Goal: Task Accomplishment & Management: Use online tool/utility

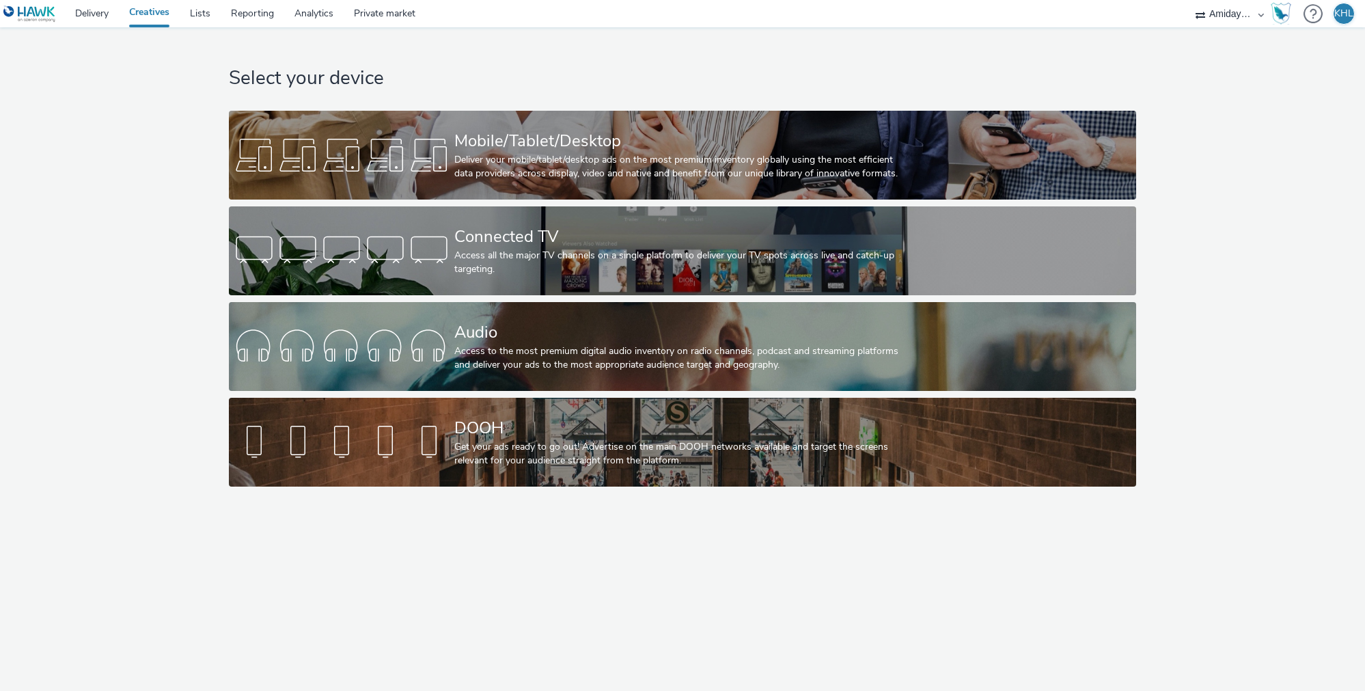
select select "c2295f28-7c96-446f-b279-53c23ee2b854"
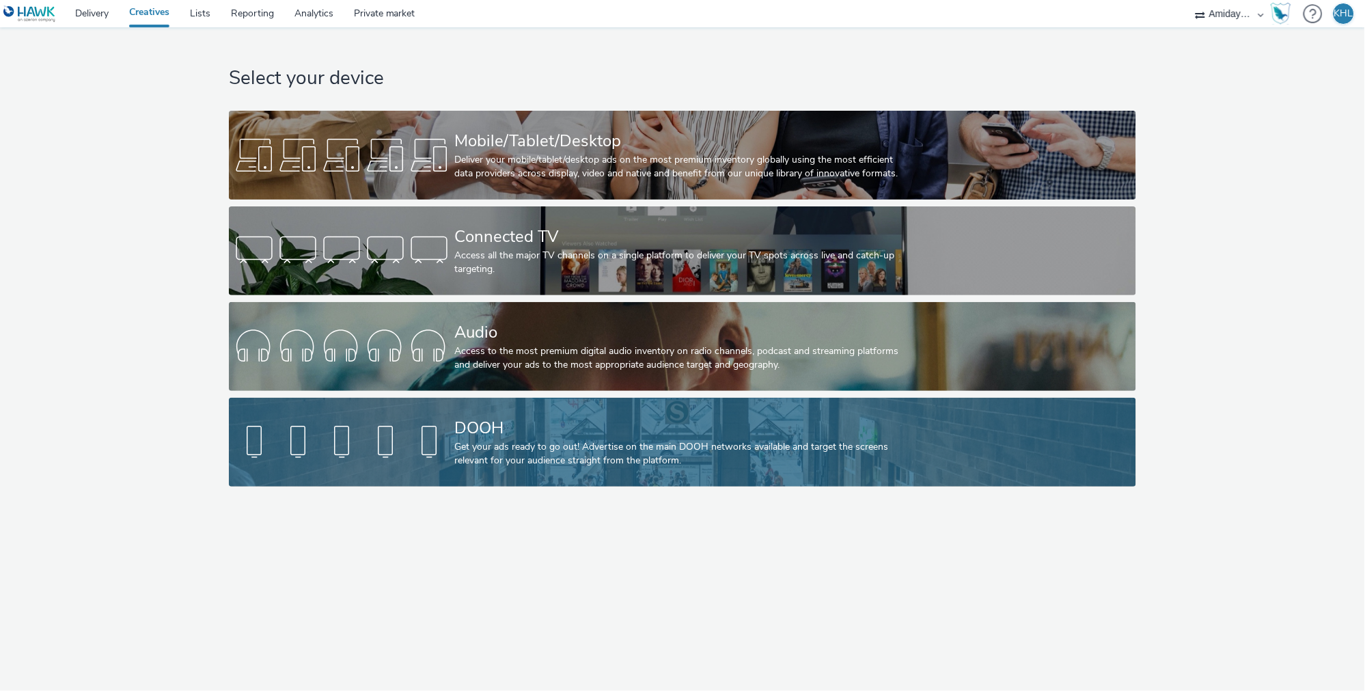
click at [564, 413] on div "DOOH Get your ads ready to go out! Advertise on the main DOOH networks availabl…" at bounding box center [679, 442] width 451 height 89
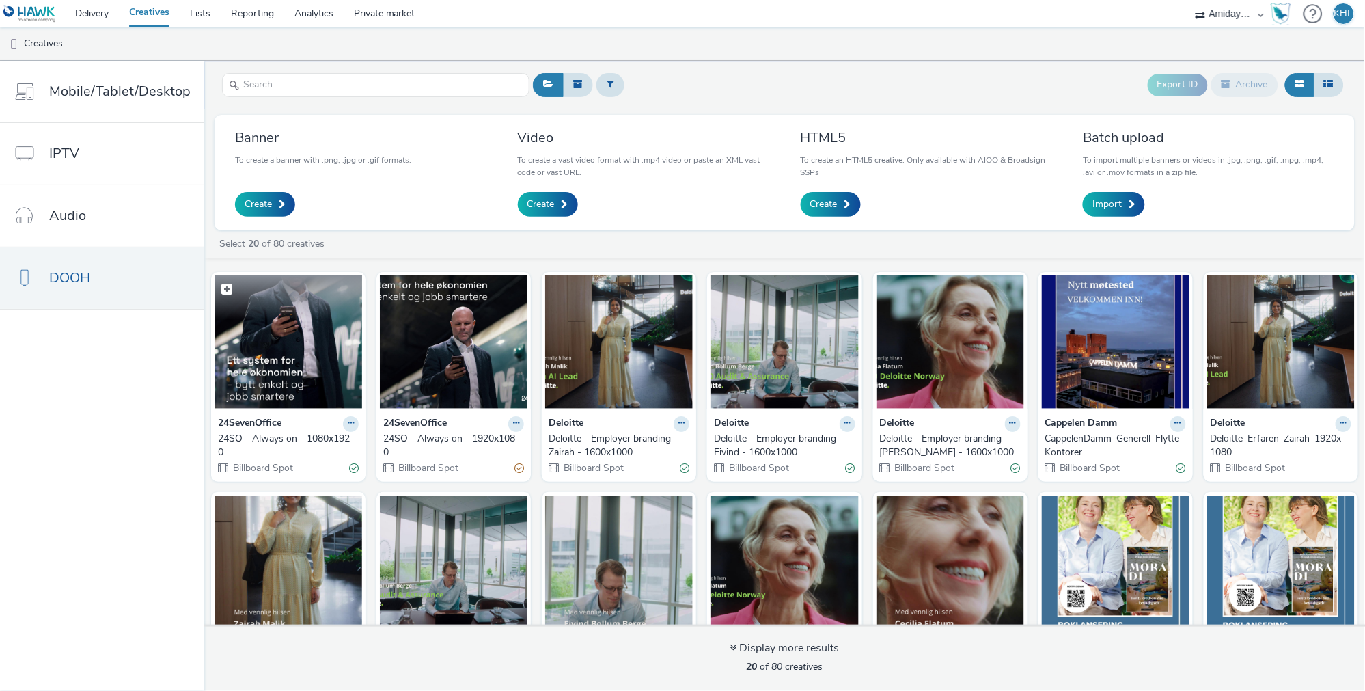
click at [316, 351] on img at bounding box center [289, 341] width 148 height 133
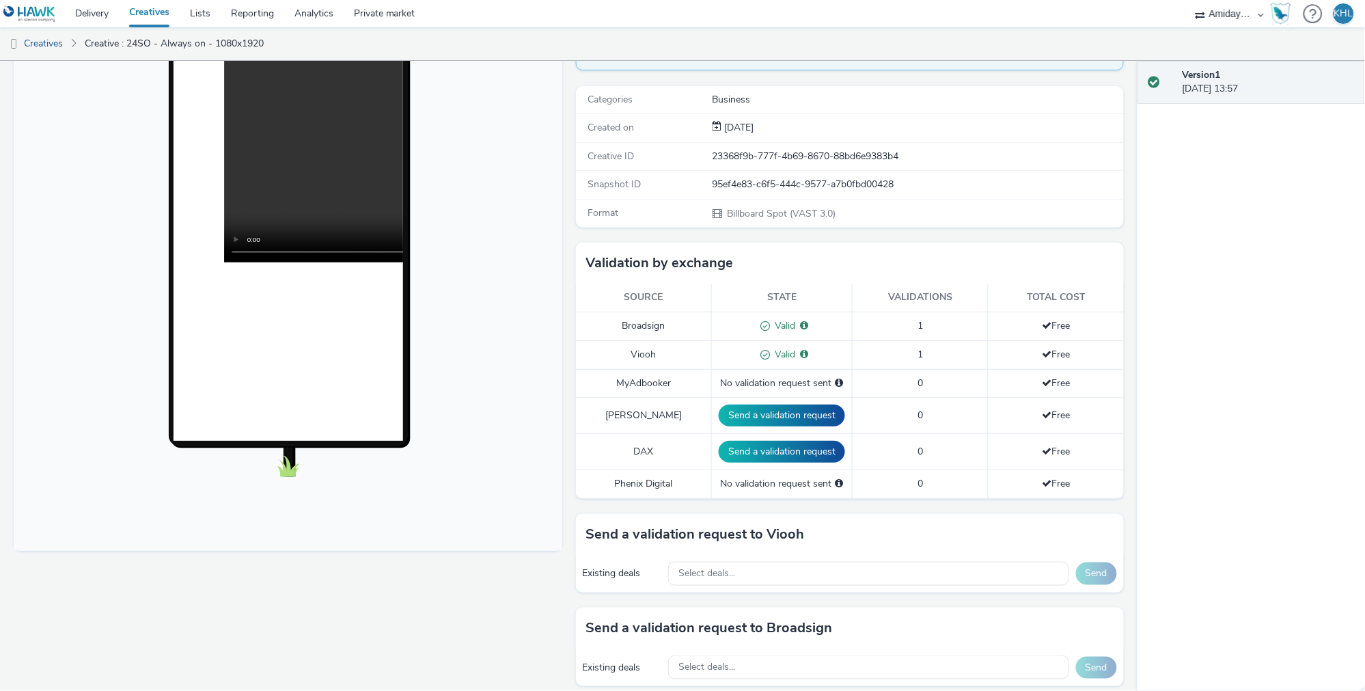
scroll to position [288, 0]
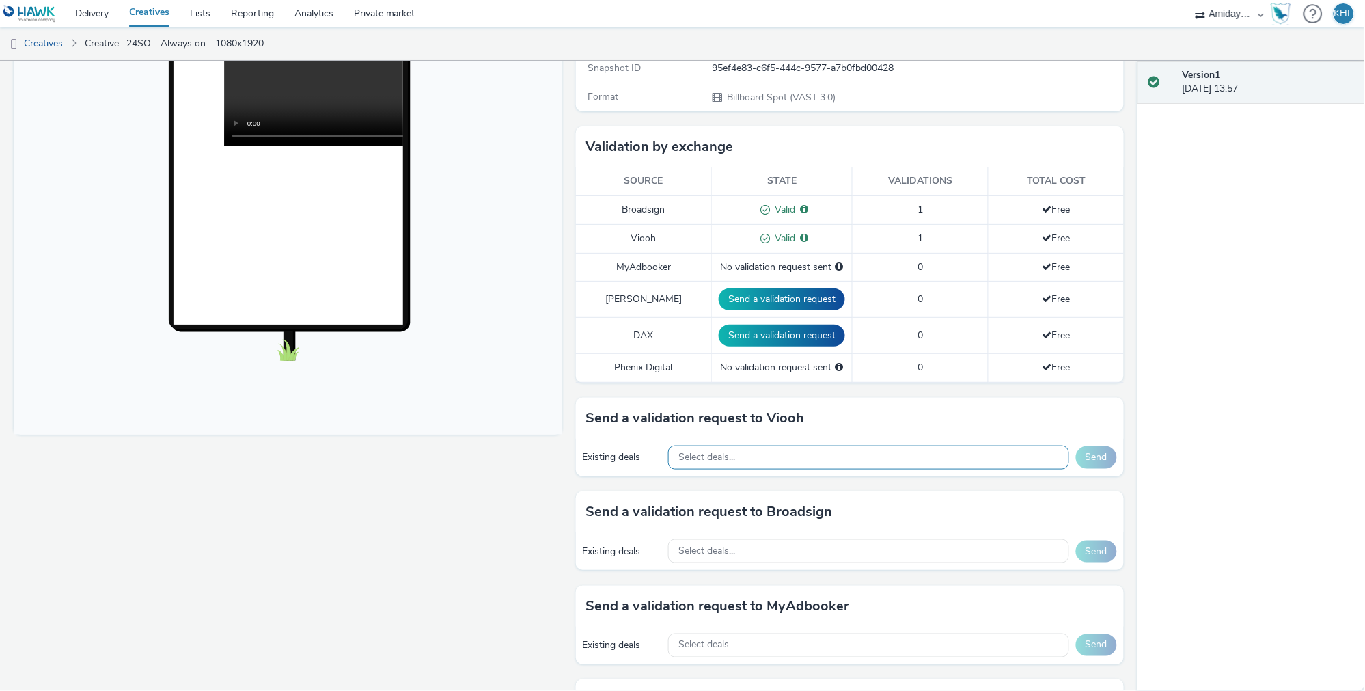
click at [775, 446] on div "Select deals..." at bounding box center [868, 458] width 401 height 24
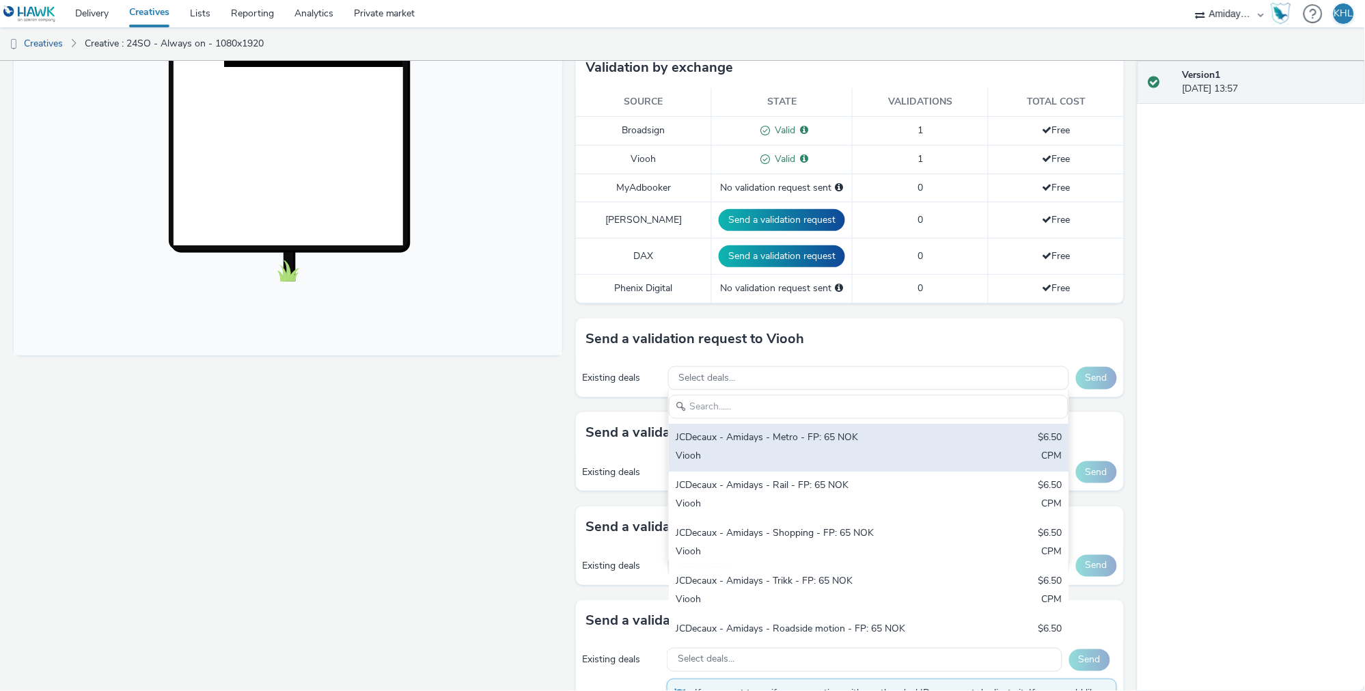
scroll to position [0, 0]
click at [830, 431] on div "JCDecaux - Amidays - Metro - FP: 65 NOK" at bounding box center [803, 439] width 255 height 16
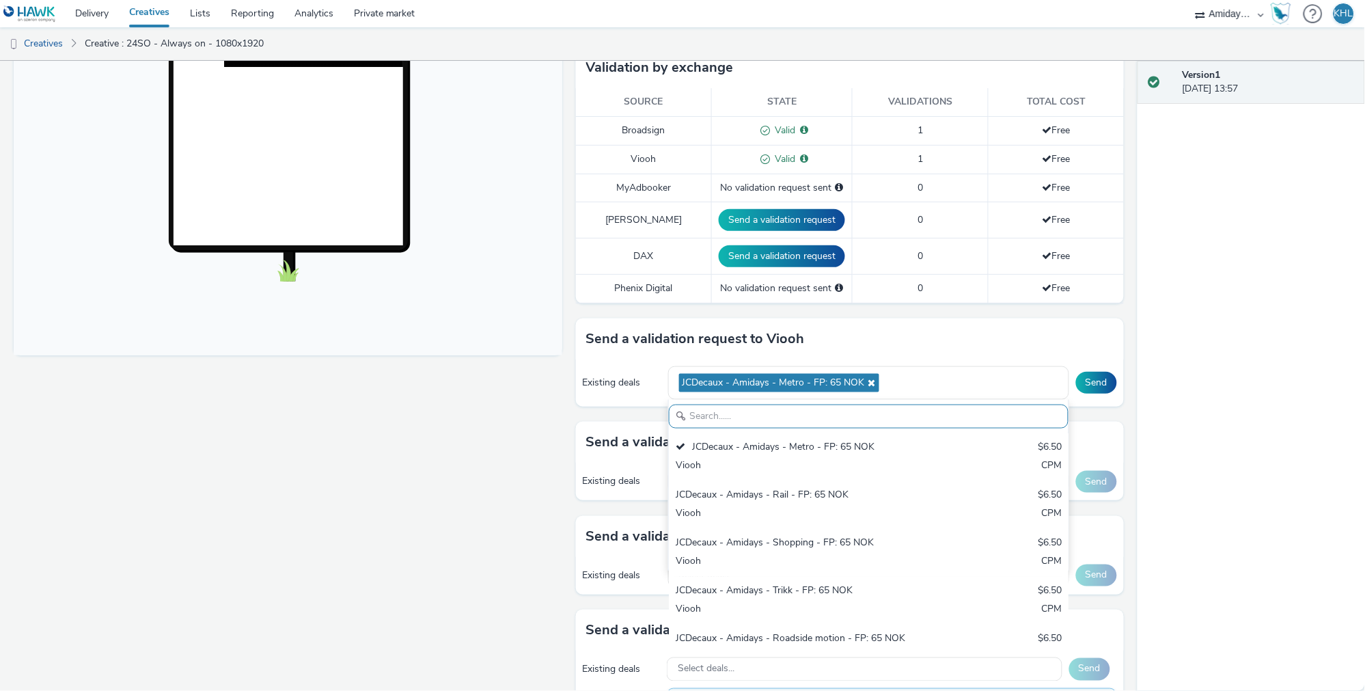
drag, startPoint x: 413, startPoint y: 413, endPoint x: 859, endPoint y: 1, distance: 606.9
click at [454, 366] on div "Fullscreen" at bounding box center [292, 390] width 556 height 1191
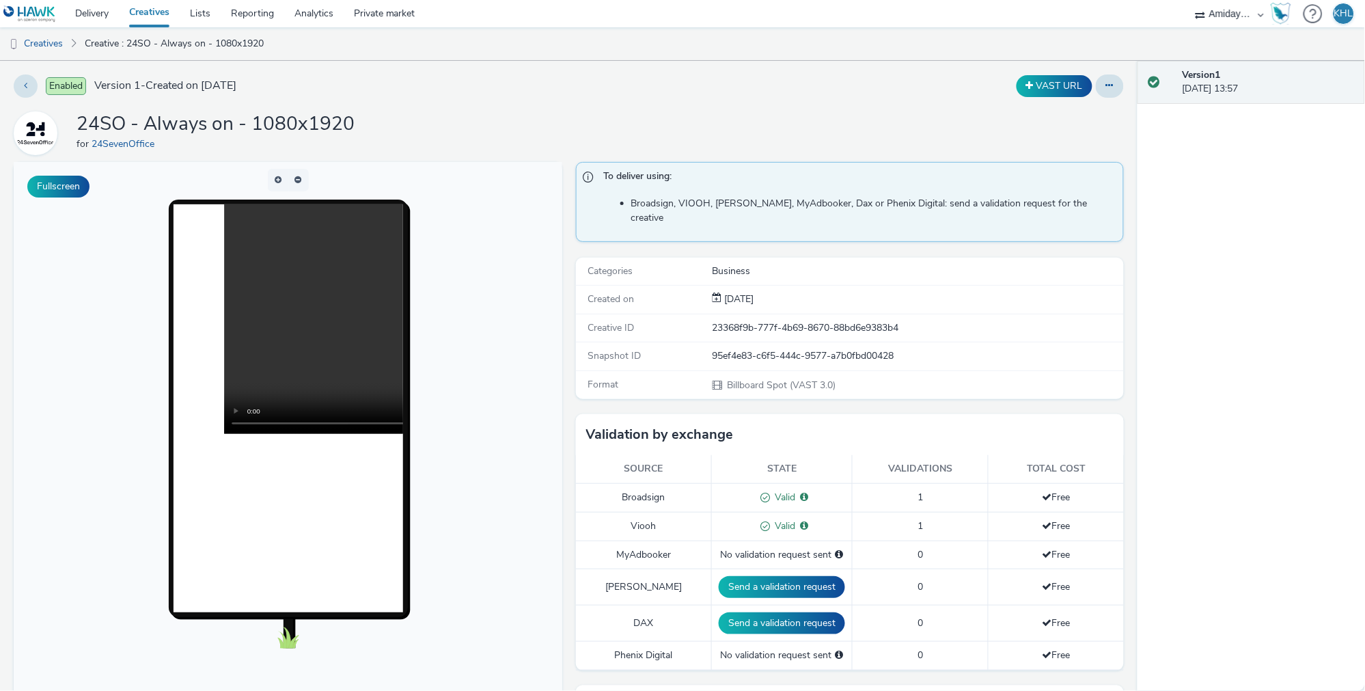
click at [163, 16] on link "Creatives" at bounding box center [149, 13] width 61 height 27
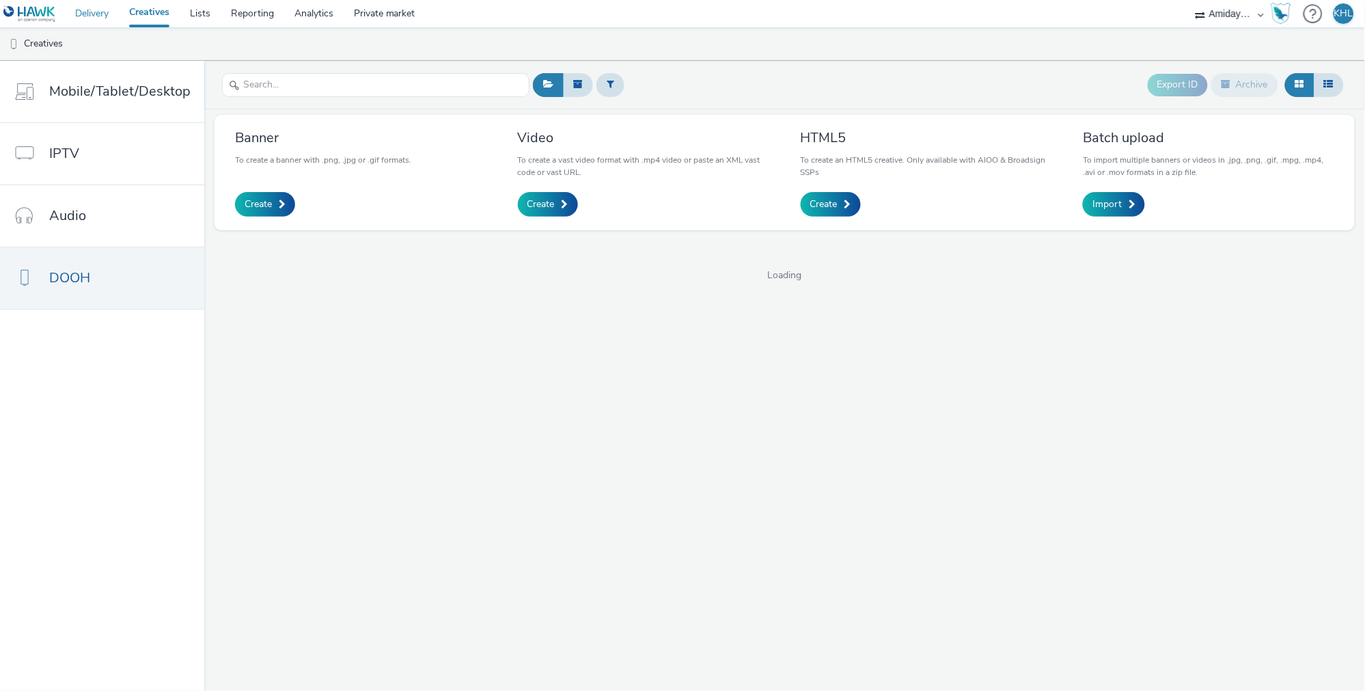
click at [89, 10] on link "Delivery" at bounding box center [92, 13] width 54 height 27
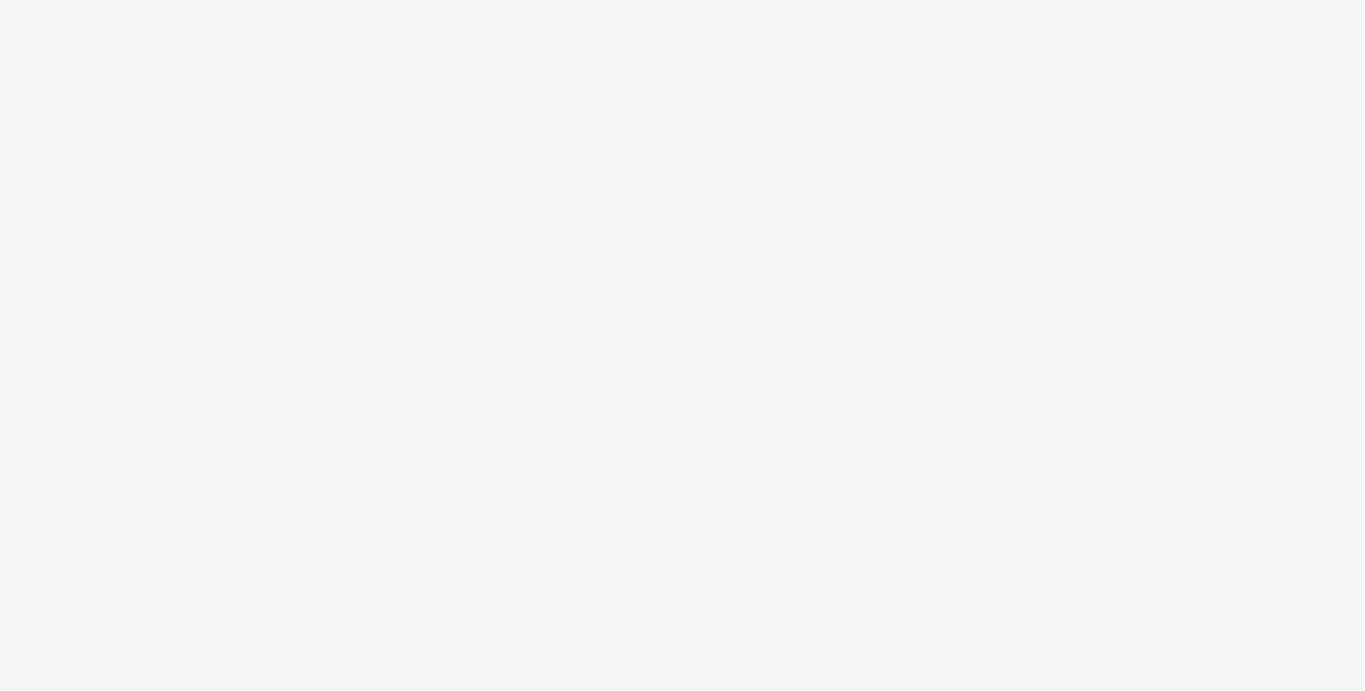
select select "c2295f28-7c96-446f-b279-53c23ee2b854"
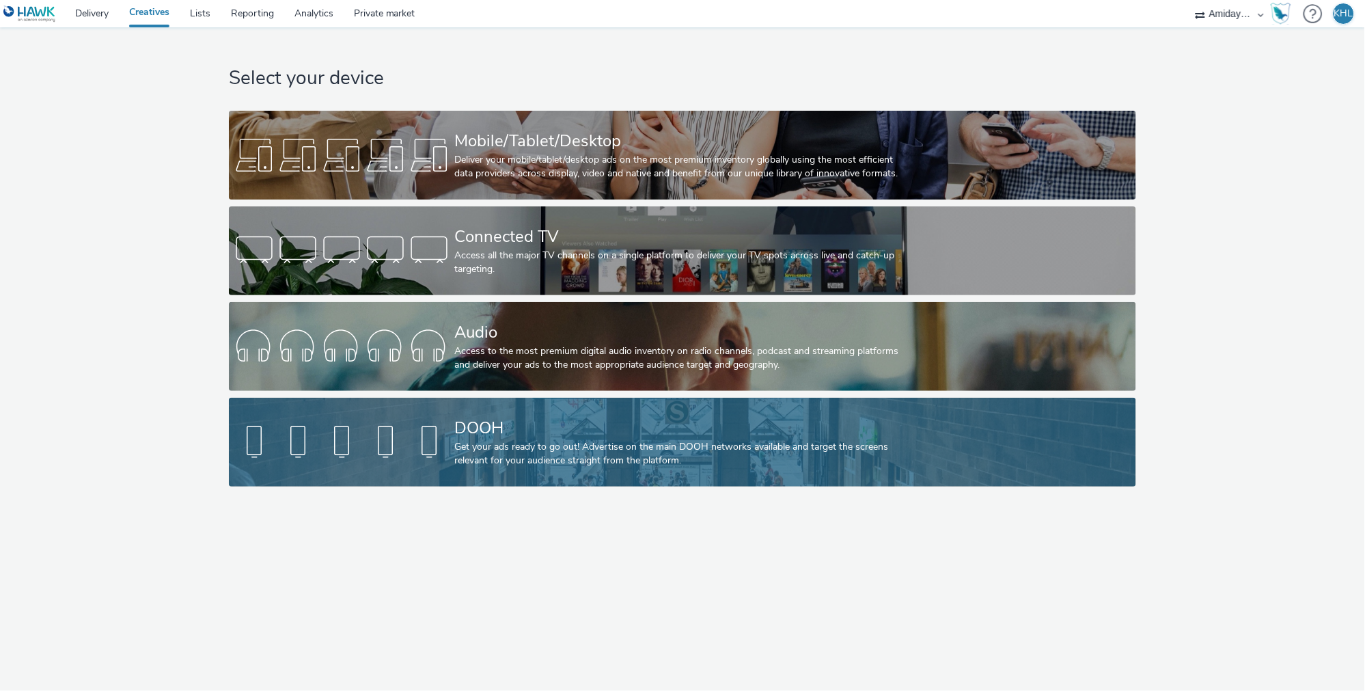
click at [518, 407] on div "DOOH Get your ads ready to go out! Advertise on the main DOOH networks availabl…" at bounding box center [679, 442] width 451 height 89
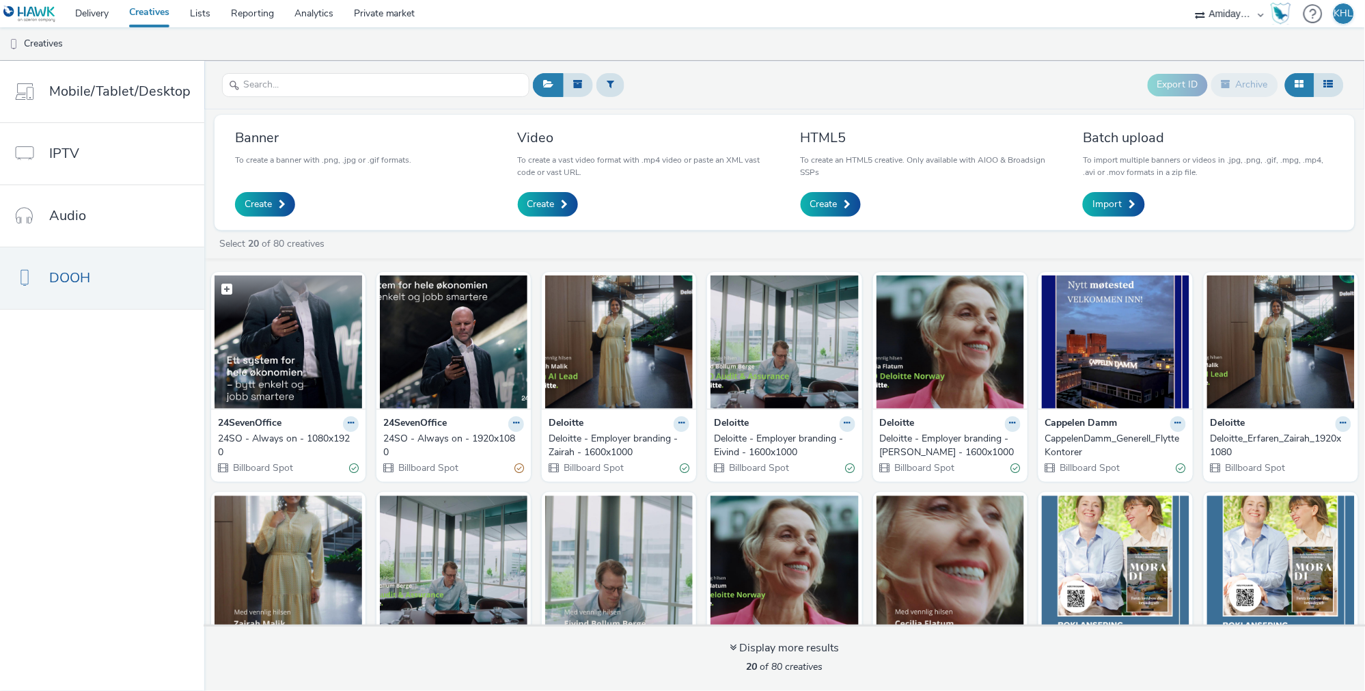
click at [308, 359] on img at bounding box center [289, 341] width 148 height 133
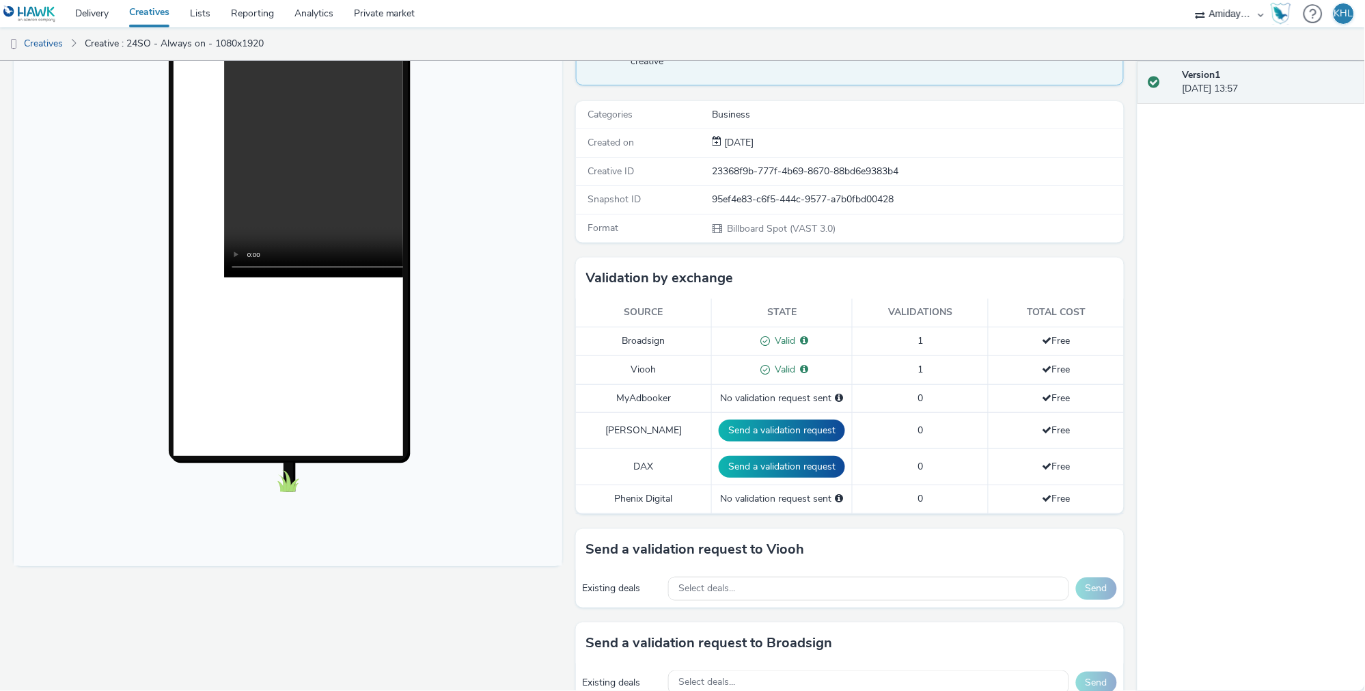
scroll to position [164, 0]
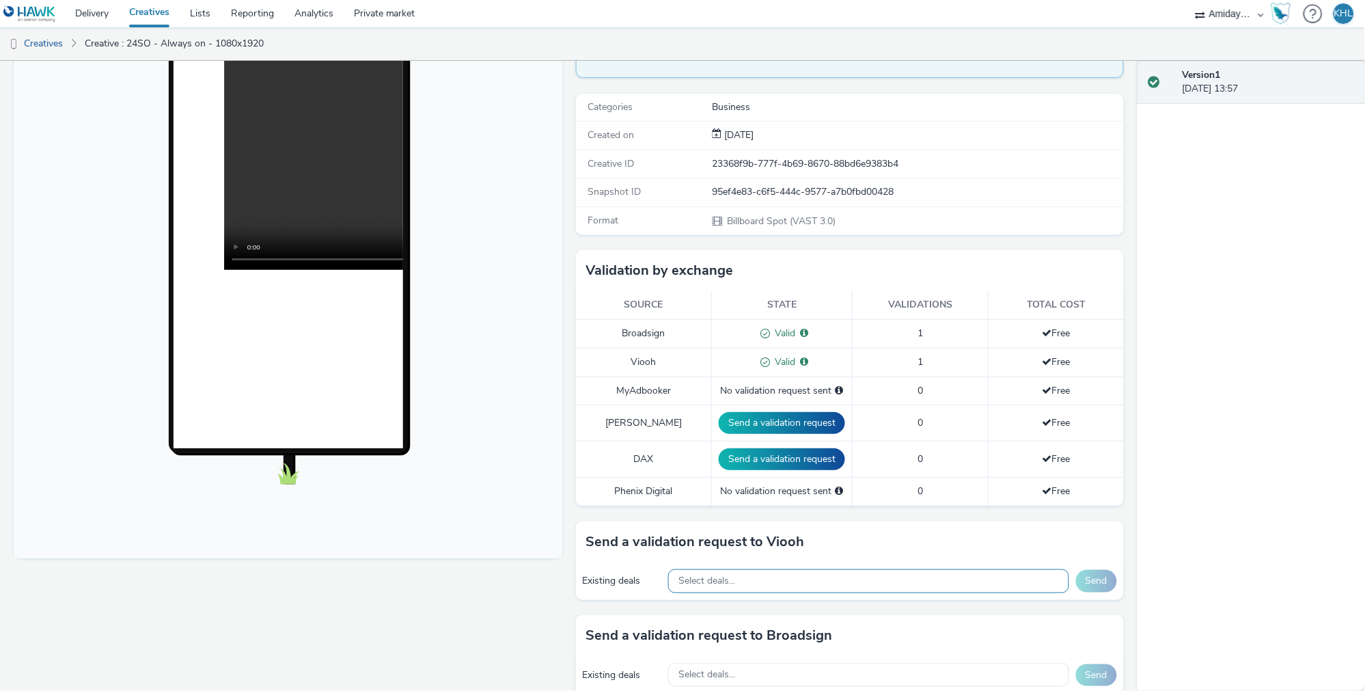
click at [718, 575] on span "Select deals..." at bounding box center [707, 581] width 57 height 12
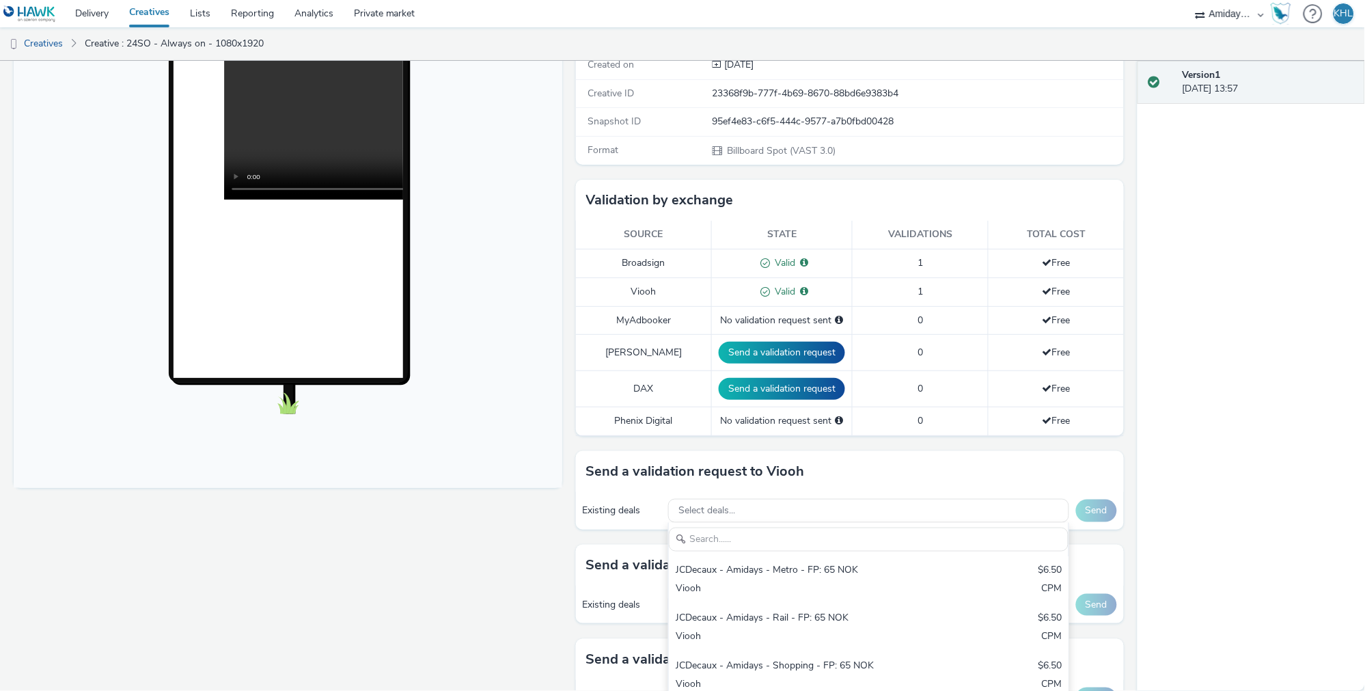
scroll to position [236, 0]
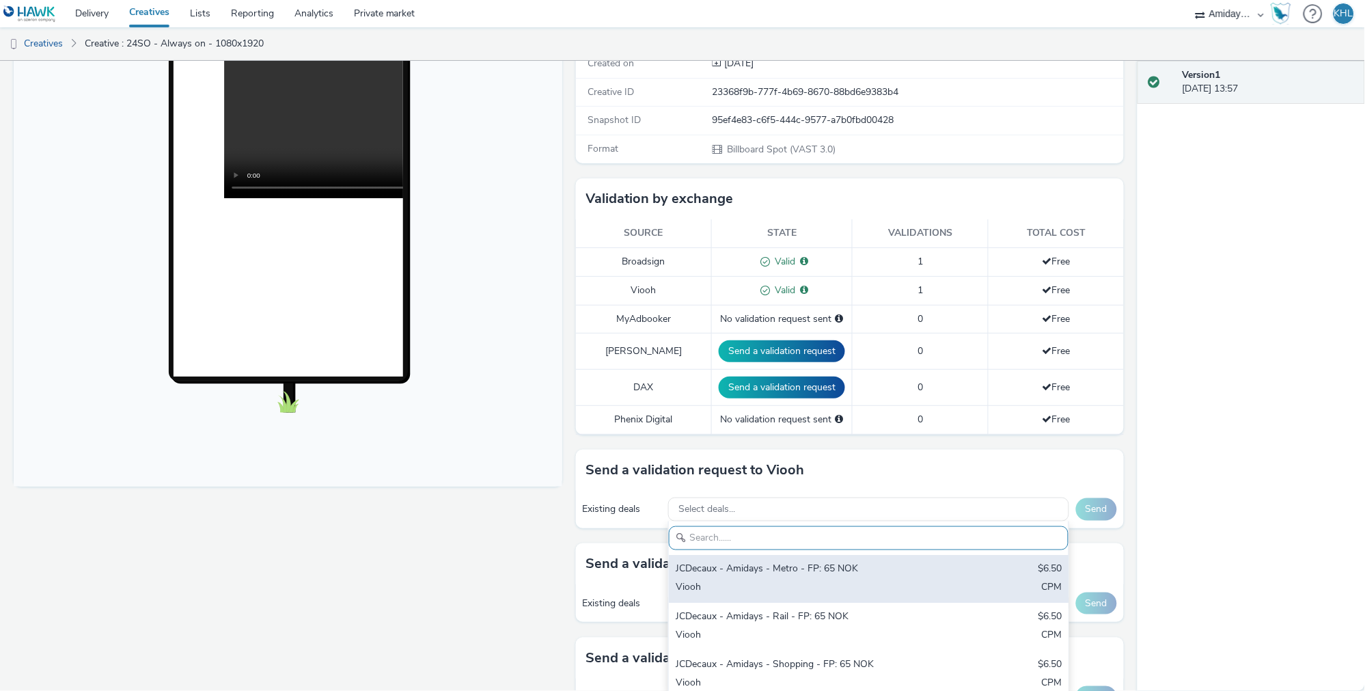
click at [795, 562] on div "JCDecaux - Amidays - Metro - FP: 65 NOK" at bounding box center [803, 570] width 255 height 16
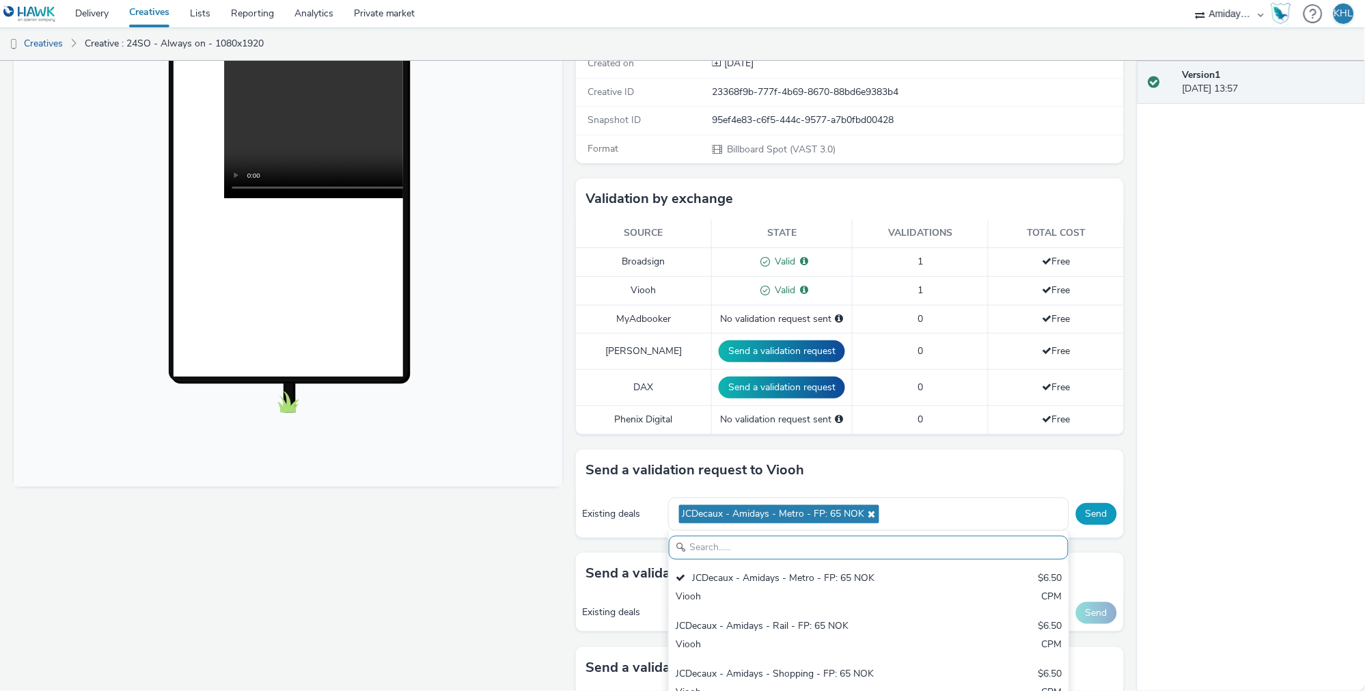
click at [1106, 503] on button "Send" at bounding box center [1096, 514] width 41 height 22
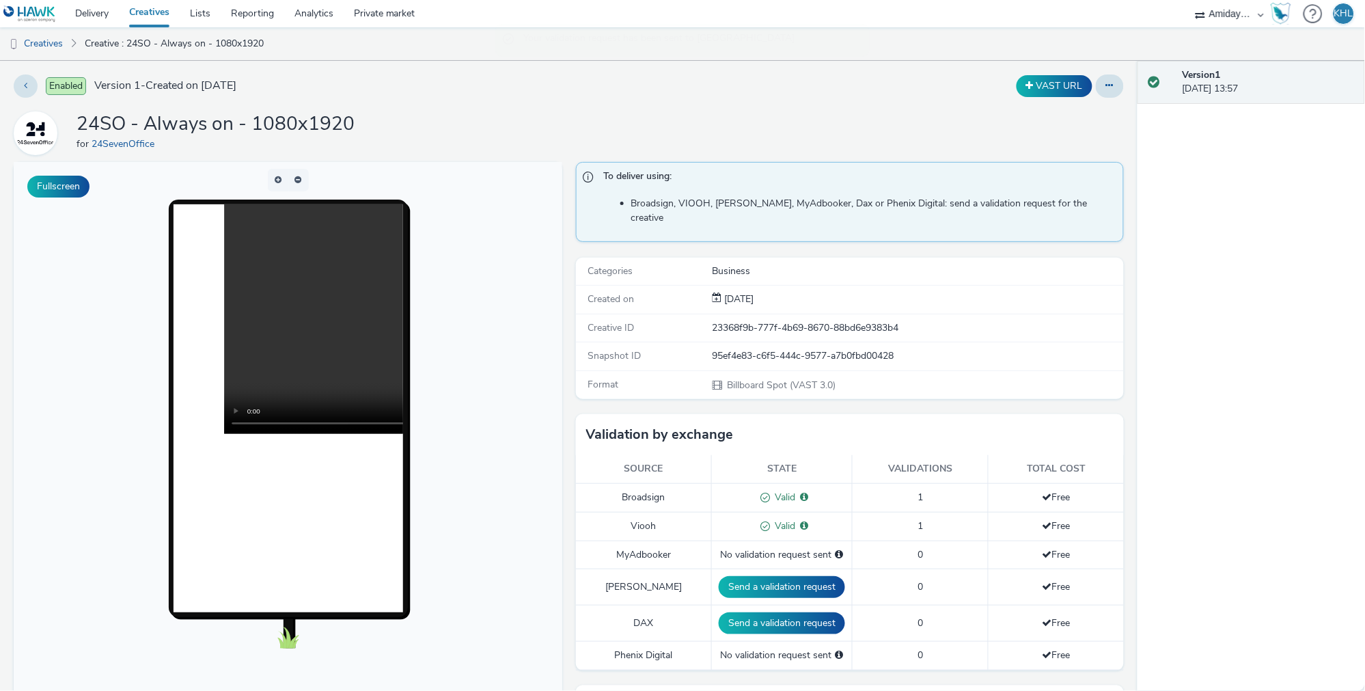
scroll to position [0, 0]
click at [90, 8] on link "Delivery" at bounding box center [92, 13] width 54 height 27
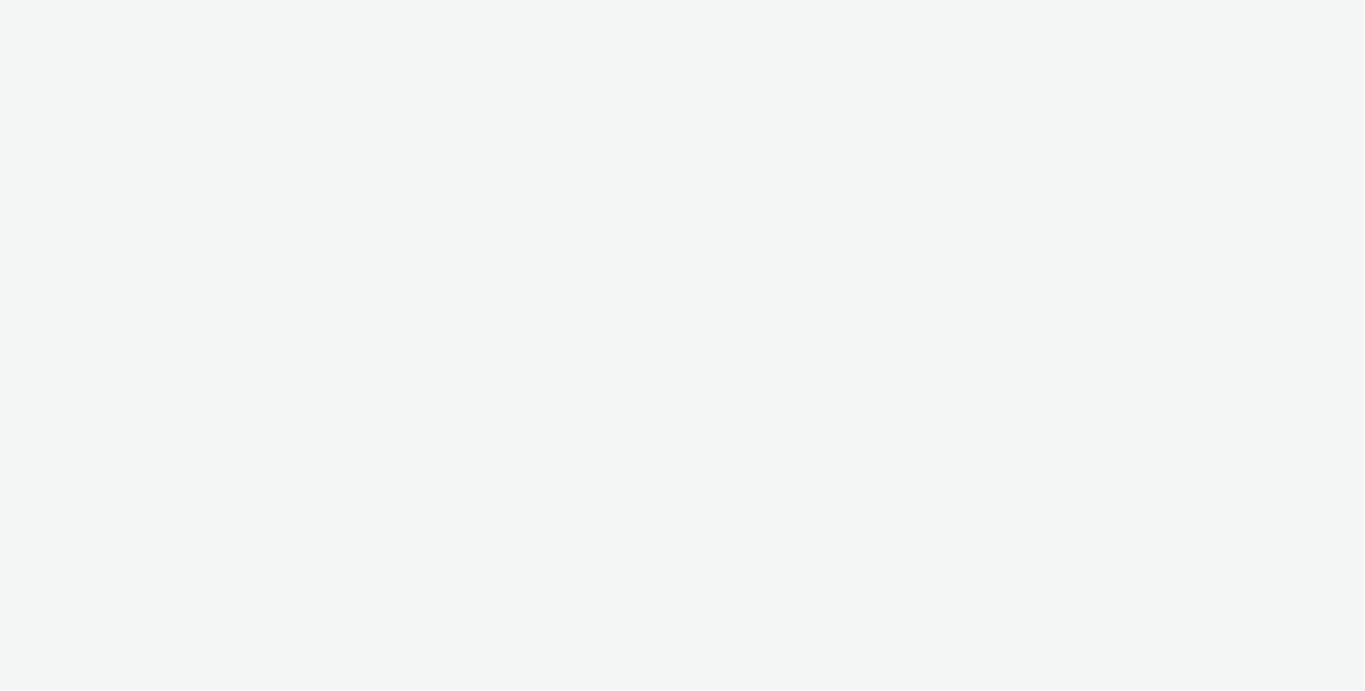
select select "c2295f28-7c96-446f-b279-53c23ee2b854"
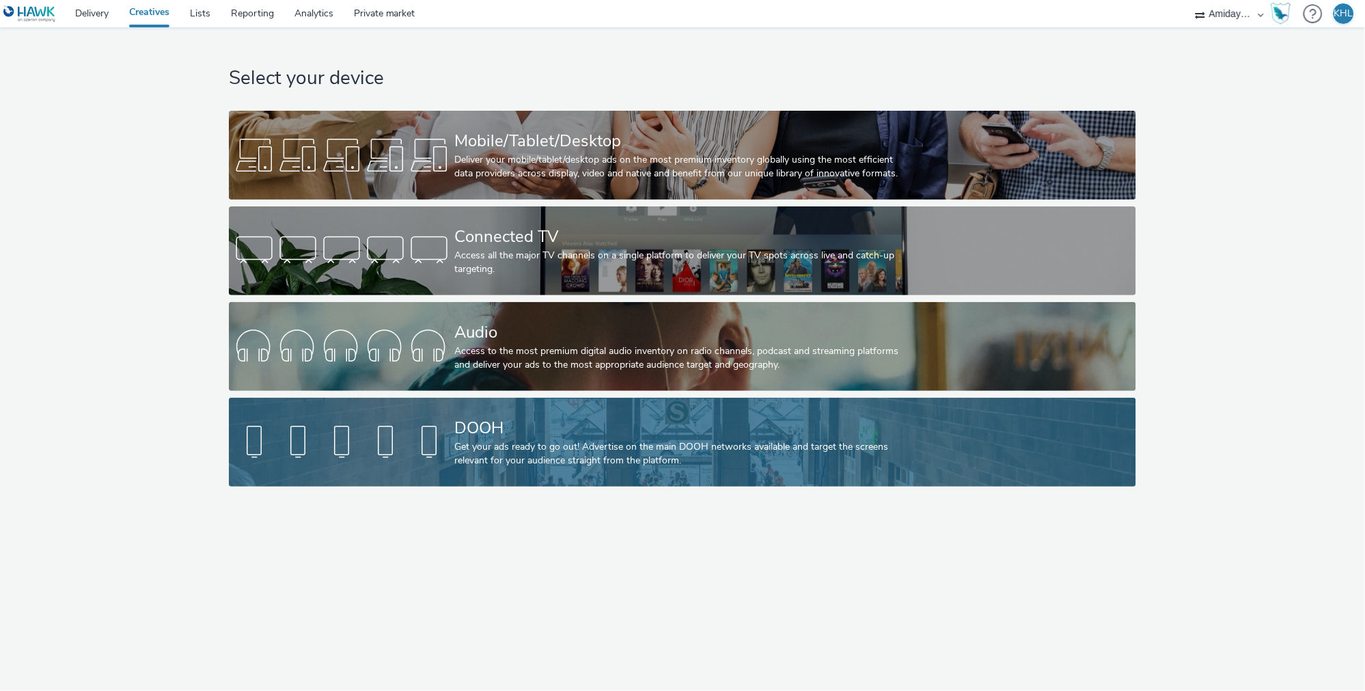
click at [468, 440] on div "Get your ads ready to go out! Advertise on the main DOOH networks available and…" at bounding box center [679, 454] width 451 height 28
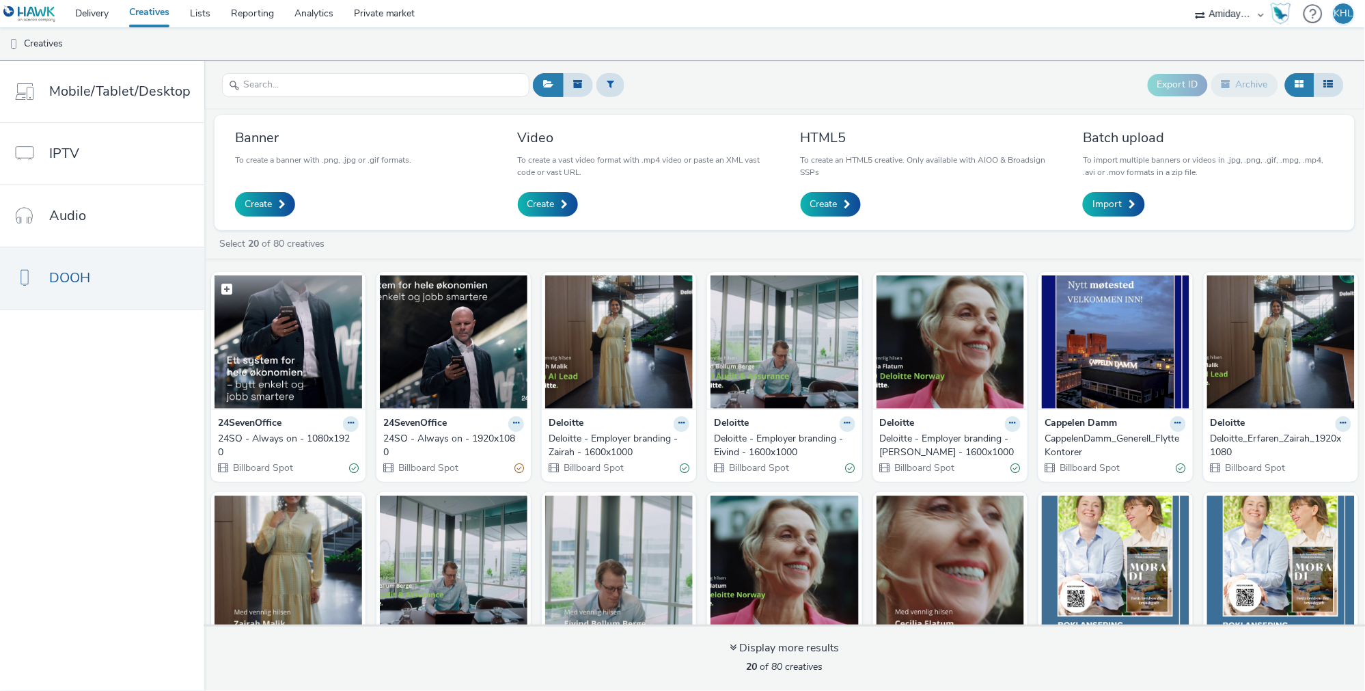
click at [321, 341] on img at bounding box center [289, 341] width 148 height 133
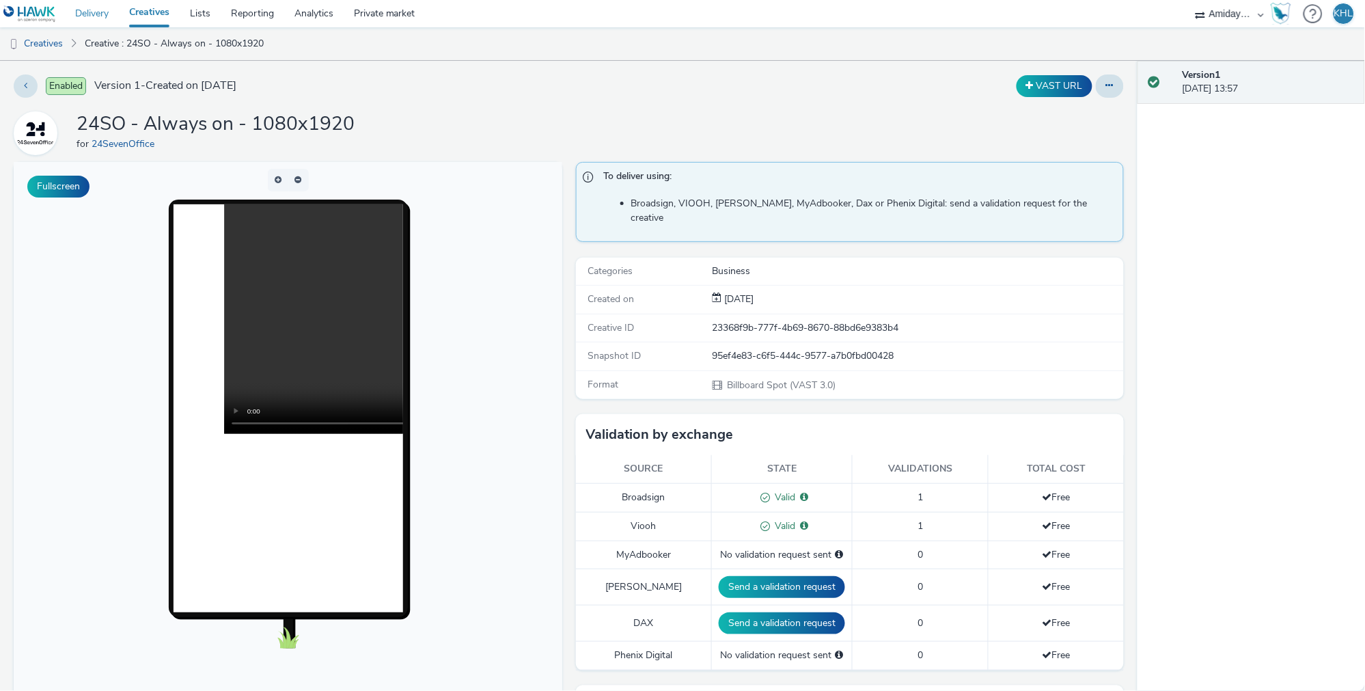
click at [94, 15] on link "Delivery" at bounding box center [92, 13] width 54 height 27
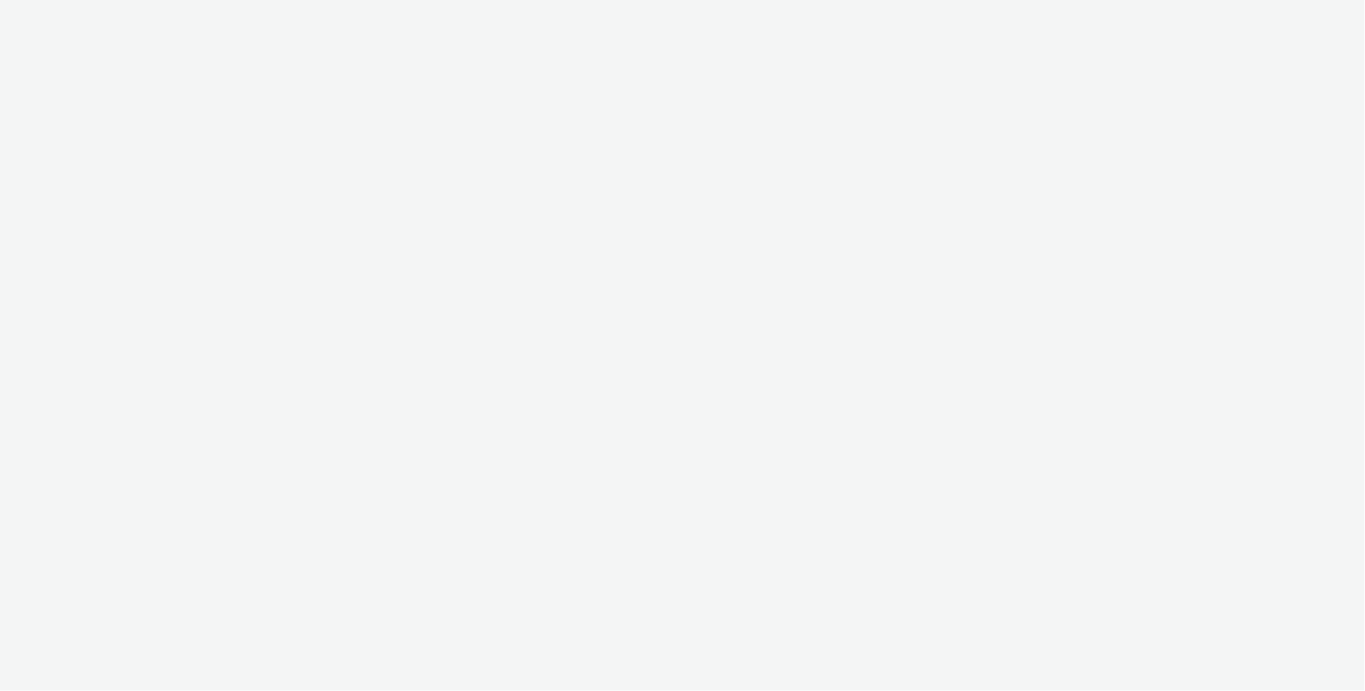
select select "c2295f28-7c96-446f-b279-53c23ee2b854"
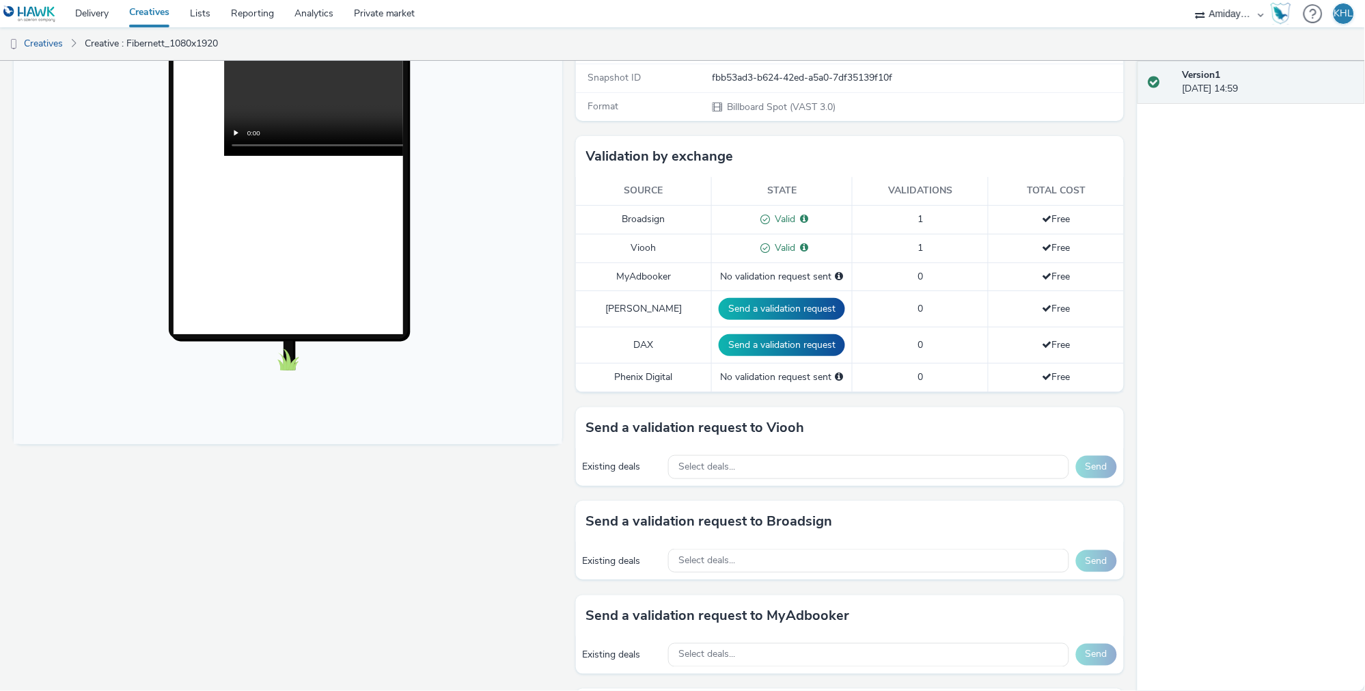
scroll to position [281, 0]
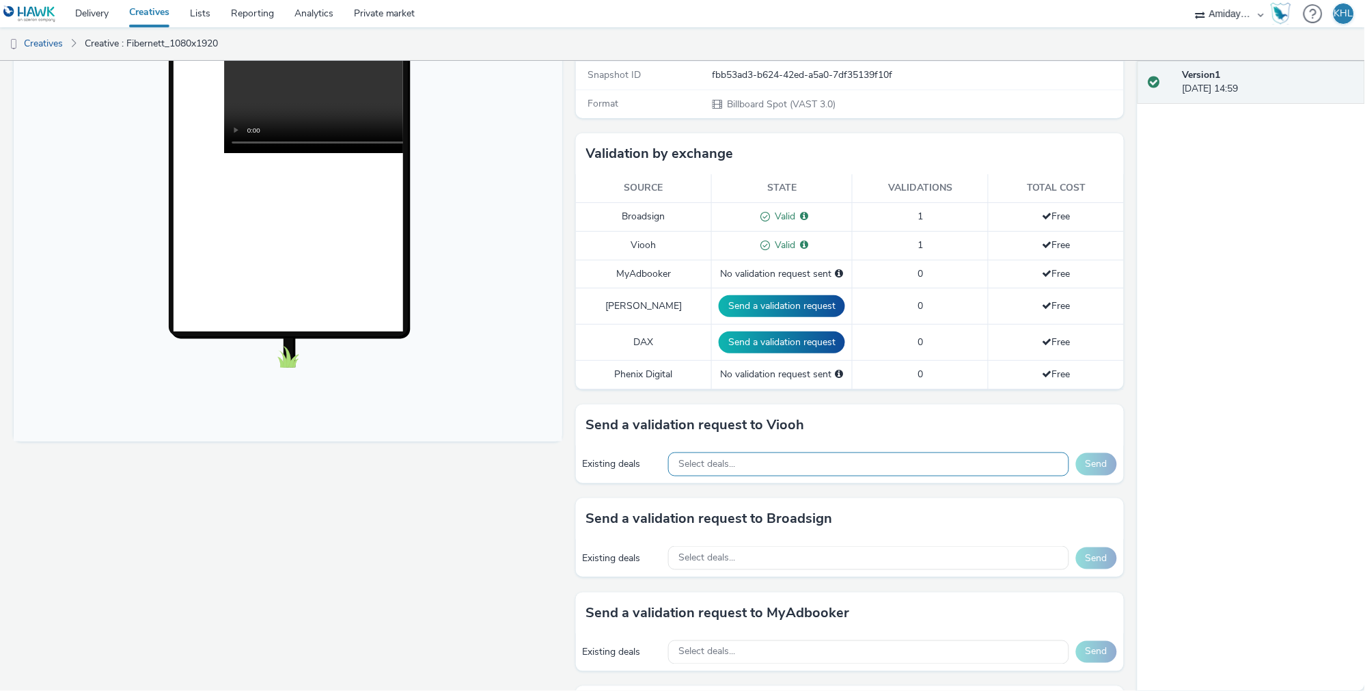
click at [832, 452] on div "Select deals..." at bounding box center [868, 464] width 401 height 24
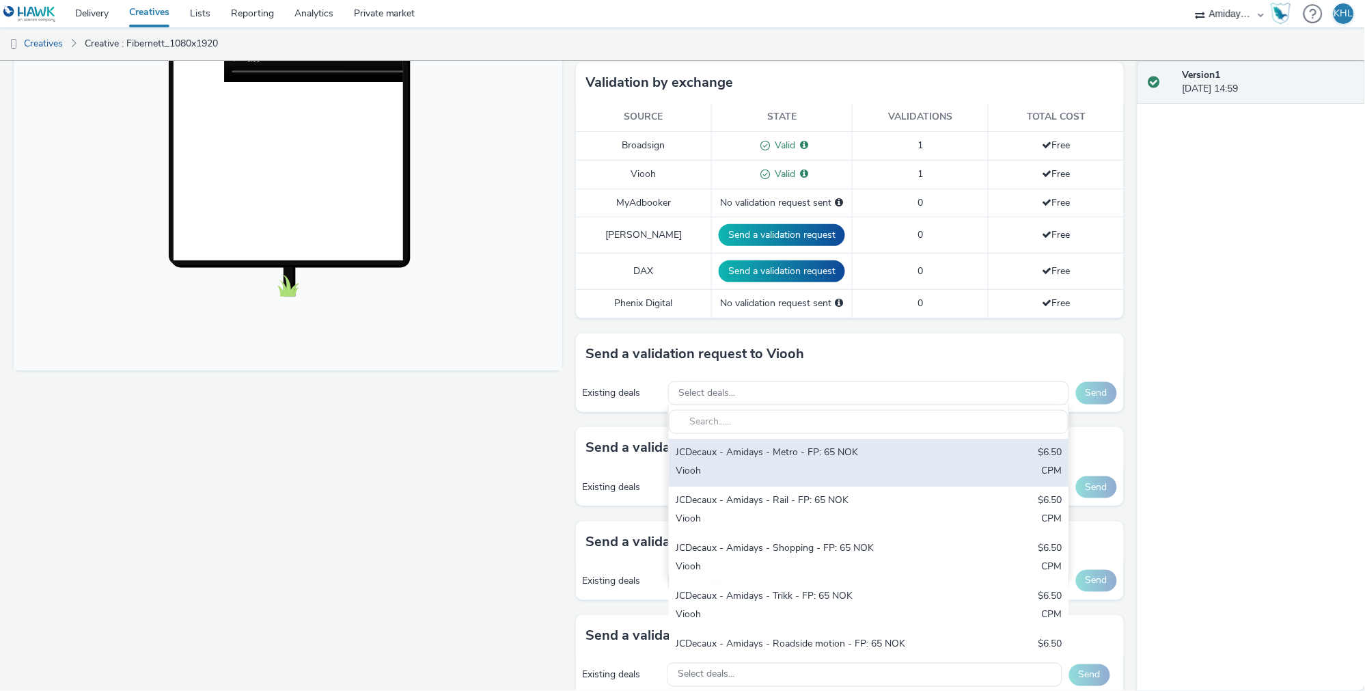
scroll to position [354, 0]
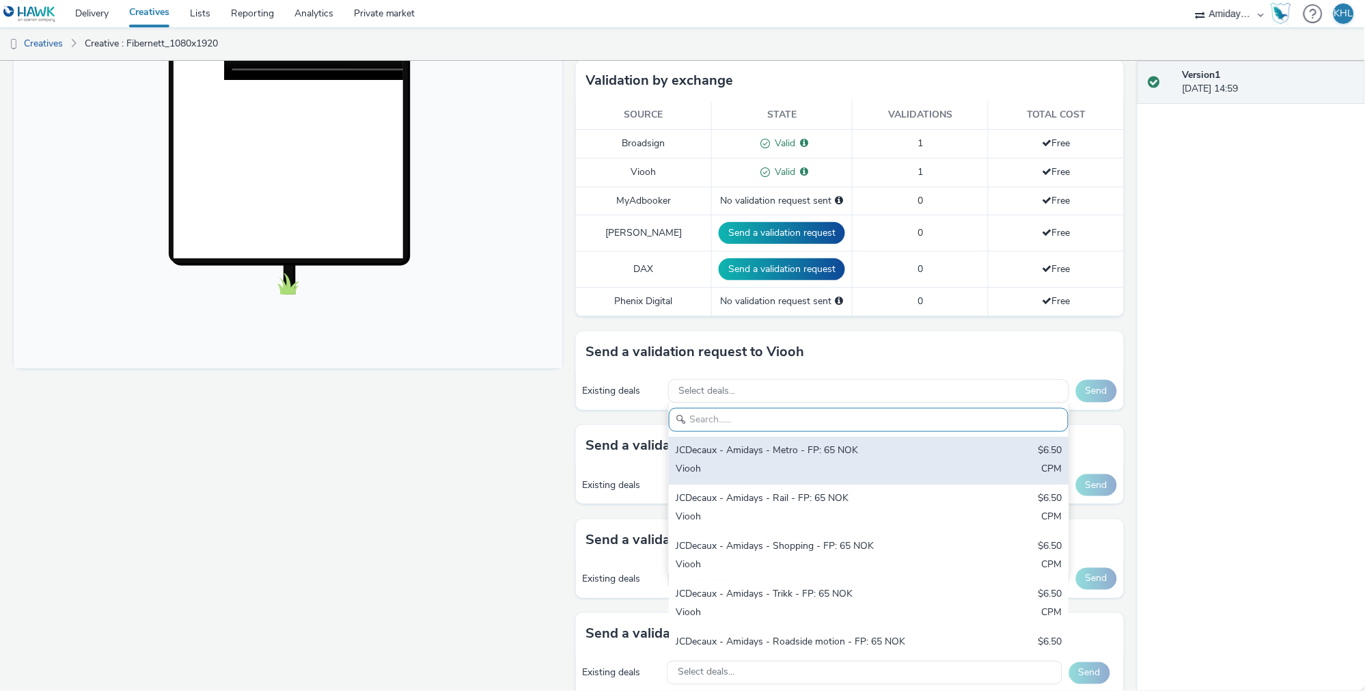
click at [893, 444] on div "JCDecaux - Amidays - Metro - FP: 65 NOK" at bounding box center [803, 452] width 255 height 16
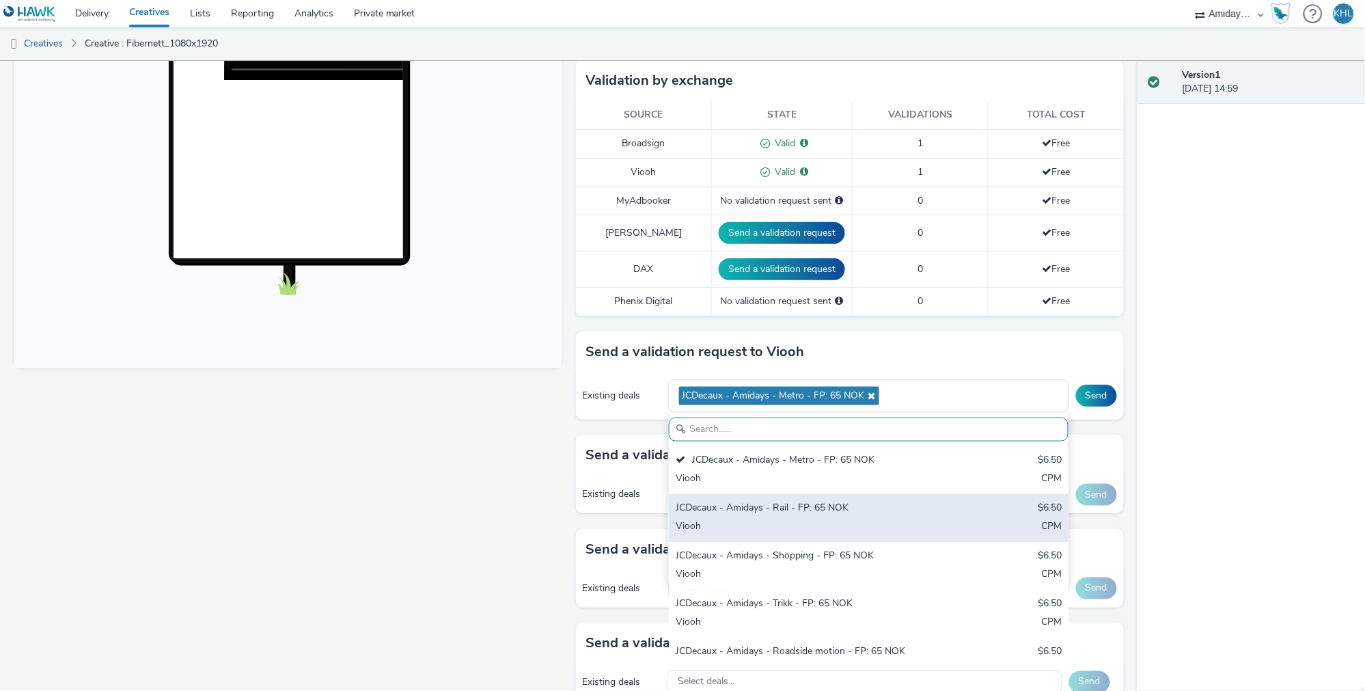
click at [836, 501] on div "JCDecaux - Amidays - Rail - FP: 65 NOK" at bounding box center [803, 509] width 255 height 16
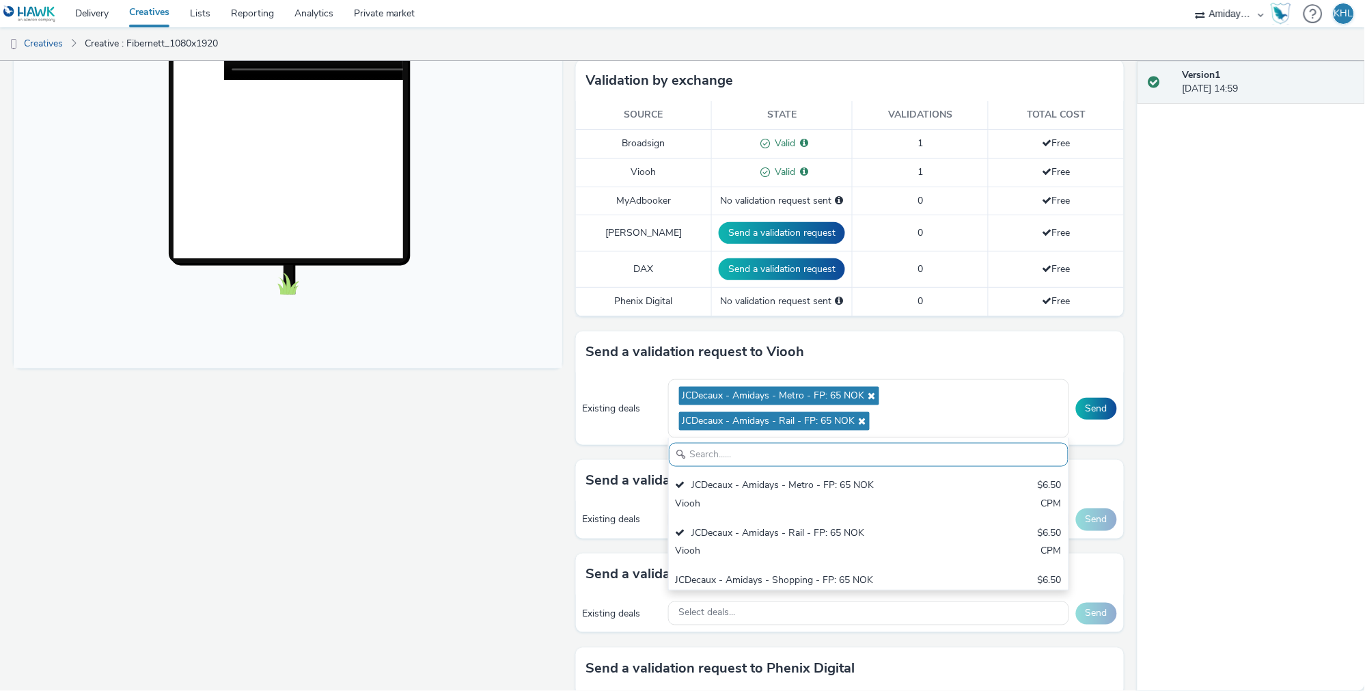
click at [485, 462] on div "Fullscreen" at bounding box center [292, 416] width 556 height 1216
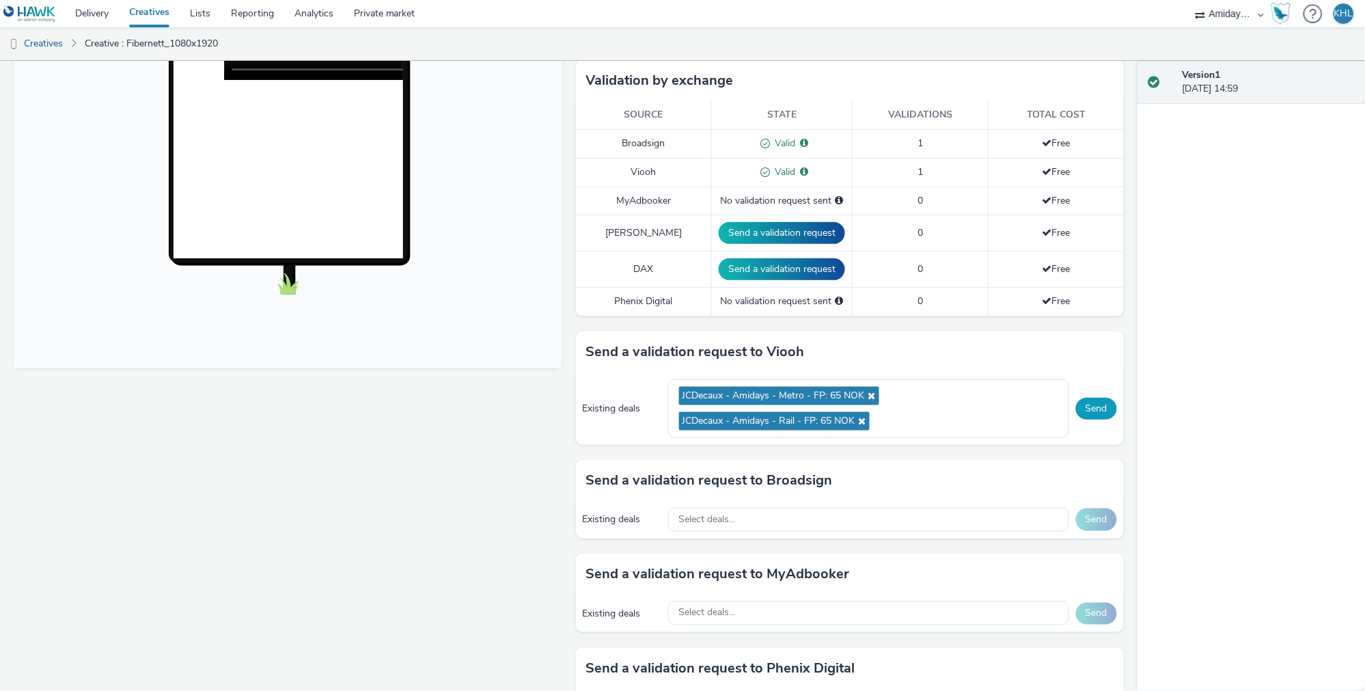
click at [1104, 398] on button "Send" at bounding box center [1096, 409] width 41 height 22
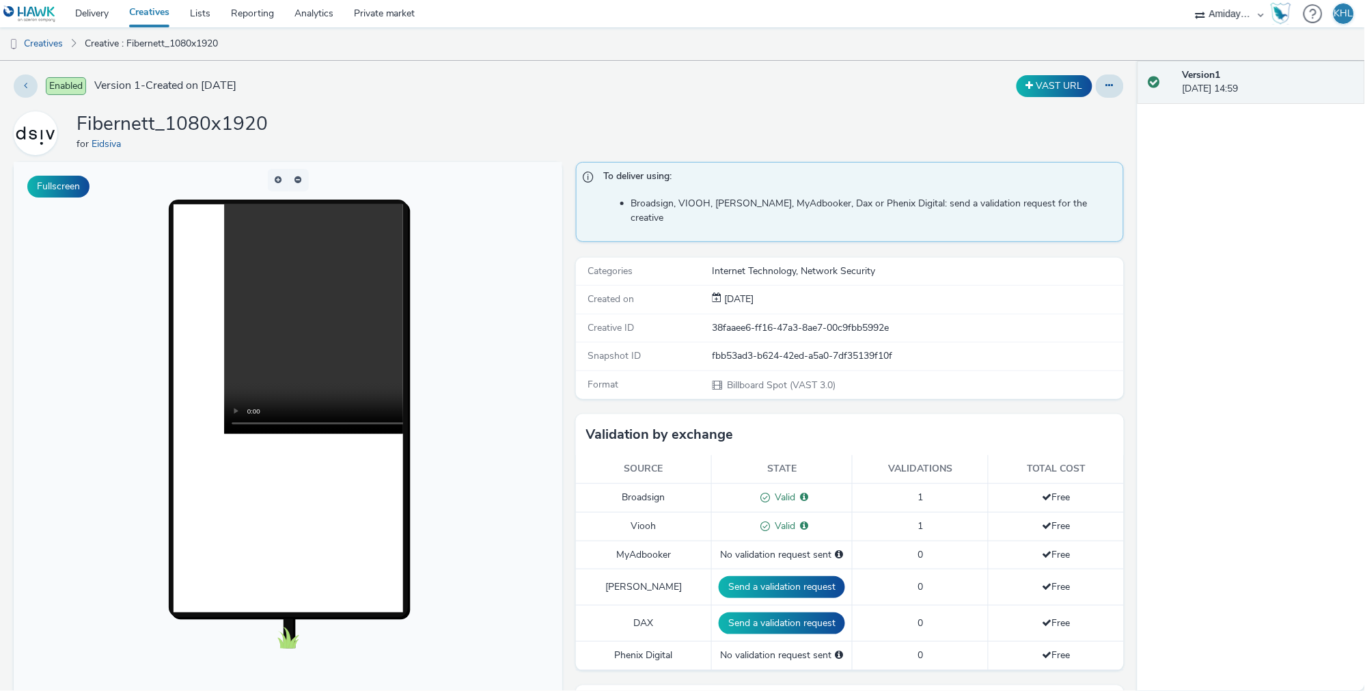
scroll to position [0, 0]
click at [169, 16] on link "Creatives" at bounding box center [149, 13] width 61 height 27
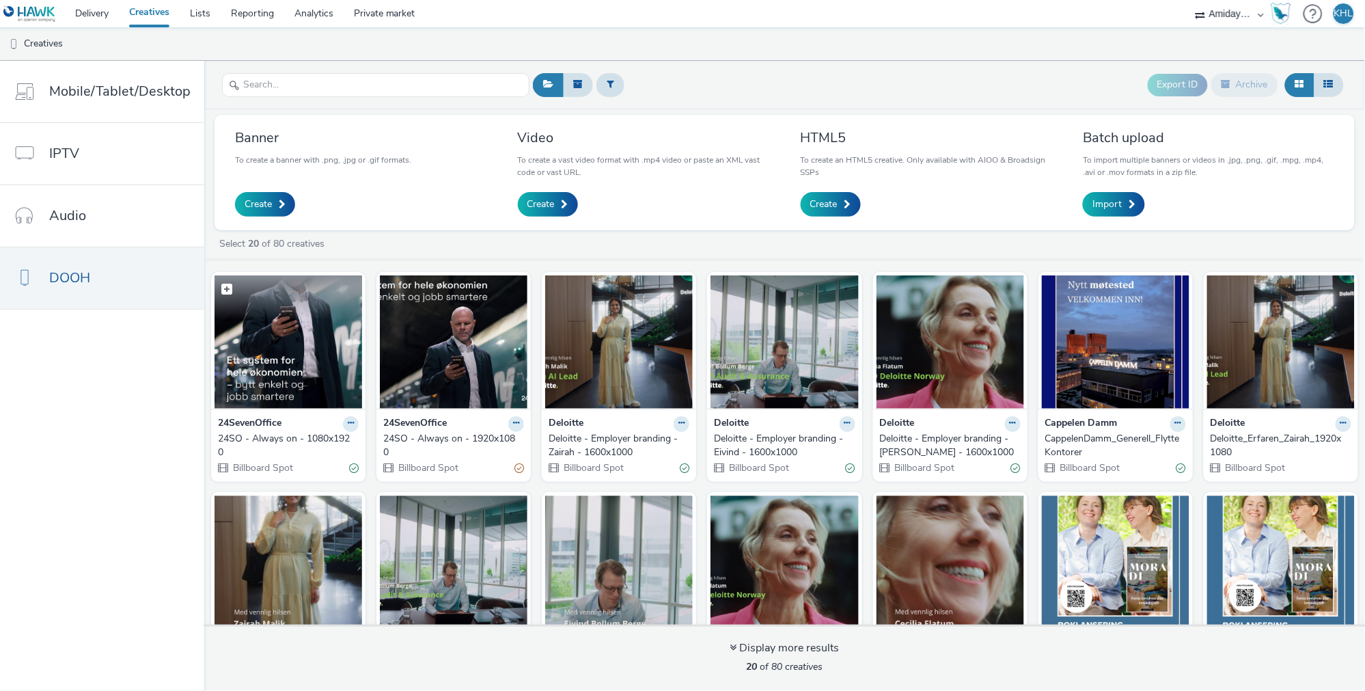
click at [315, 372] on img at bounding box center [289, 341] width 148 height 133
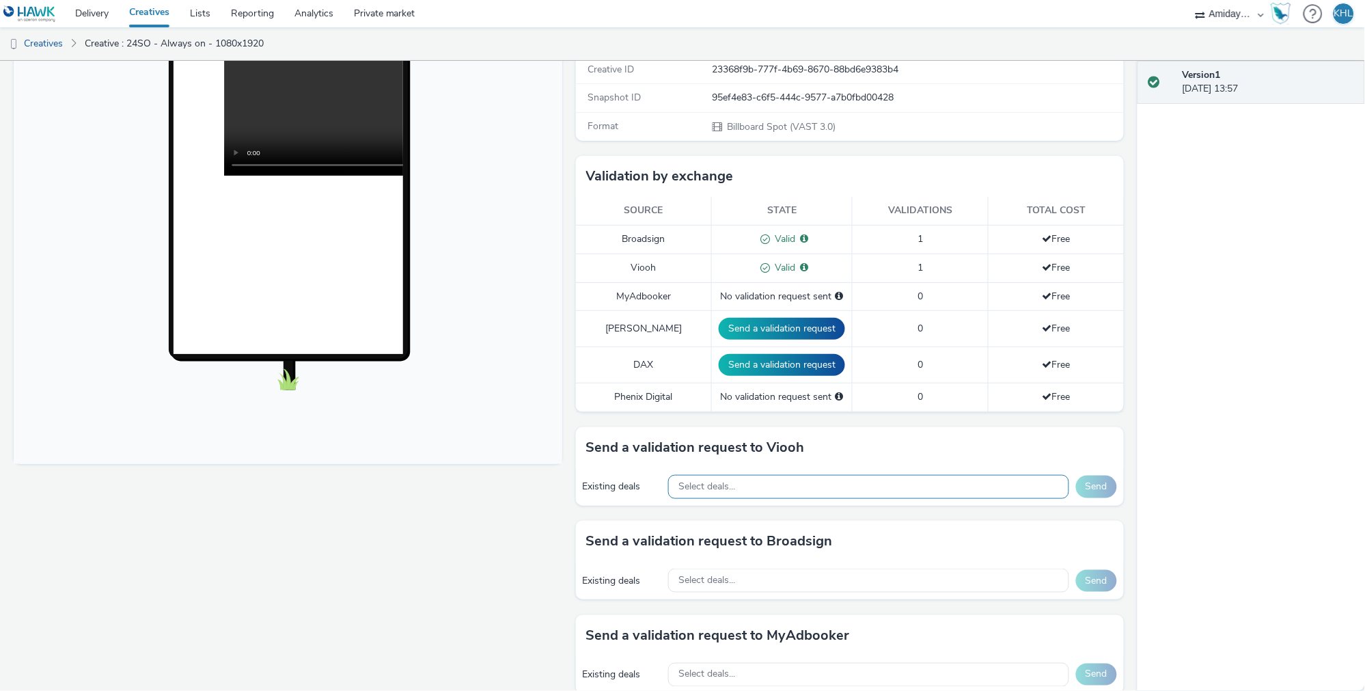
scroll to position [251, 0]
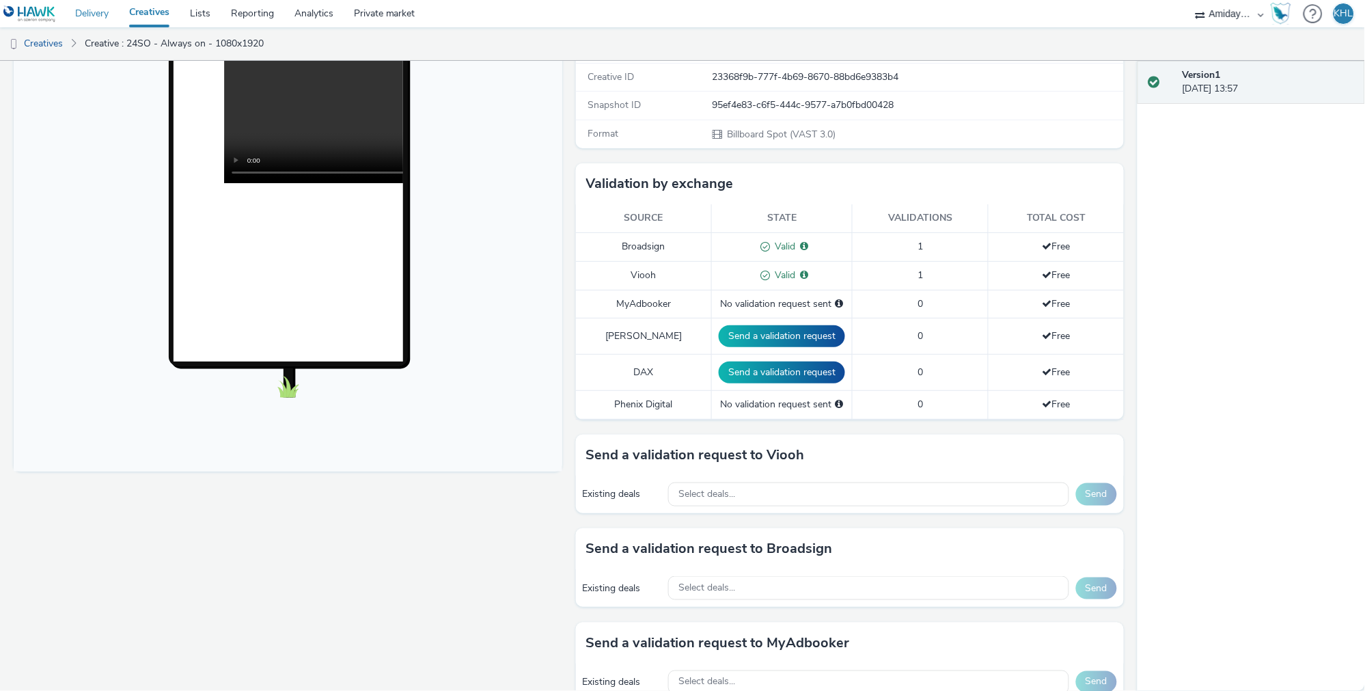
click at [98, 21] on link "Delivery" at bounding box center [92, 13] width 54 height 27
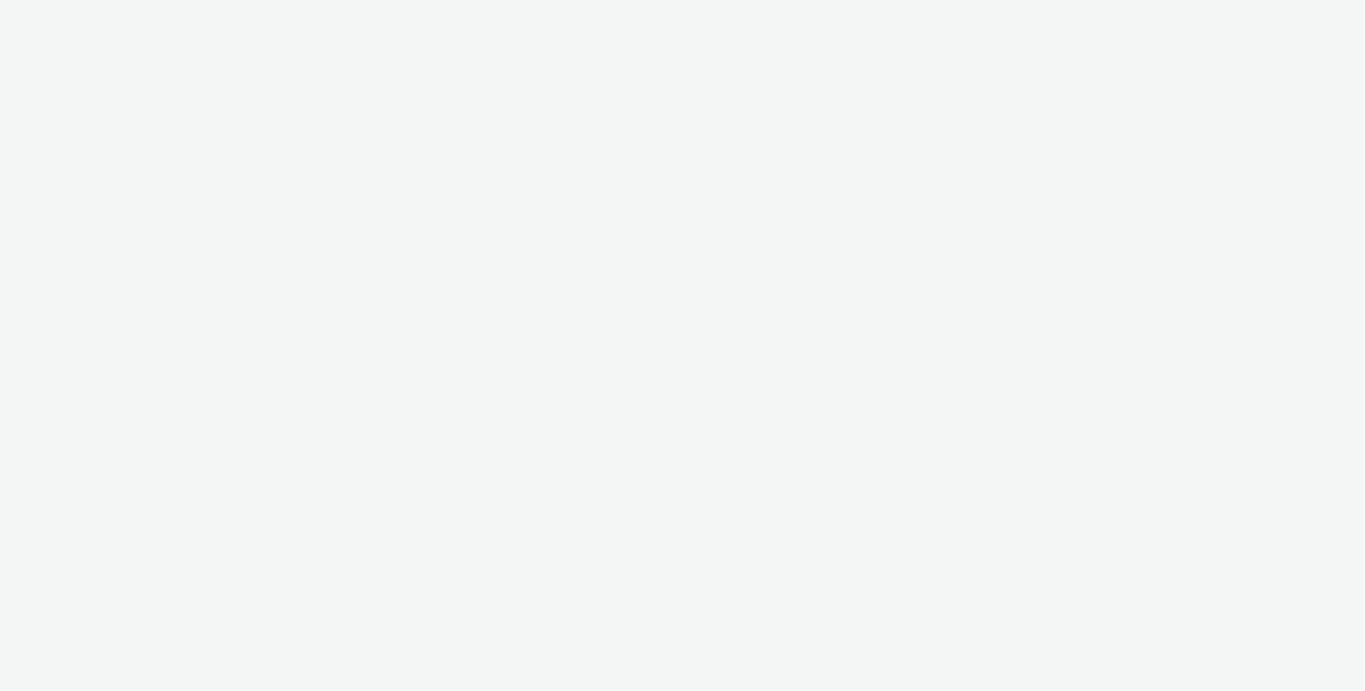
select select "c2295f28-7c96-446f-b279-53c23ee2b854"
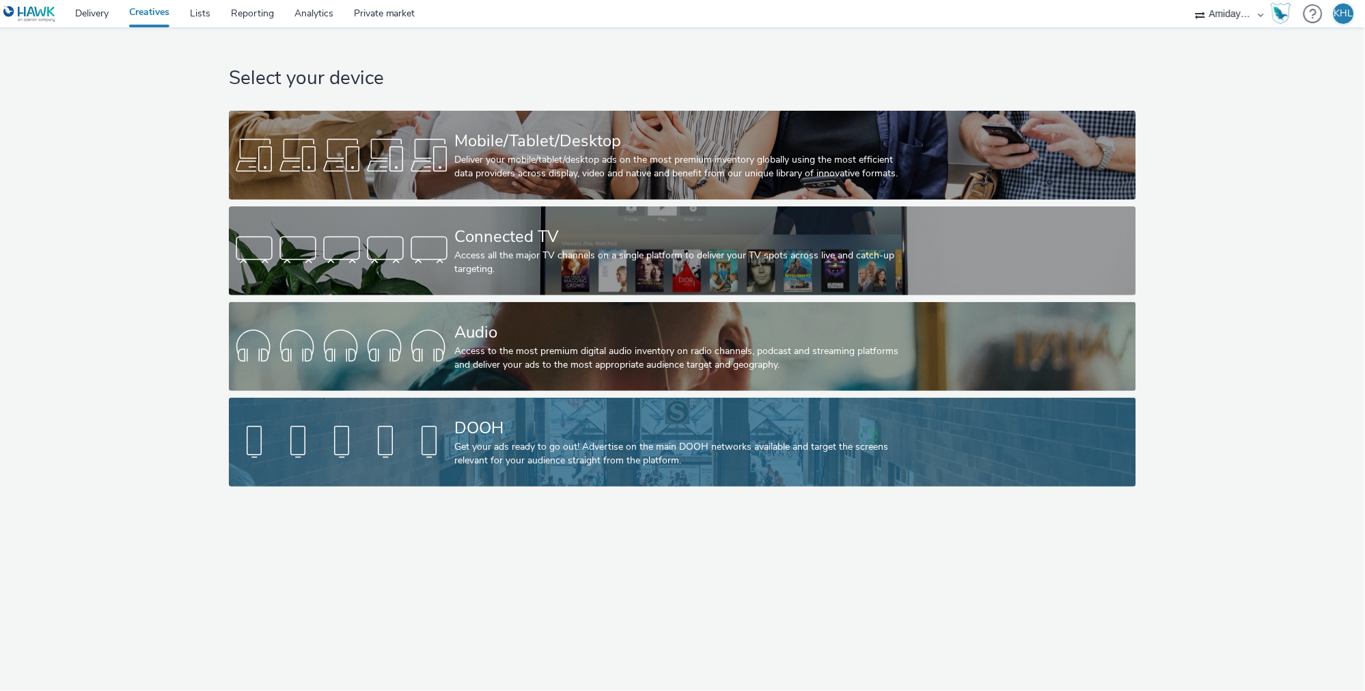
click at [744, 429] on div "DOOH" at bounding box center [679, 428] width 451 height 24
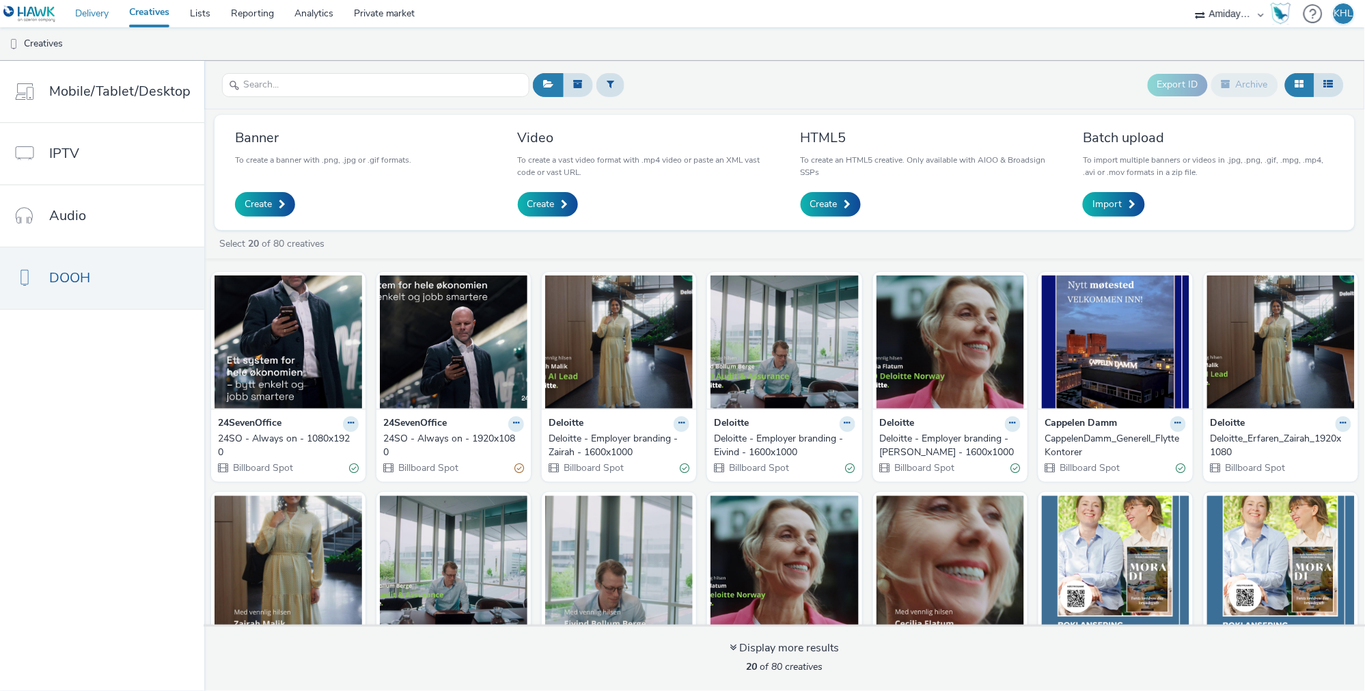
click at [90, 18] on link "Delivery" at bounding box center [92, 13] width 54 height 27
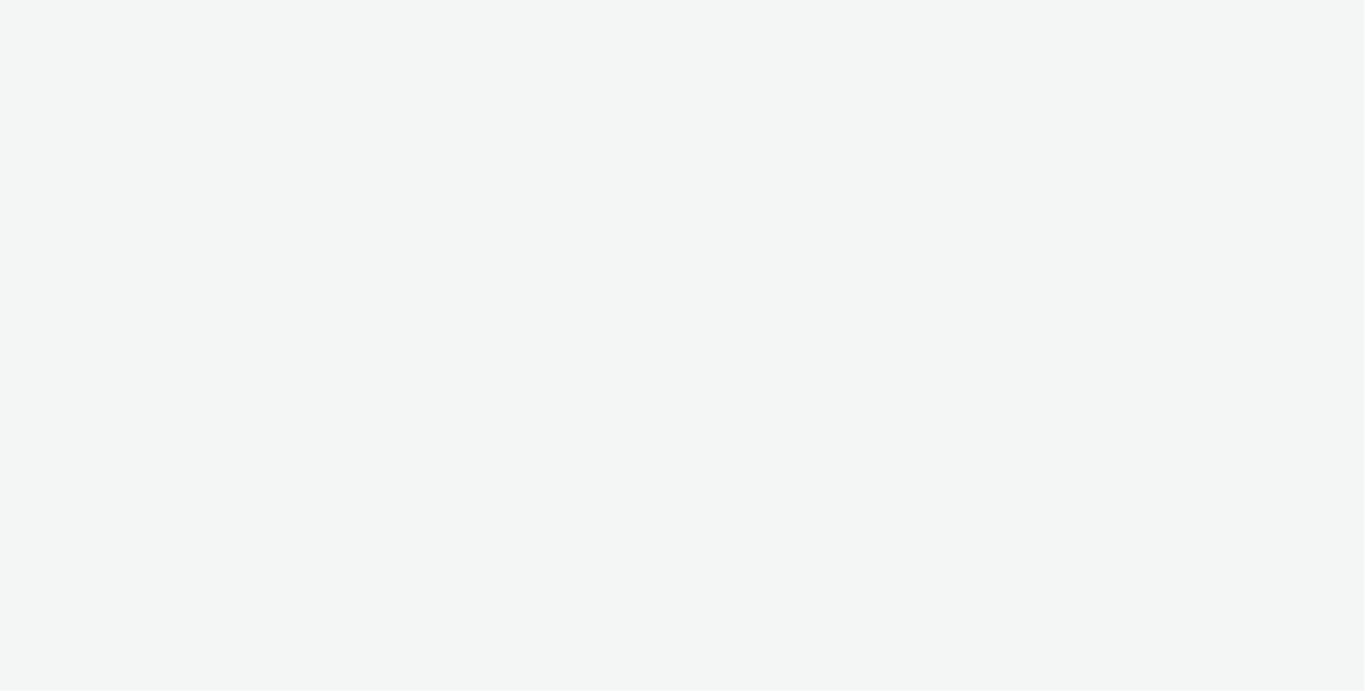
select select "c2295f28-7c96-446f-b279-53c23ee2b854"
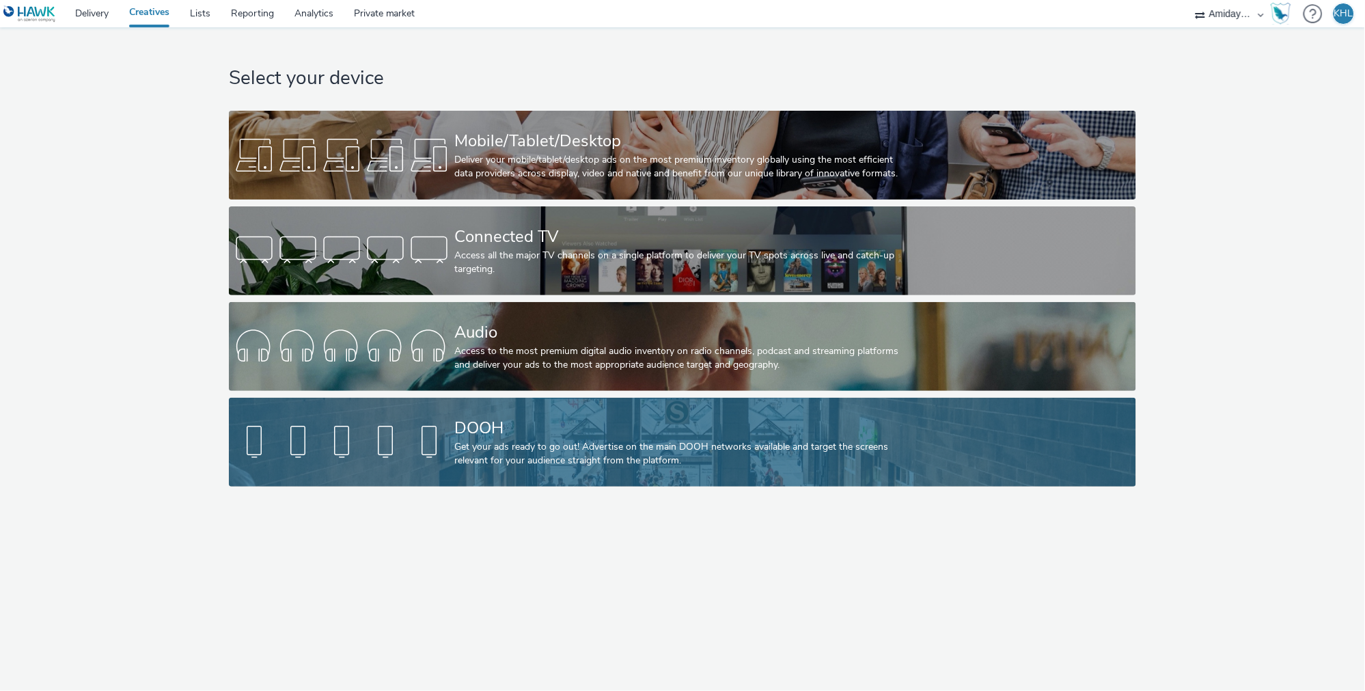
click at [467, 426] on div "DOOH" at bounding box center [679, 428] width 451 height 24
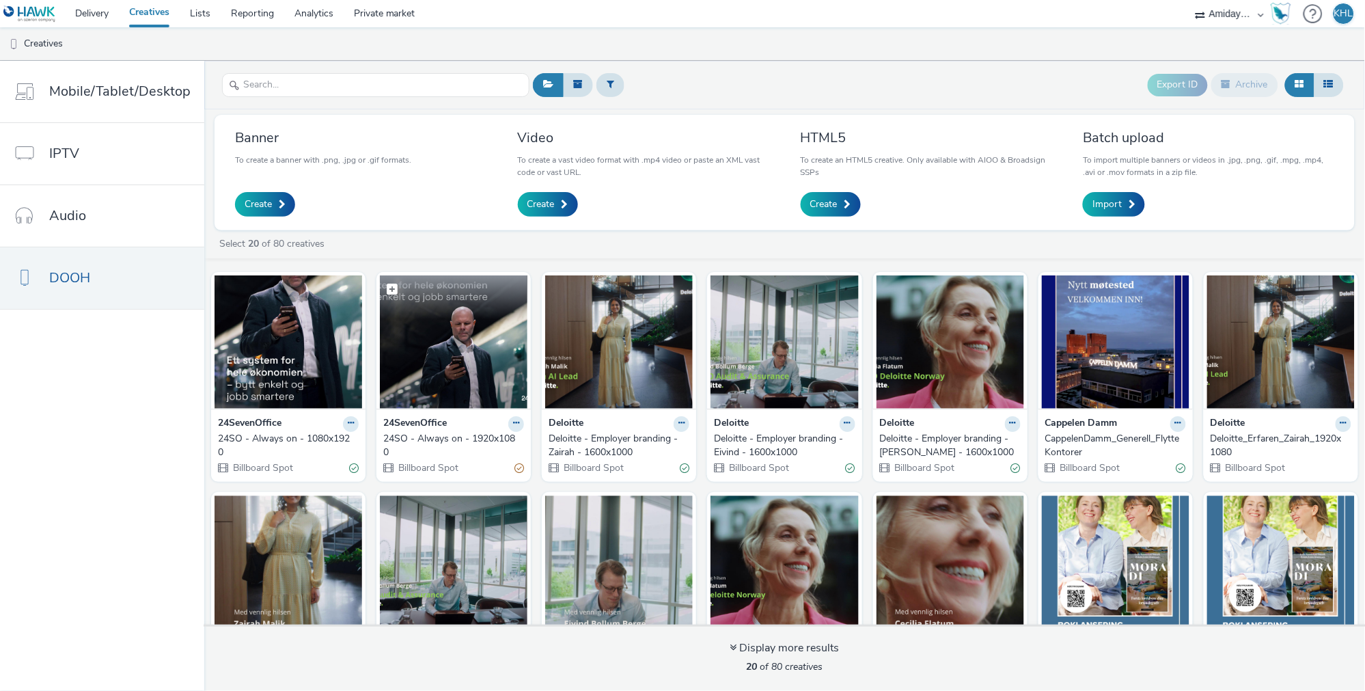
click at [472, 355] on img at bounding box center [454, 341] width 148 height 133
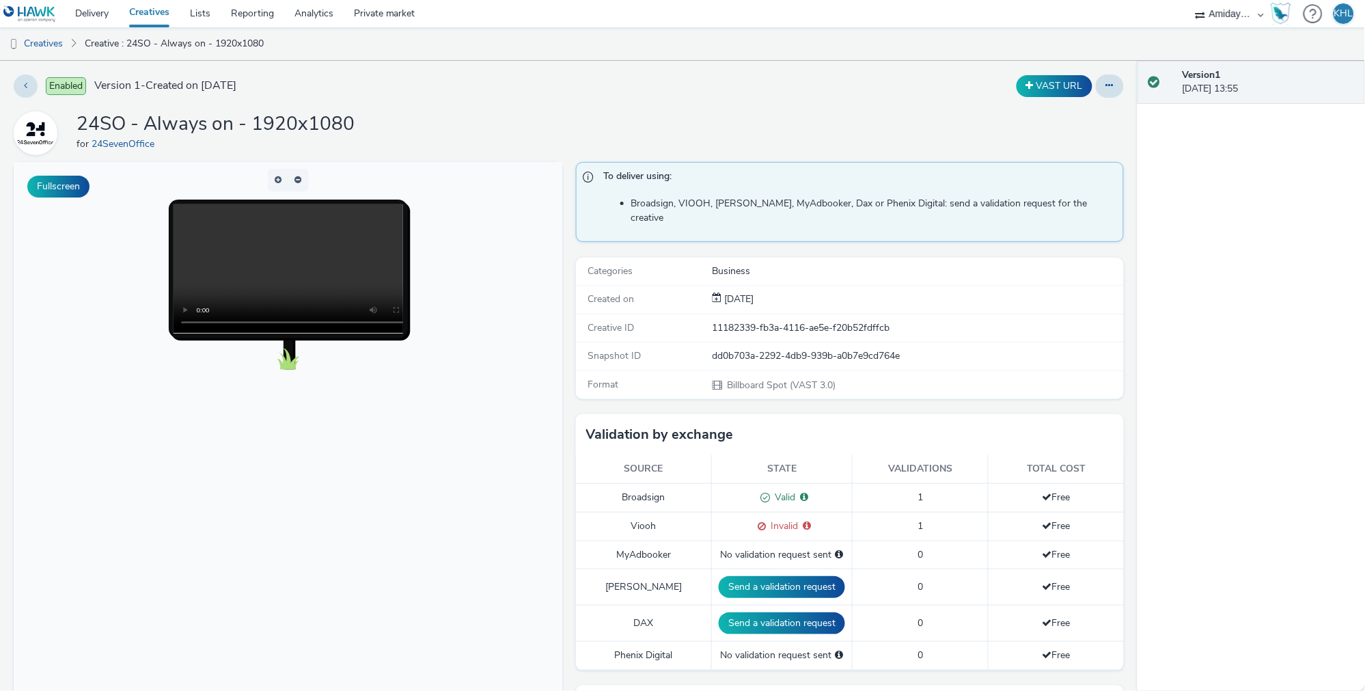
click at [157, 13] on link "Creatives" at bounding box center [149, 13] width 61 height 27
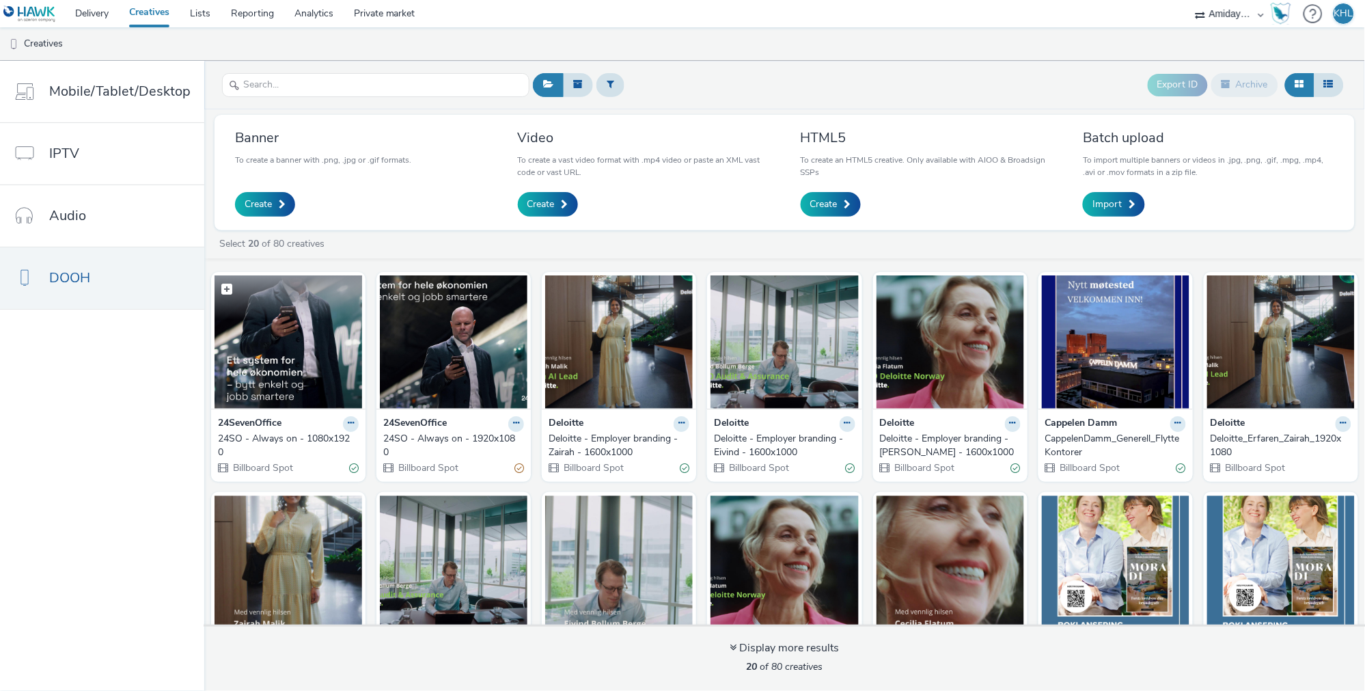
click at [340, 379] on img at bounding box center [289, 341] width 148 height 133
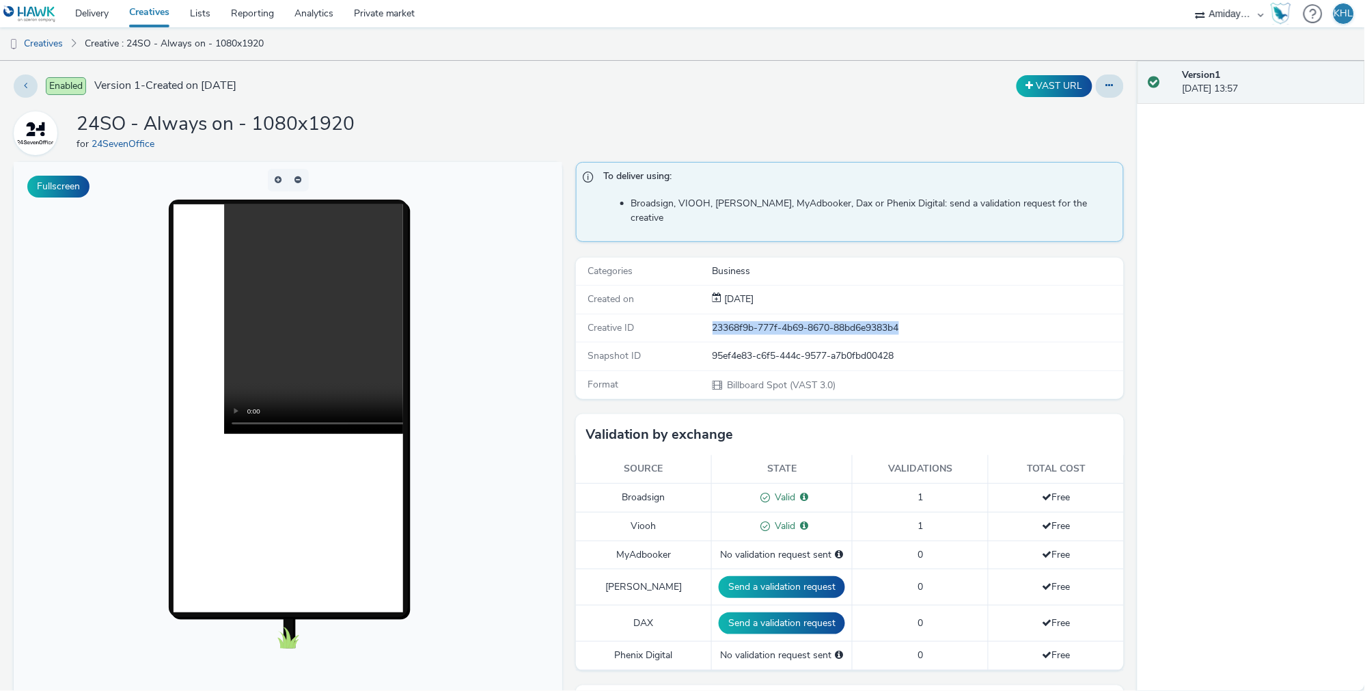
drag, startPoint x: 960, startPoint y: 315, endPoint x: 709, endPoint y: 311, distance: 250.8
click at [709, 314] on div "Creative ID 23368f9b-777f-4b69-8670-88bd6e9383b4" at bounding box center [850, 328] width 549 height 28
copy div "23368f9b-777f-4b69-8670-88bd6e9383b4"
click at [959, 321] on div "23368f9b-777f-4b69-8670-88bd6e9383b4" at bounding box center [918, 328] width 410 height 14
drag, startPoint x: 934, startPoint y: 312, endPoint x: 689, endPoint y: 305, distance: 245.4
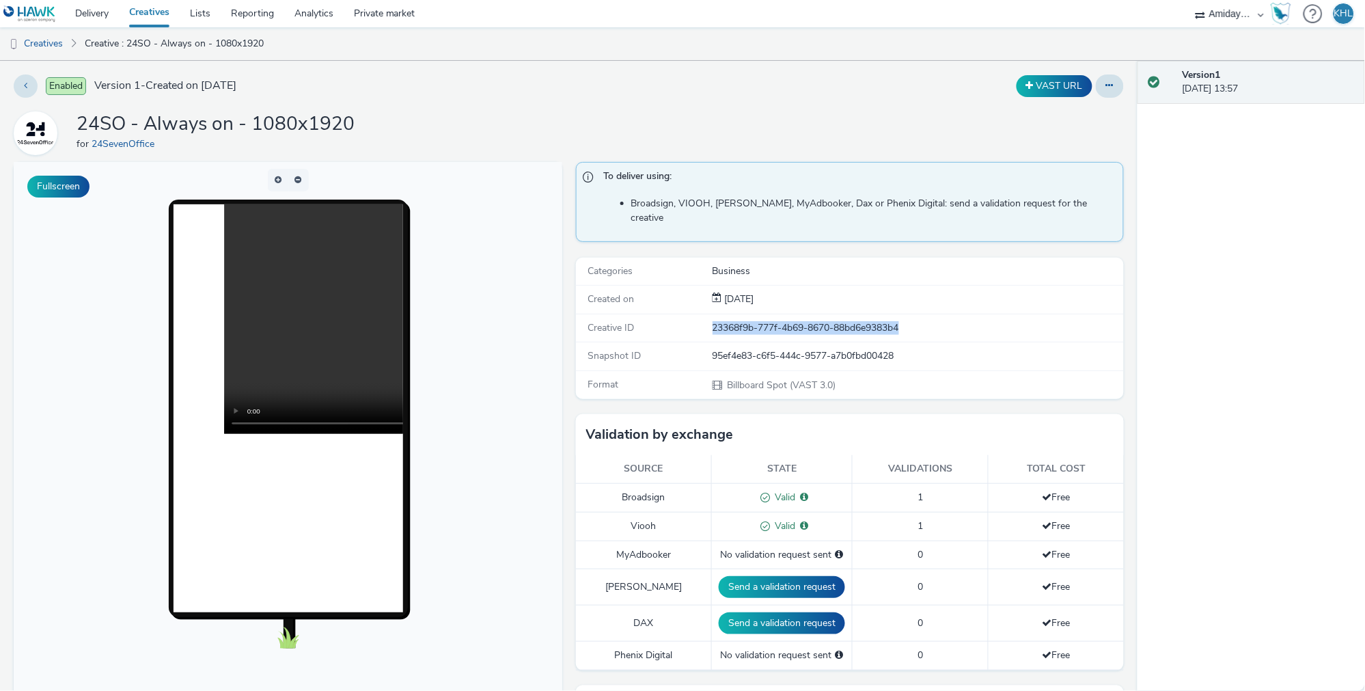
click at [689, 314] on div "Creative ID 23368f9b-777f-4b69-8670-88bd6e9383b4" at bounding box center [850, 328] width 549 height 28
copy div "23368f9b-777f-4b69-8670-88bd6e9383b4"
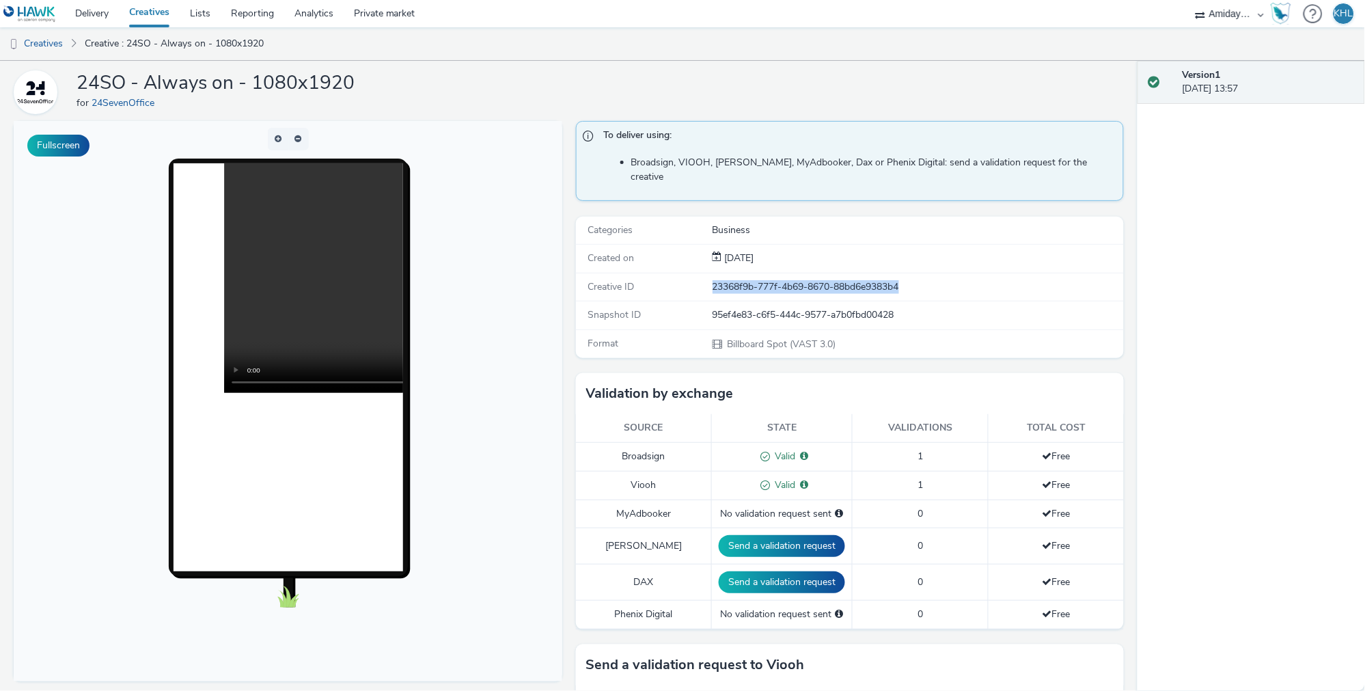
scroll to position [58, 0]
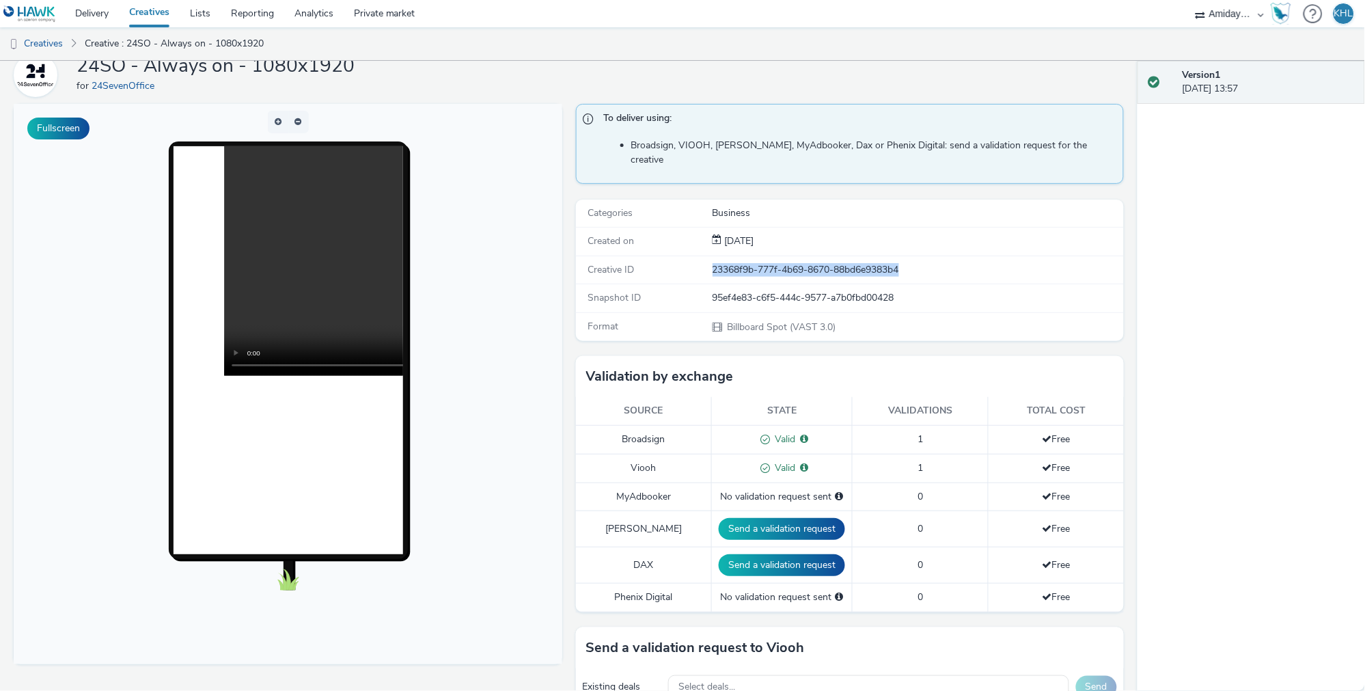
click at [145, 18] on link "Creatives" at bounding box center [149, 13] width 61 height 27
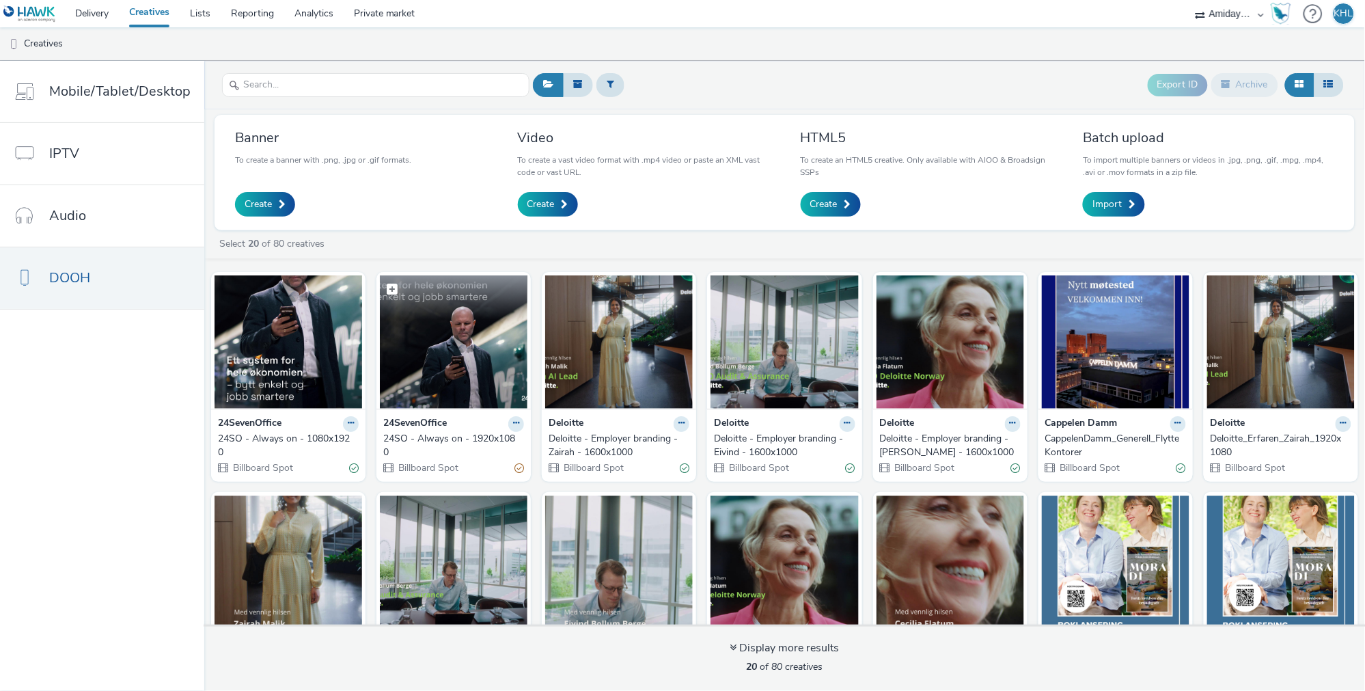
click at [487, 375] on img at bounding box center [454, 341] width 148 height 133
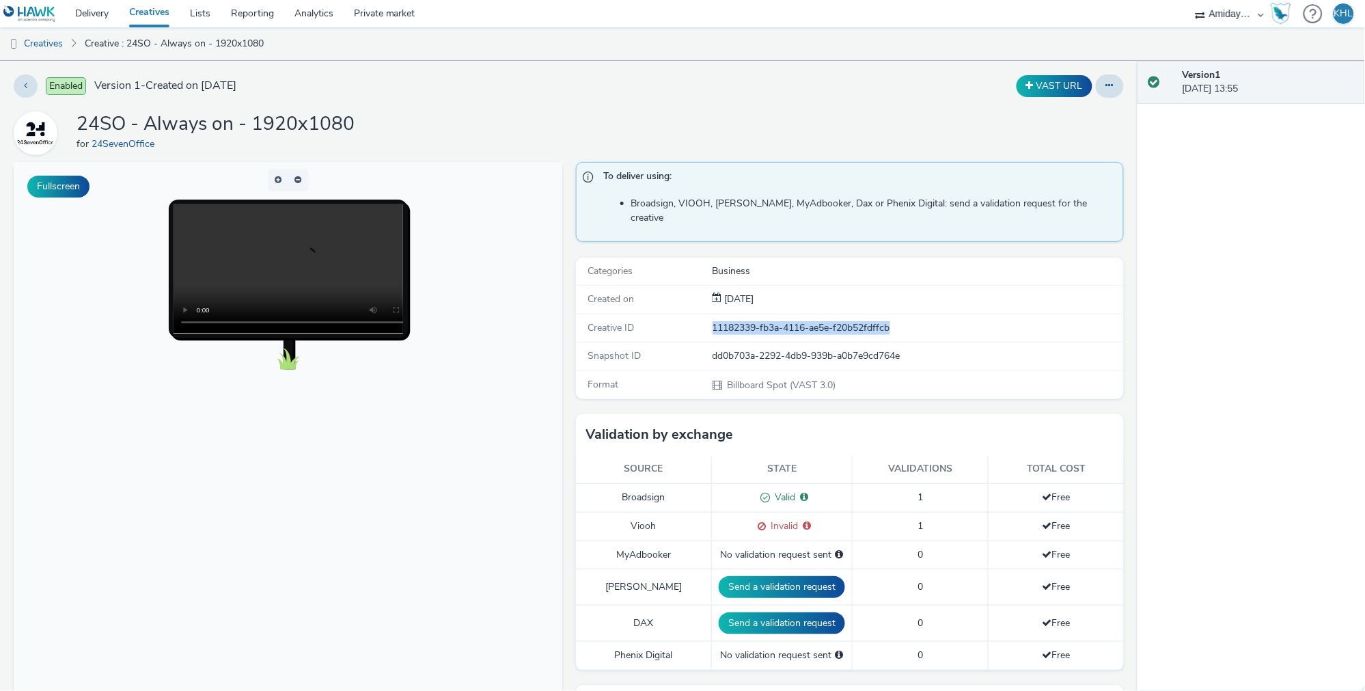
drag, startPoint x: 914, startPoint y: 312, endPoint x: 684, endPoint y: 306, distance: 229.7
click at [684, 314] on div "Creative ID 11182339-fb3a-4116-ae5e-f20b52fdffcb" at bounding box center [850, 328] width 549 height 28
copy div "11182339-fb3a-4116-ae5e-f20b52fdffcb"
click at [155, 8] on link "Creatives" at bounding box center [149, 13] width 61 height 27
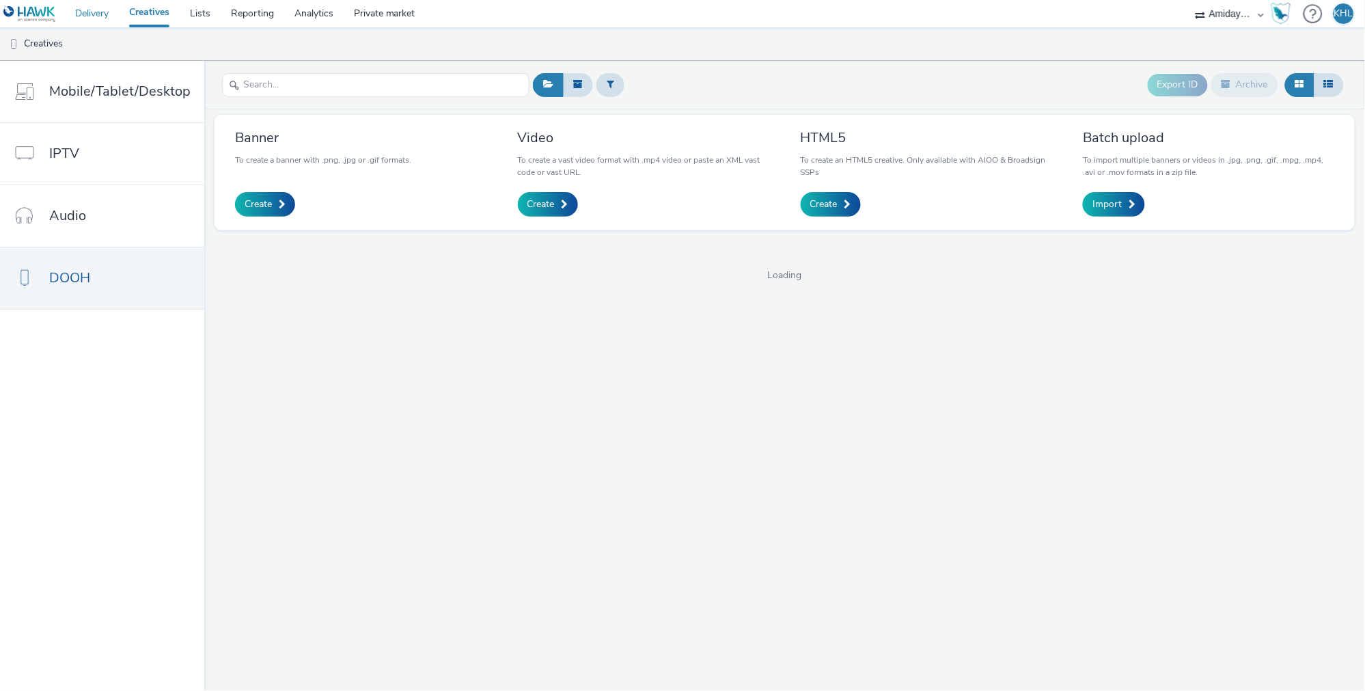
click at [110, 18] on link "Delivery" at bounding box center [92, 13] width 54 height 27
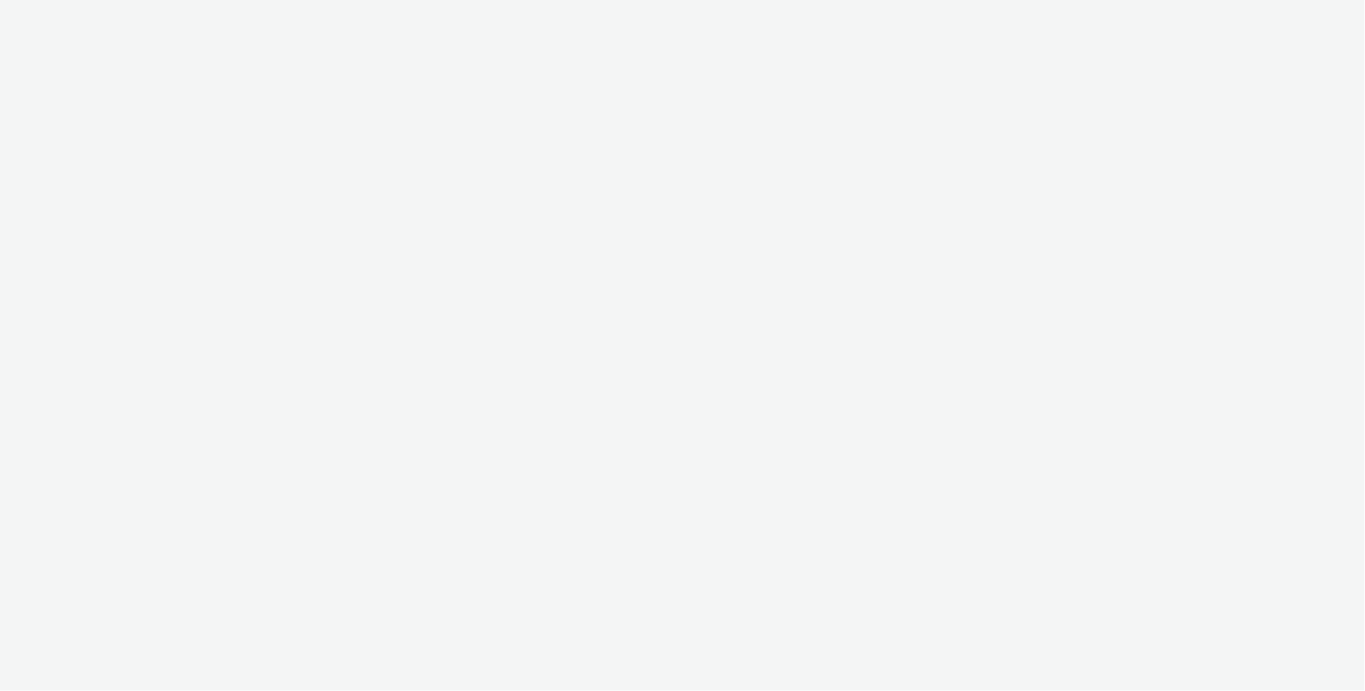
select select "c2295f28-7c96-446f-b279-53c23ee2b854"
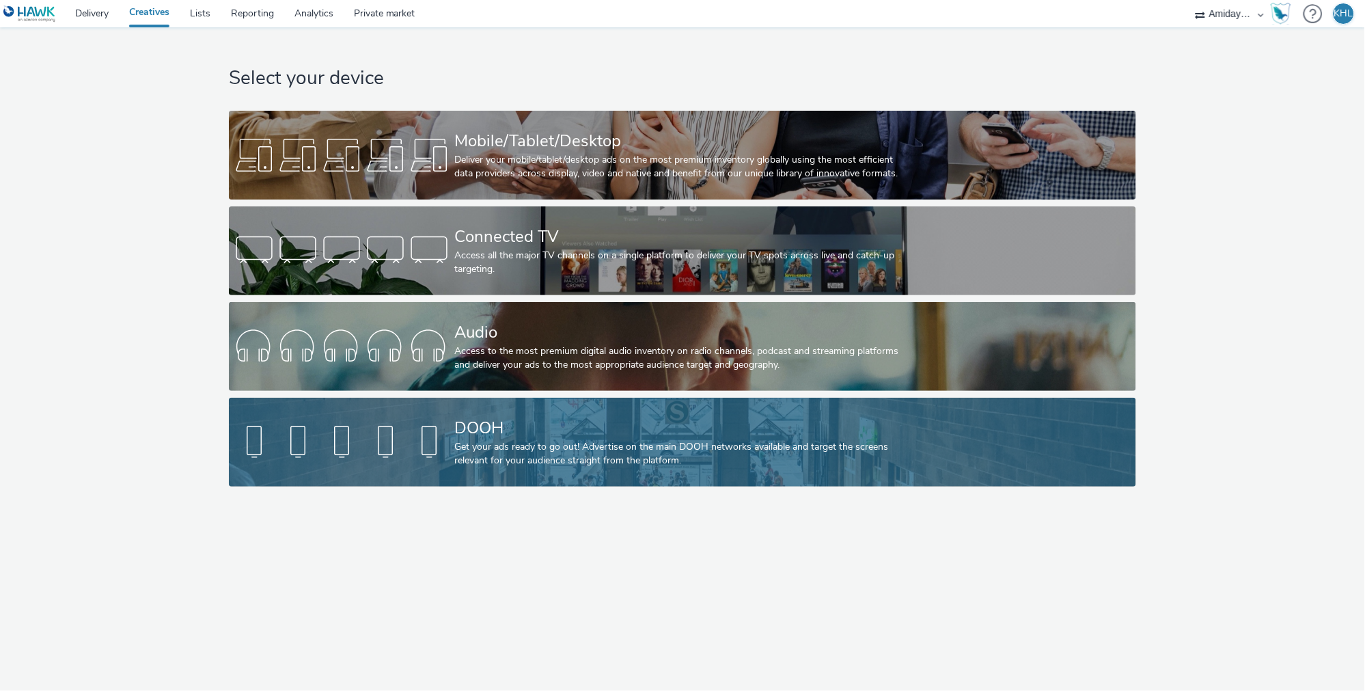
click at [482, 436] on div "DOOH" at bounding box center [679, 428] width 451 height 24
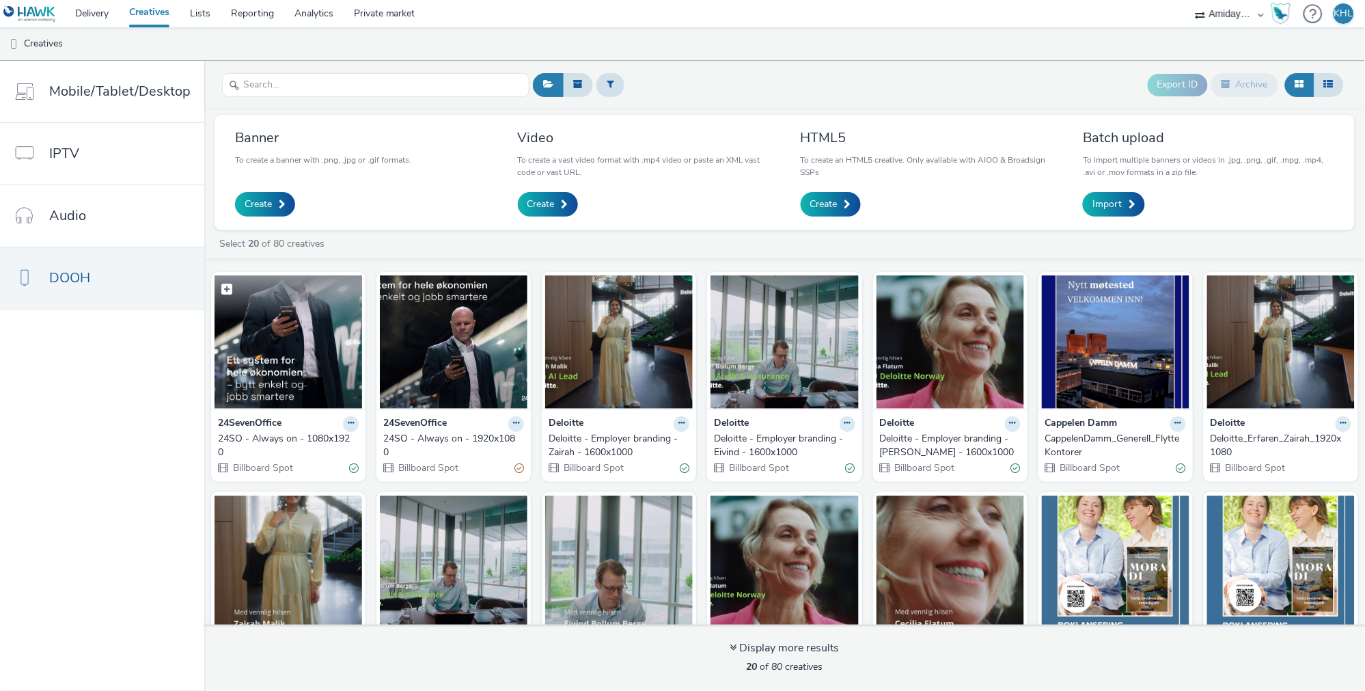
click at [297, 352] on img at bounding box center [289, 341] width 148 height 133
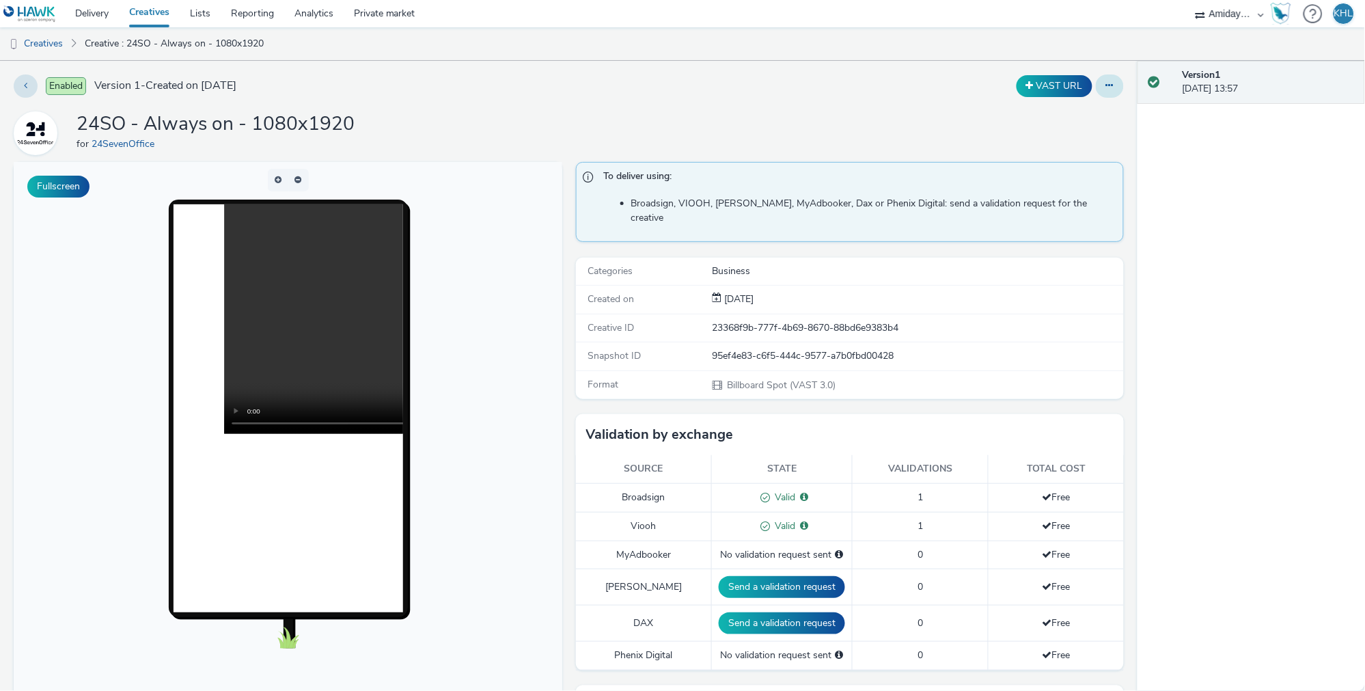
click at [1119, 85] on button at bounding box center [1110, 85] width 28 height 23
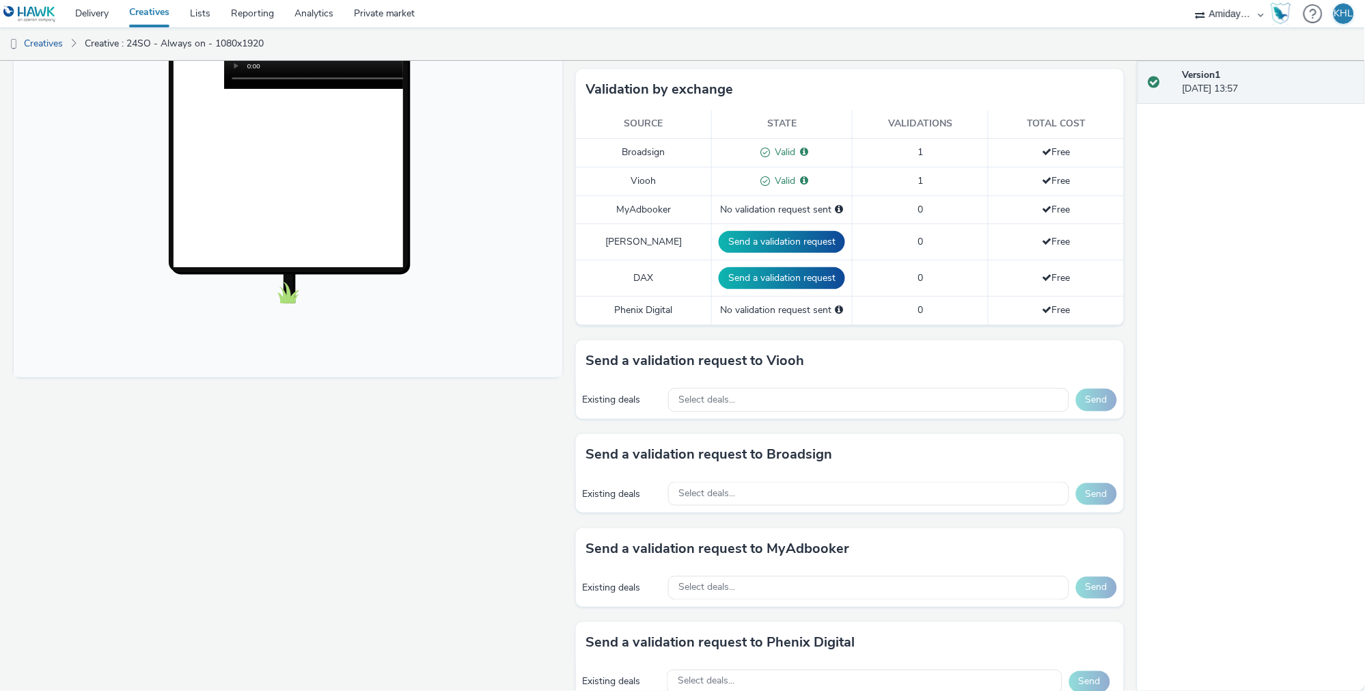
scroll to position [356, 0]
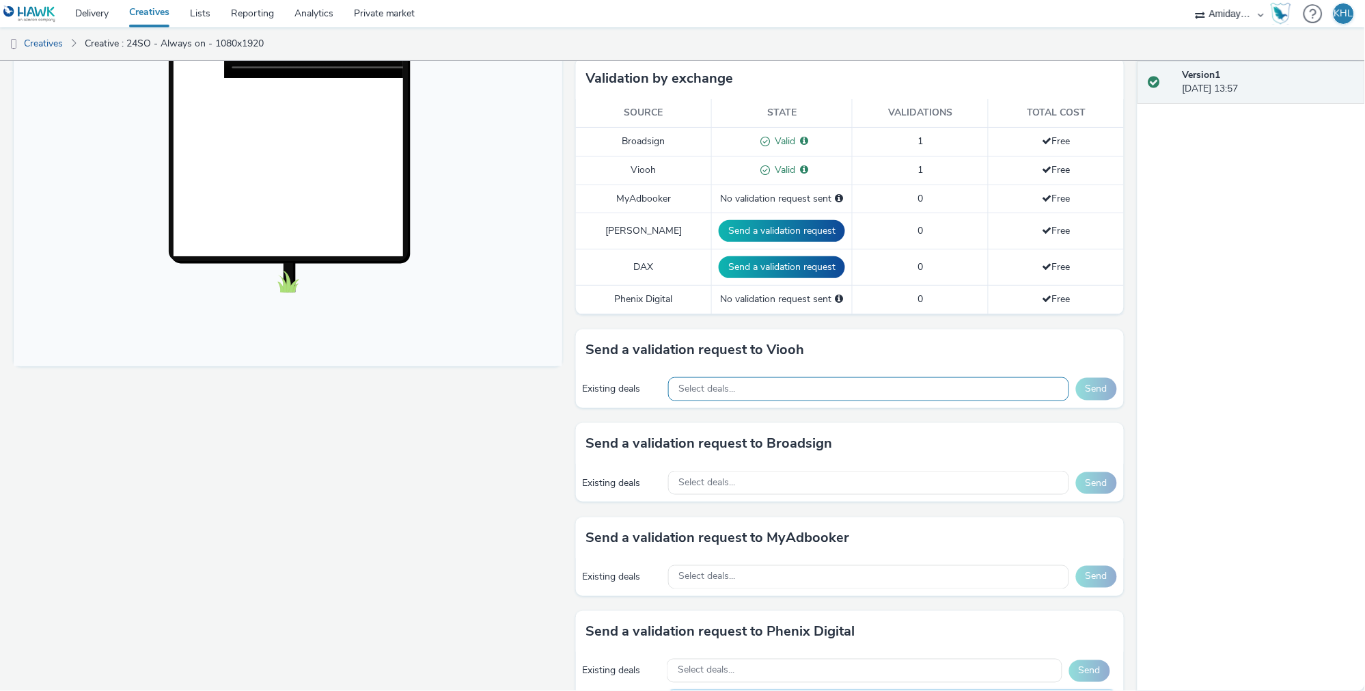
click at [733, 379] on div "Select deals..." at bounding box center [868, 389] width 401 height 24
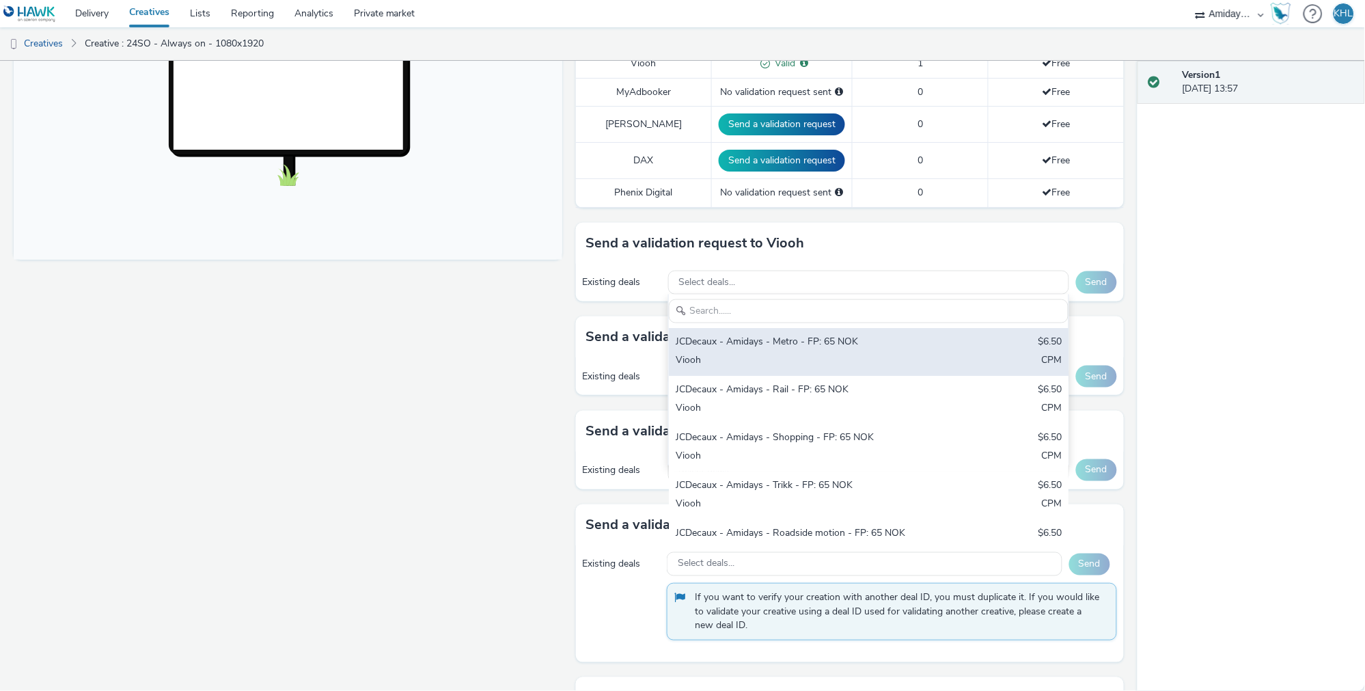
scroll to position [0, 0]
click at [816, 353] on div "Viooh" at bounding box center [803, 361] width 255 height 16
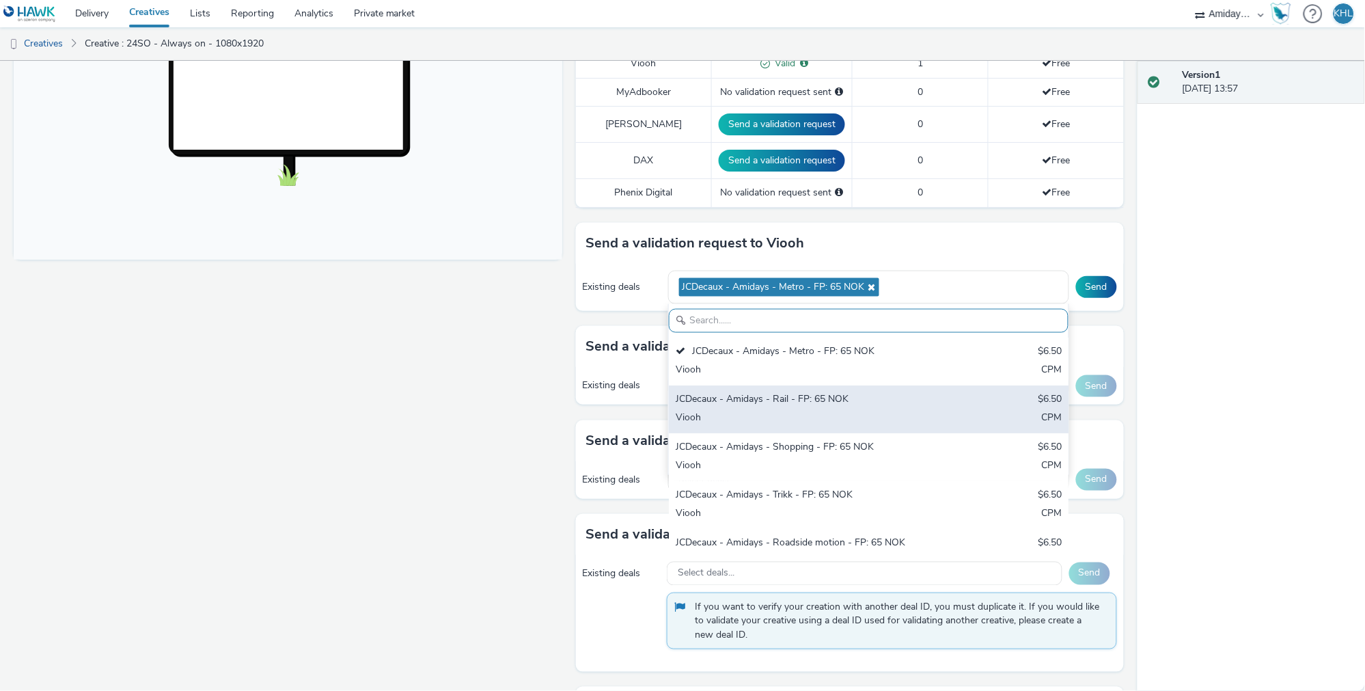
click at [806, 392] on div "JCDecaux - Amidays - Rail - FP: 65 NOK" at bounding box center [803, 400] width 255 height 16
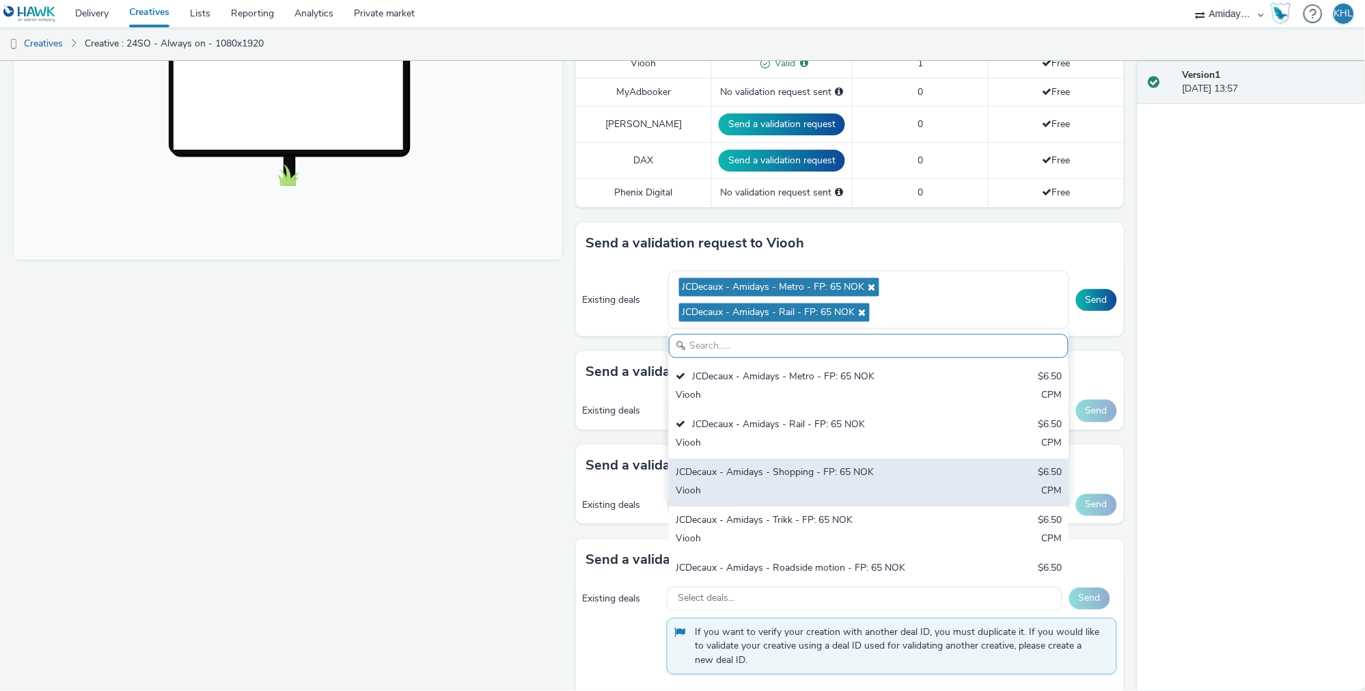
click at [812, 465] on div "JCDecaux - Amidays - Shopping - FP: 65 NOK" at bounding box center [803, 473] width 255 height 16
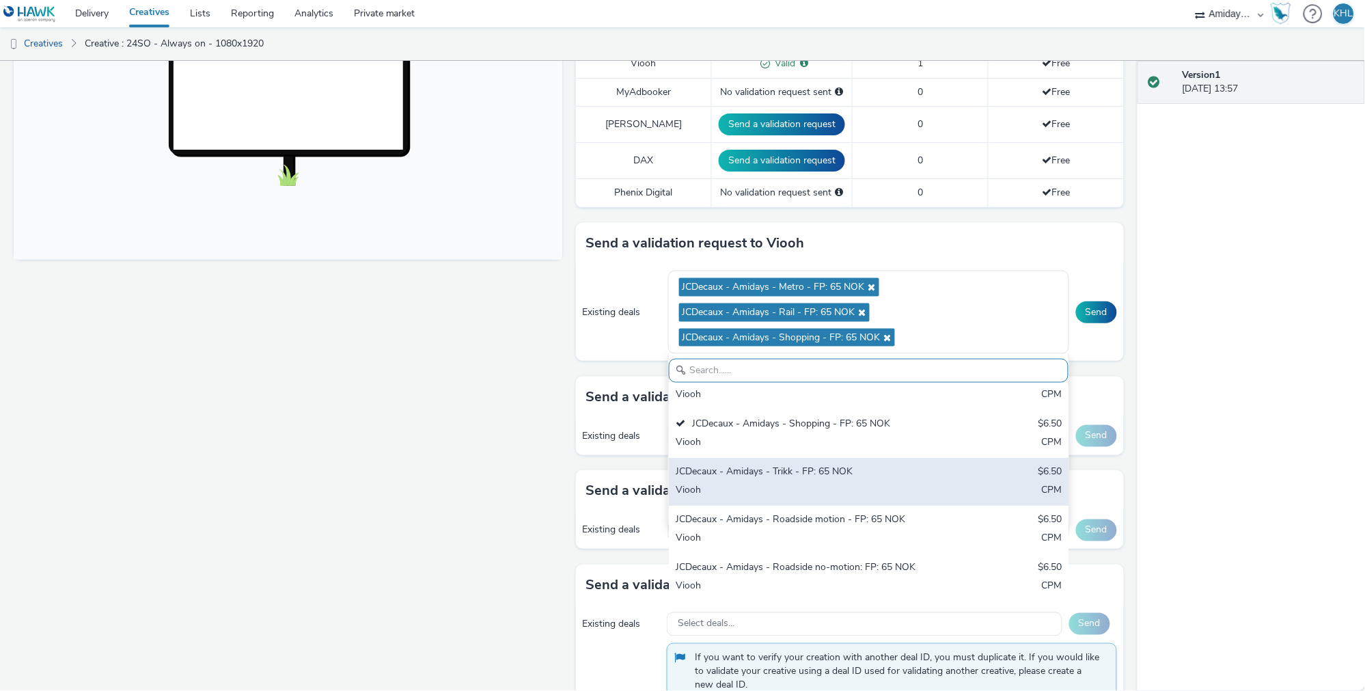
click at [776, 461] on div "JCDecaux - Amidays - Trikk - FP: 65 NOK $6.50 Viooh CPM" at bounding box center [869, 482] width 400 height 48
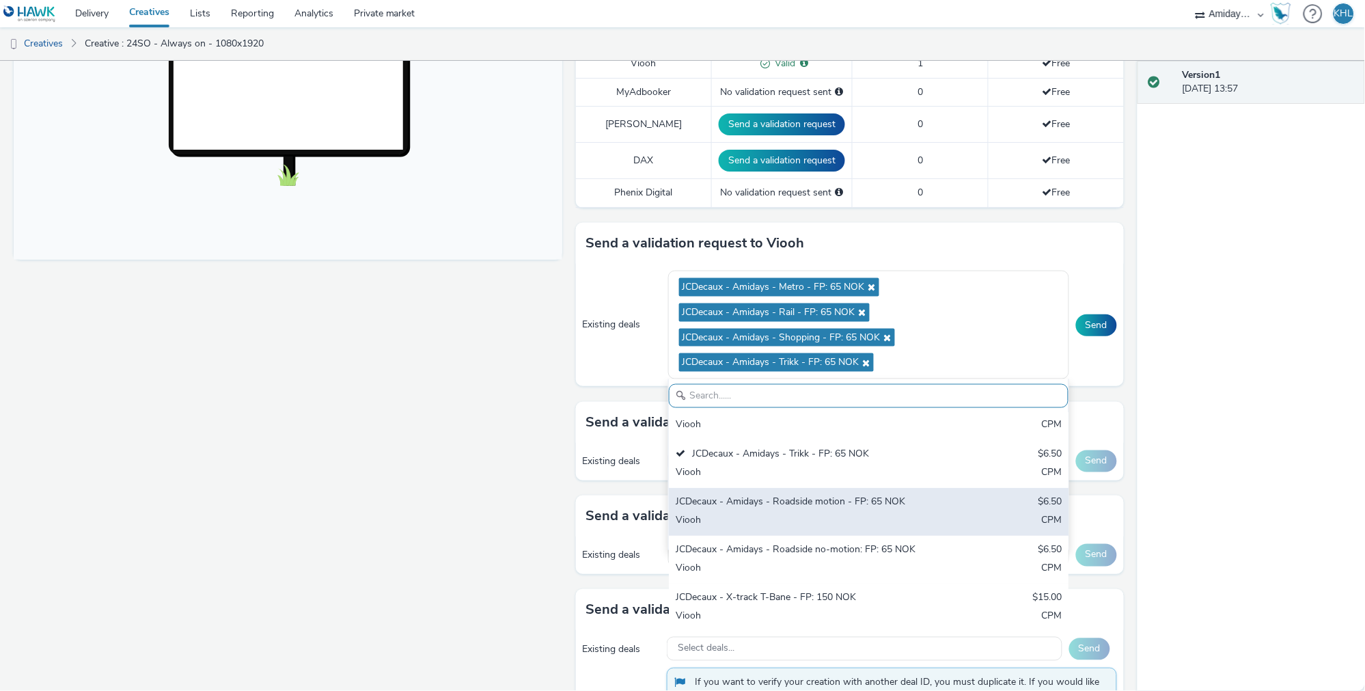
scroll to position [116, 0]
click at [915, 513] on div "Viooh" at bounding box center [803, 521] width 255 height 16
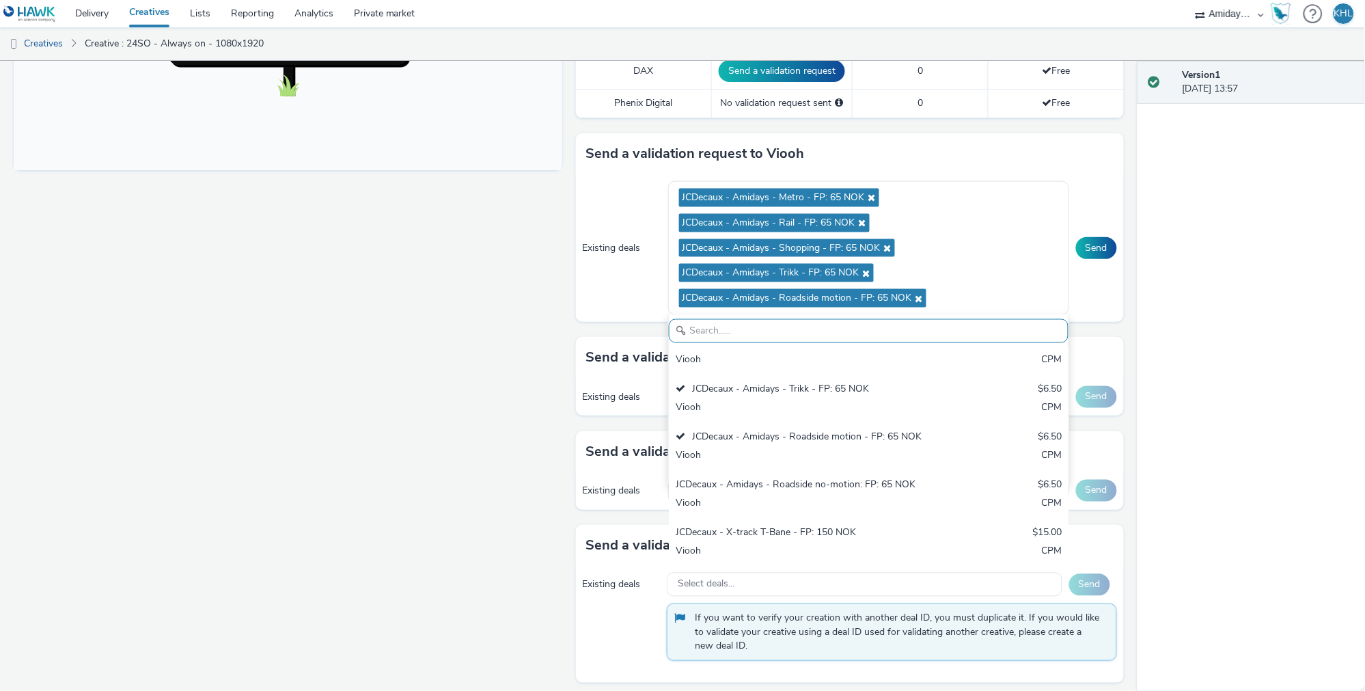
scroll to position [554, 0]
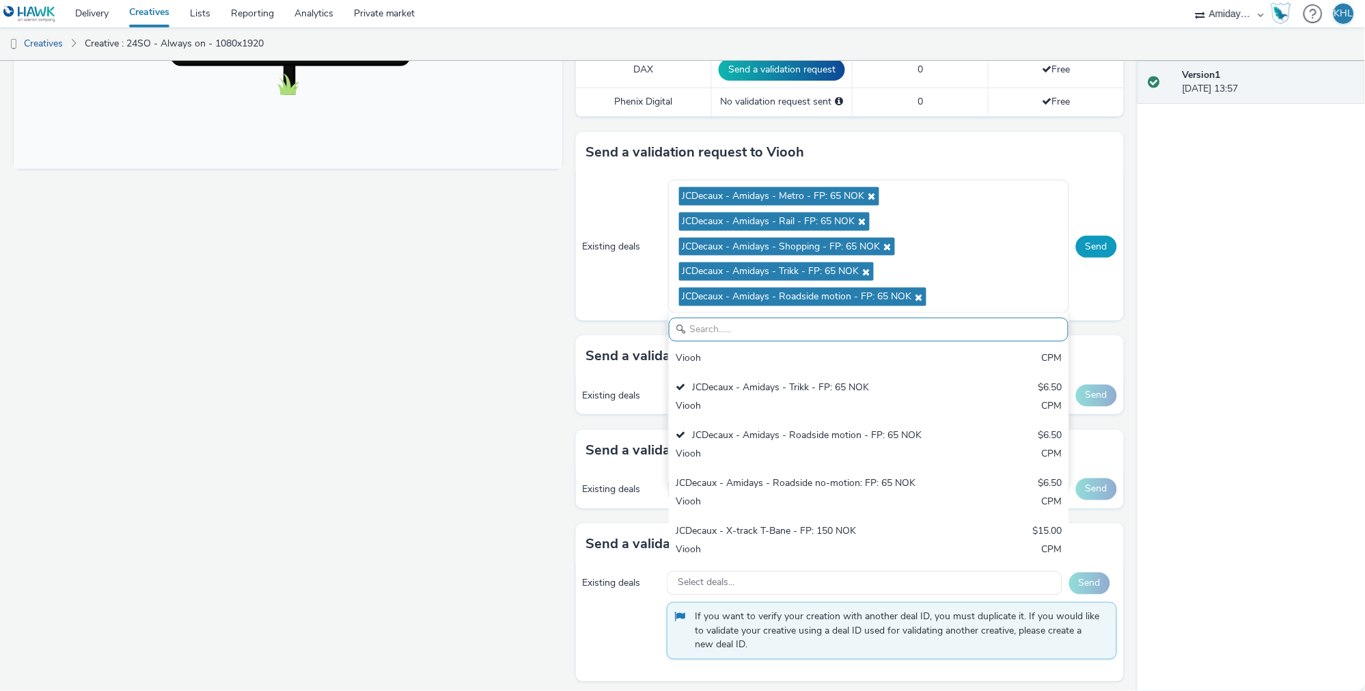
click at [1110, 236] on button "Send" at bounding box center [1096, 247] width 41 height 22
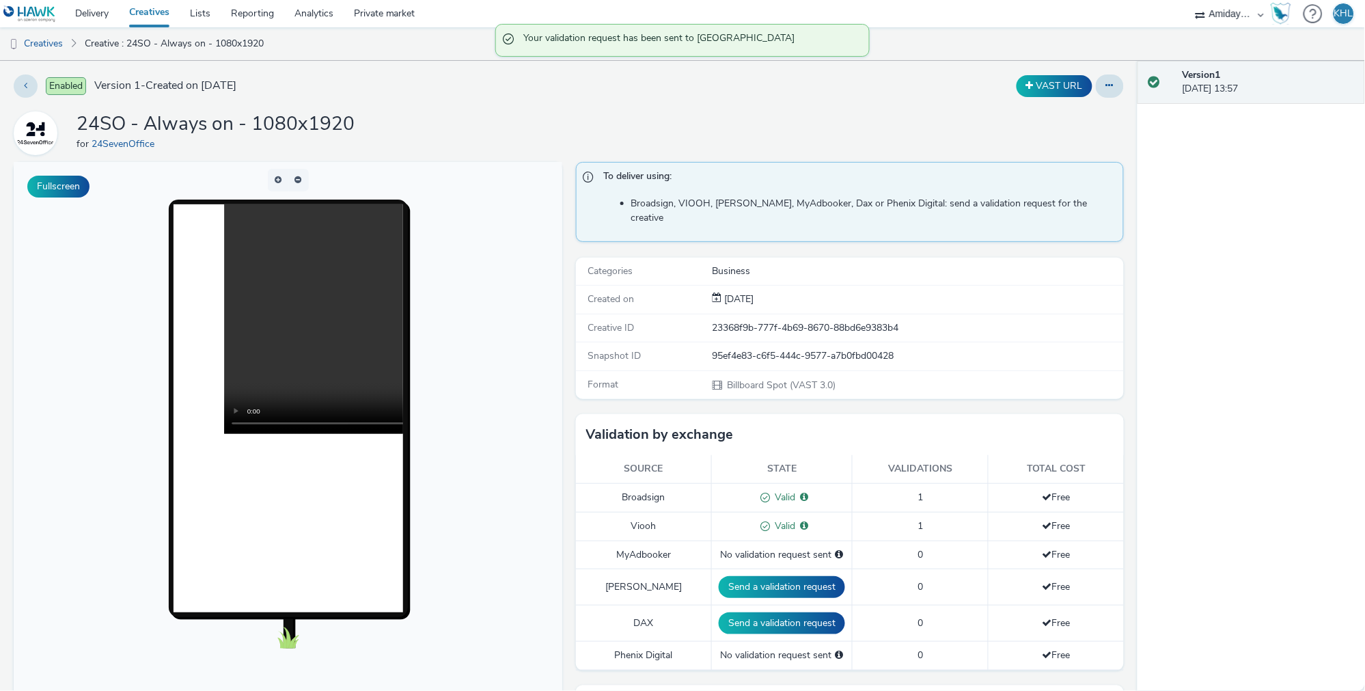
scroll to position [0, 0]
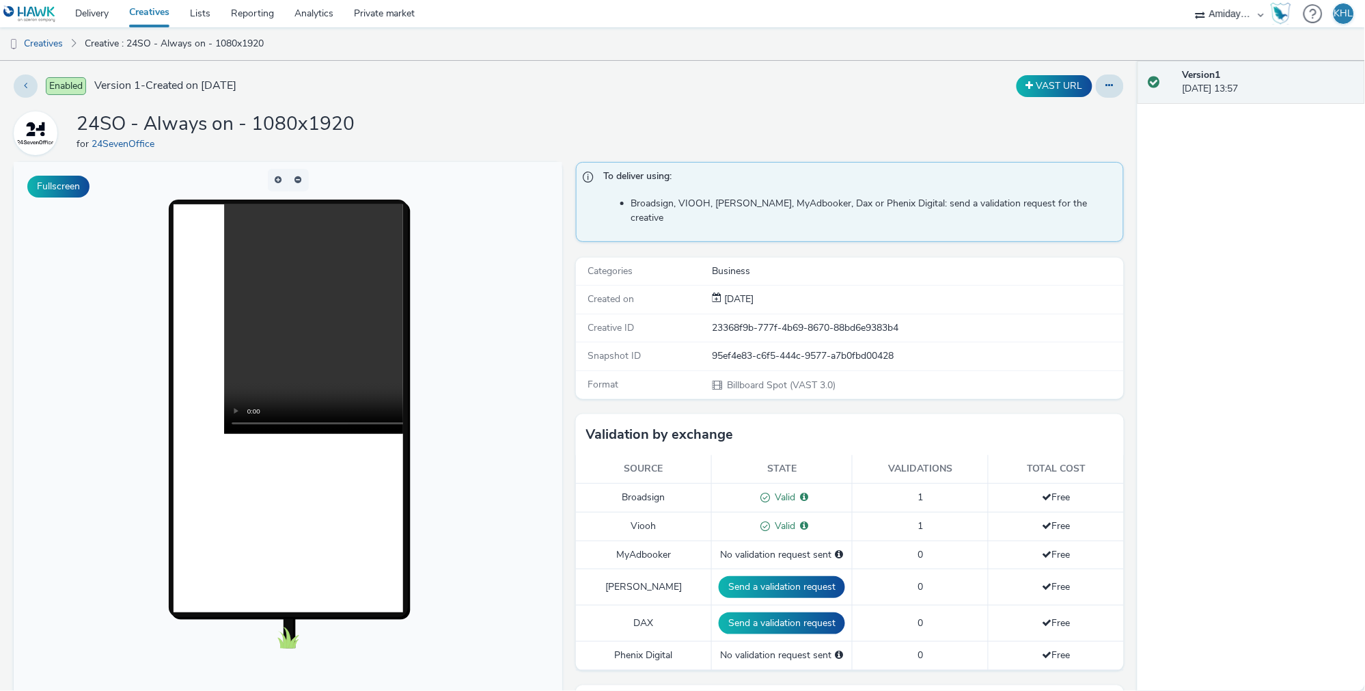
click at [883, 414] on div "Validation by exchange" at bounding box center [850, 434] width 549 height 41
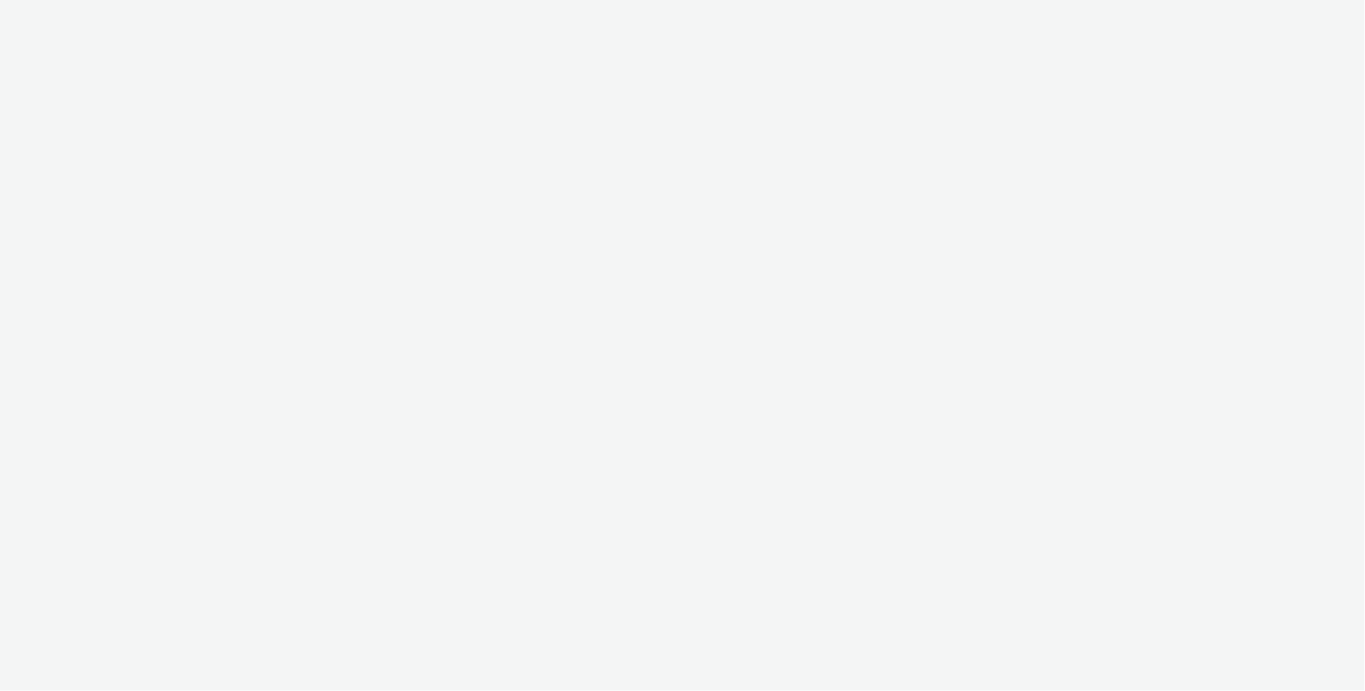
select select "c2295f28-7c96-446f-b279-53c23ee2b854"
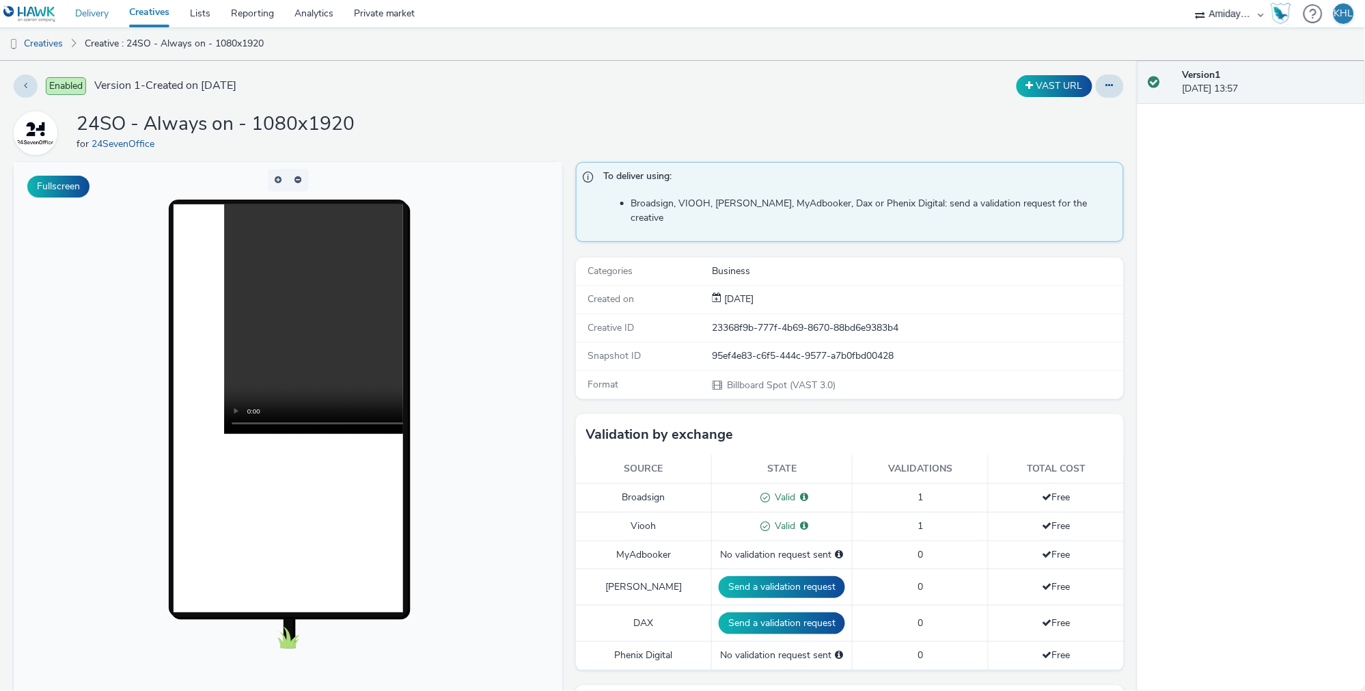
click at [98, 15] on link "Delivery" at bounding box center [92, 13] width 54 height 27
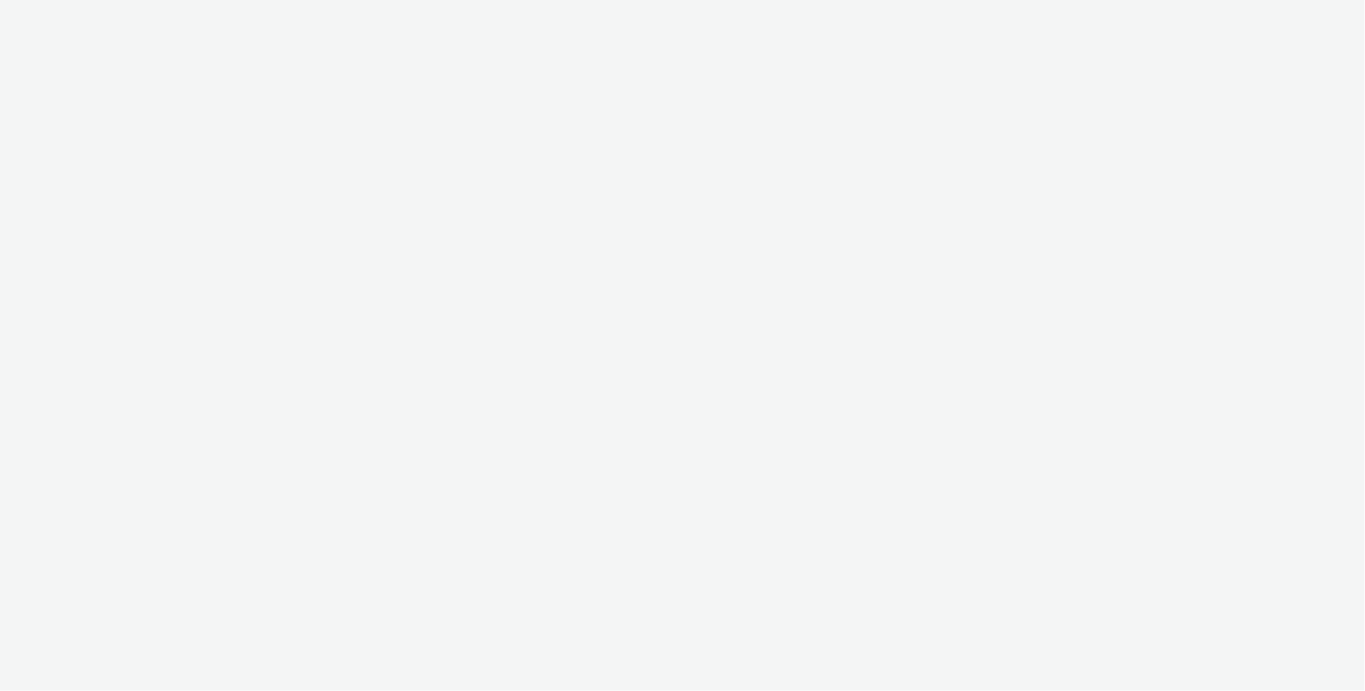
select select "c2295f28-7c96-446f-b279-53c23ee2b854"
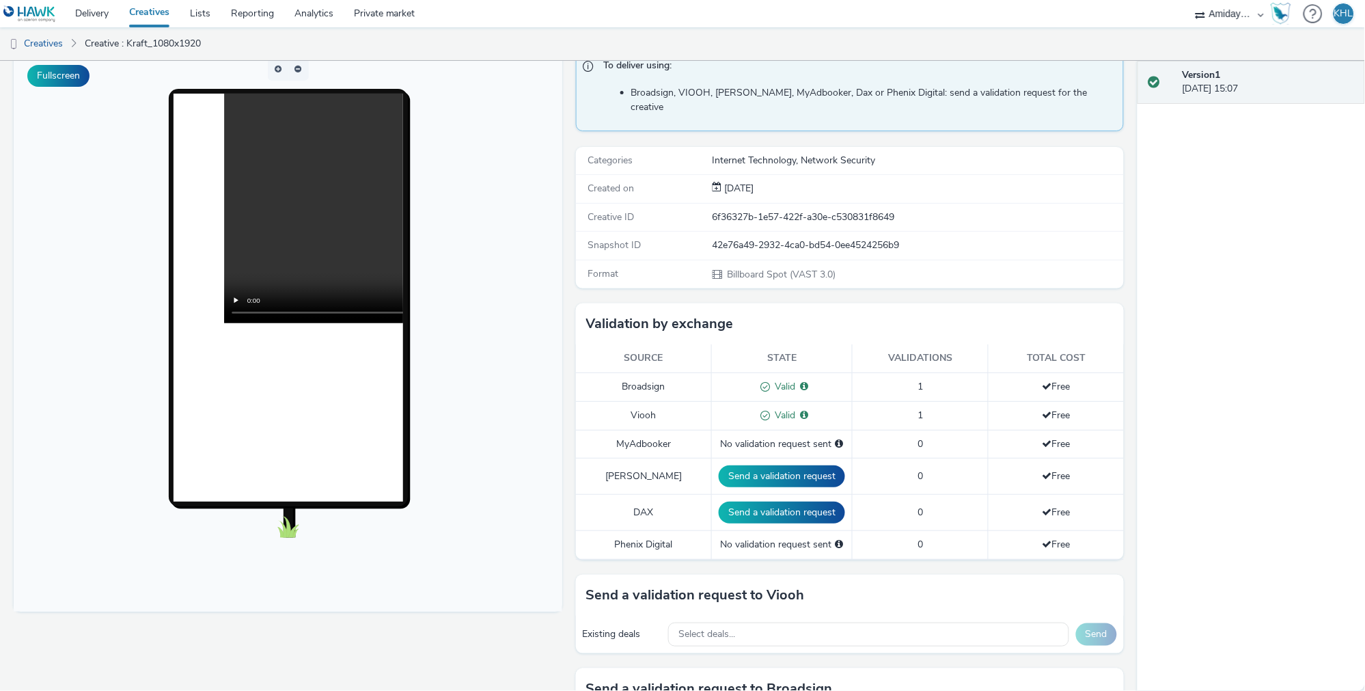
scroll to position [154, 0]
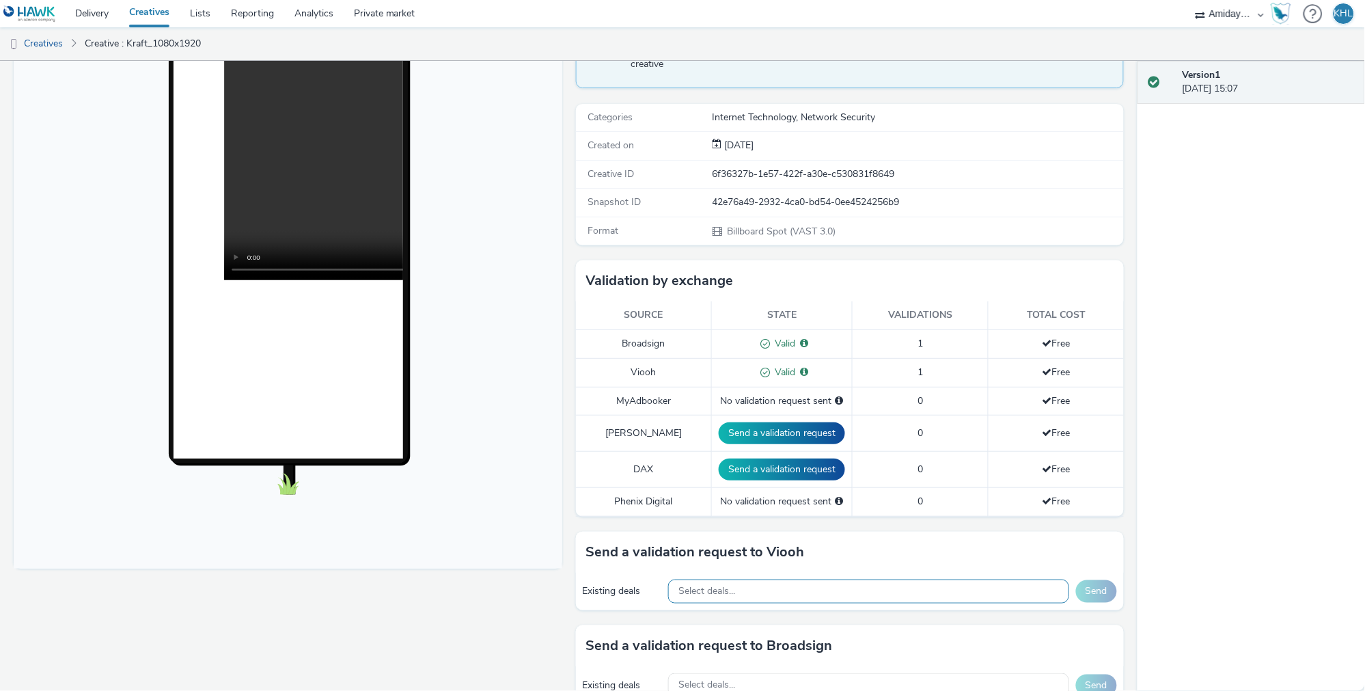
click at [771, 580] on div "Select deals..." at bounding box center [868, 592] width 401 height 24
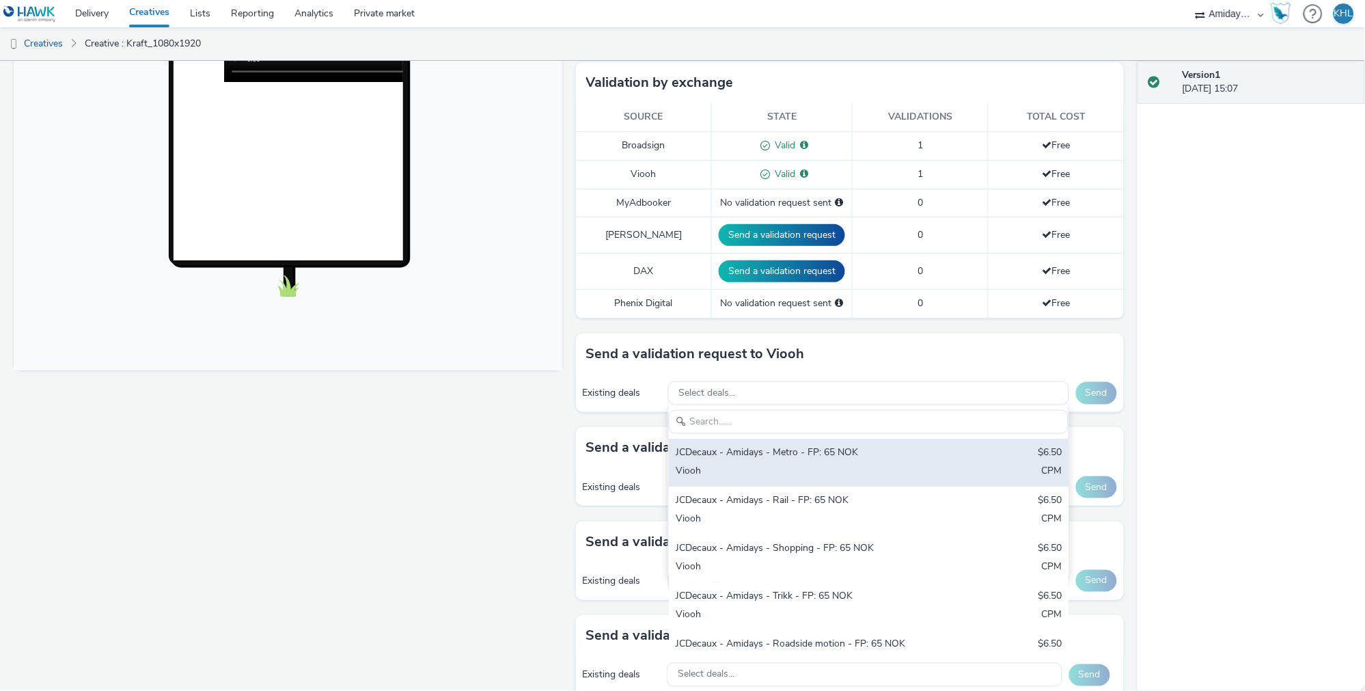
scroll to position [359, 0]
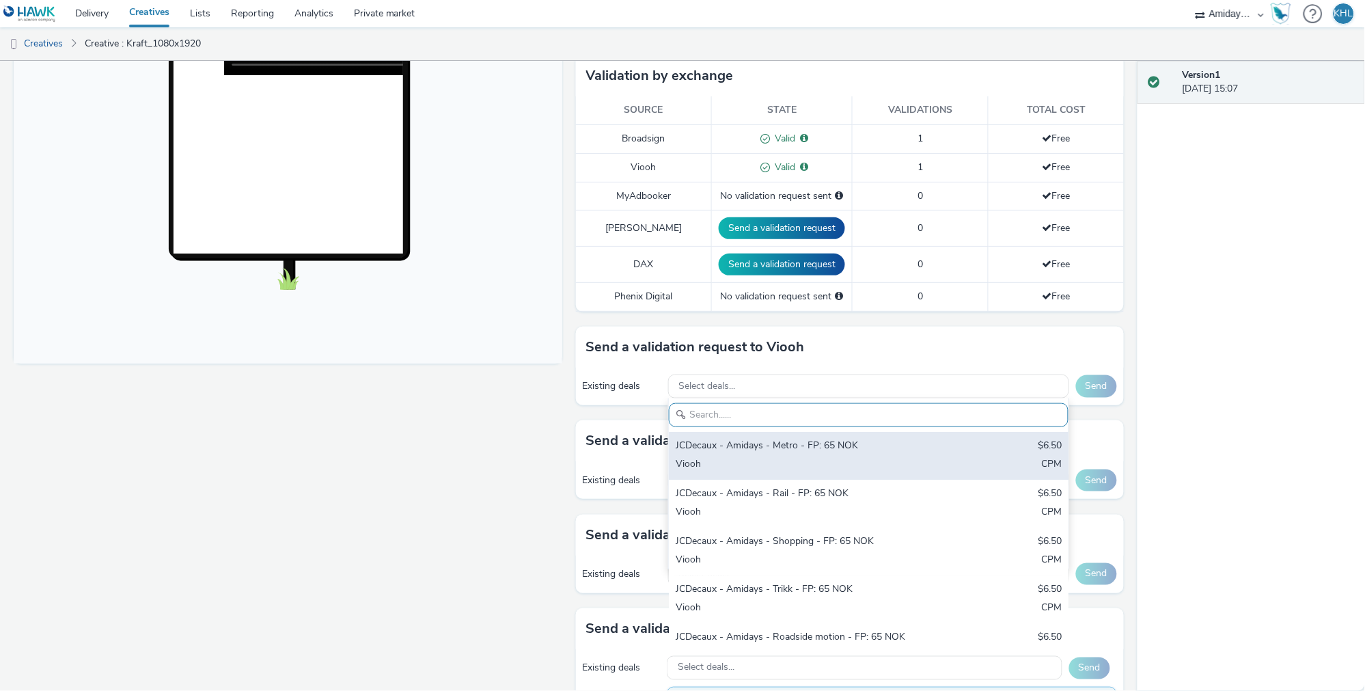
click at [909, 439] on div "JCDecaux - Amidays - Metro - FP: 65 NOK" at bounding box center [803, 447] width 255 height 16
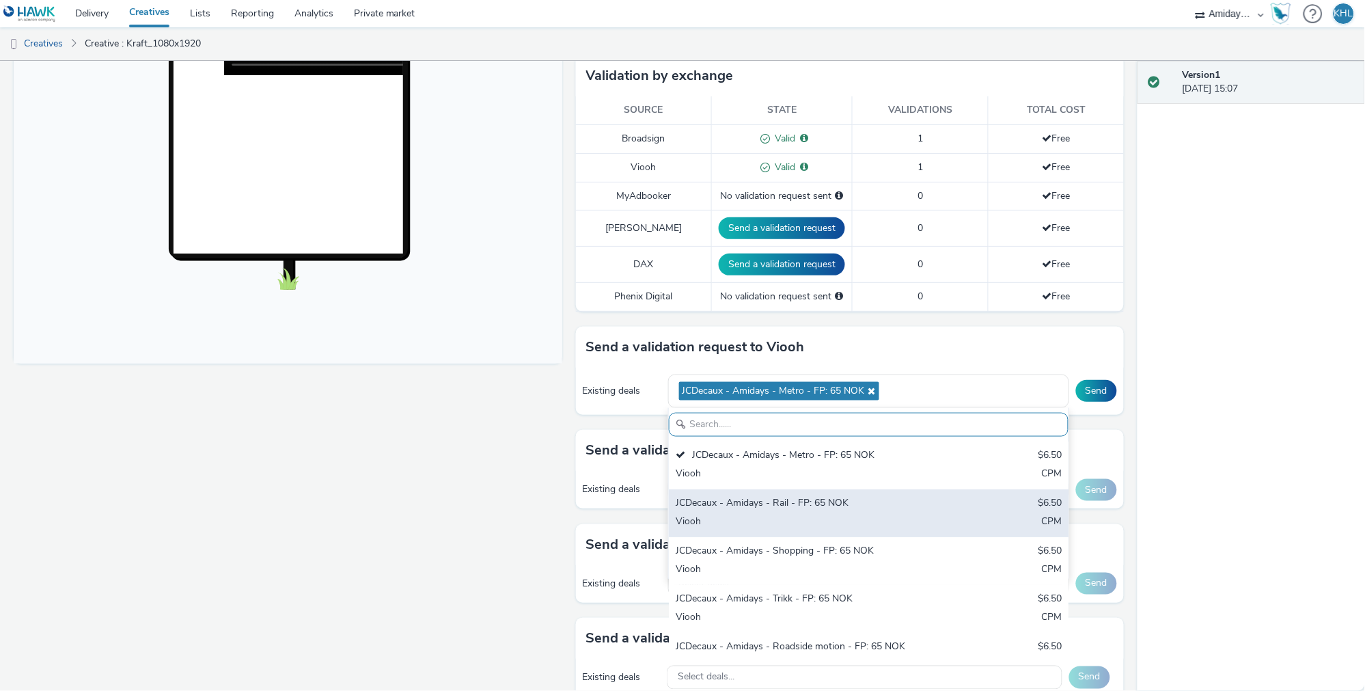
click at [834, 515] on div "Viooh" at bounding box center [803, 523] width 255 height 16
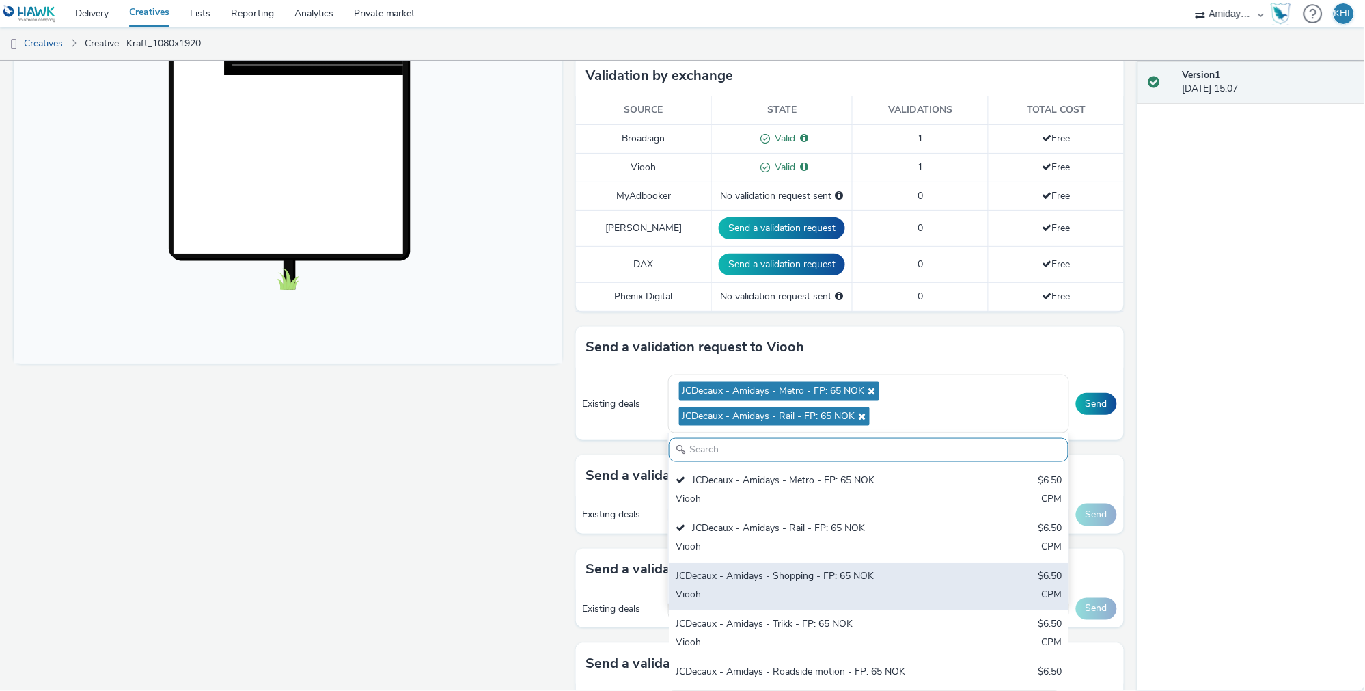
click at [822, 569] on div "JCDecaux - Amidays - Shopping - FP: 65 NOK" at bounding box center [803, 577] width 255 height 16
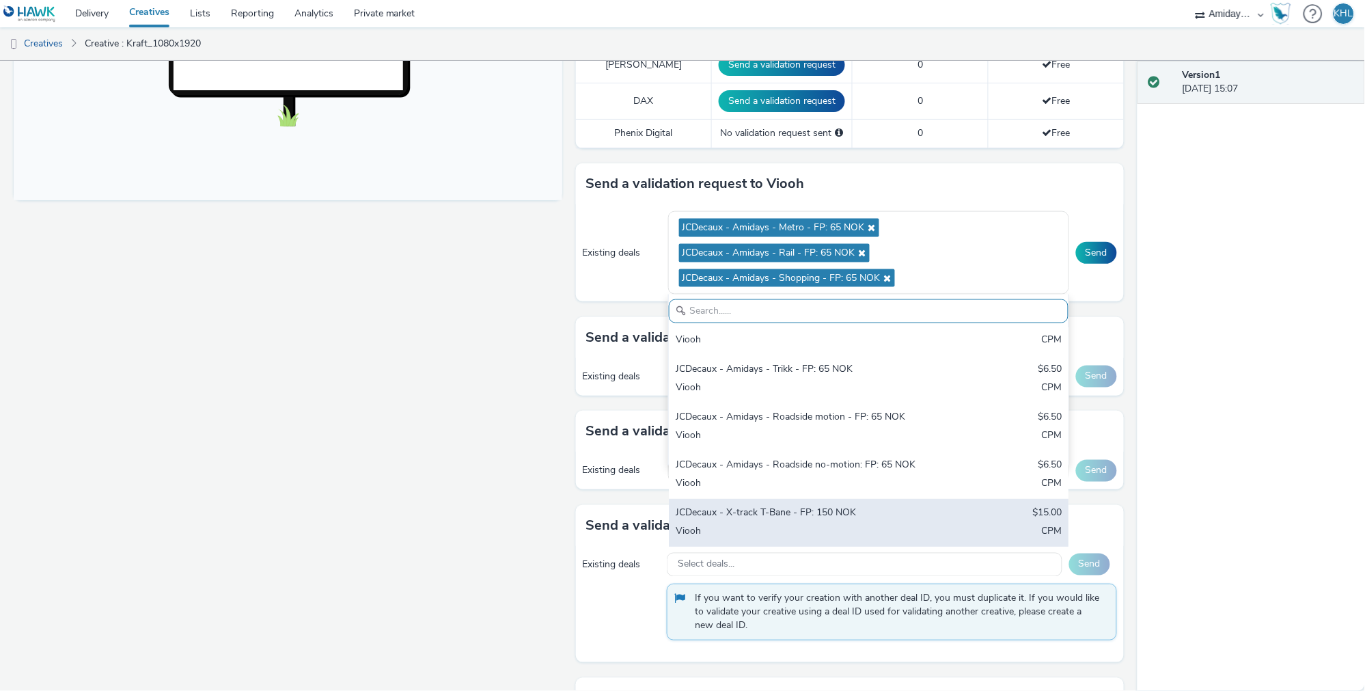
scroll to position [116, 0]
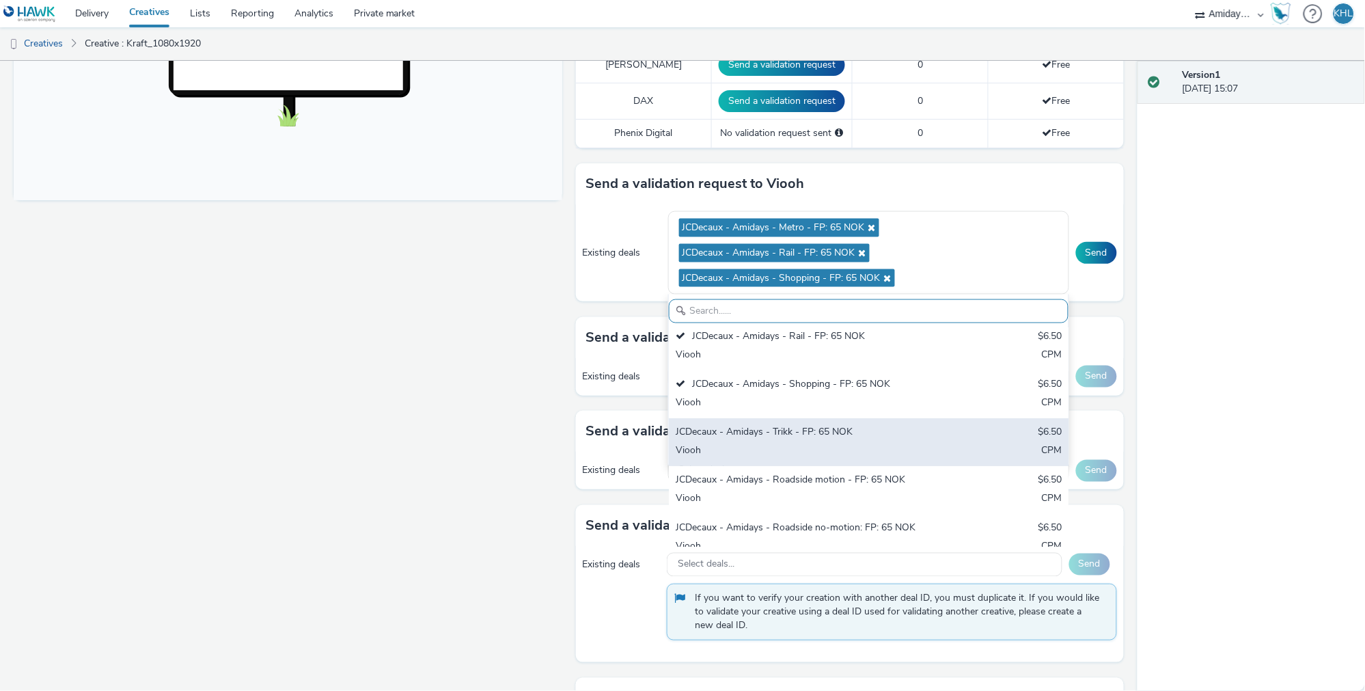
click at [845, 444] on div "Viooh" at bounding box center [803, 452] width 255 height 16
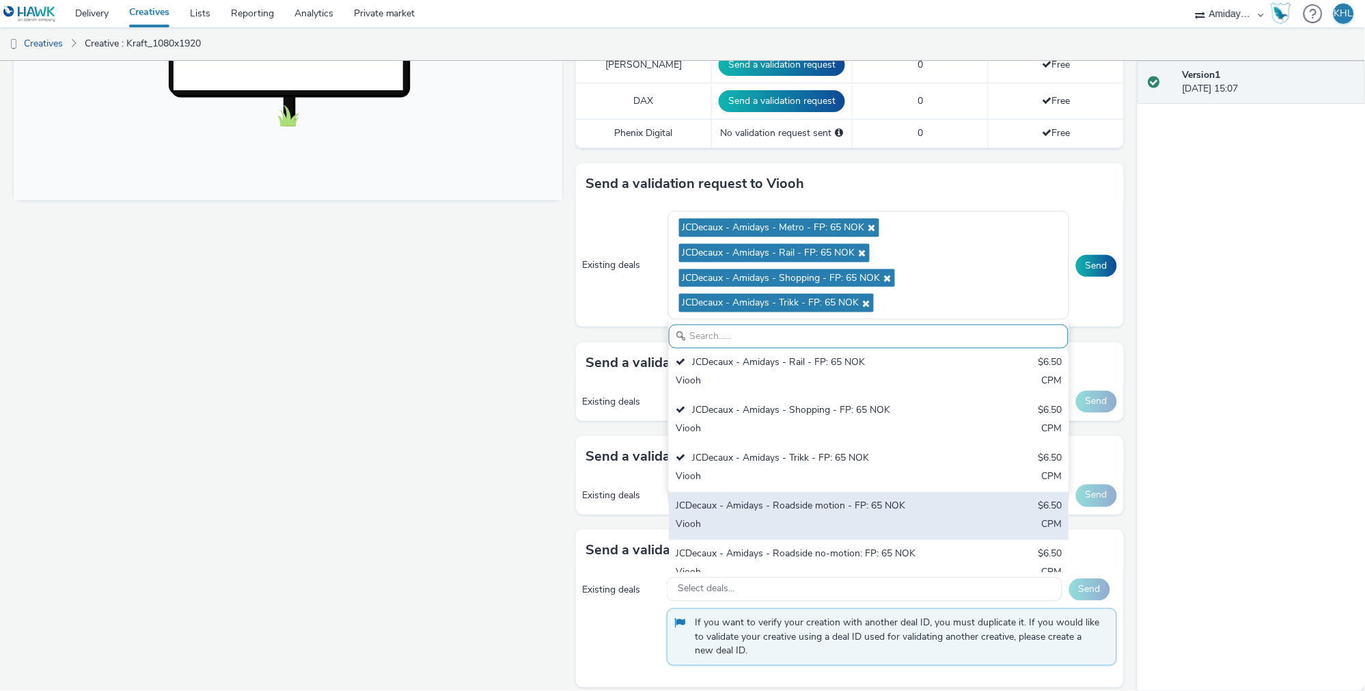
click at [833, 499] on div "JCDecaux - Amidays - Roadside motion - FP: 65 NOK" at bounding box center [803, 507] width 255 height 16
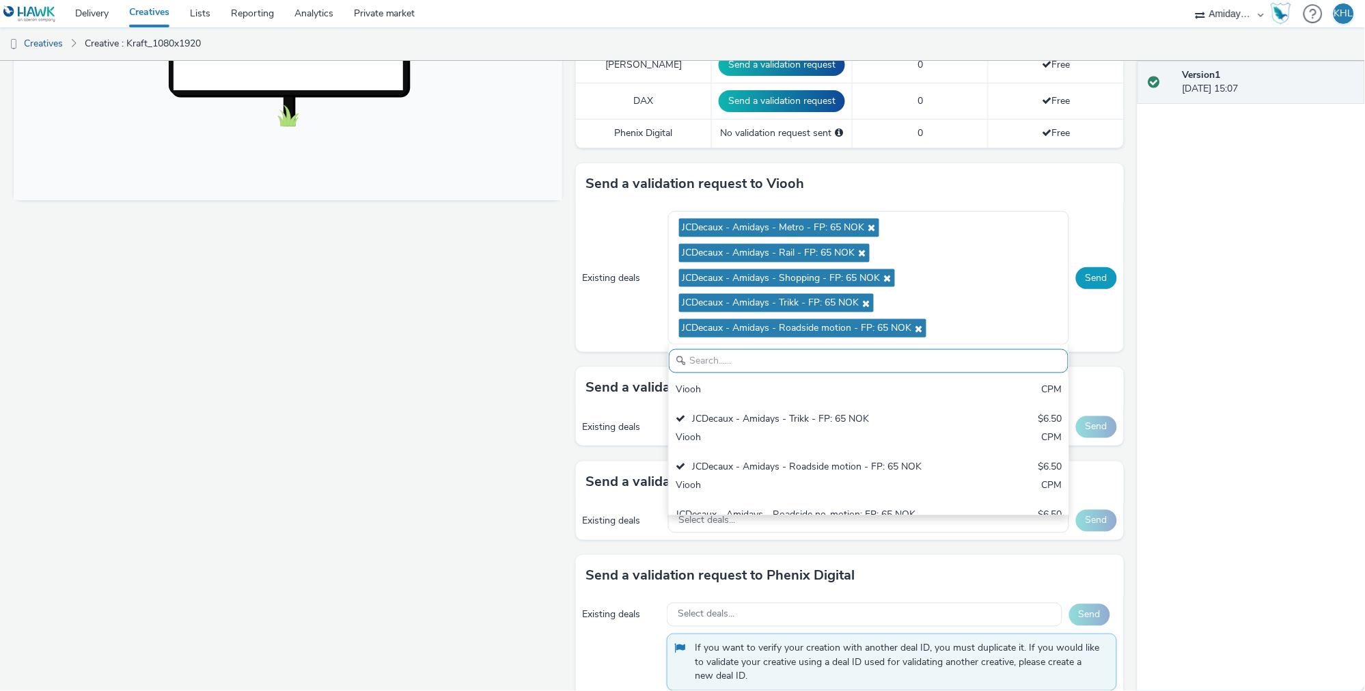
click at [1093, 267] on button "Send" at bounding box center [1096, 278] width 41 height 22
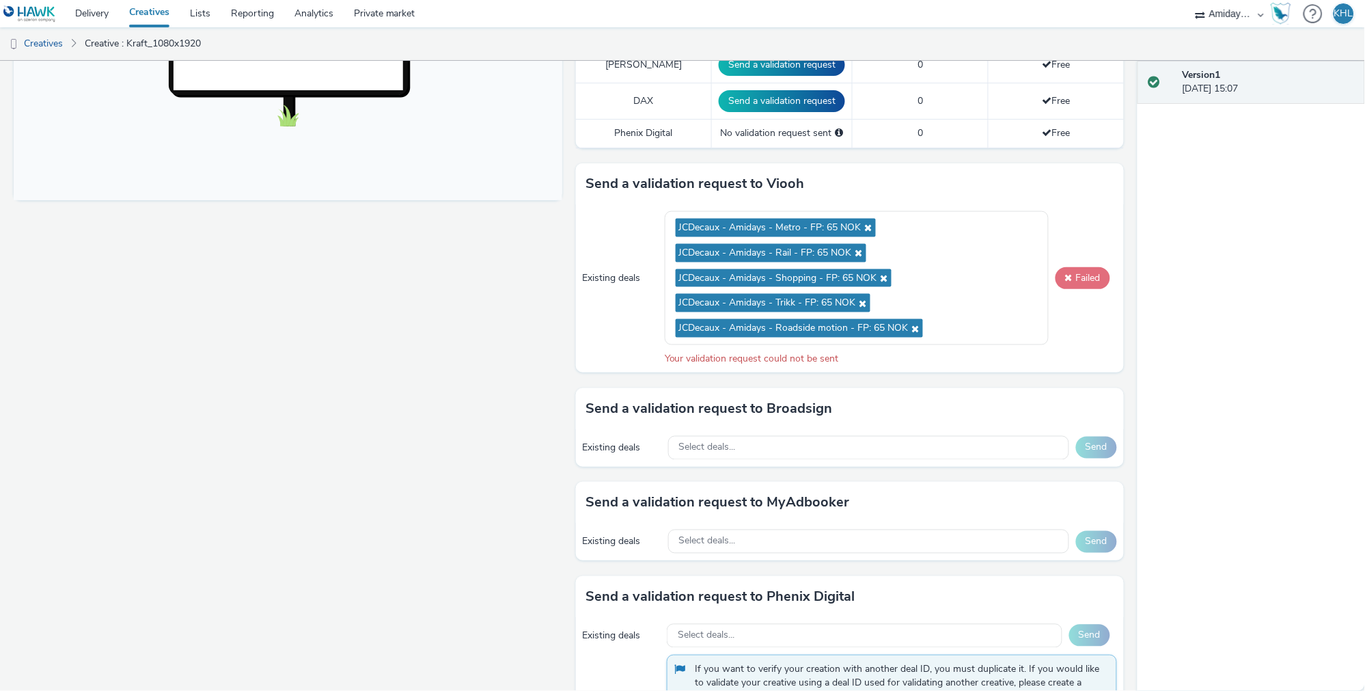
click at [1087, 267] on button "Failed" at bounding box center [1083, 278] width 55 height 22
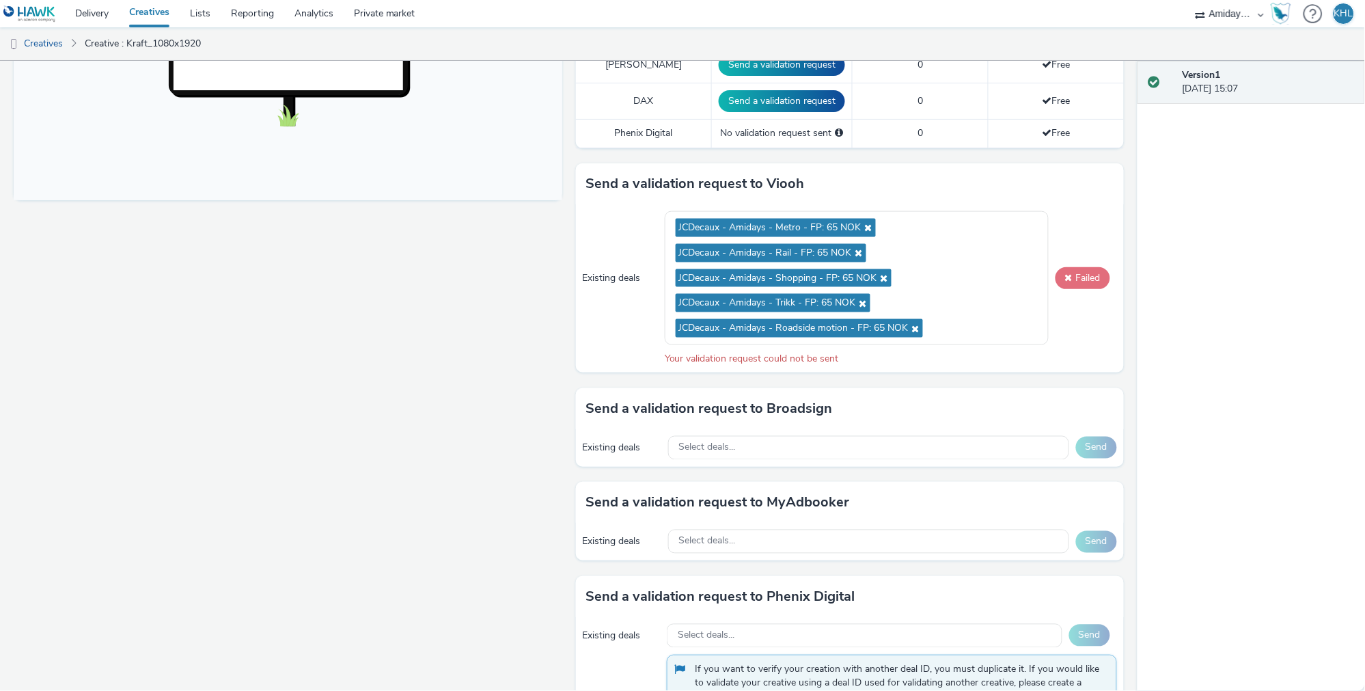
click at [1087, 267] on button "Failed" at bounding box center [1083, 278] width 55 height 22
click at [1087, 268] on button "Failed" at bounding box center [1083, 279] width 55 height 22
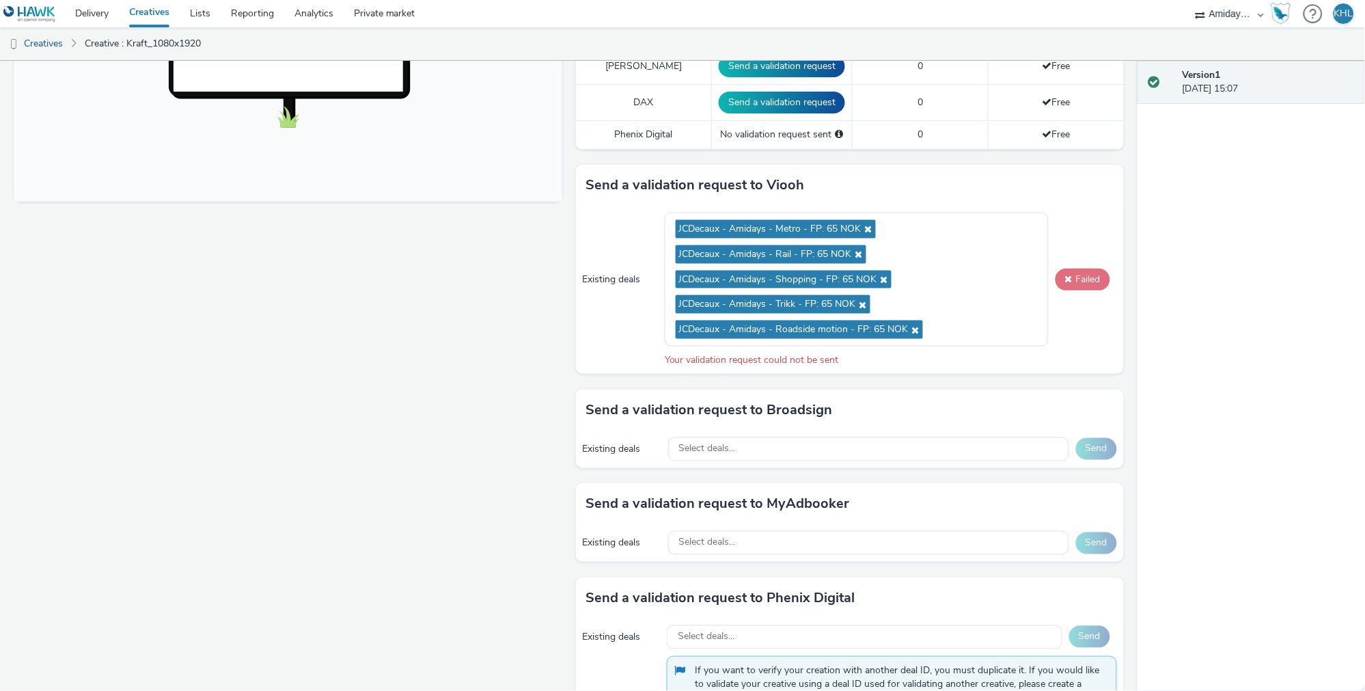
click at [1087, 269] on button "Failed" at bounding box center [1083, 280] width 55 height 22
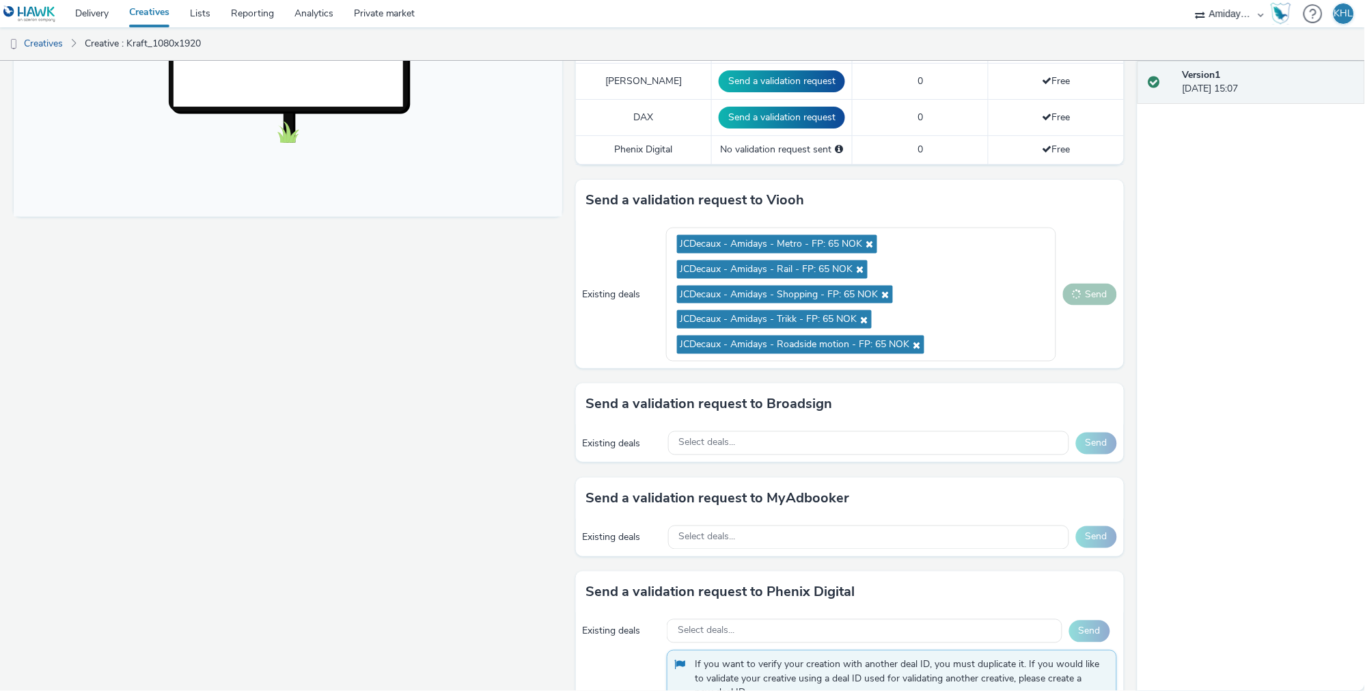
scroll to position [498, 0]
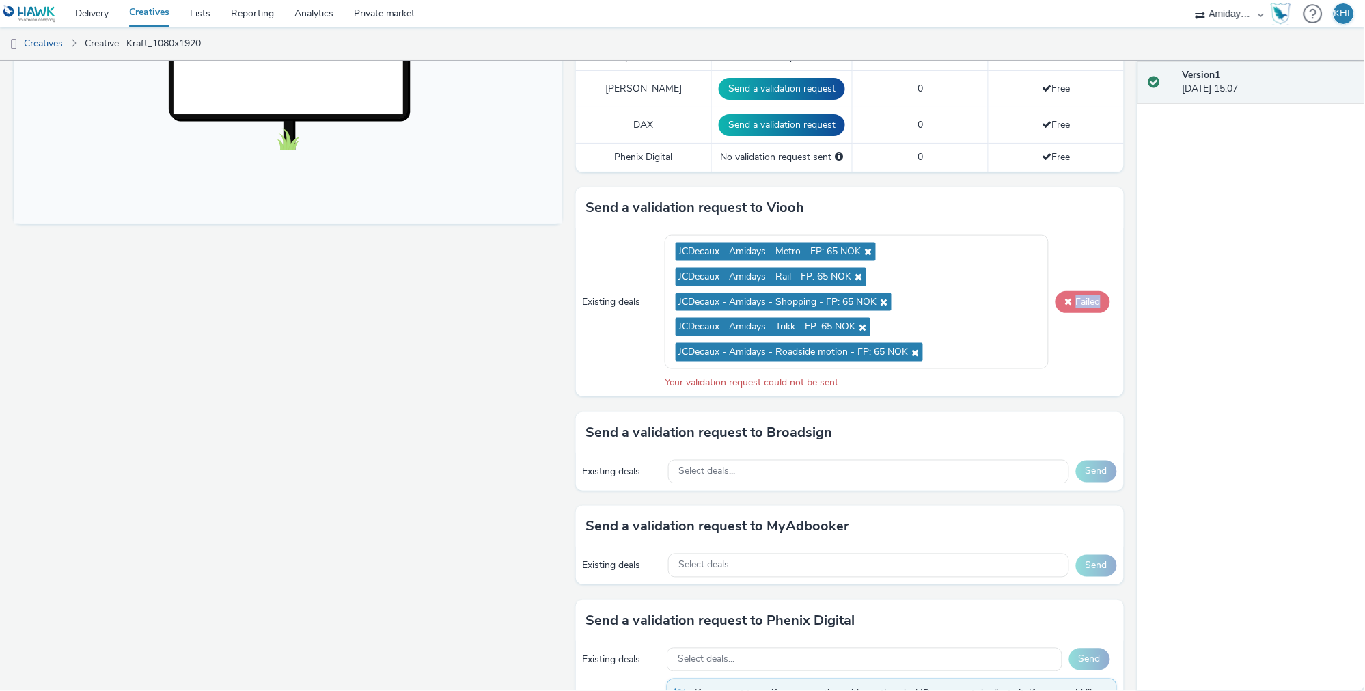
click at [1087, 259] on div "Existing deals JCDecaux - Amidays - Metro - FP: 65 NOK JCDecaux - Amidays - Rai…" at bounding box center [850, 312] width 549 height 168
click at [1085, 291] on button "Failed" at bounding box center [1083, 302] width 55 height 22
click at [1076, 291] on button "Failed" at bounding box center [1083, 302] width 55 height 22
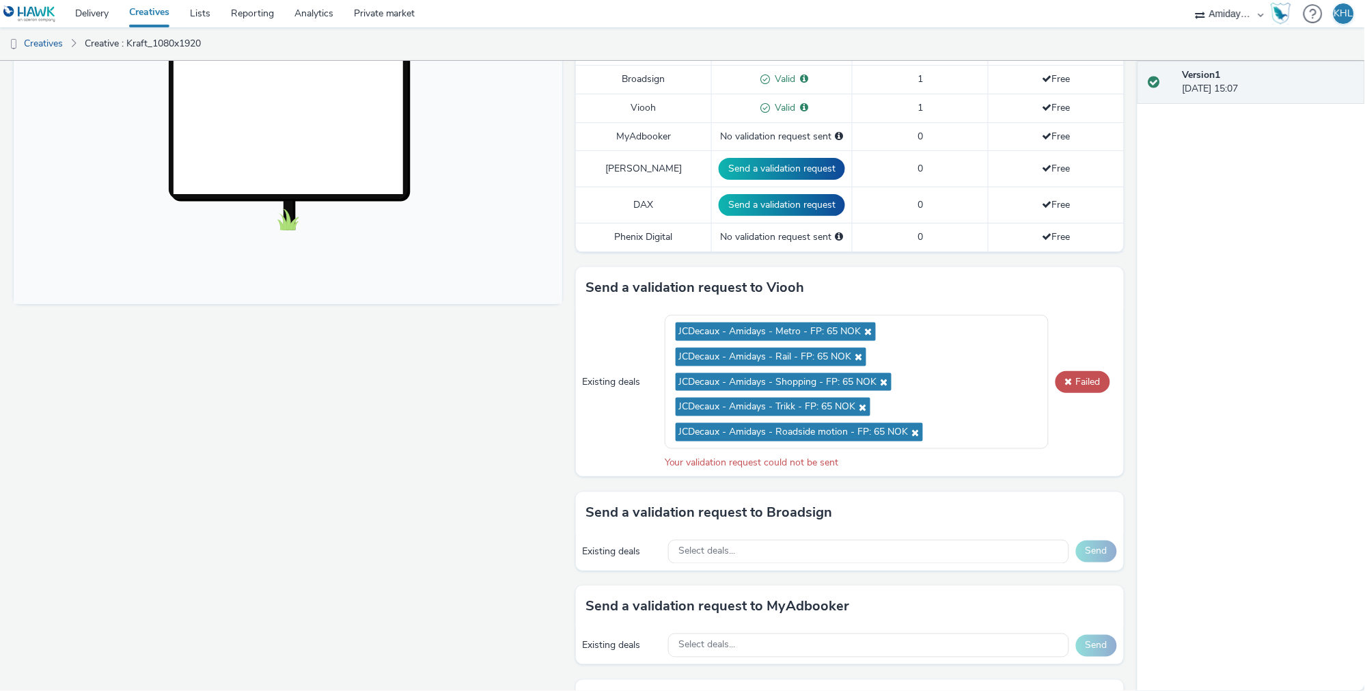
scroll to position [420, 0]
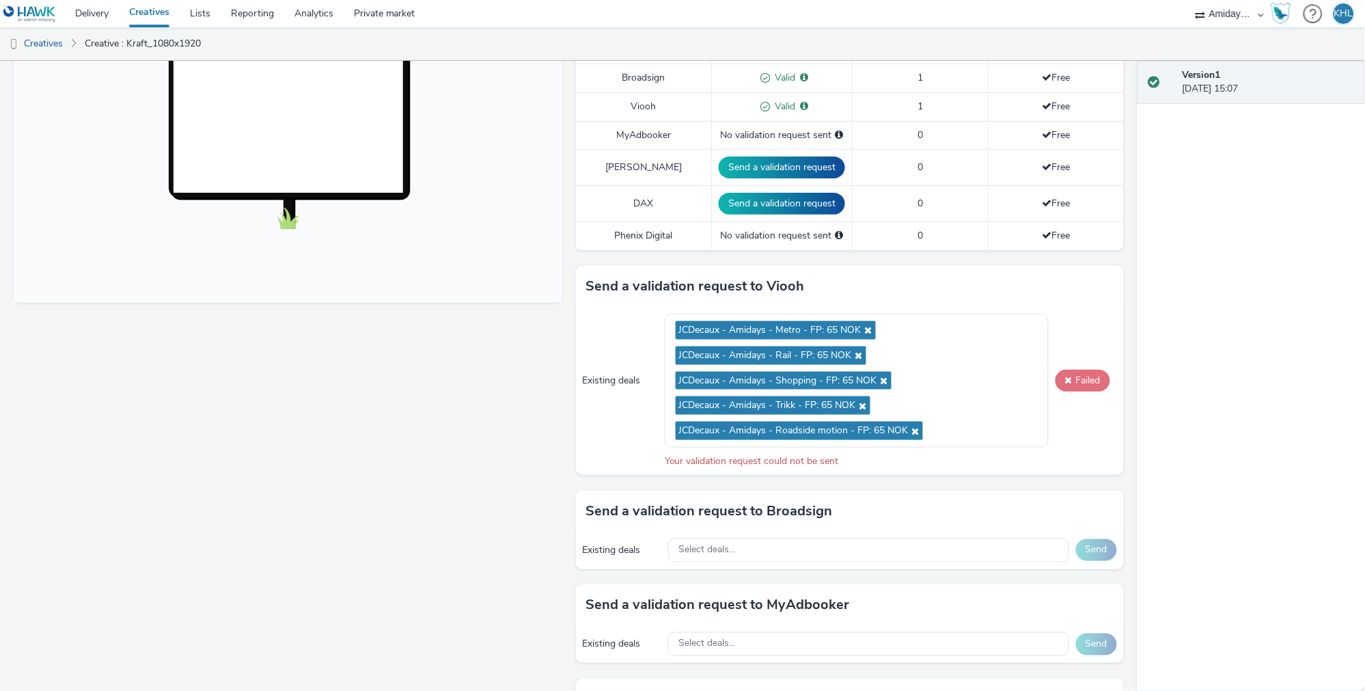
drag, startPoint x: 1063, startPoint y: 326, endPoint x: 1086, endPoint y: 355, distance: 36.9
click at [1063, 336] on div "Existing deals JCDecaux - Amidays - Metro - FP: 65 NOK JCDecaux - Amidays - Rai…" at bounding box center [850, 391] width 549 height 168
click at [1086, 370] on button "Failed" at bounding box center [1083, 381] width 55 height 22
click at [1087, 370] on button "Failed" at bounding box center [1083, 381] width 55 height 22
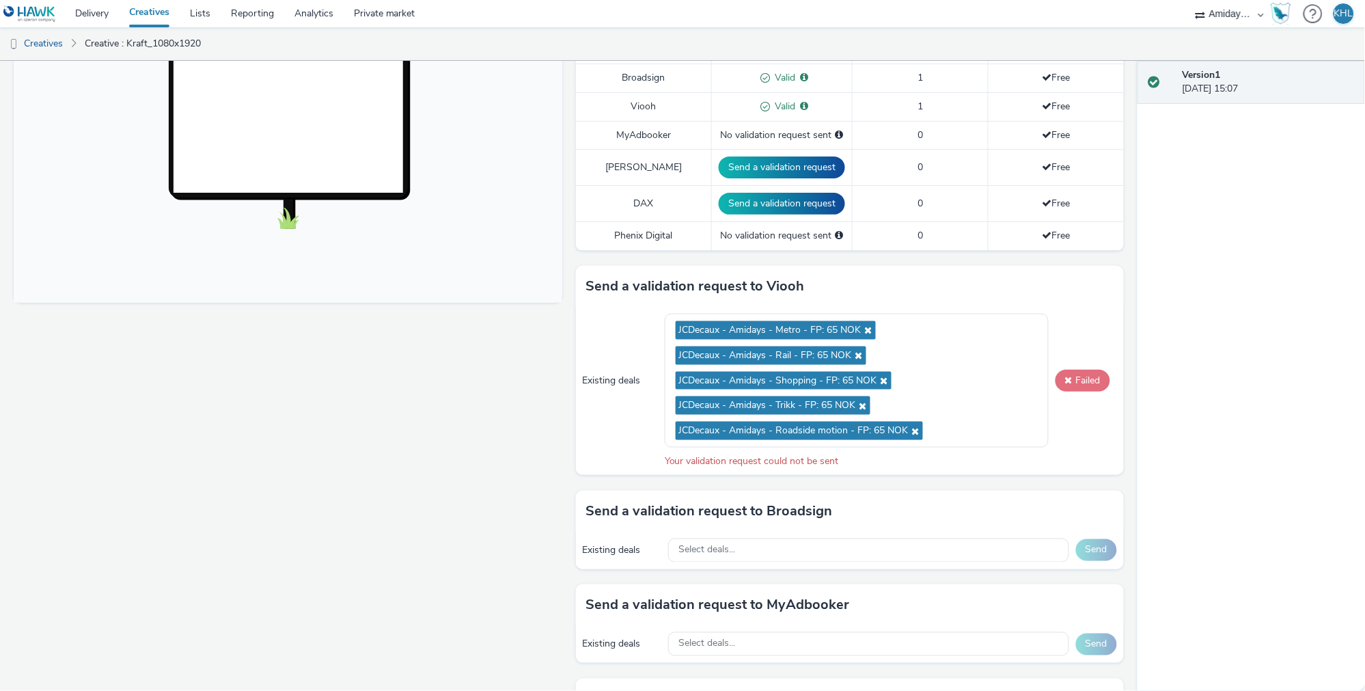
click at [1100, 370] on button "Failed" at bounding box center [1083, 381] width 55 height 22
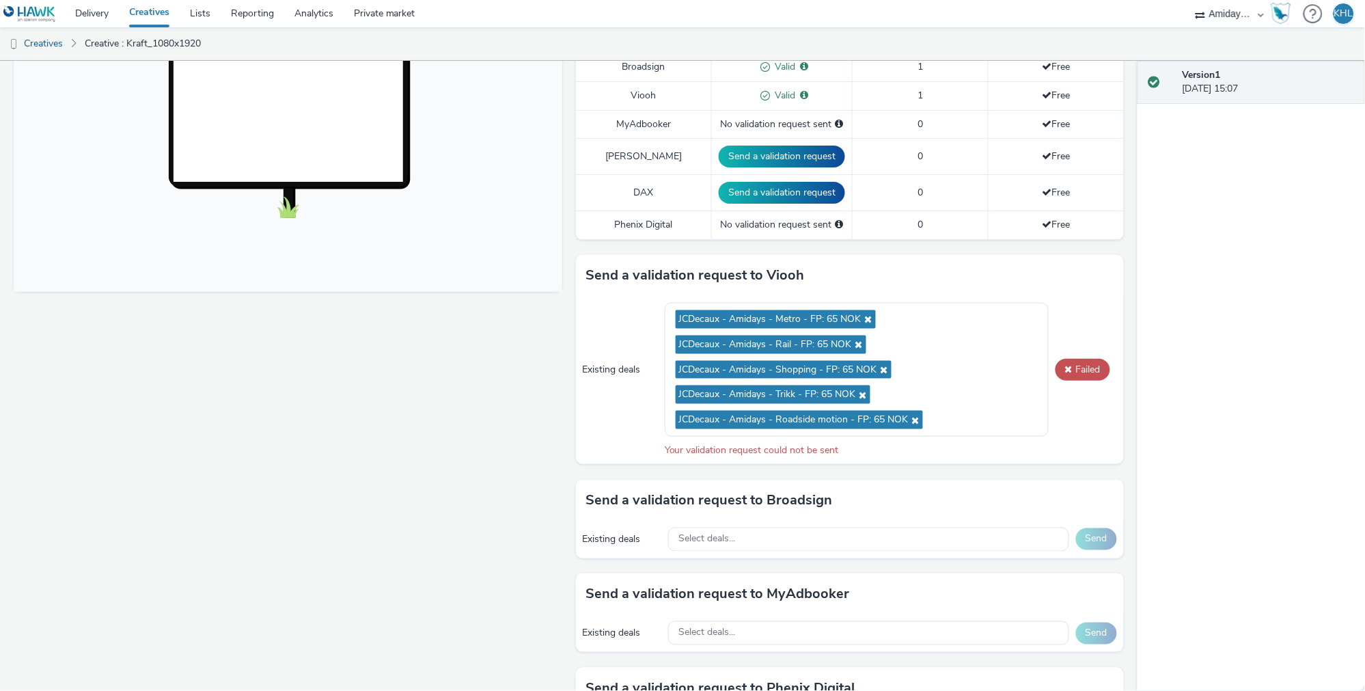
scroll to position [472, 0]
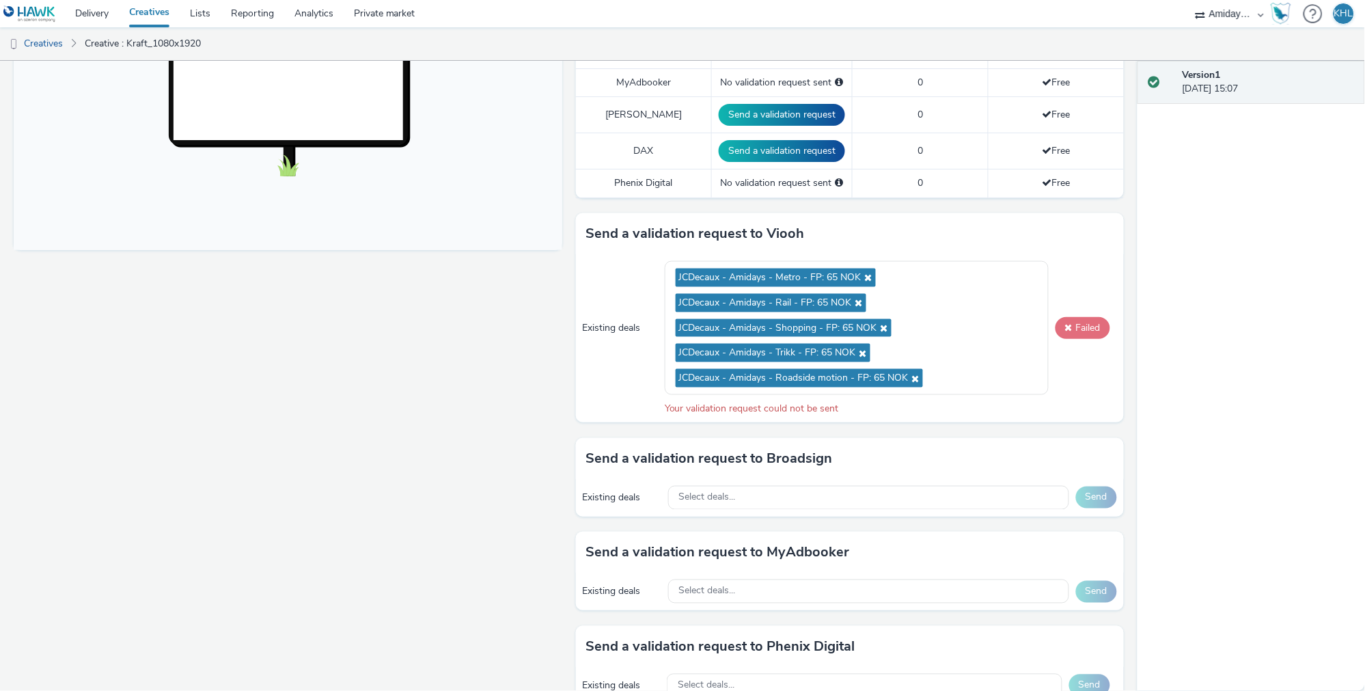
drag, startPoint x: 1059, startPoint y: 307, endPoint x: 1074, endPoint y: 310, distance: 14.8
click at [1059, 317] on button "Failed" at bounding box center [1083, 328] width 55 height 22
click at [1074, 317] on button "Failed" at bounding box center [1083, 328] width 55 height 22
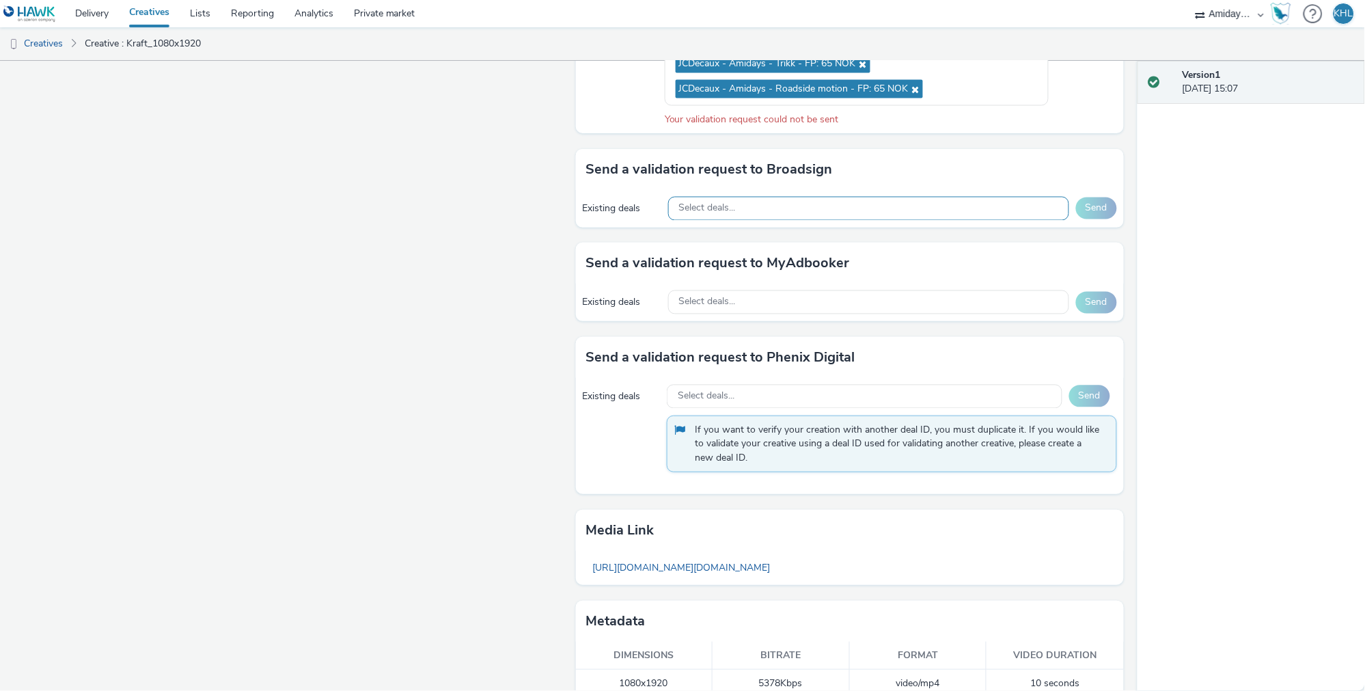
scroll to position [759, 0]
click at [778, 556] on link "[URL][DOMAIN_NAME][DOMAIN_NAME]" at bounding box center [681, 569] width 191 height 27
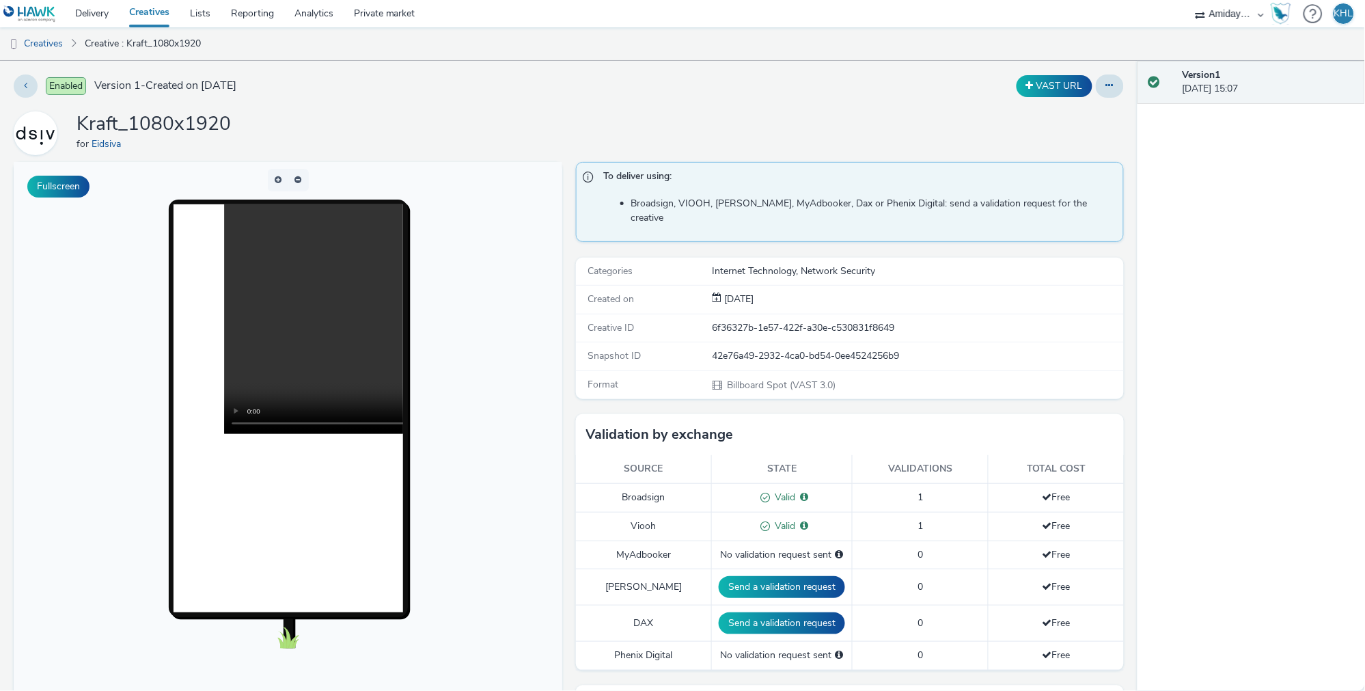
scroll to position [0, 0]
click at [1113, 87] on icon at bounding box center [1110, 86] width 8 height 10
click at [1091, 115] on link "Edit" at bounding box center [1073, 113] width 103 height 27
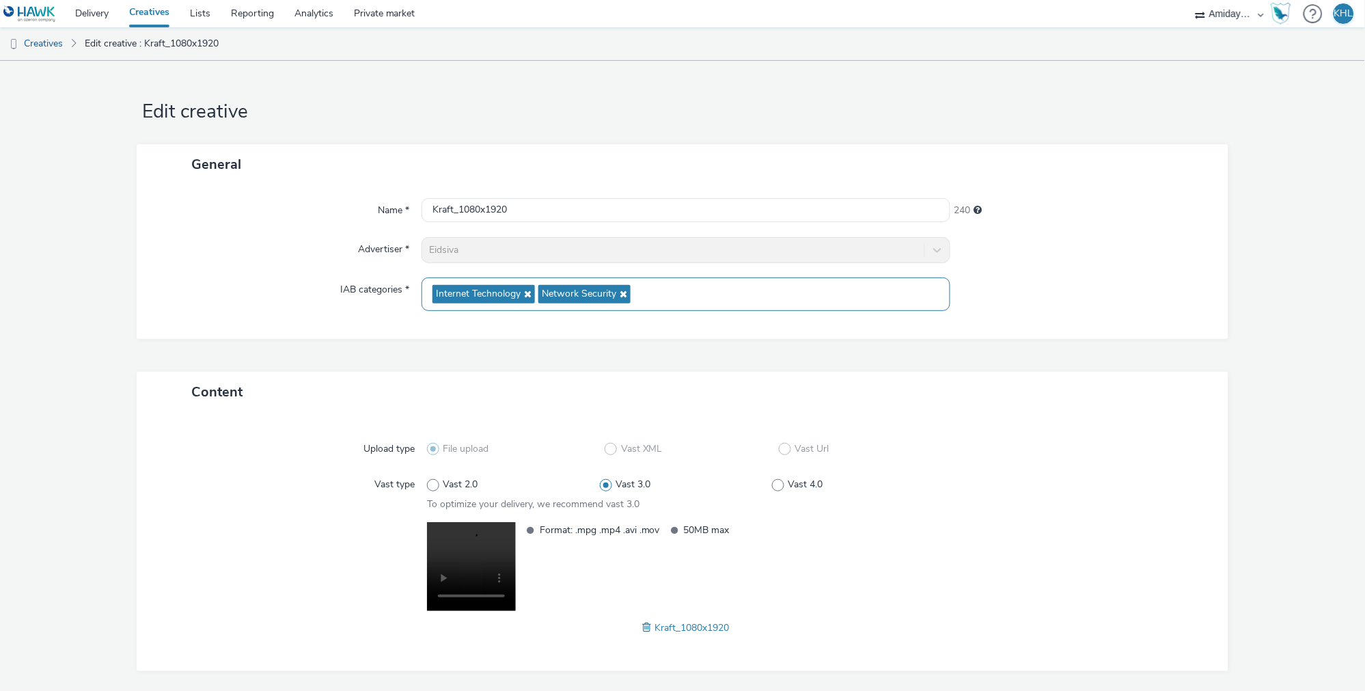
click at [623, 294] on icon at bounding box center [621, 294] width 11 height 10
click at [528, 294] on icon at bounding box center [526, 294] width 11 height 10
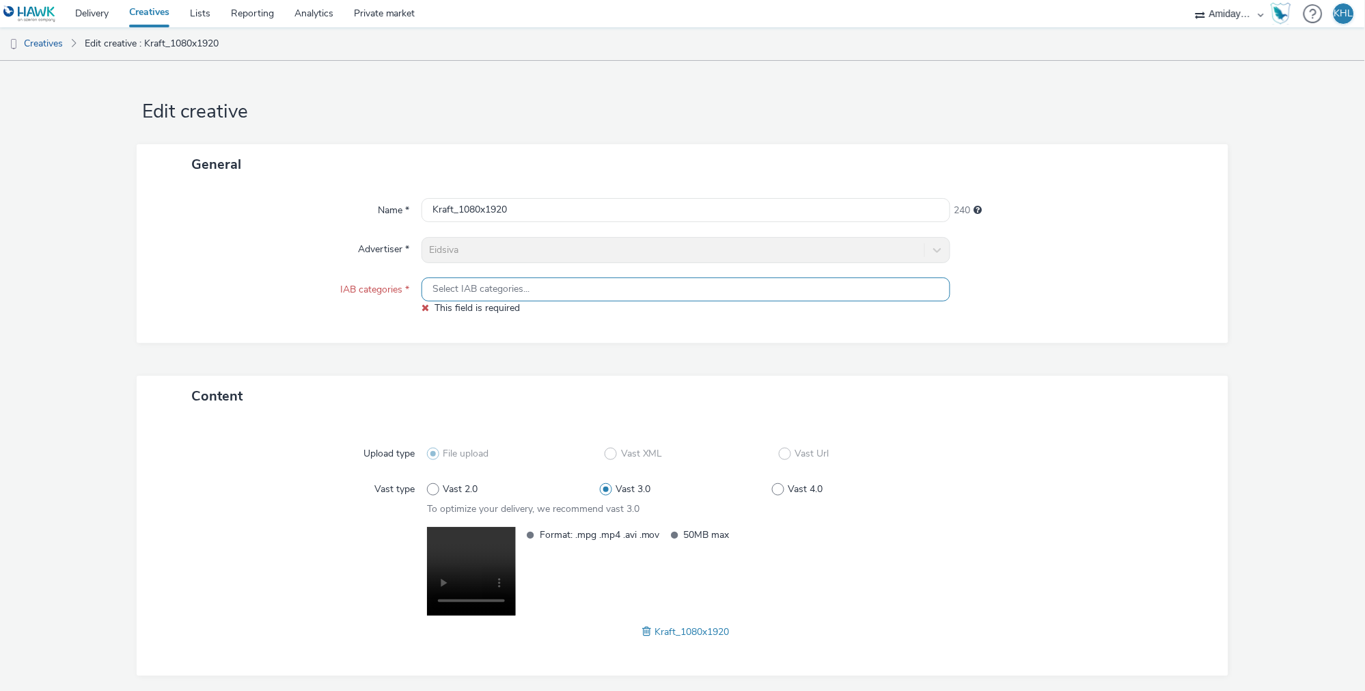
click at [517, 294] on span "Select IAB categories..." at bounding box center [481, 290] width 97 height 12
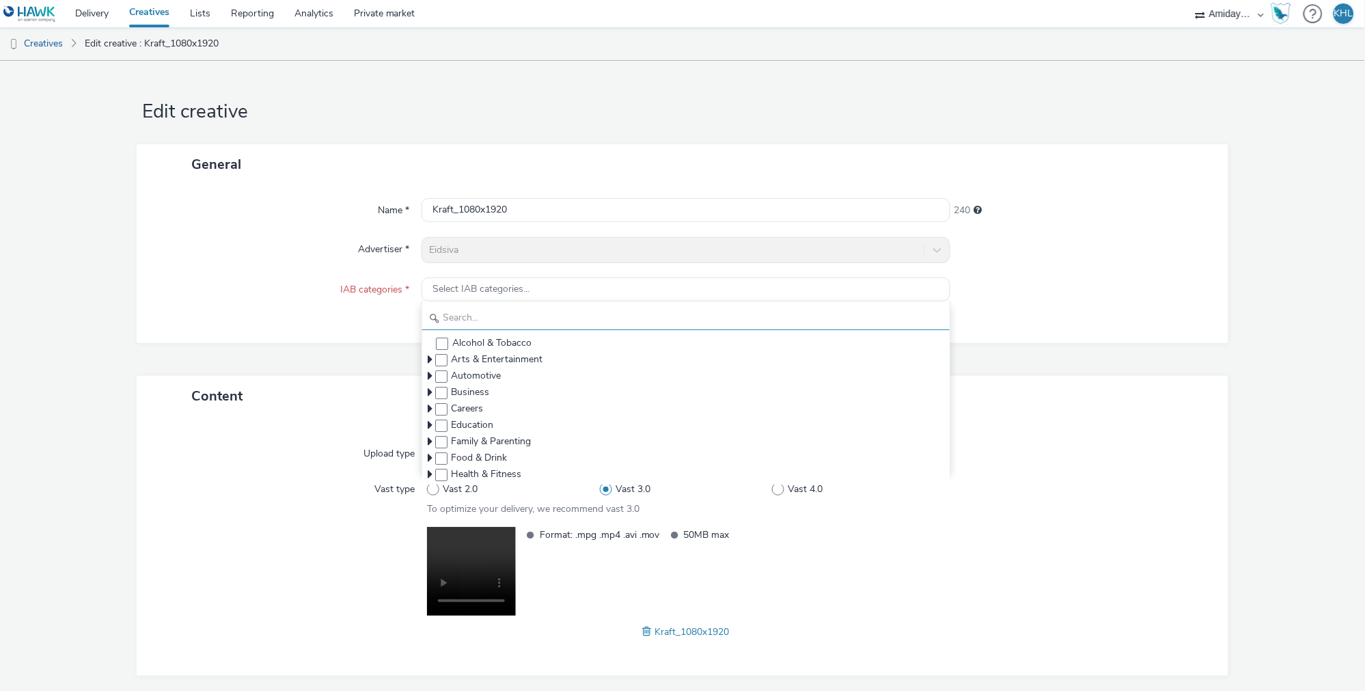
click at [507, 312] on input "text" at bounding box center [686, 318] width 528 height 24
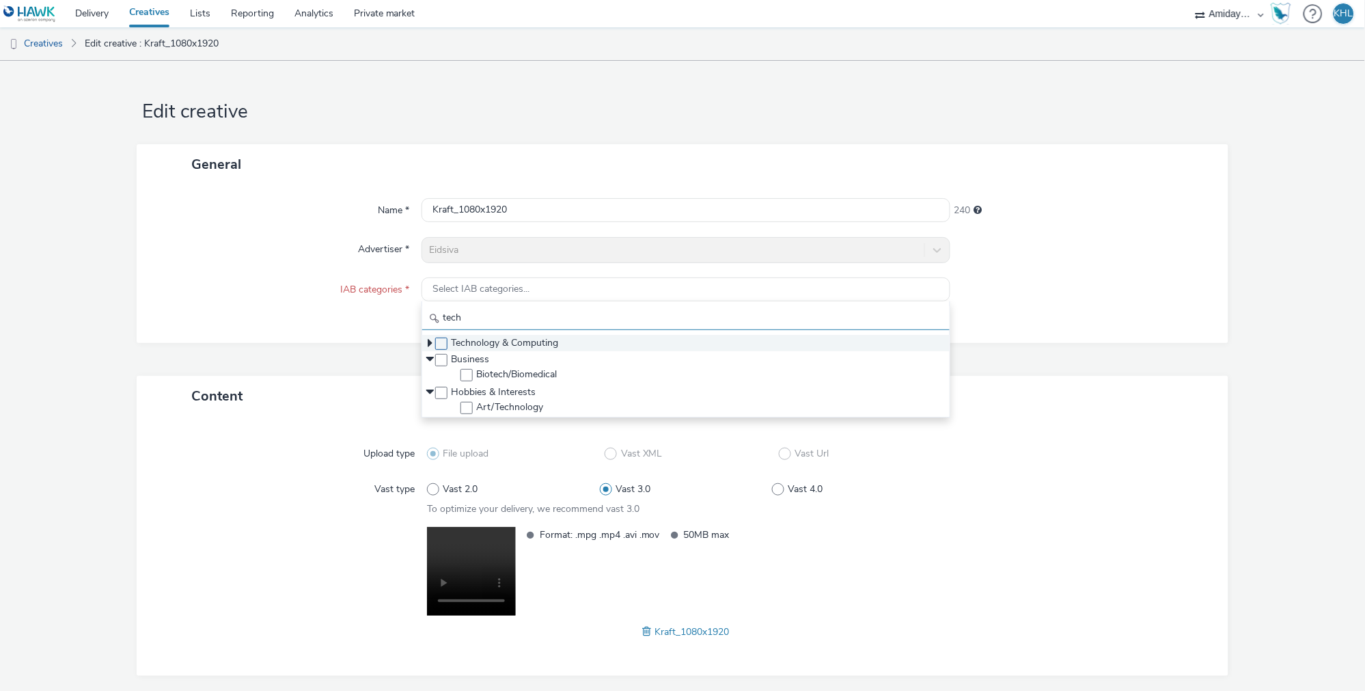
type input "tech"
click at [442, 344] on span at bounding box center [441, 344] width 12 height 12
checkbox input "true"
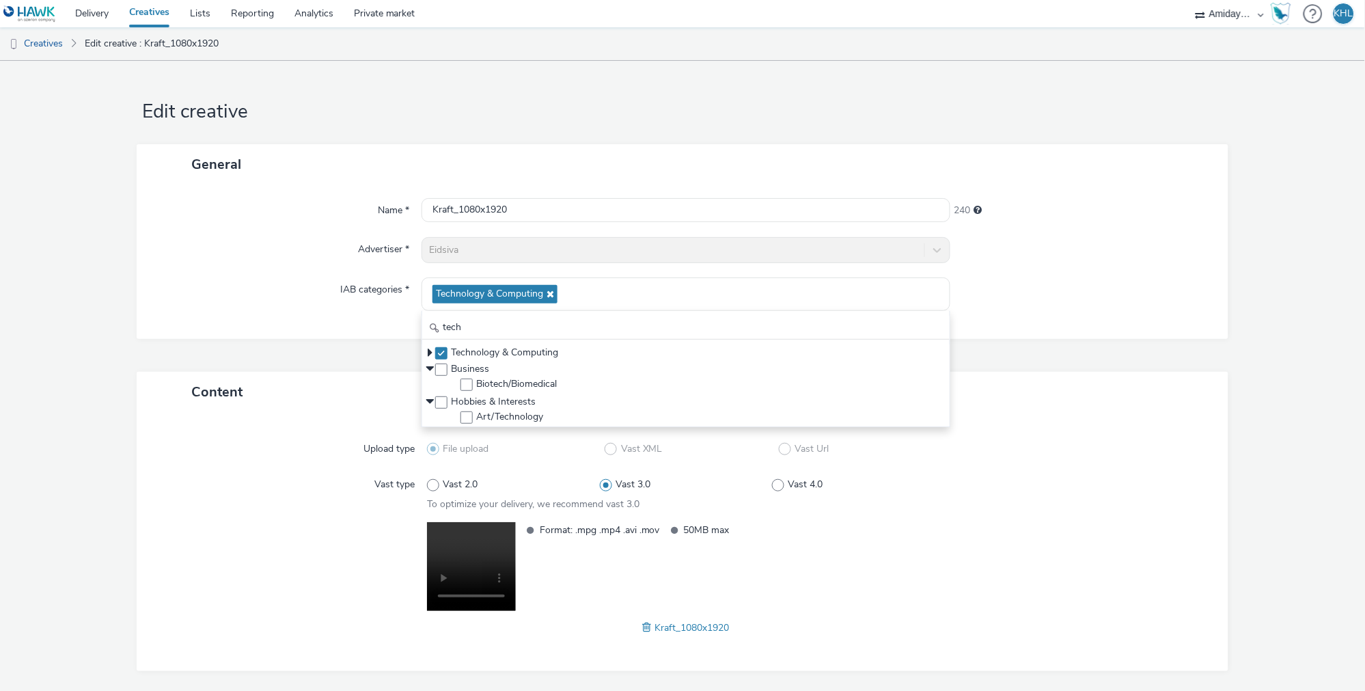
drag, startPoint x: 215, startPoint y: 293, endPoint x: 230, endPoint y: 290, distance: 15.3
click at [216, 293] on div "IAB categories *" at bounding box center [285, 293] width 271 height 33
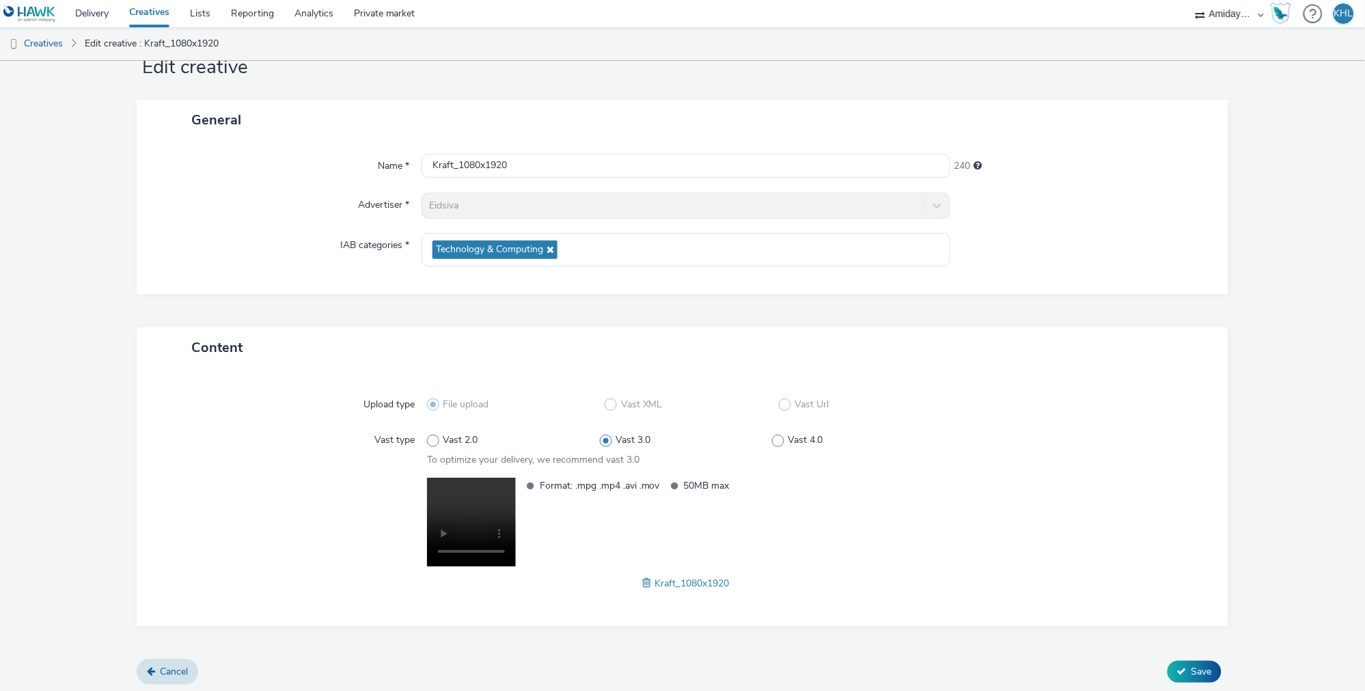
scroll to position [44, 0]
click at [1200, 667] on span "Save" at bounding box center [1202, 672] width 21 height 13
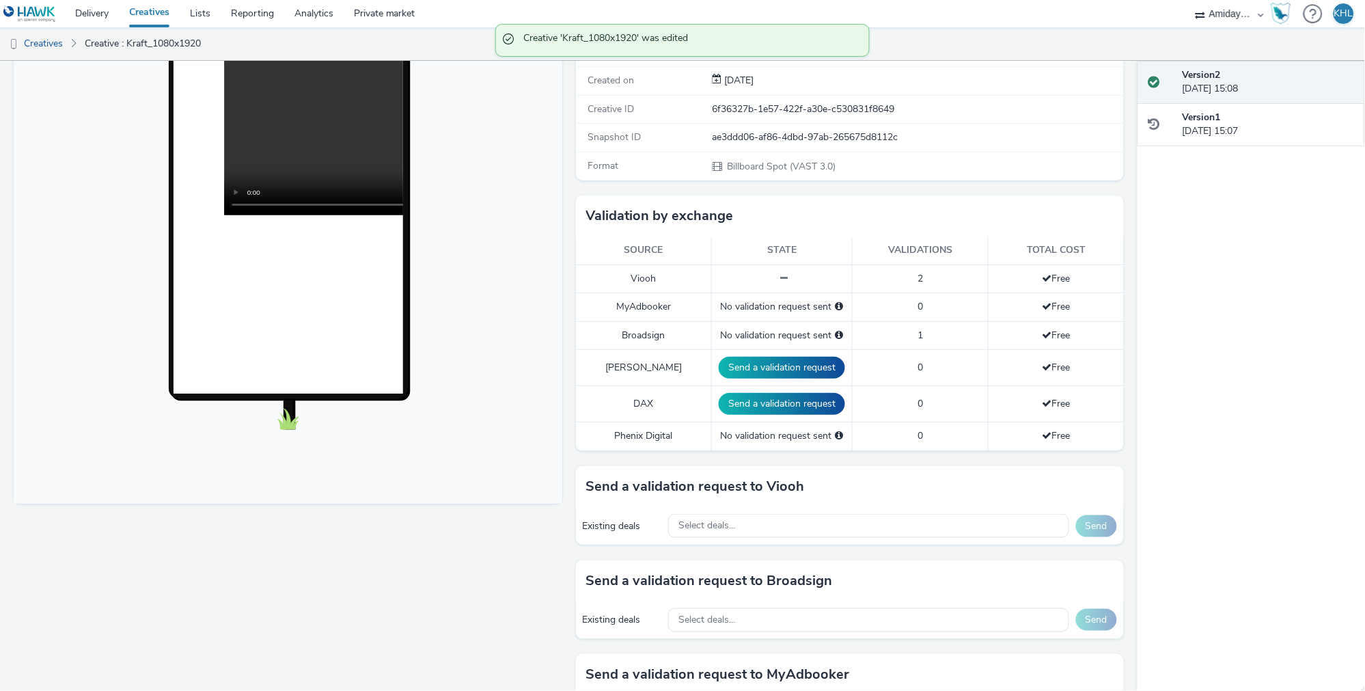
scroll to position [277, 0]
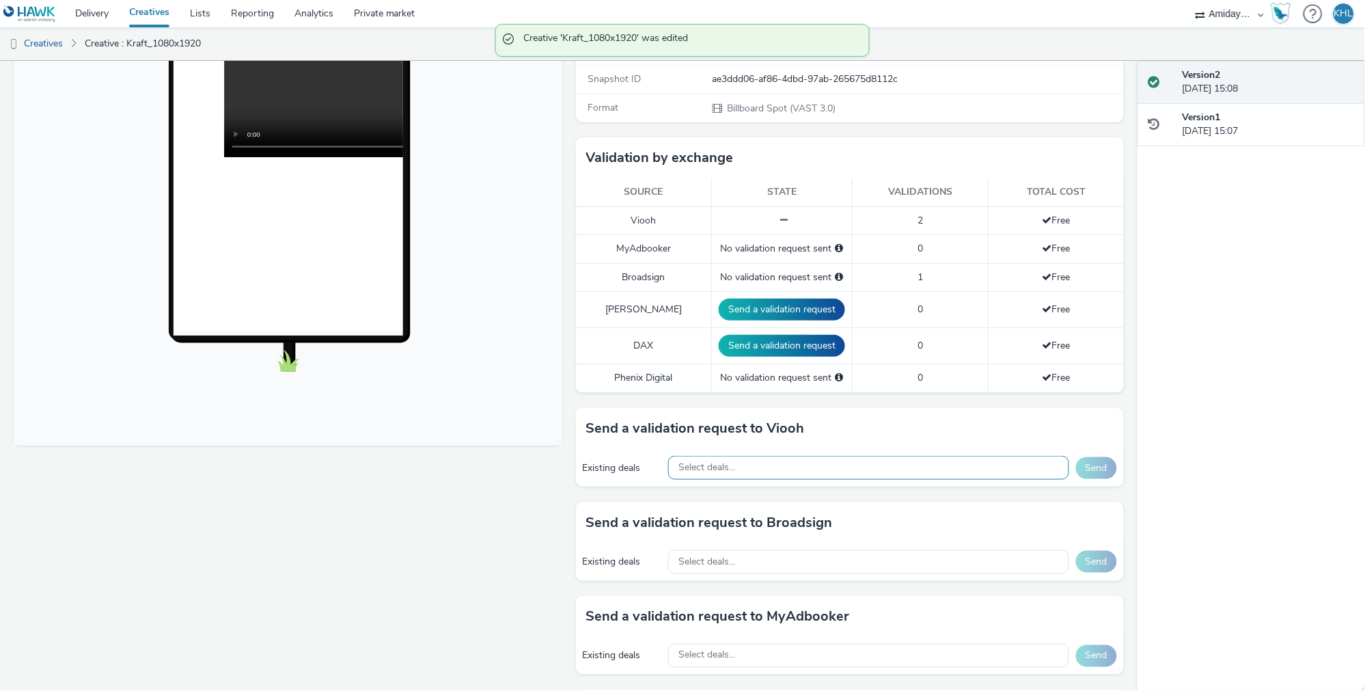
click at [760, 456] on div "Select deals..." at bounding box center [868, 468] width 401 height 24
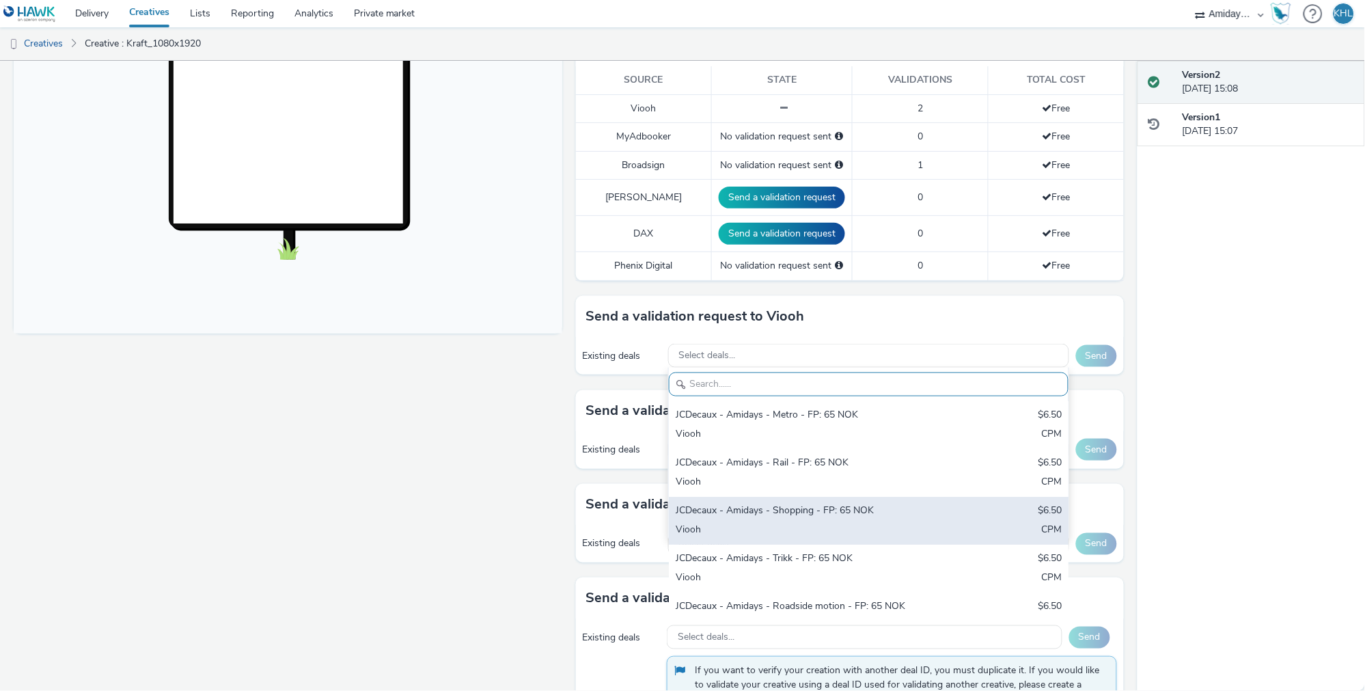
scroll to position [446, 0]
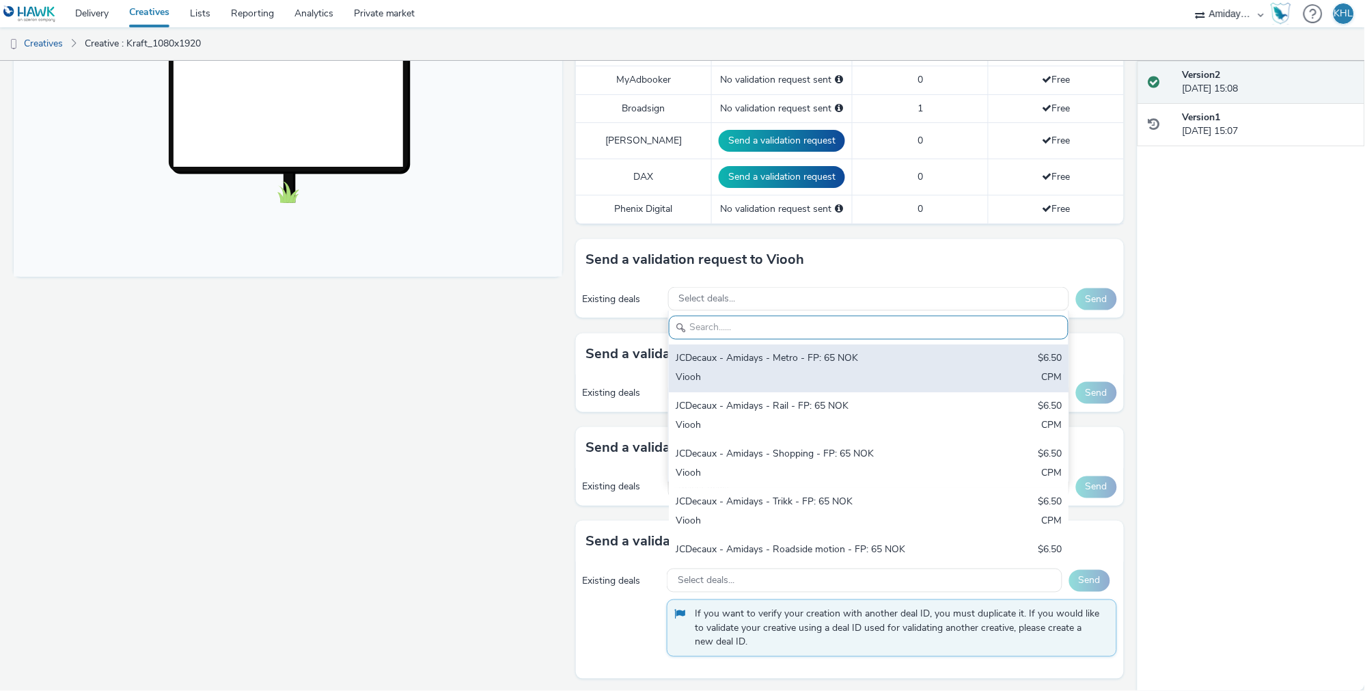
click at [812, 351] on div "JCDecaux - Amidays - Metro - FP: 65 NOK" at bounding box center [803, 359] width 255 height 16
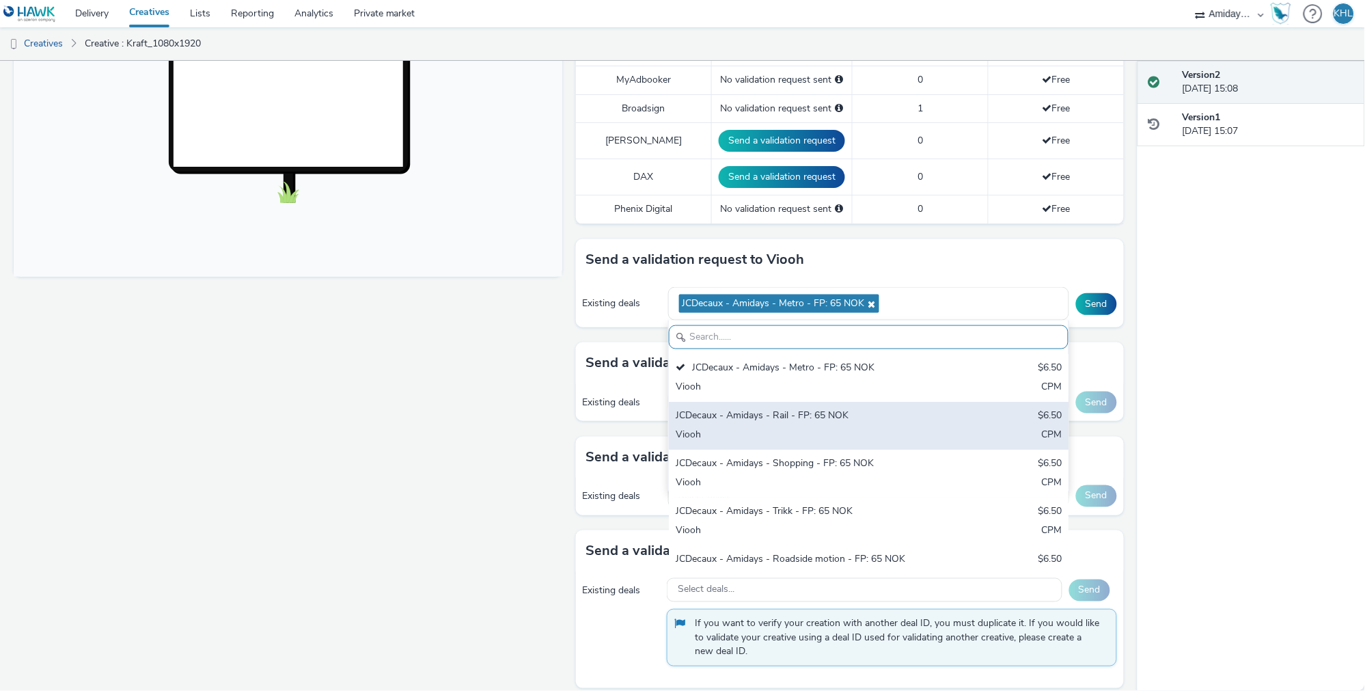
click at [806, 405] on div "JCDecaux - Amidays - Rail - FP: 65 NOK $6.50 Viooh CPM" at bounding box center [869, 426] width 400 height 48
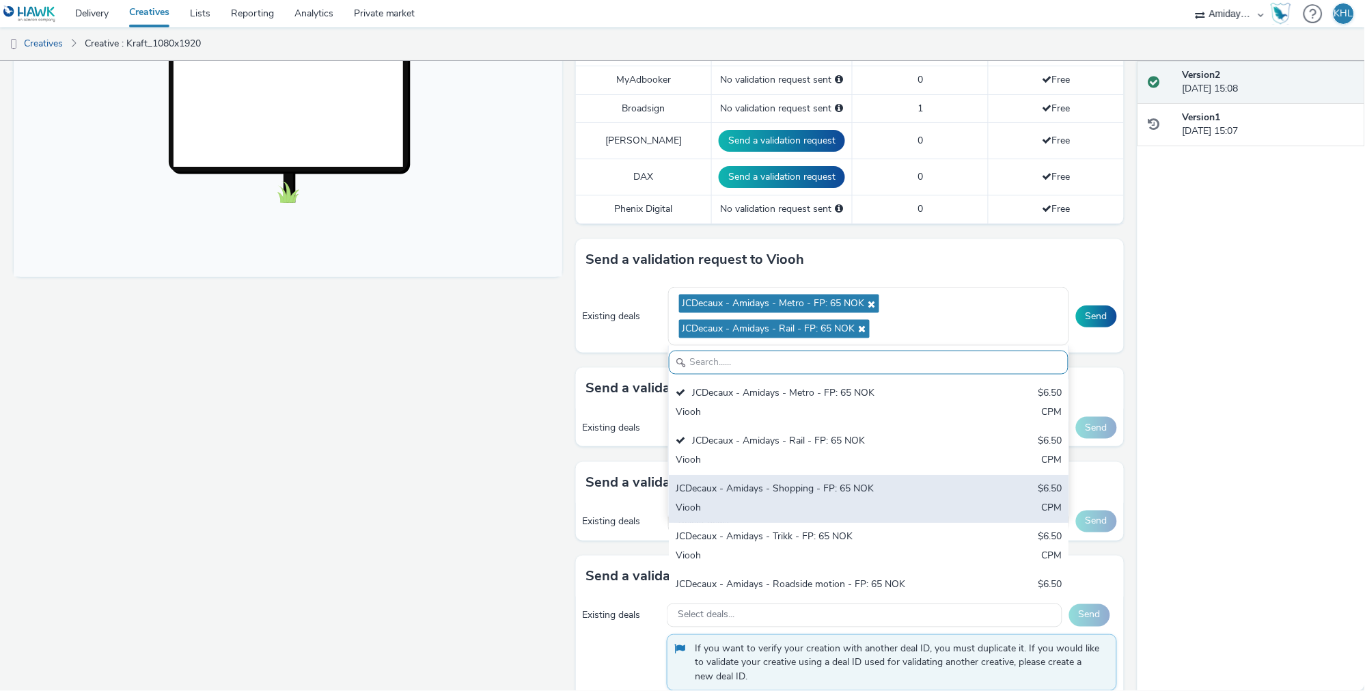
click at [800, 482] on div "JCDecaux - Amidays - Shopping - FP: 65 NOK" at bounding box center [803, 490] width 255 height 16
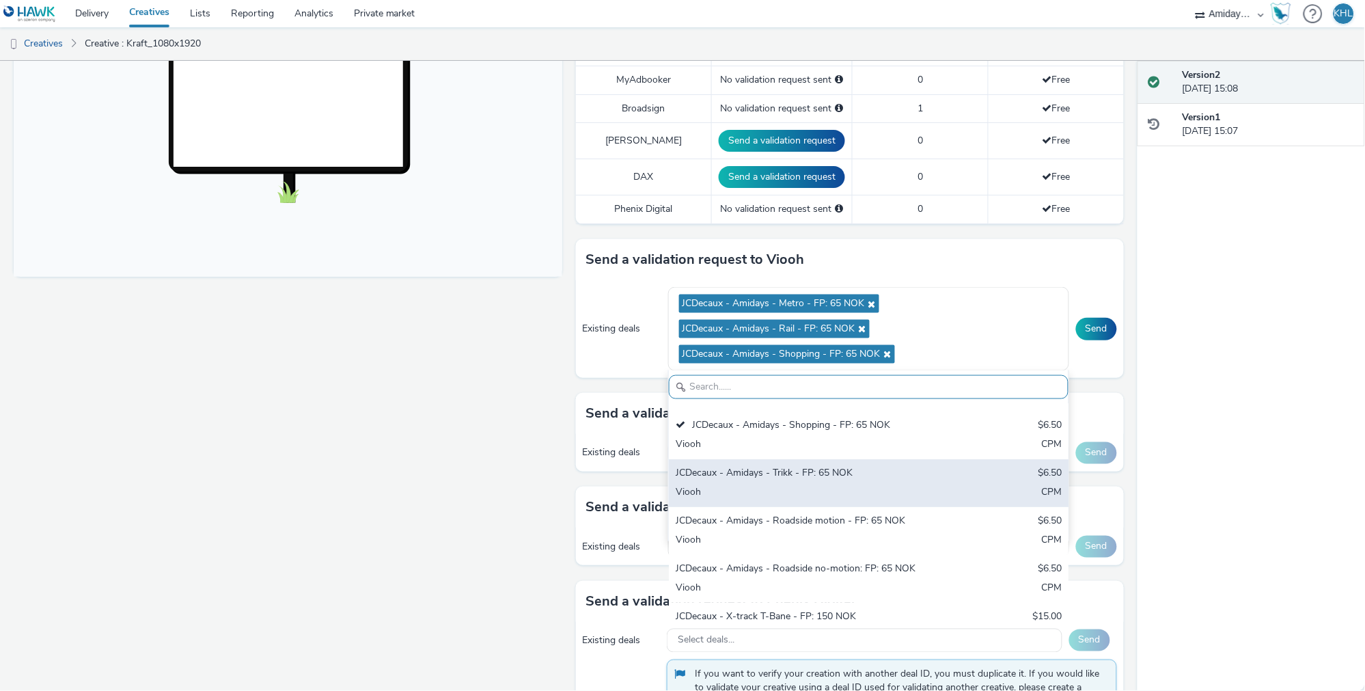
click at [783, 485] on div "Viooh" at bounding box center [803, 493] width 255 height 16
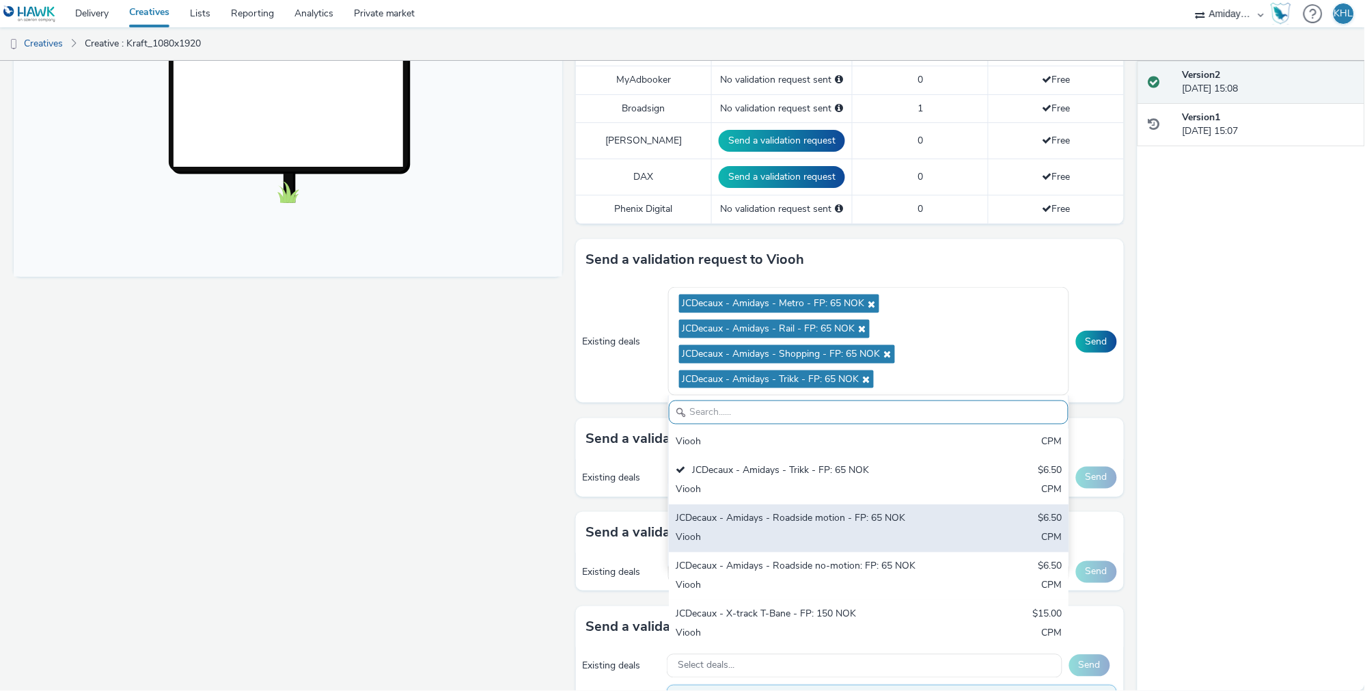
scroll to position [116, 0]
click at [912, 530] on div "Viooh" at bounding box center [803, 538] width 255 height 16
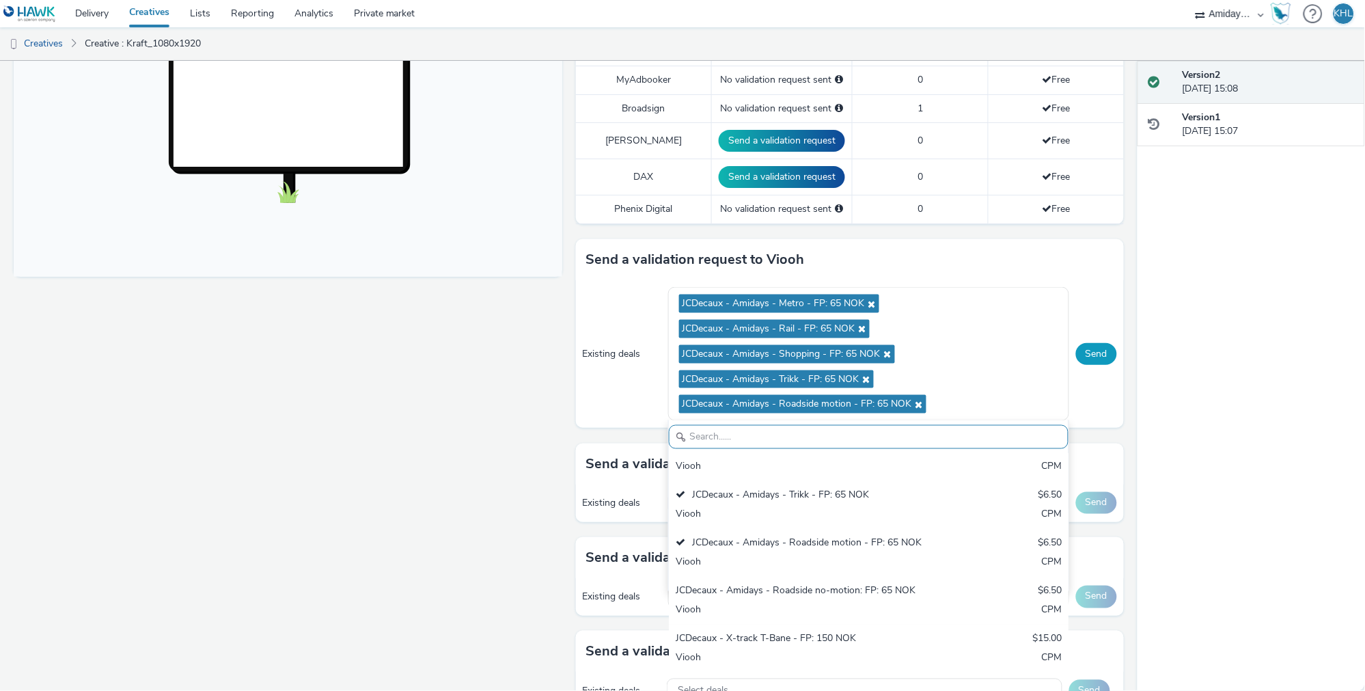
click at [1101, 343] on button "Send" at bounding box center [1096, 354] width 41 height 22
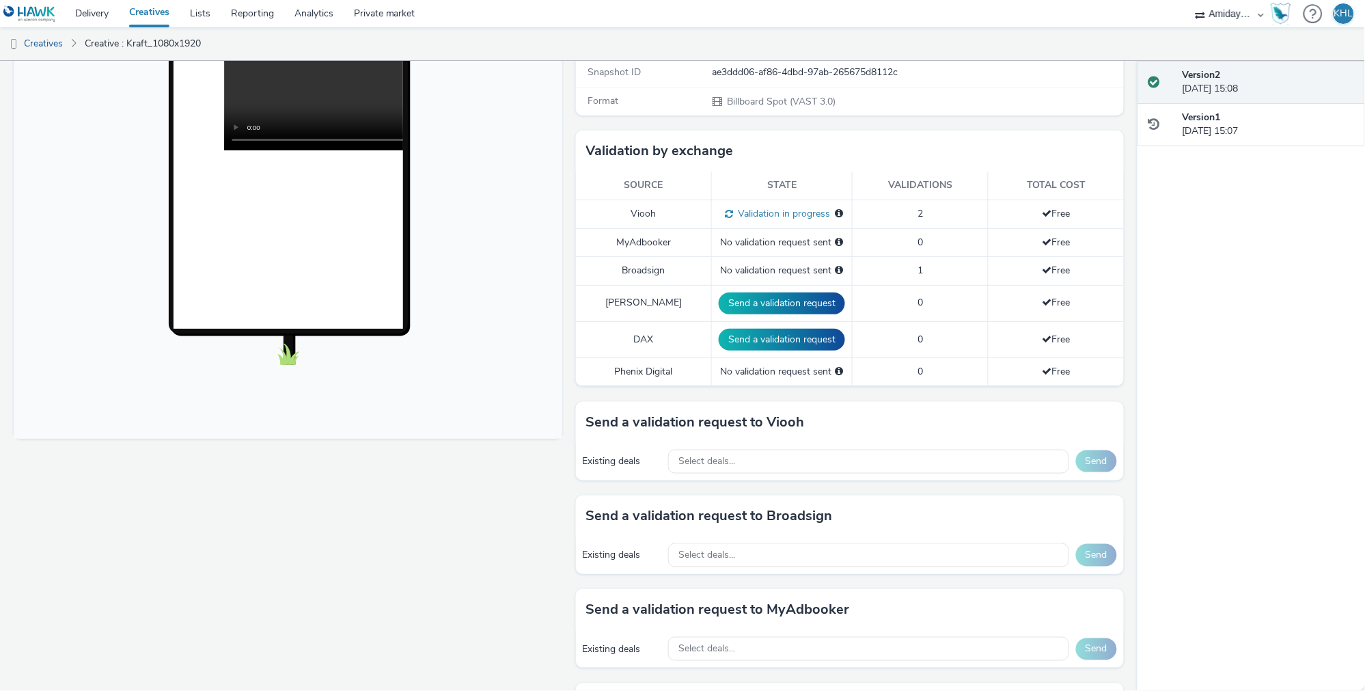
scroll to position [284, 0]
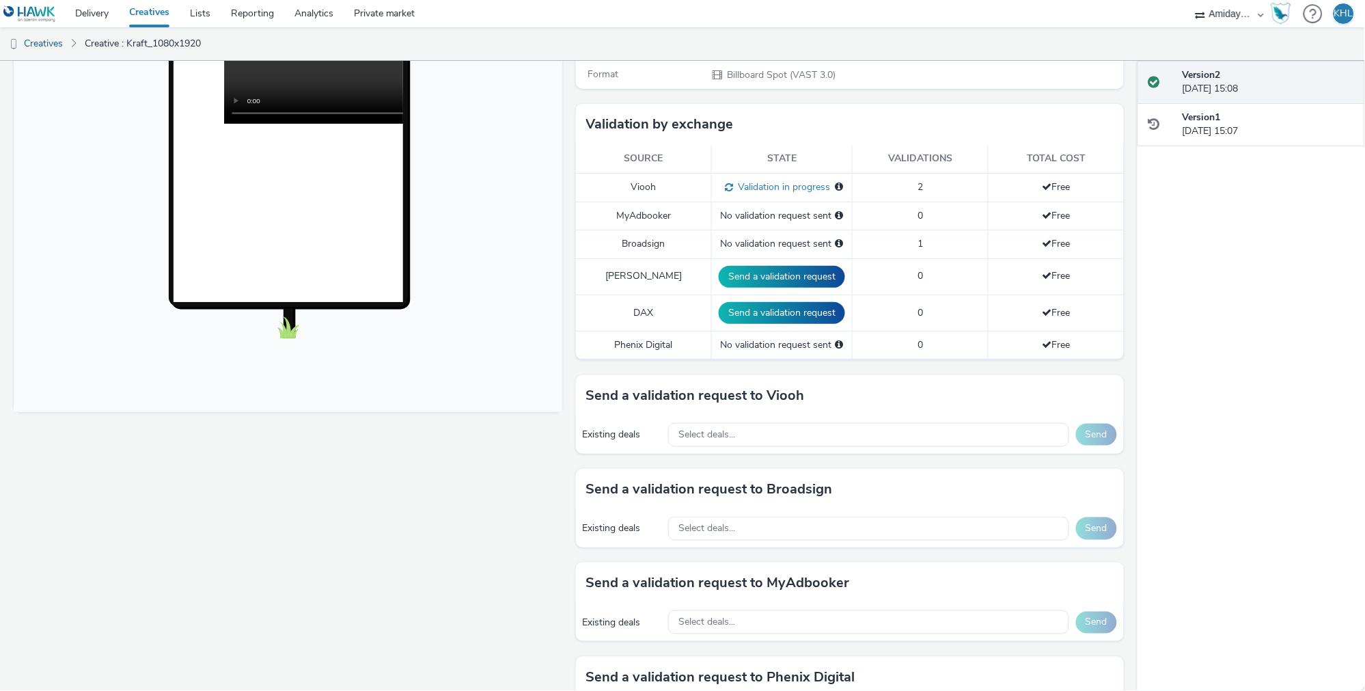
drag, startPoint x: 802, startPoint y: 517, endPoint x: 627, endPoint y: 485, distance: 177.9
click at [802, 517] on div "Select deals..." at bounding box center [868, 529] width 401 height 24
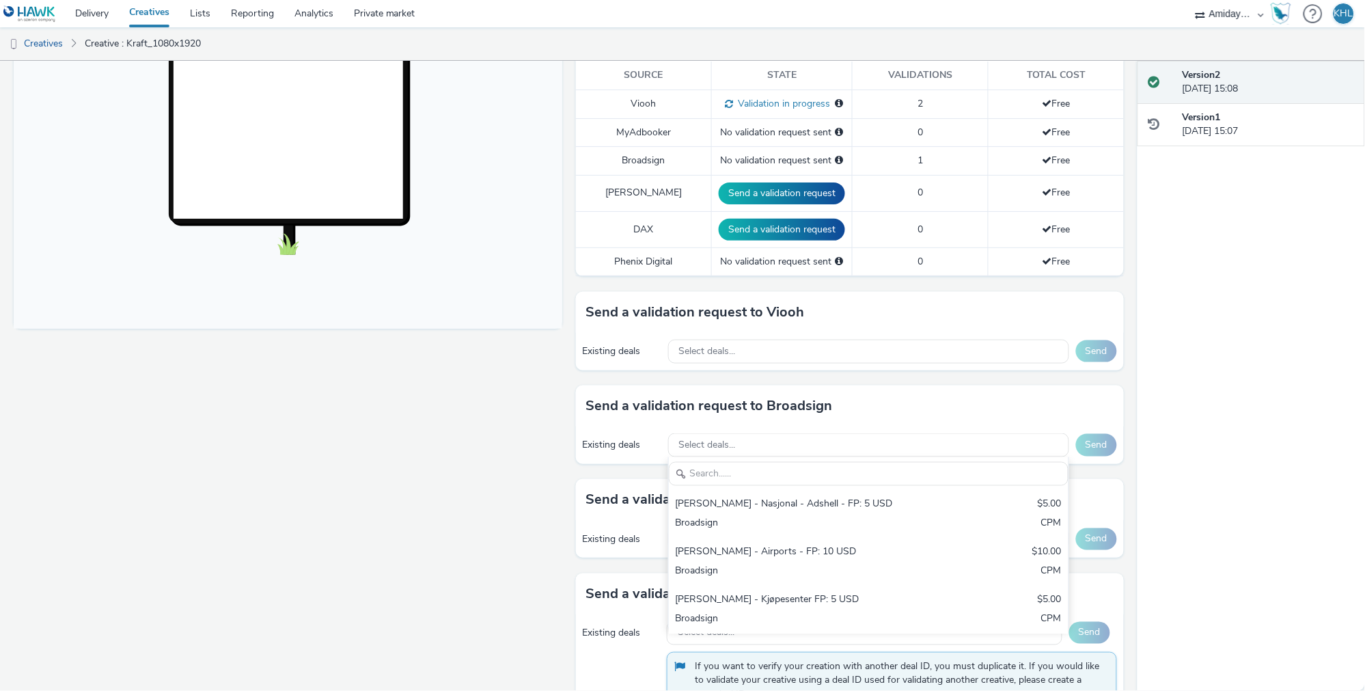
scroll to position [392, 0]
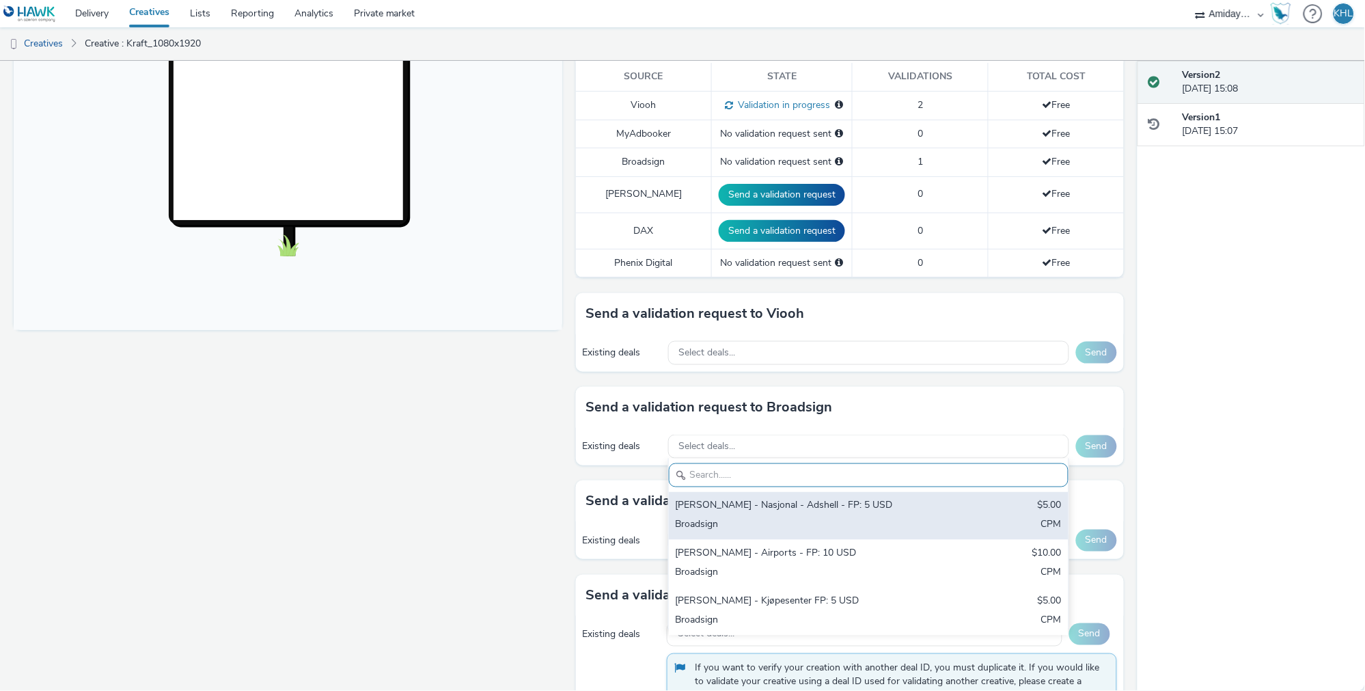
click at [836, 518] on div "Broadsign" at bounding box center [803, 526] width 255 height 16
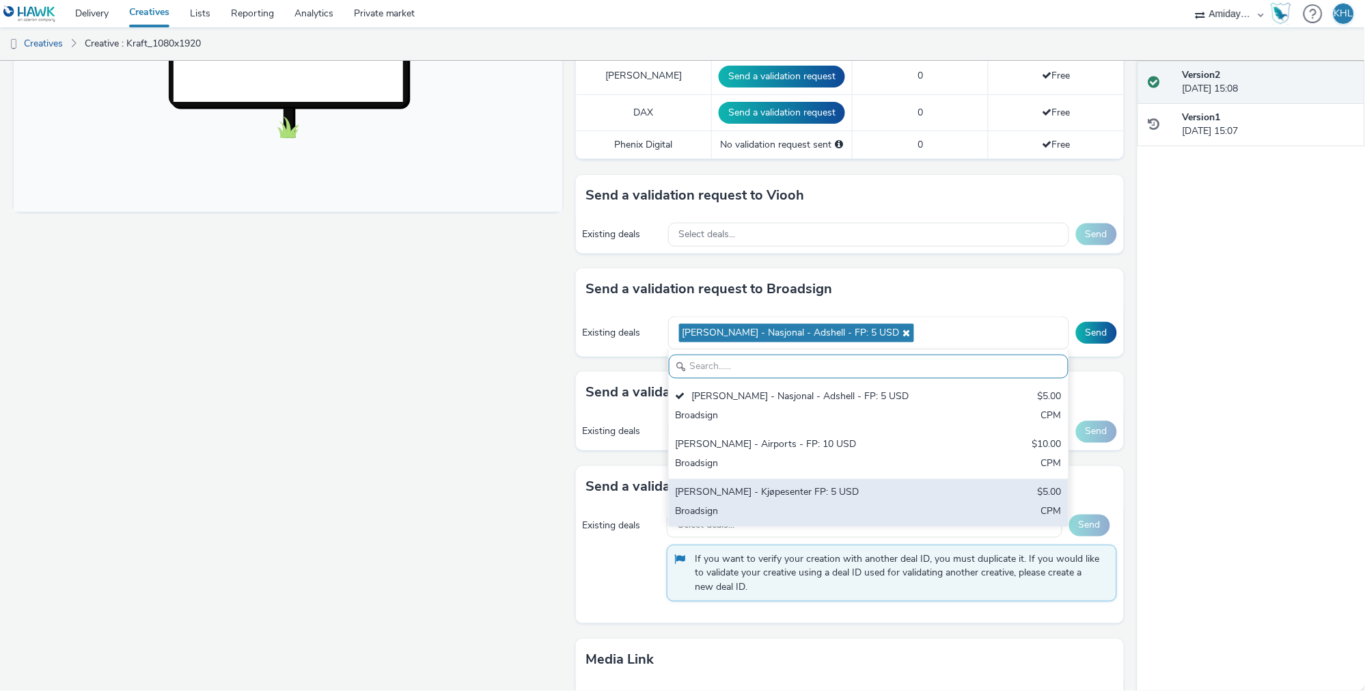
scroll to position [520, 0]
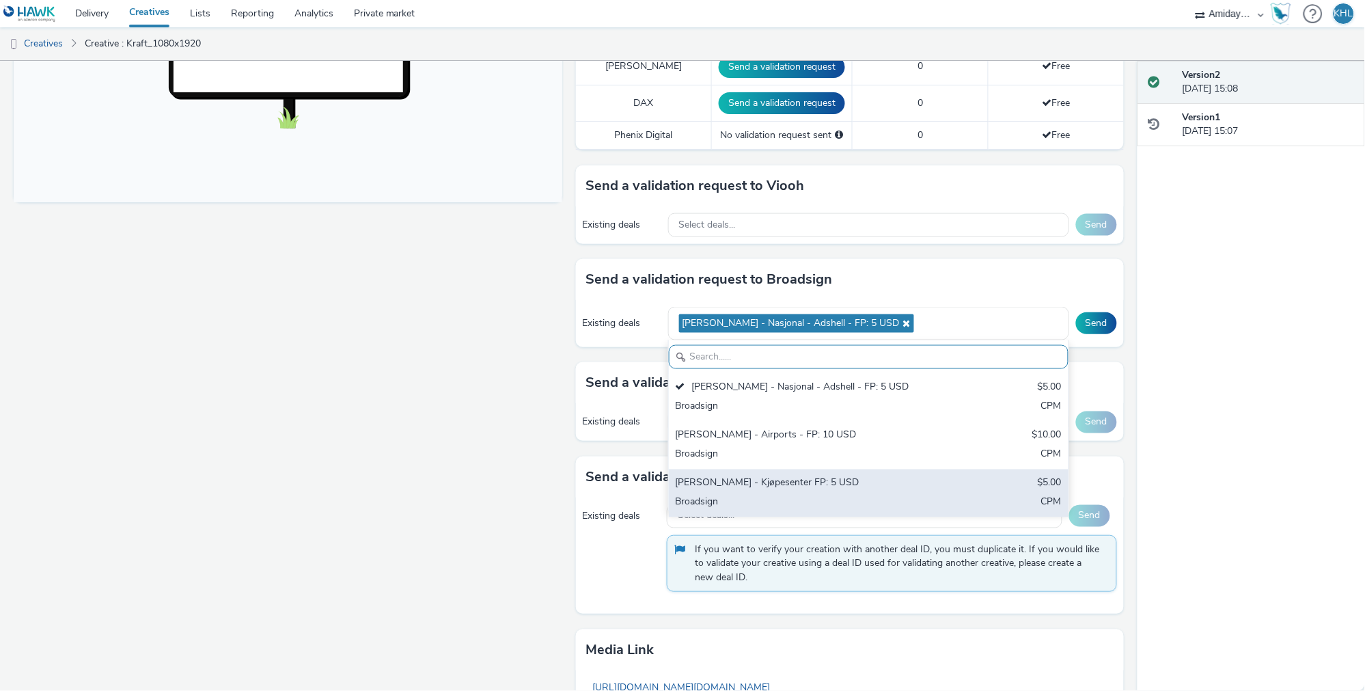
click at [798, 495] on div "Broadsign" at bounding box center [803, 503] width 255 height 16
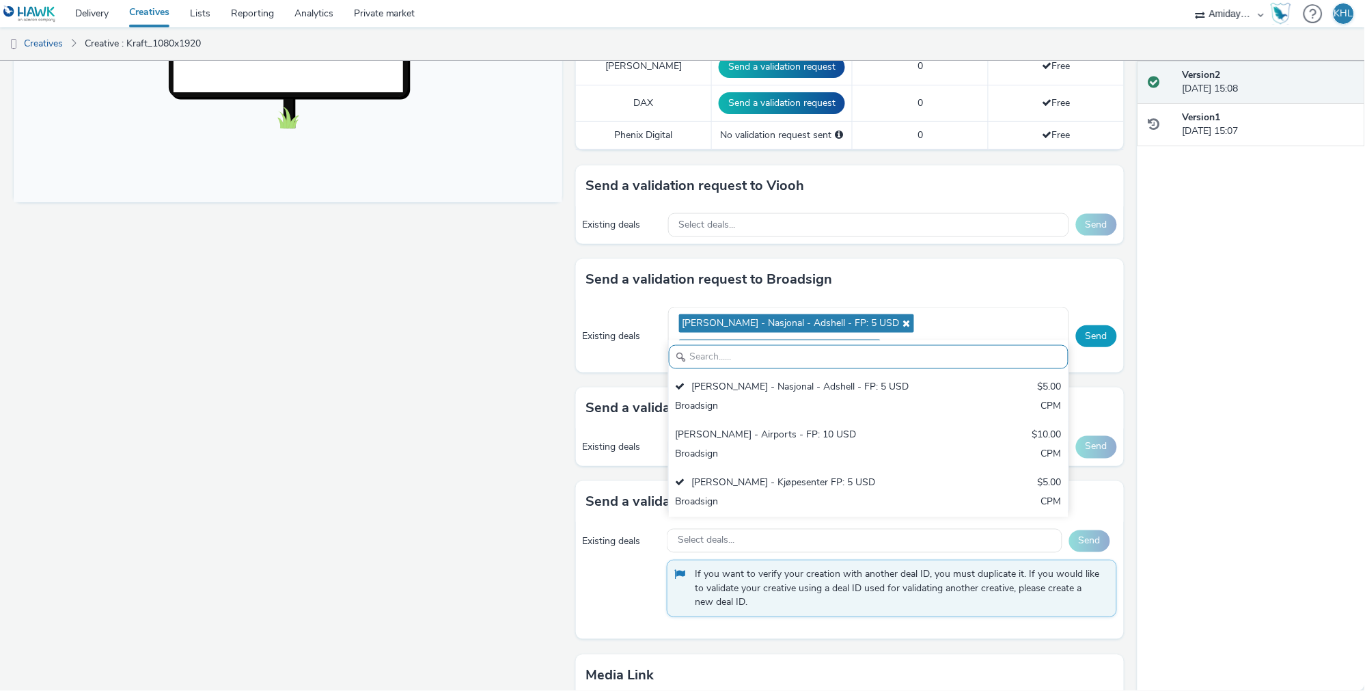
click at [1099, 325] on button "Send" at bounding box center [1096, 336] width 41 height 22
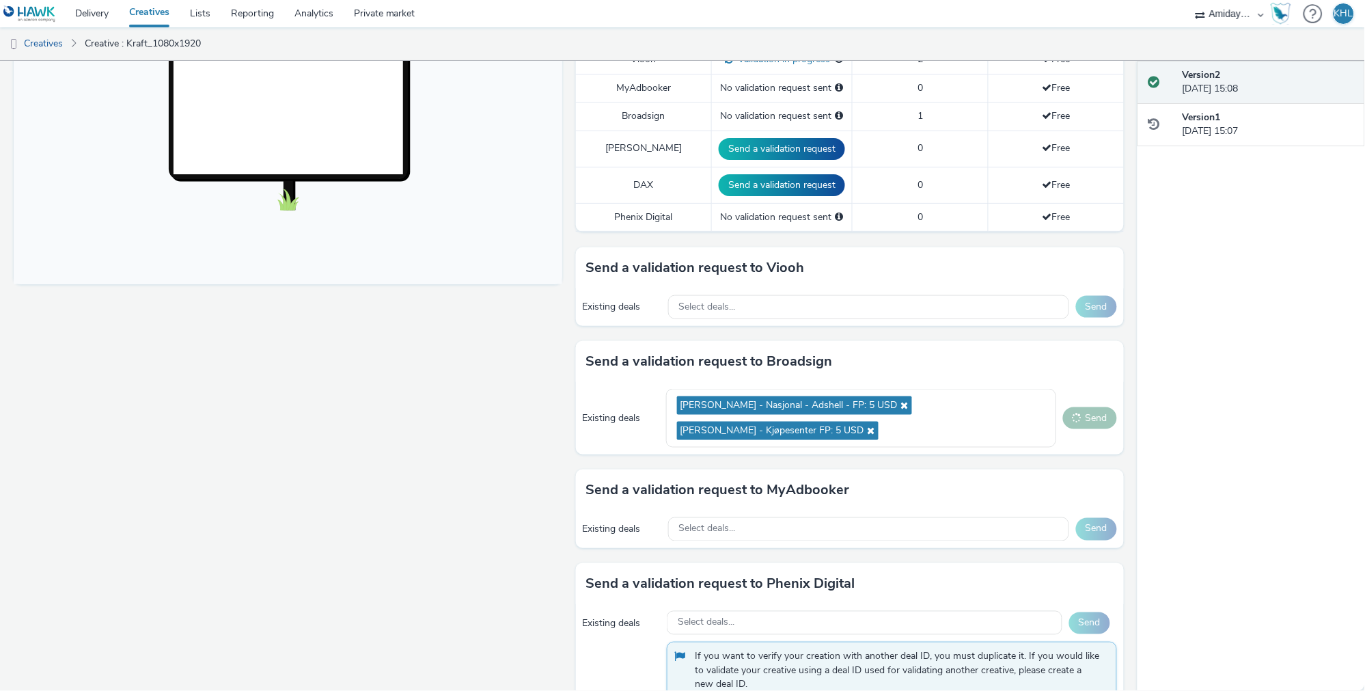
scroll to position [448, 0]
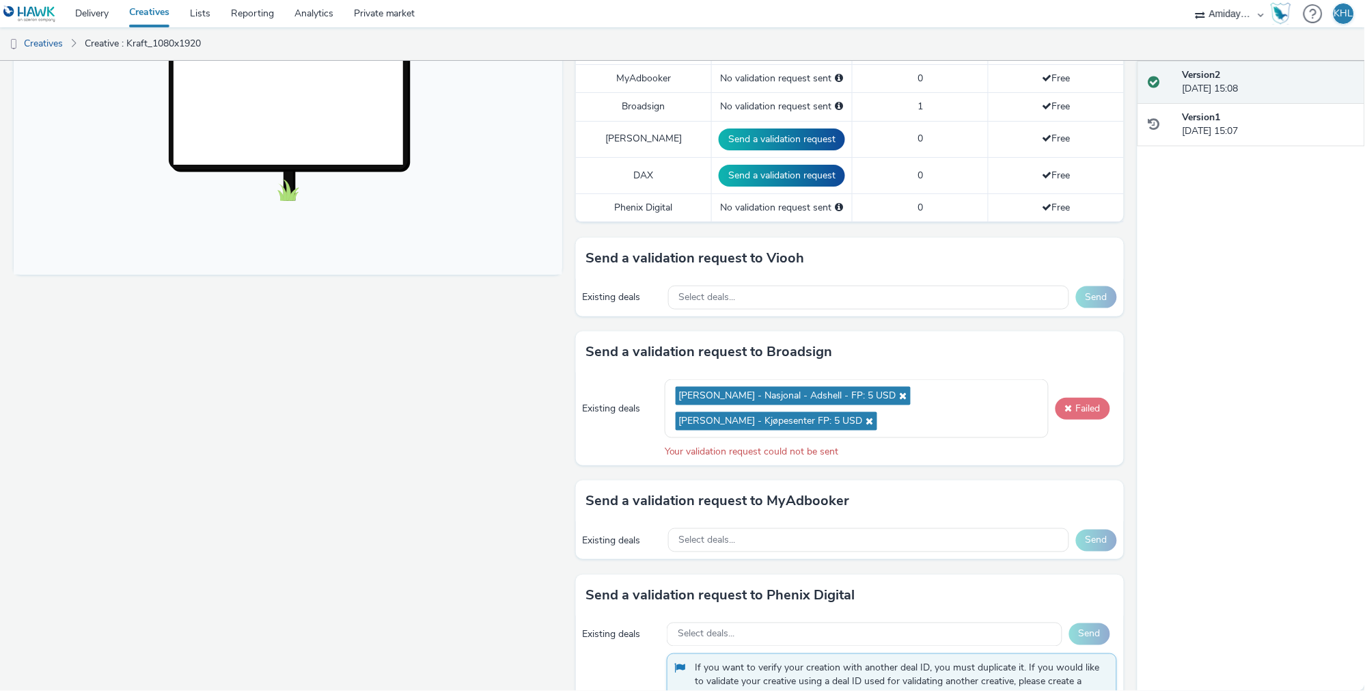
click at [1079, 398] on button "Failed" at bounding box center [1083, 409] width 55 height 22
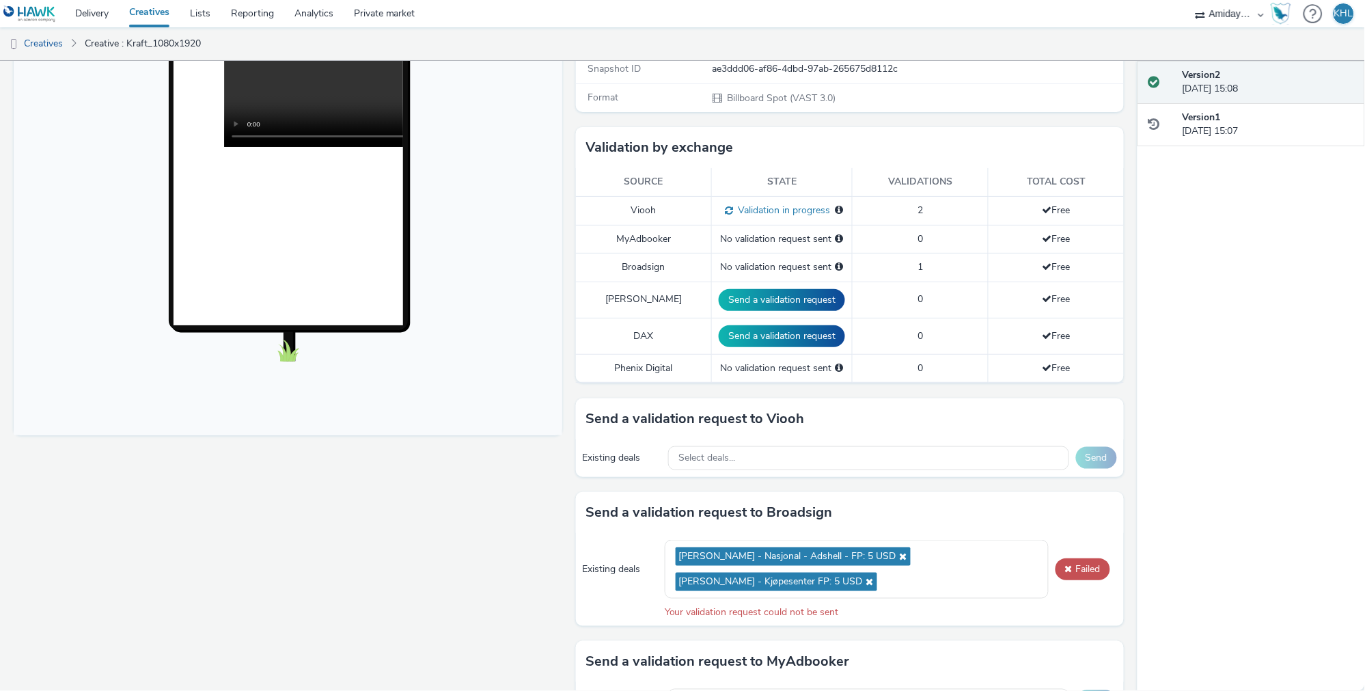
scroll to position [325, 0]
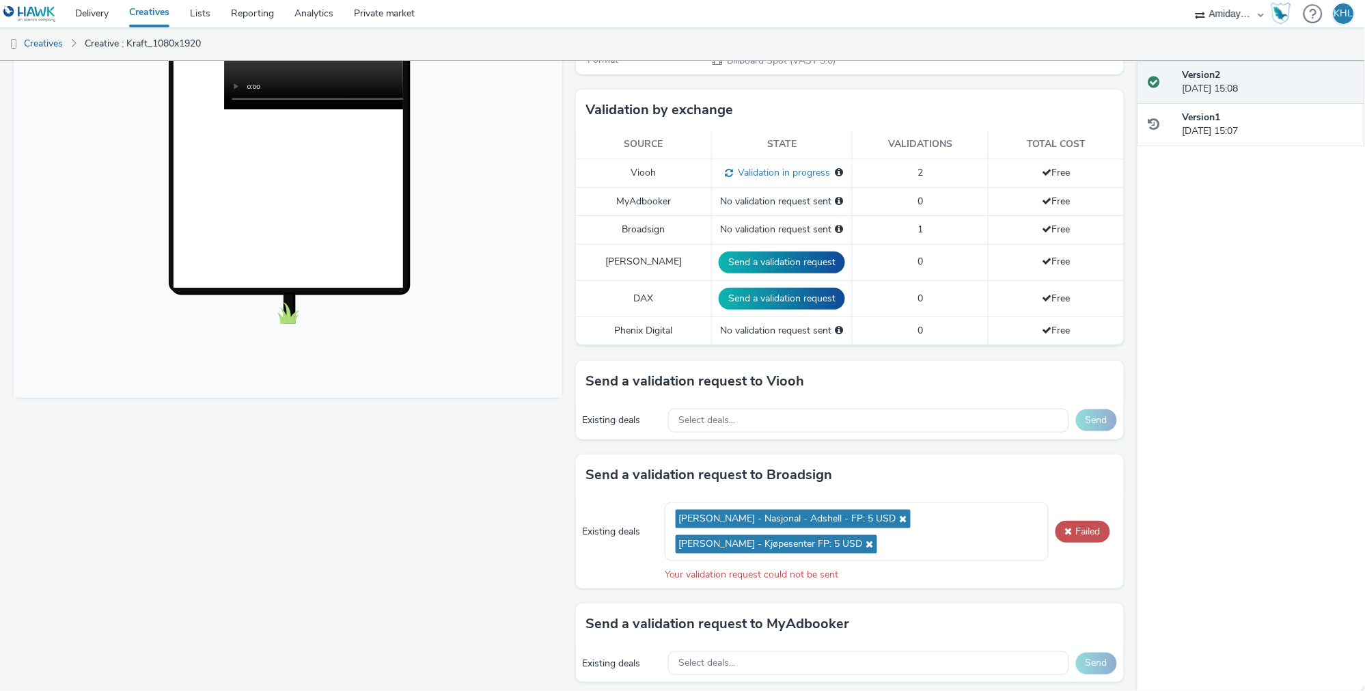
click at [1113, 499] on div "Existing deals Bauer - Nasjonal - Adshell - FP: 5 USD Bauer - Kjøpesenter FP: 5…" at bounding box center [850, 541] width 549 height 93
click at [1050, 495] on div "Existing deals Bauer - Nasjonal - Adshell - FP: 5 USD Bauer - Kjøpesenter FP: 5…" at bounding box center [850, 541] width 549 height 93
click at [1083, 521] on button "Failed" at bounding box center [1083, 532] width 55 height 22
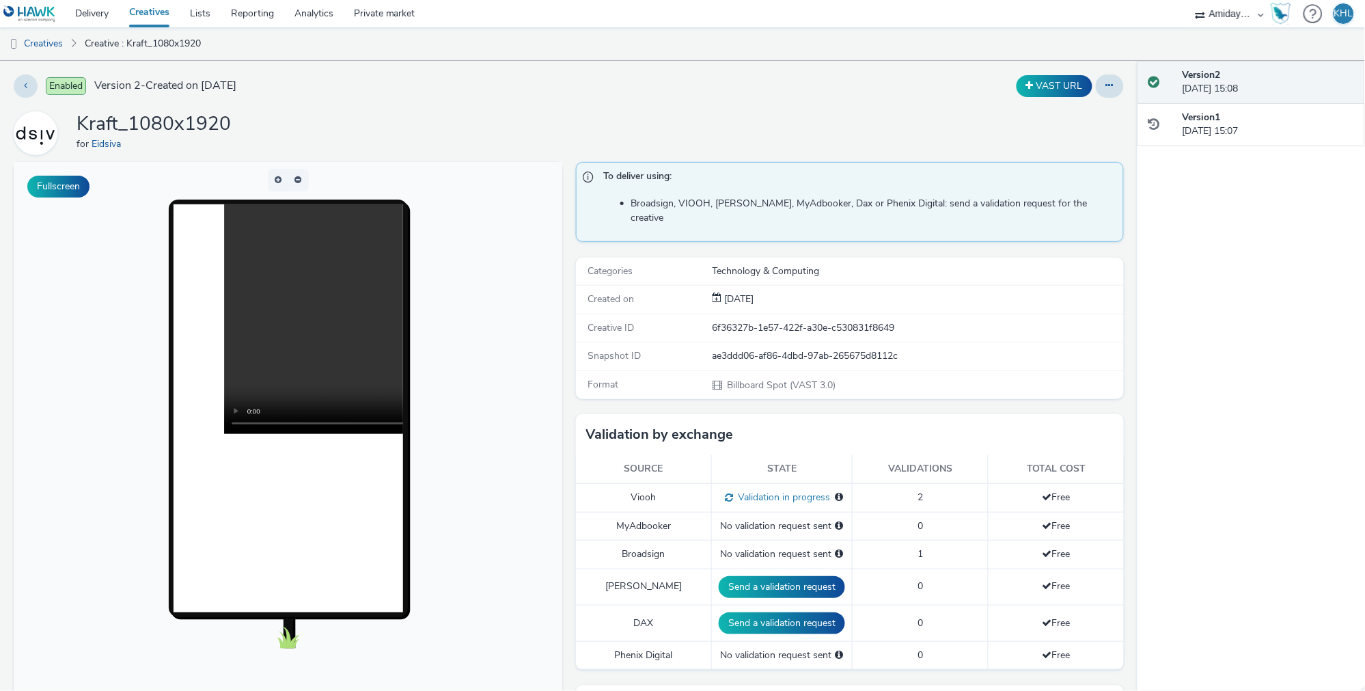
scroll to position [0, 0]
click at [874, 109] on div "Enabled Version 2 - Created on 16 June 2025 VAST URL Kraft_1080x1920 for Eidsiv…" at bounding box center [569, 376] width 1138 height 630
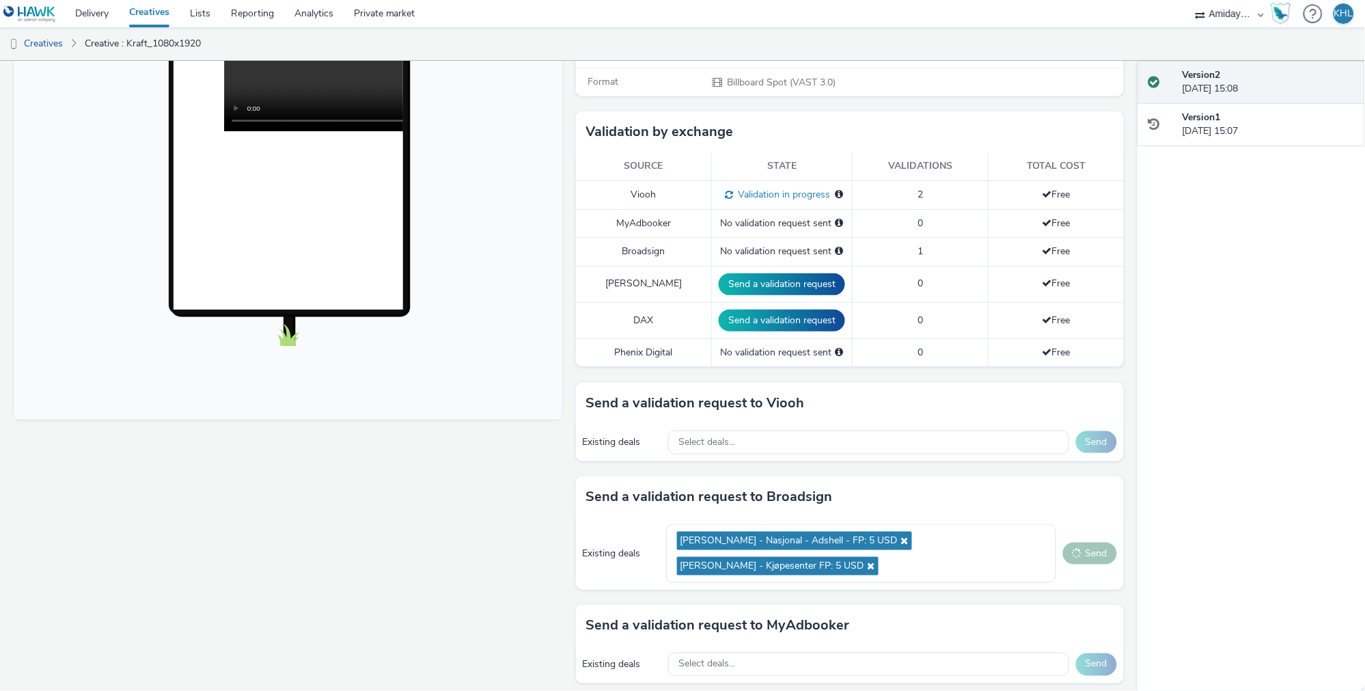
scroll to position [323, 0]
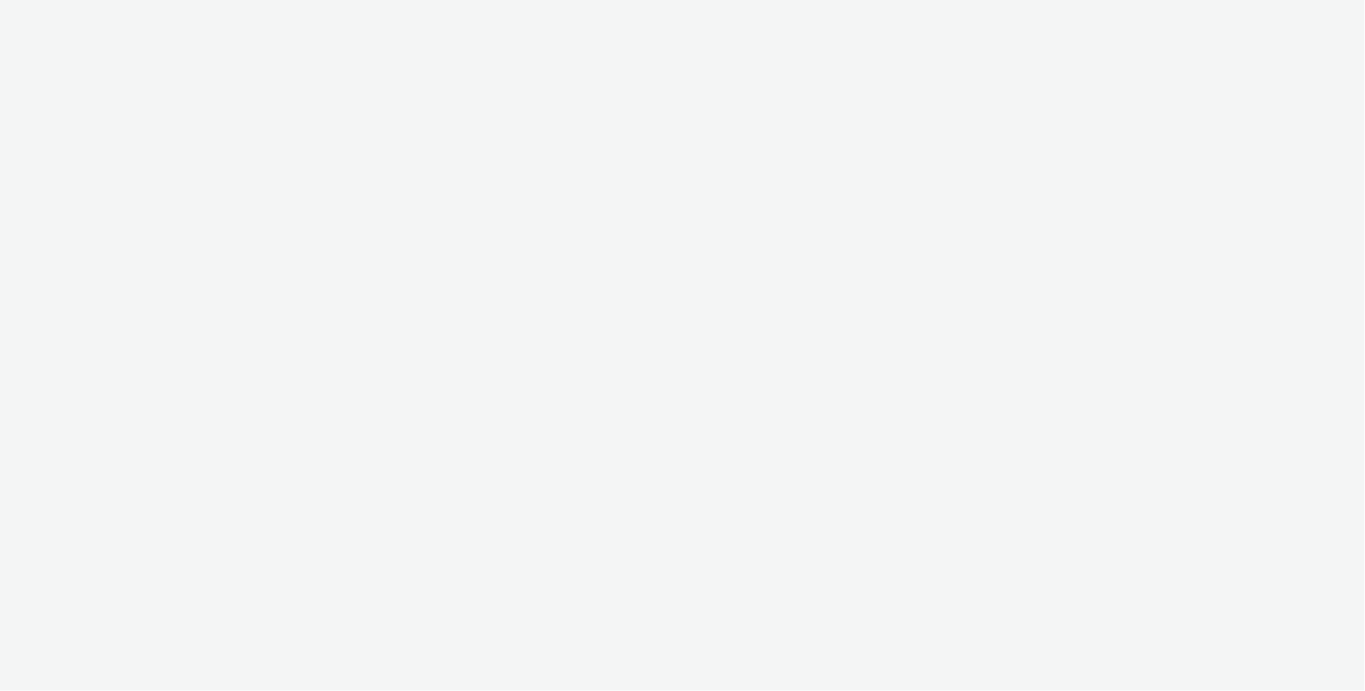
select select "c2295f28-7c96-446f-b279-53c23ee2b854"
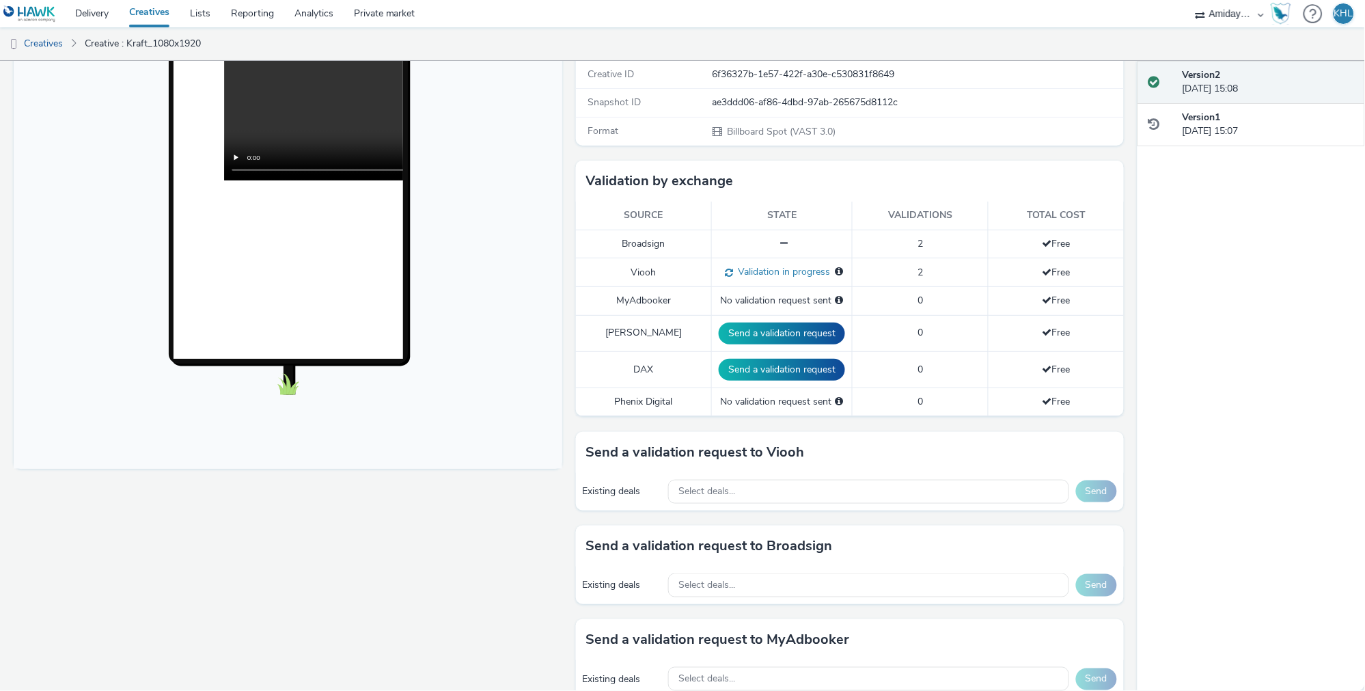
scroll to position [377, 0]
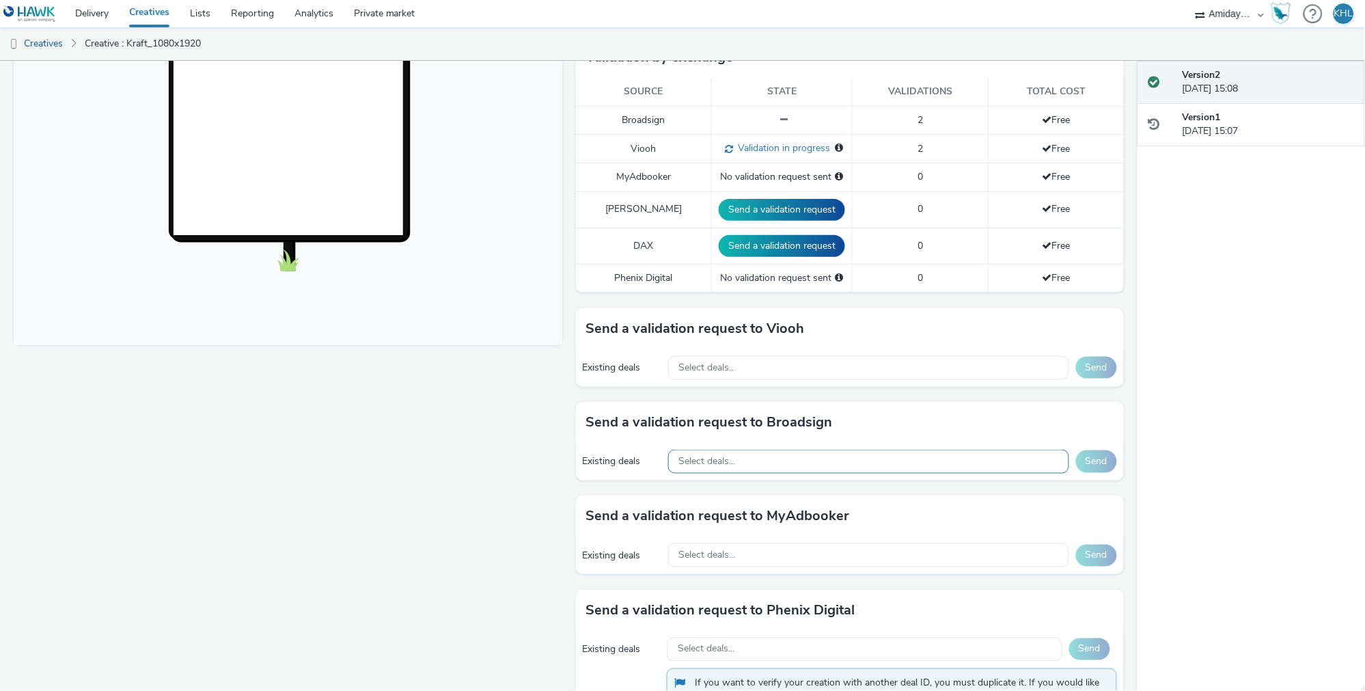
click at [790, 450] on div "Select deals..." at bounding box center [868, 462] width 401 height 24
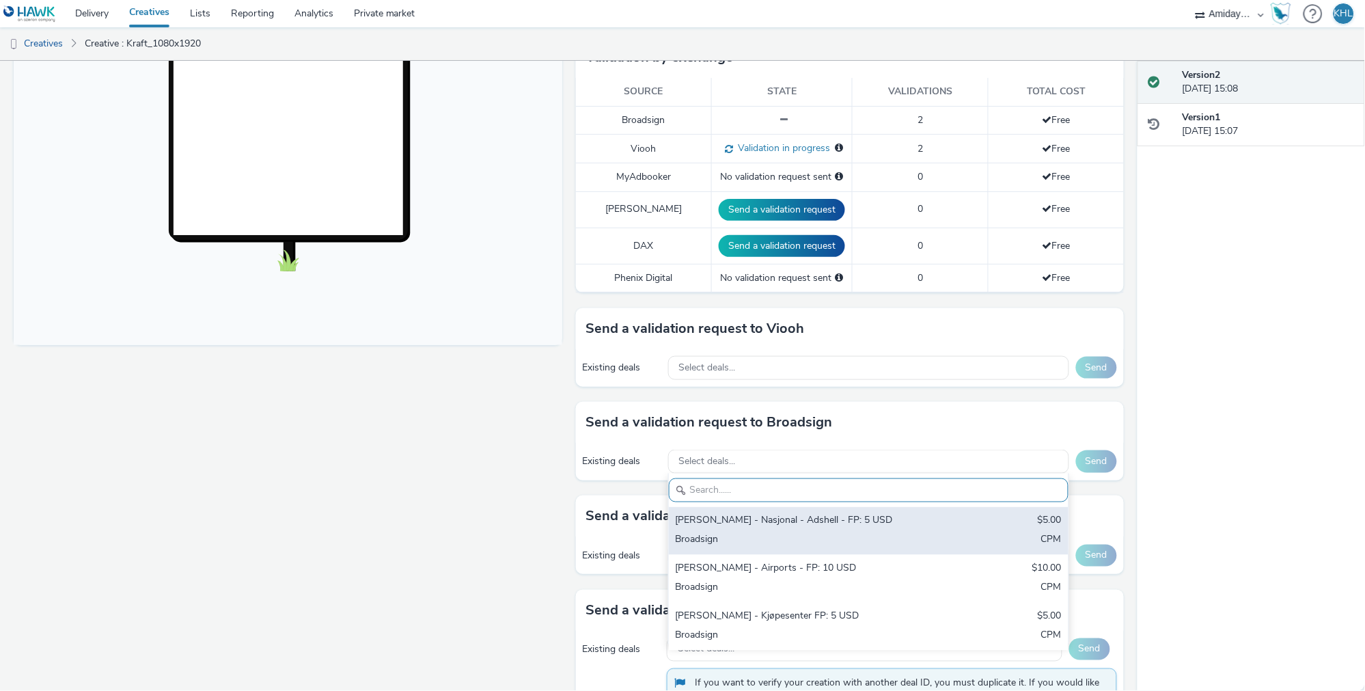
click at [781, 514] on div "[PERSON_NAME] - Nasjonal - Adshell - FP: 5 USD" at bounding box center [803, 522] width 255 height 16
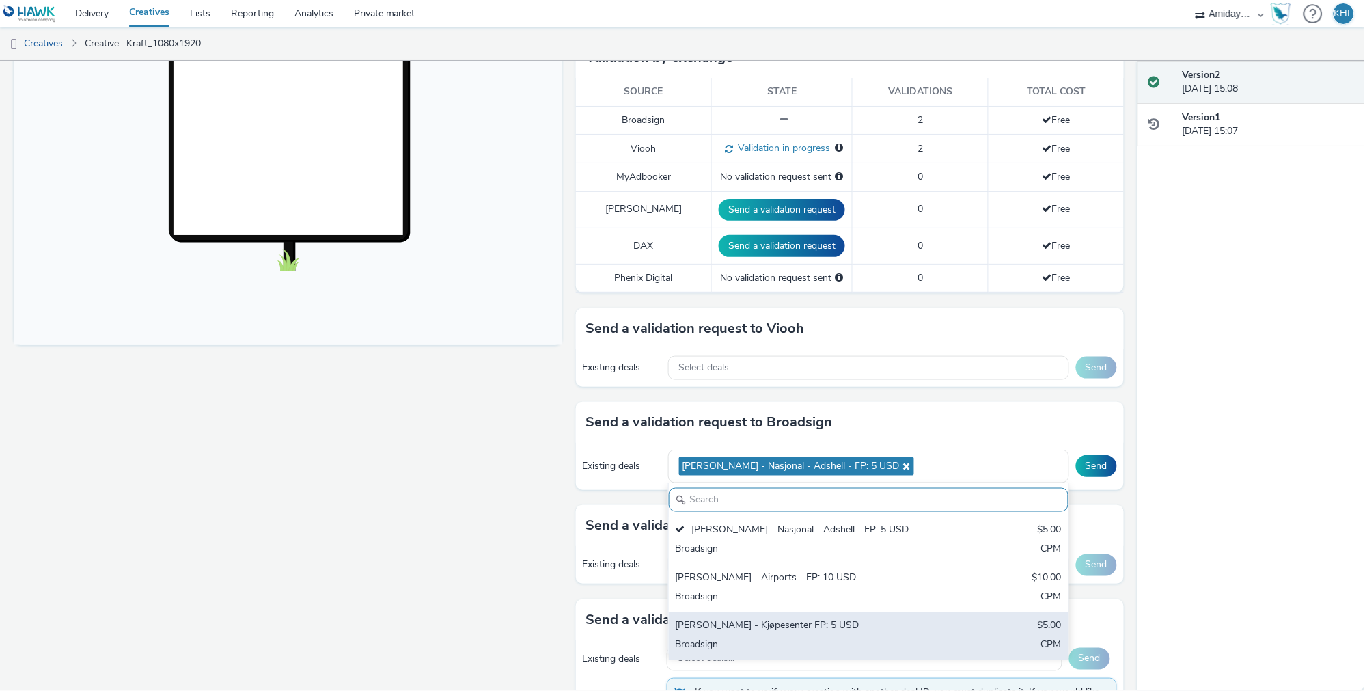
click at [800, 619] on div "[PERSON_NAME] - Kjøpesenter FP: 5 USD" at bounding box center [803, 627] width 255 height 16
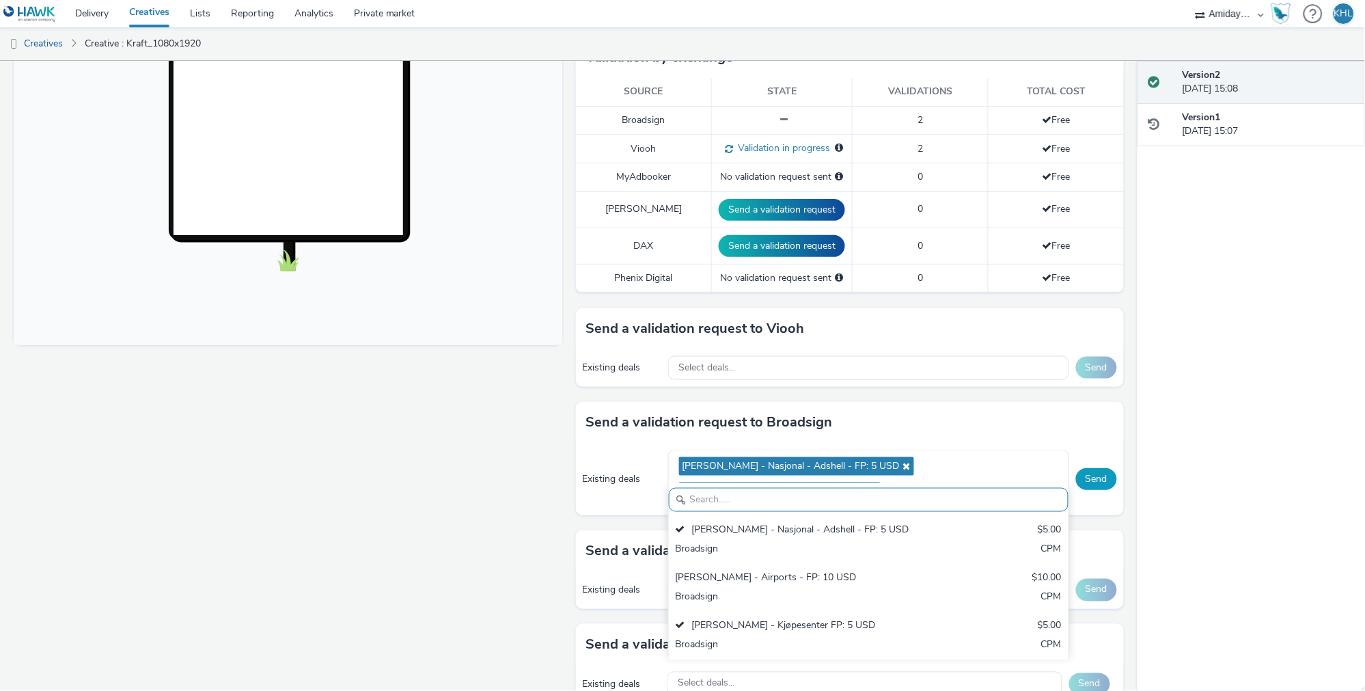
click at [1100, 468] on button "Send" at bounding box center [1096, 479] width 41 height 22
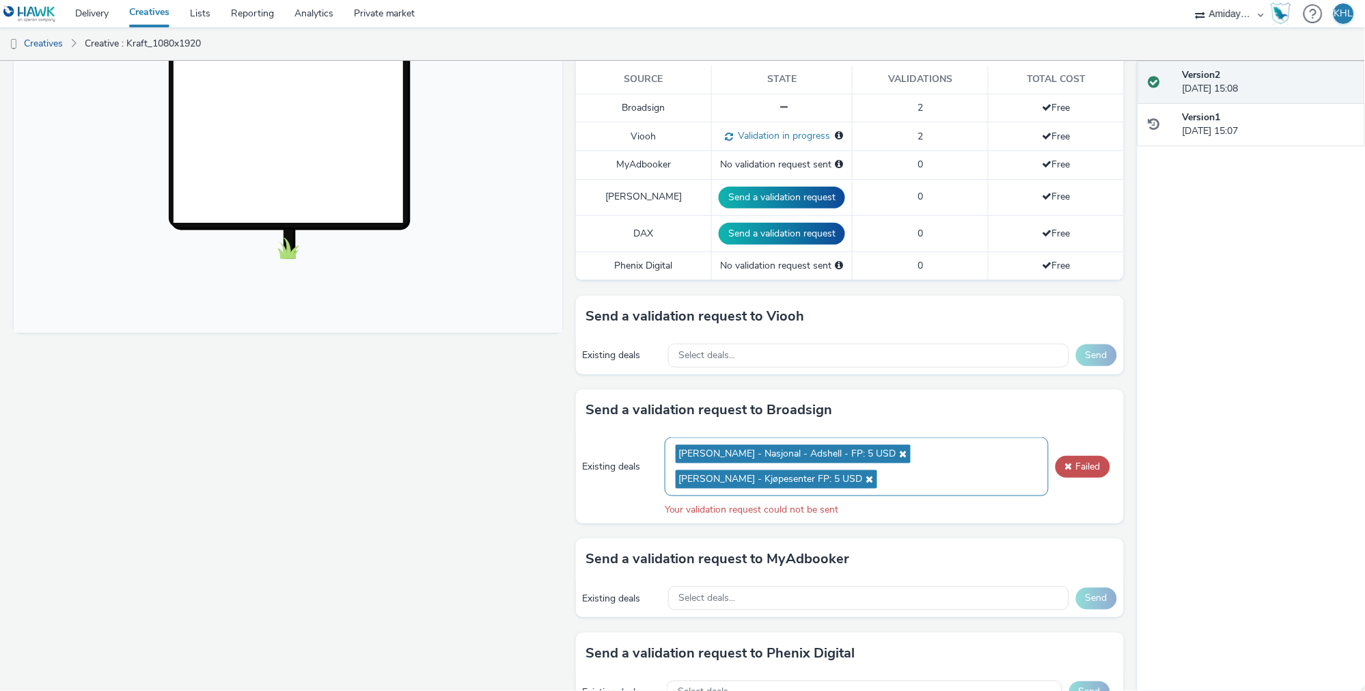
scroll to position [390, 0]
click at [1087, 455] on button "Failed" at bounding box center [1083, 466] width 55 height 22
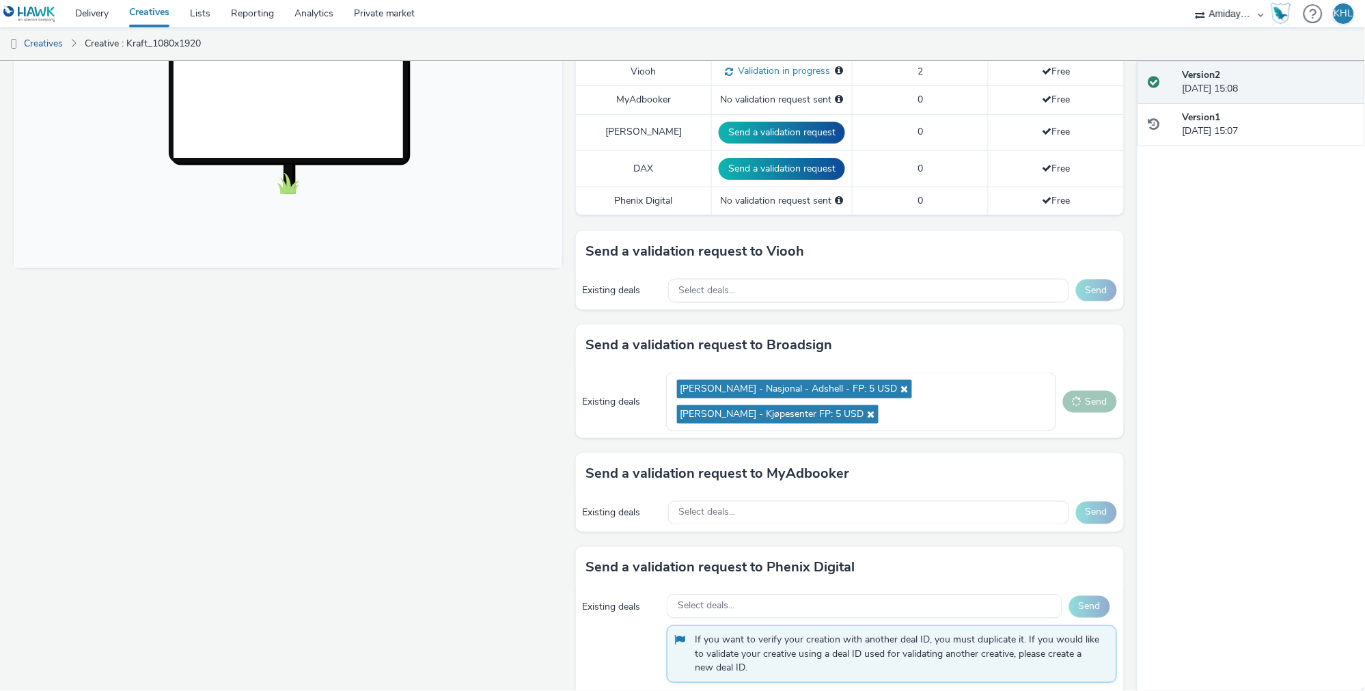
scroll to position [457, 0]
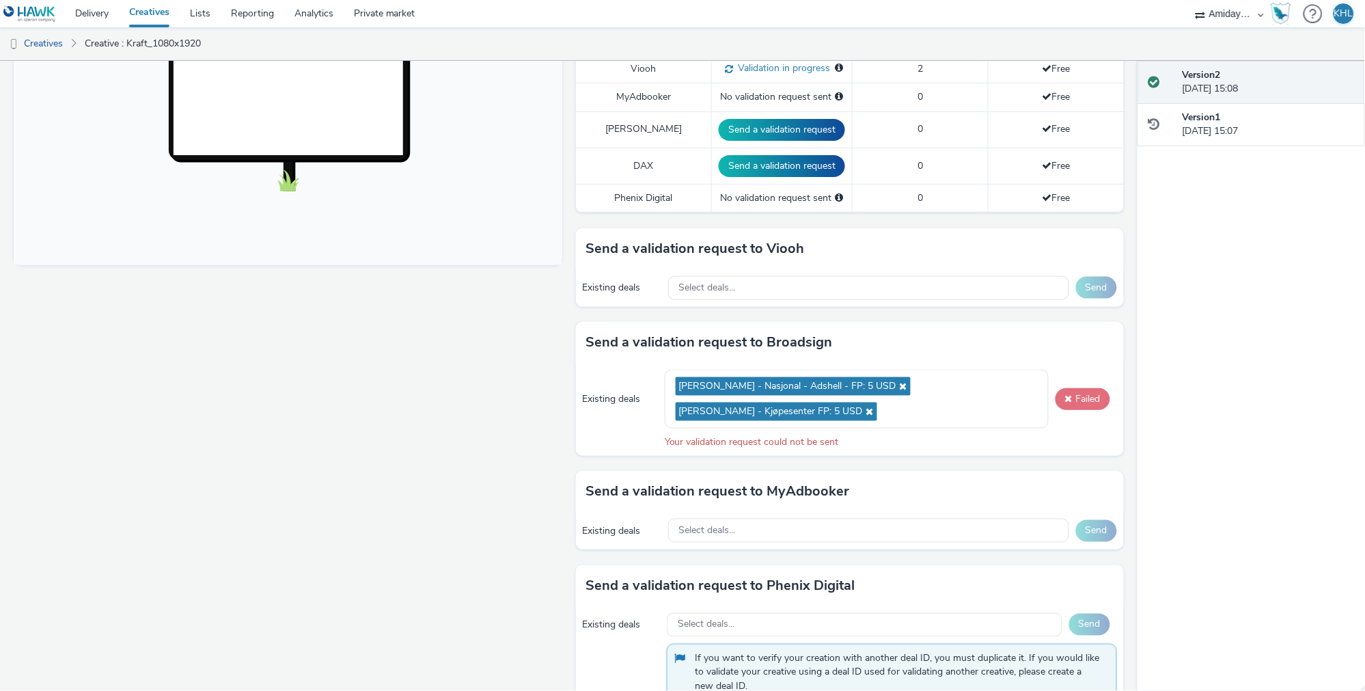
click at [1087, 388] on button "Failed" at bounding box center [1083, 399] width 55 height 22
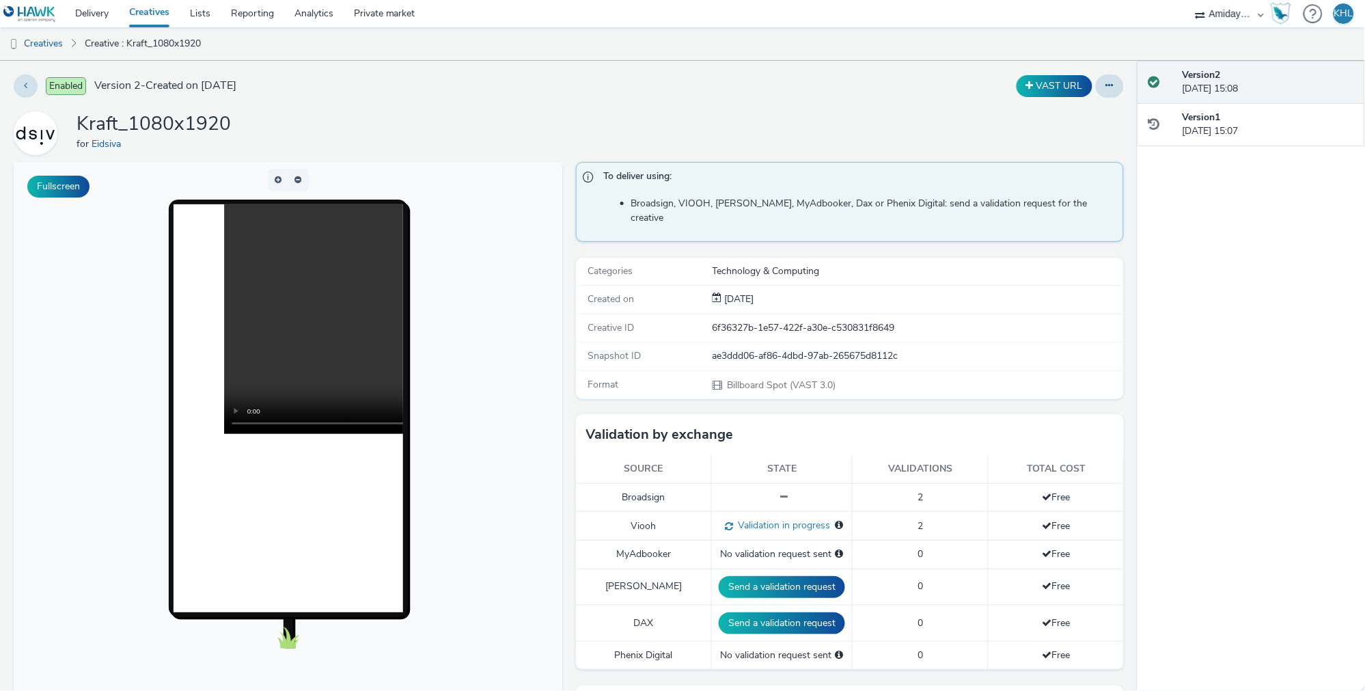
scroll to position [0, 0]
click at [1105, 84] on button at bounding box center [1110, 85] width 28 height 23
click at [1074, 115] on link "Edit" at bounding box center [1073, 113] width 103 height 27
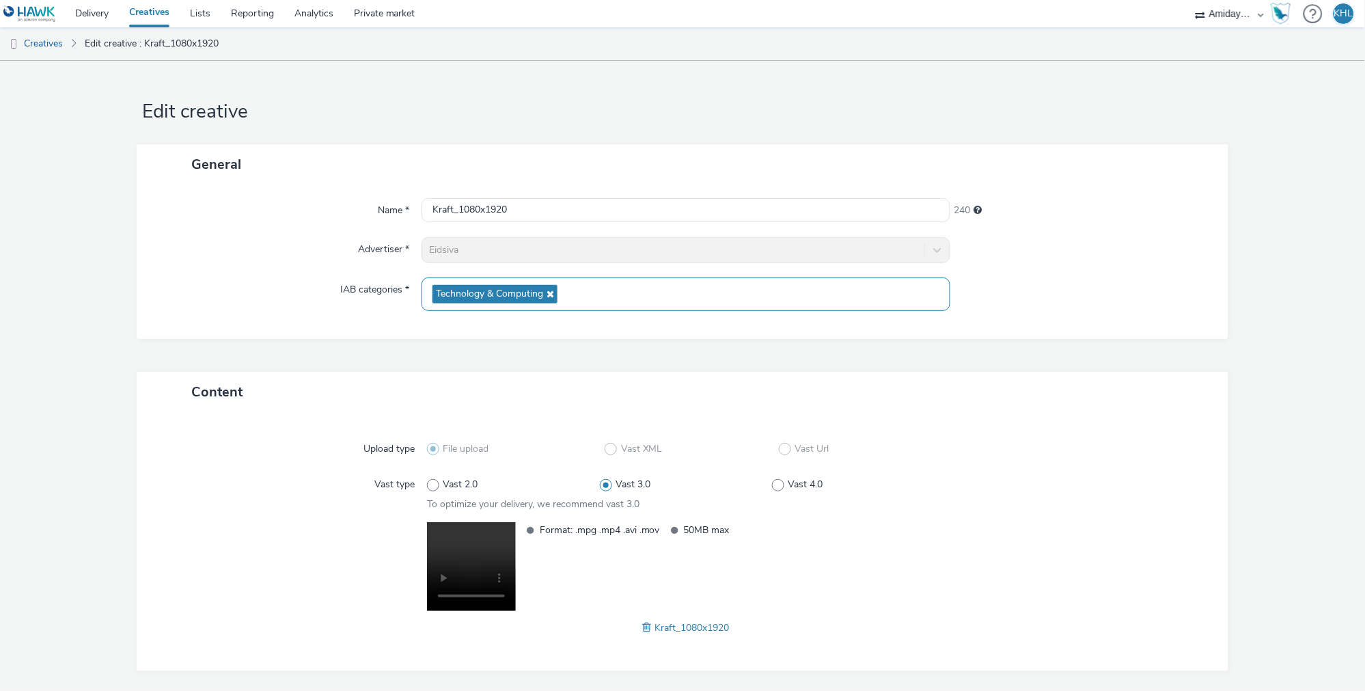
click at [547, 292] on icon at bounding box center [548, 294] width 11 height 10
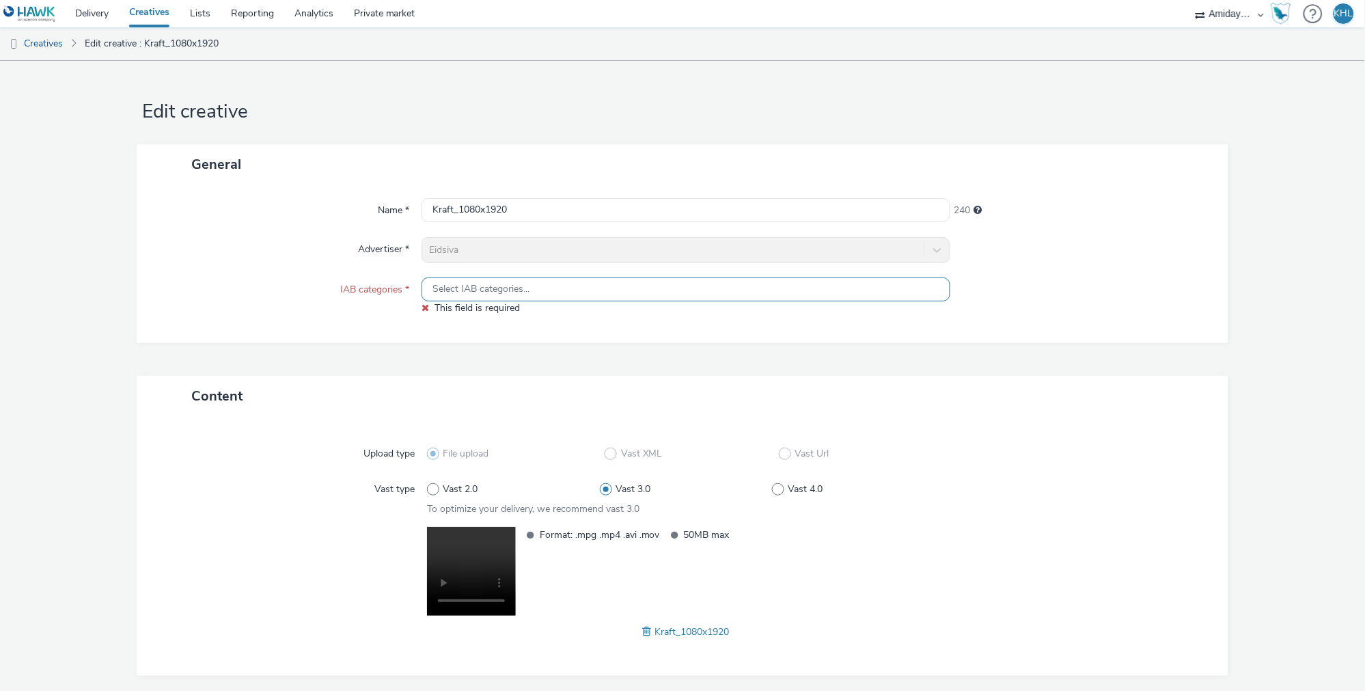
click at [493, 293] on span "Select IAB categories..." at bounding box center [481, 290] width 97 height 12
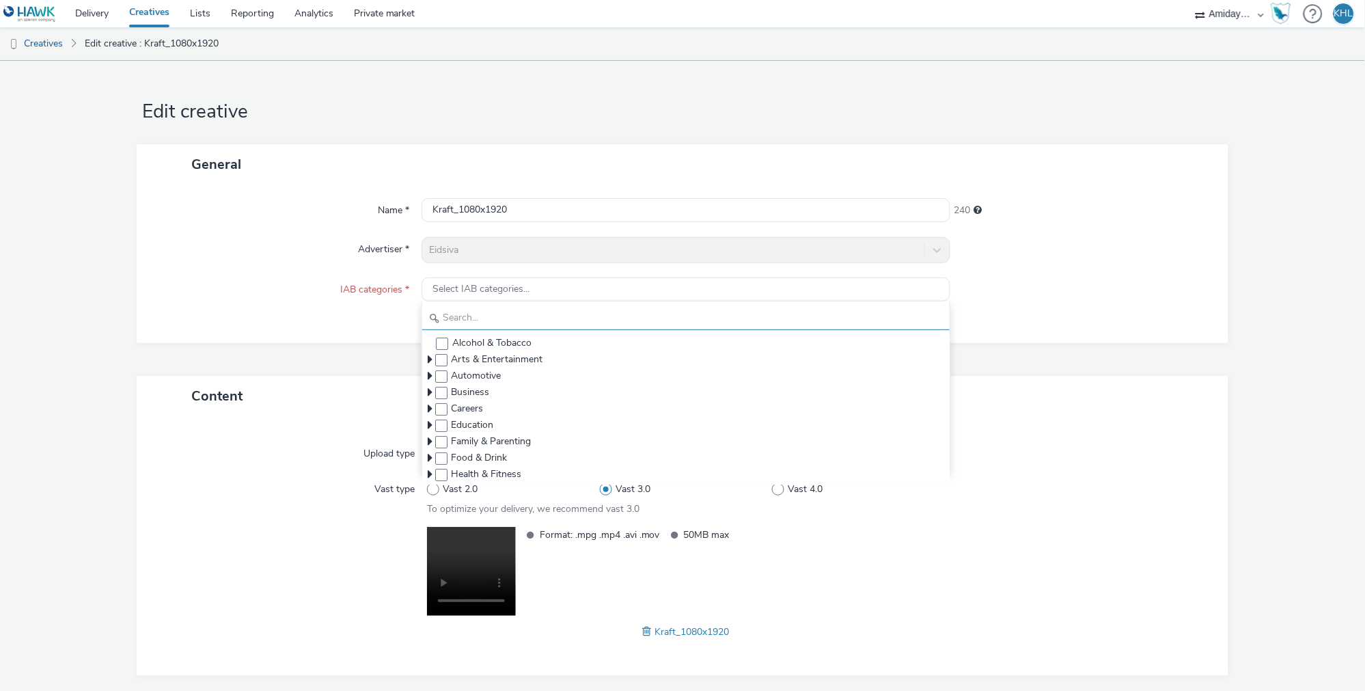
click at [539, 321] on input "text" at bounding box center [686, 318] width 528 height 24
type input "t"
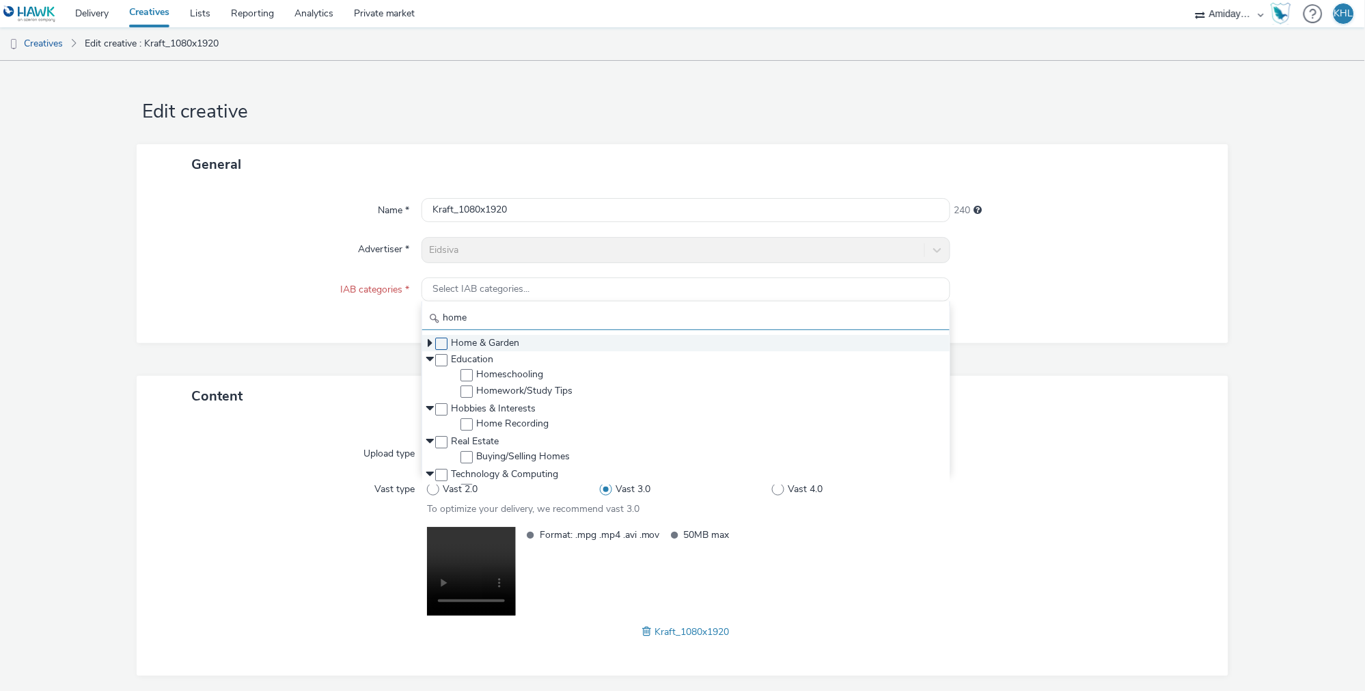
type input "home"
click at [442, 344] on span at bounding box center [441, 344] width 12 height 12
checkbox input "true"
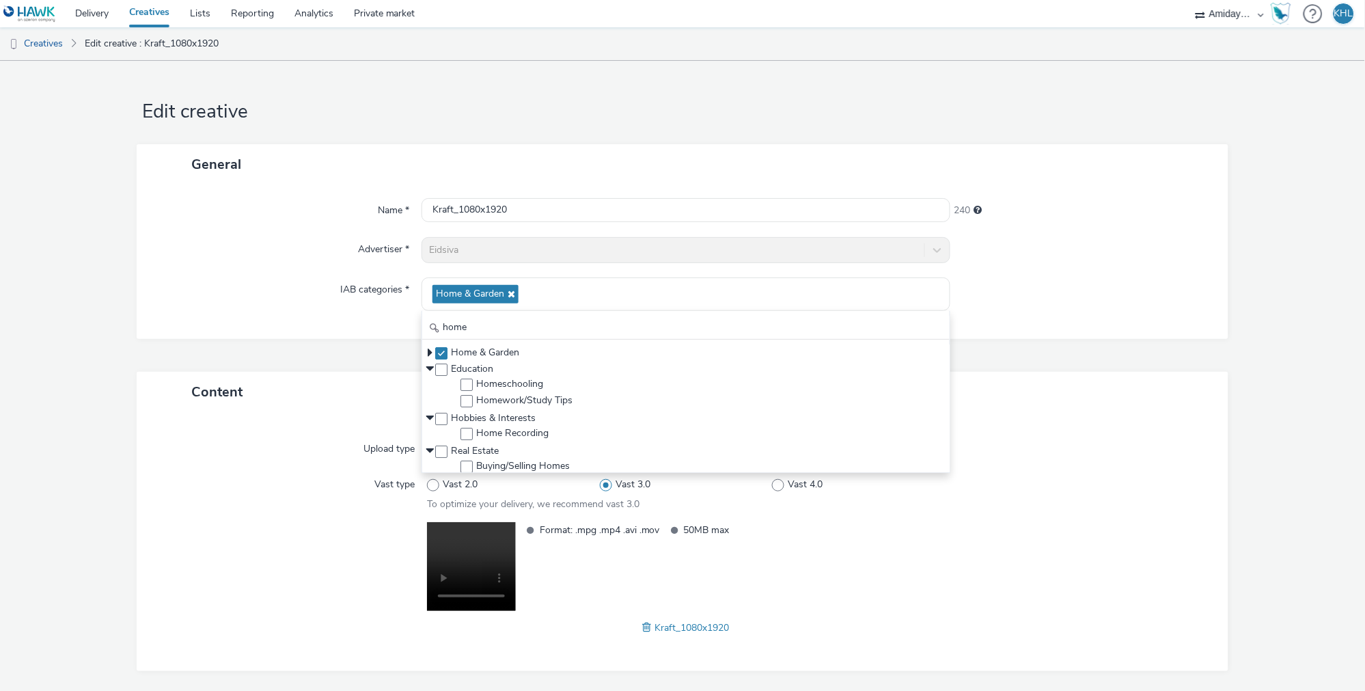
click at [1244, 408] on form "Edit creative General Name * Kraft_1080x1920 240 Advertiser * Eidsiva IAB categ…" at bounding box center [682, 400] width 1365 height 679
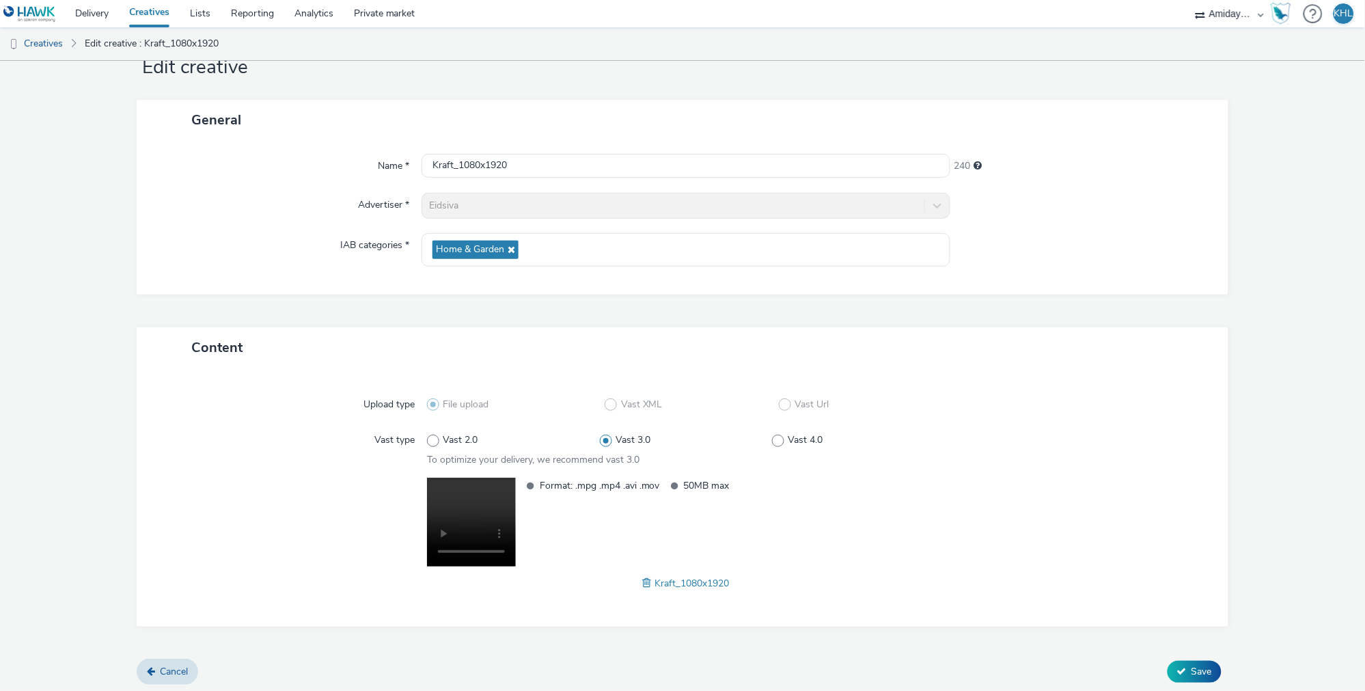
scroll to position [44, 0]
click at [1191, 662] on button "Save" at bounding box center [1195, 673] width 54 height 22
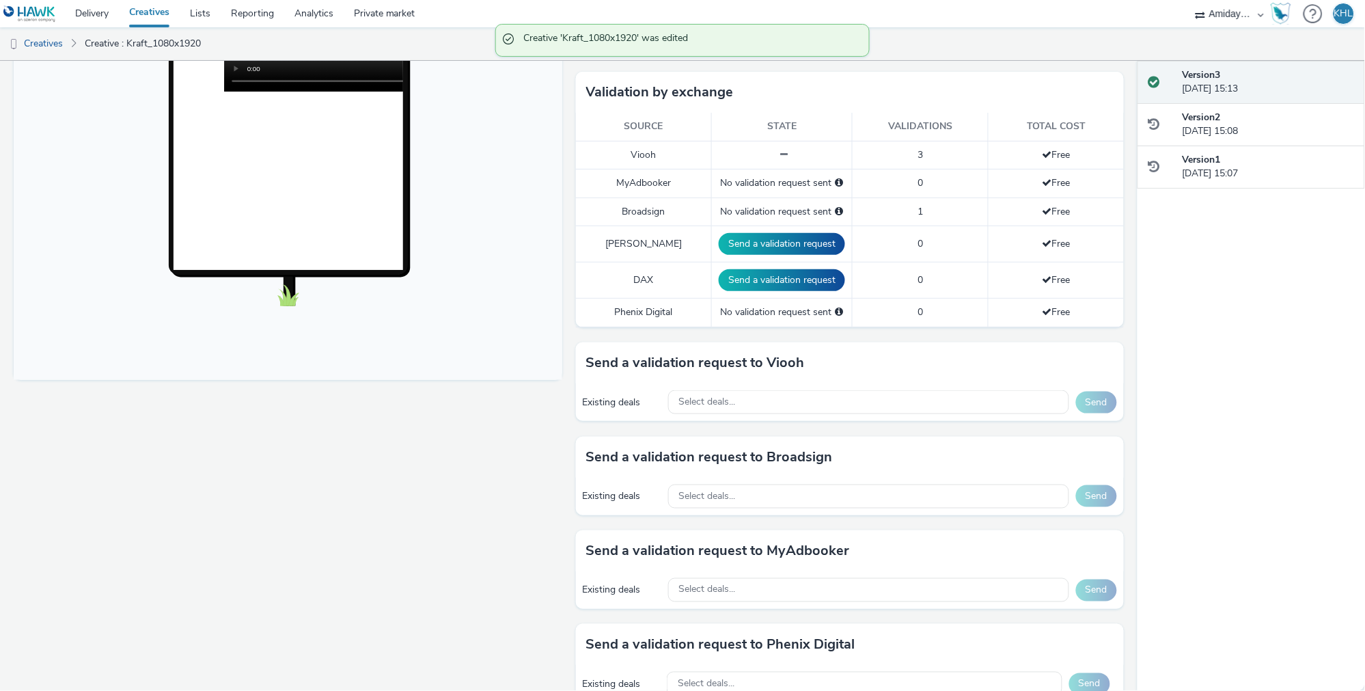
scroll to position [354, 0]
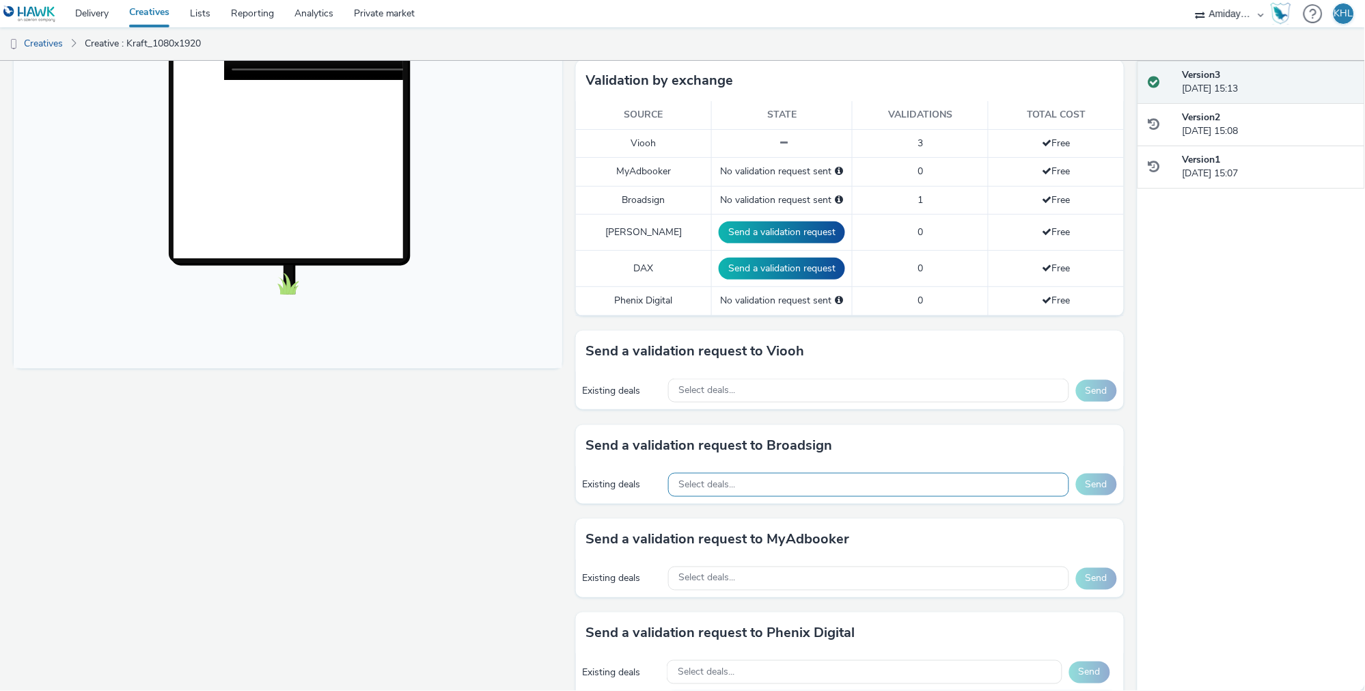
click at [722, 479] on span "Select deals..." at bounding box center [707, 485] width 57 height 12
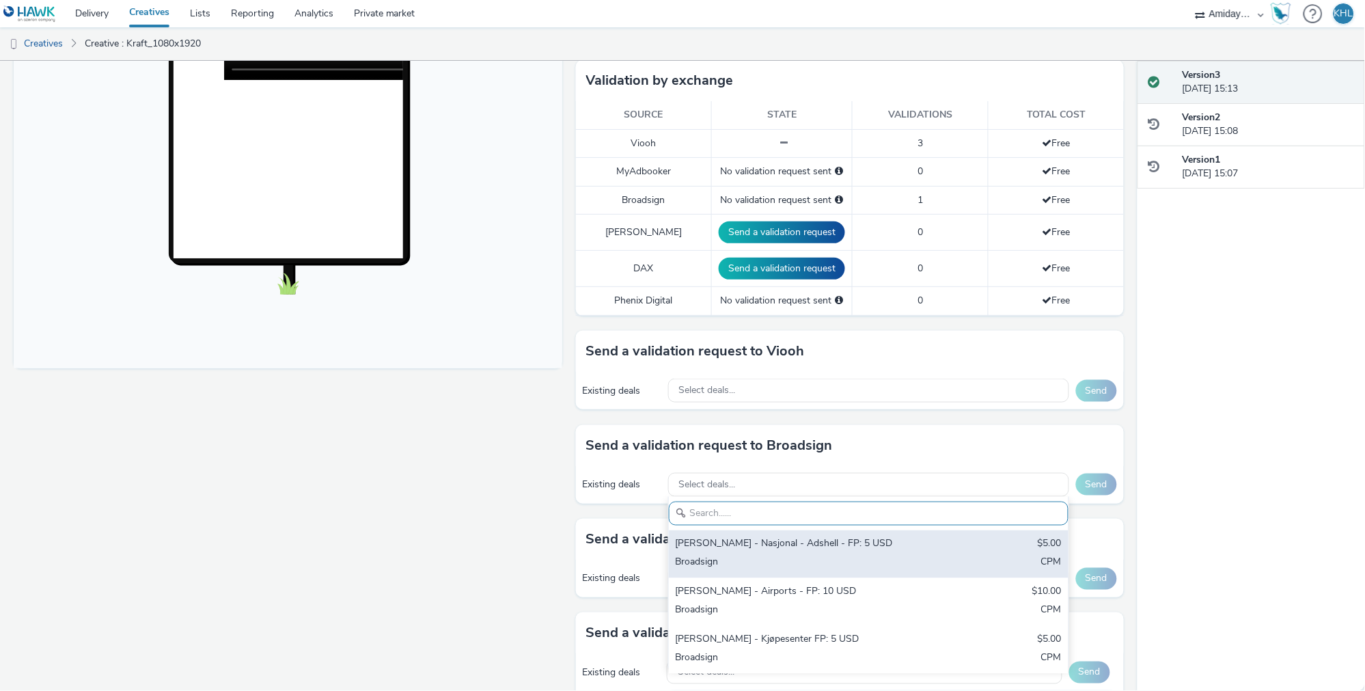
click at [790, 537] on div "Bauer - Nasjonal - Adshell - FP: 5 USD" at bounding box center [803, 545] width 255 height 16
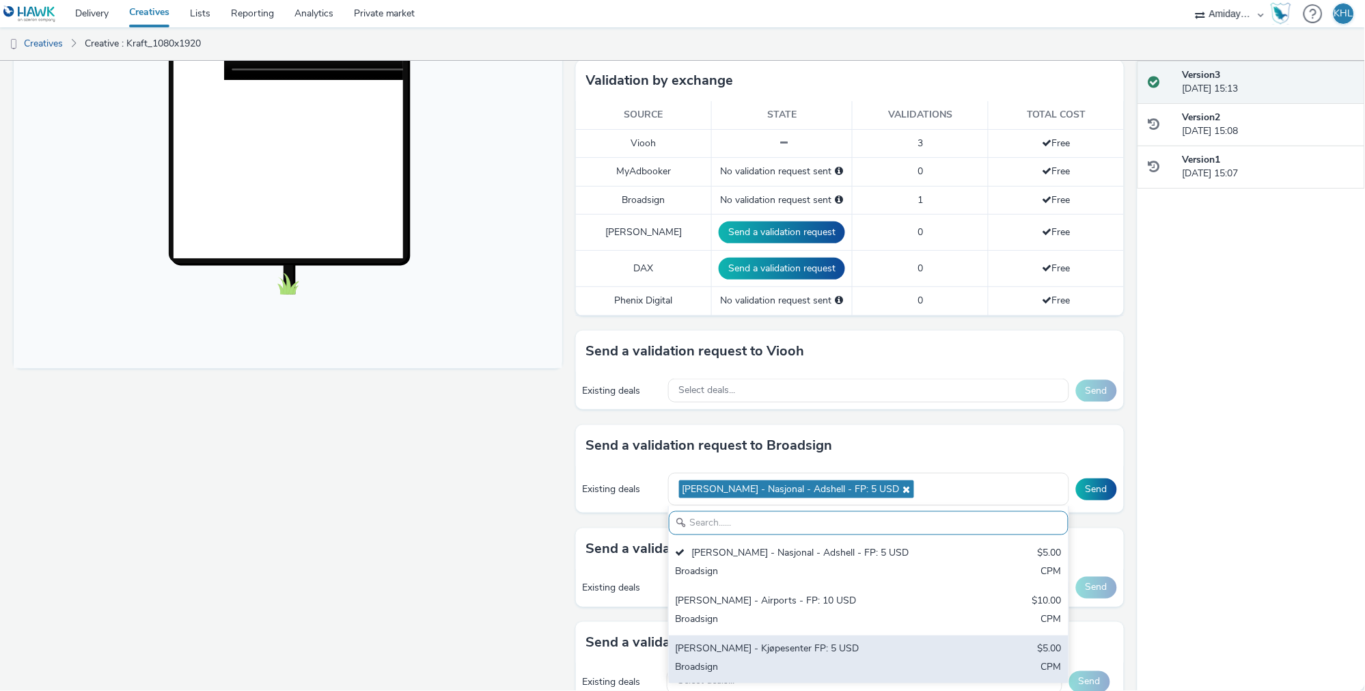
click at [776, 642] on div "Bauer - Kjøpesenter FP: 5 USD" at bounding box center [803, 650] width 255 height 16
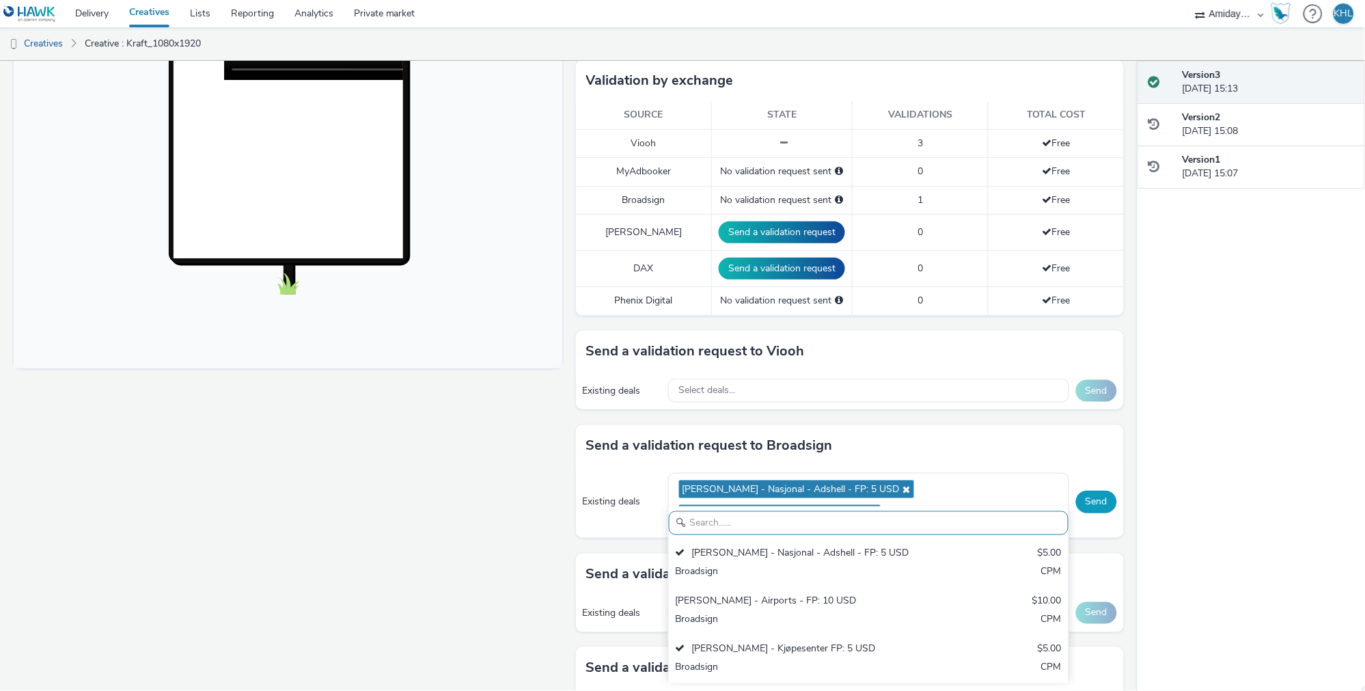
click at [1103, 491] on button "Send" at bounding box center [1096, 502] width 41 height 22
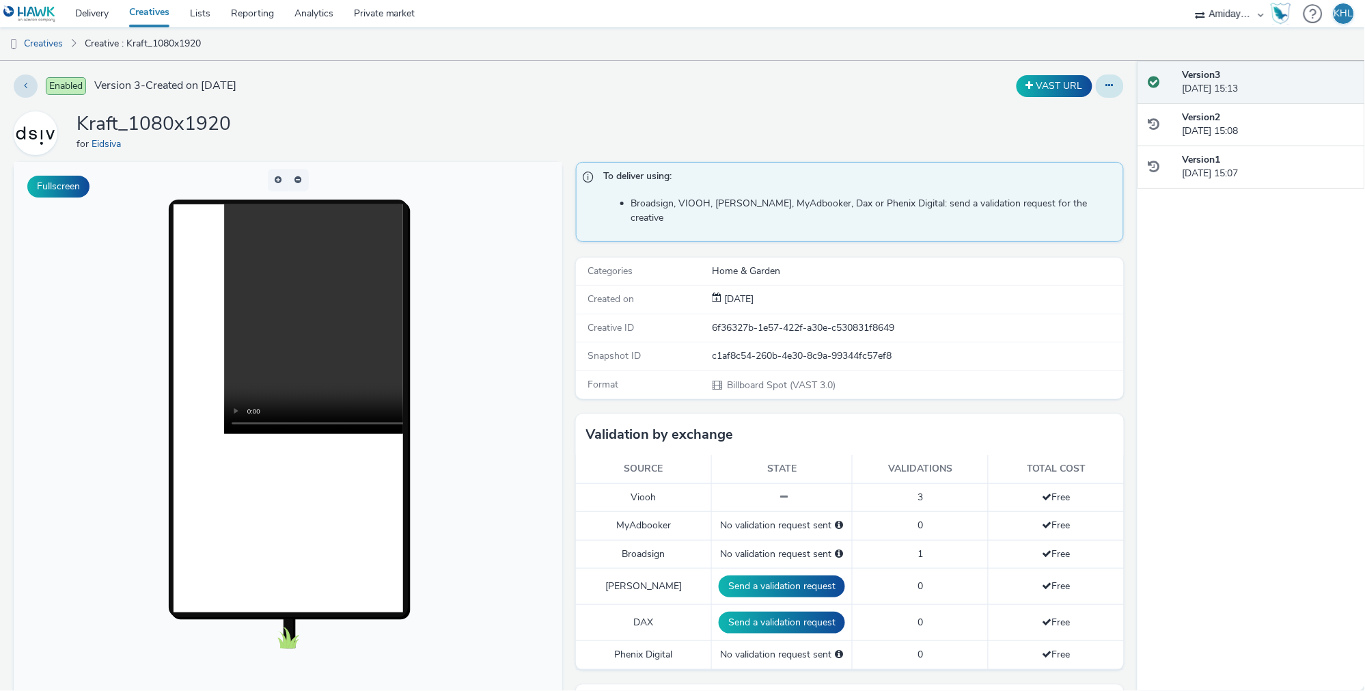
scroll to position [0, 0]
click at [1102, 81] on button at bounding box center [1110, 85] width 28 height 23
click at [1074, 117] on link "Edit" at bounding box center [1073, 113] width 103 height 27
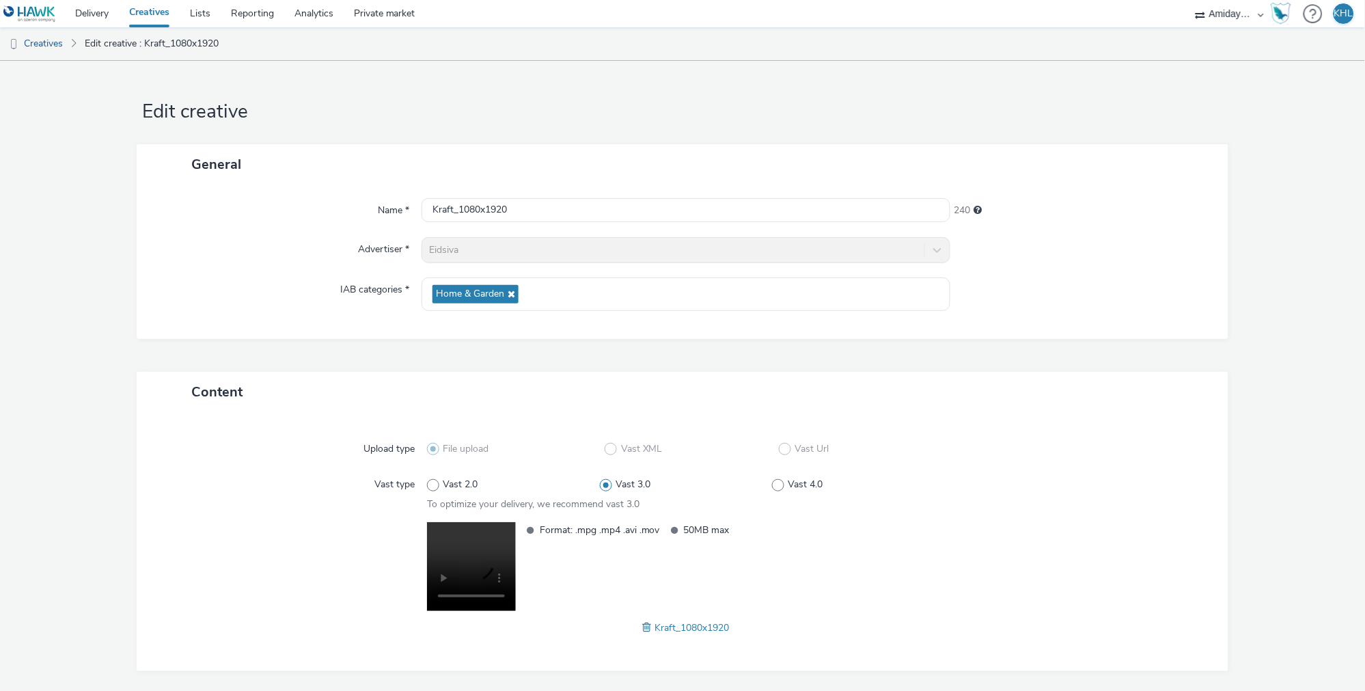
scroll to position [44, 0]
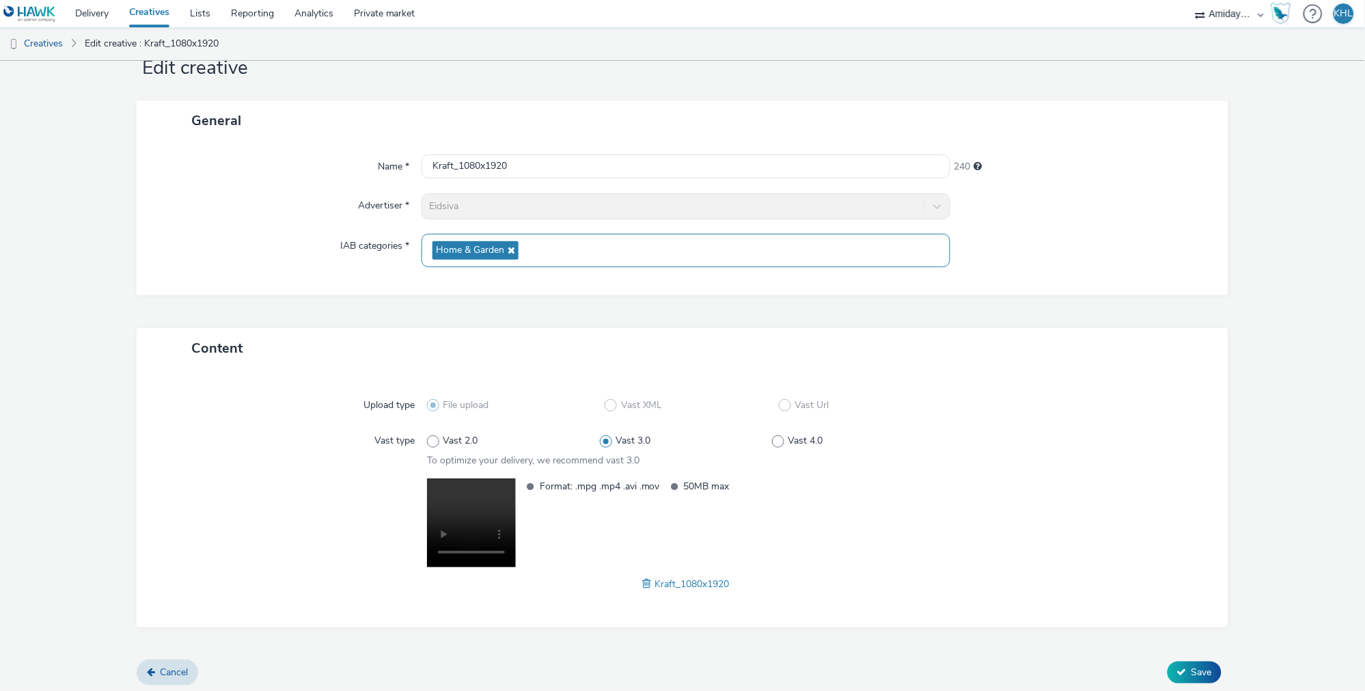
click at [511, 247] on icon at bounding box center [509, 250] width 11 height 10
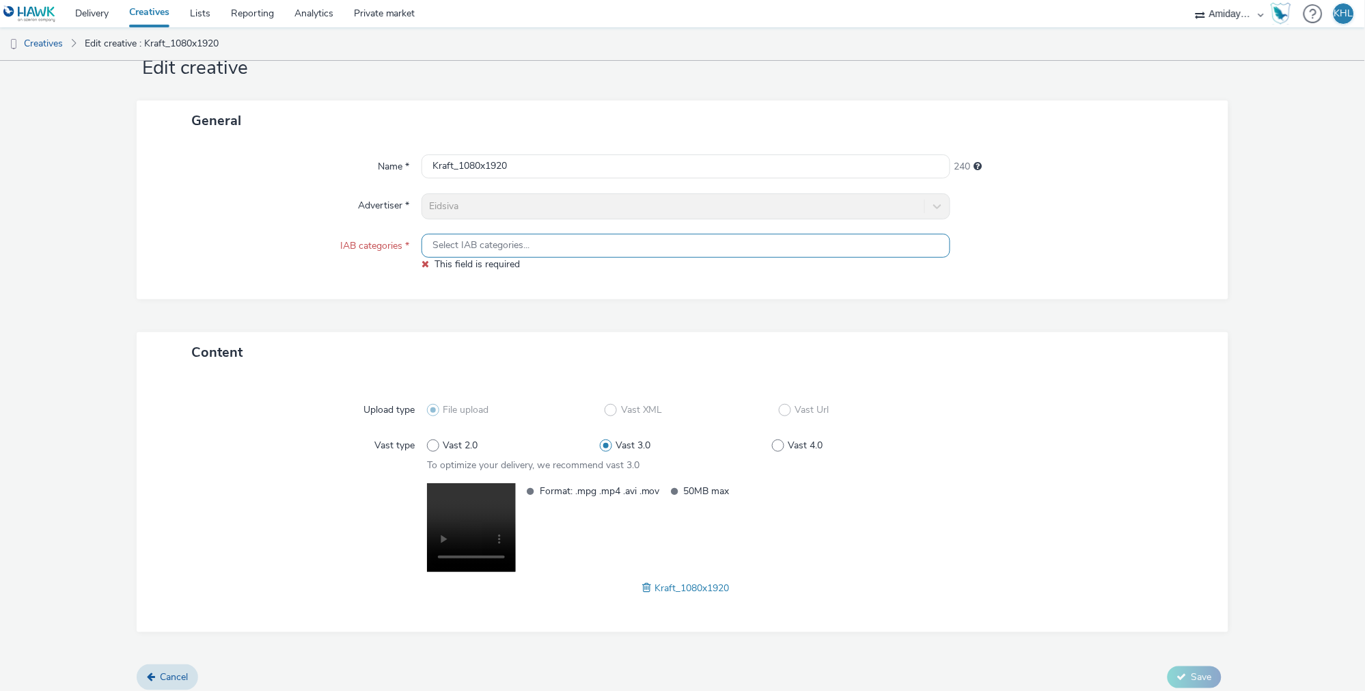
click at [489, 249] on span "Select IAB categories..." at bounding box center [481, 246] width 97 height 12
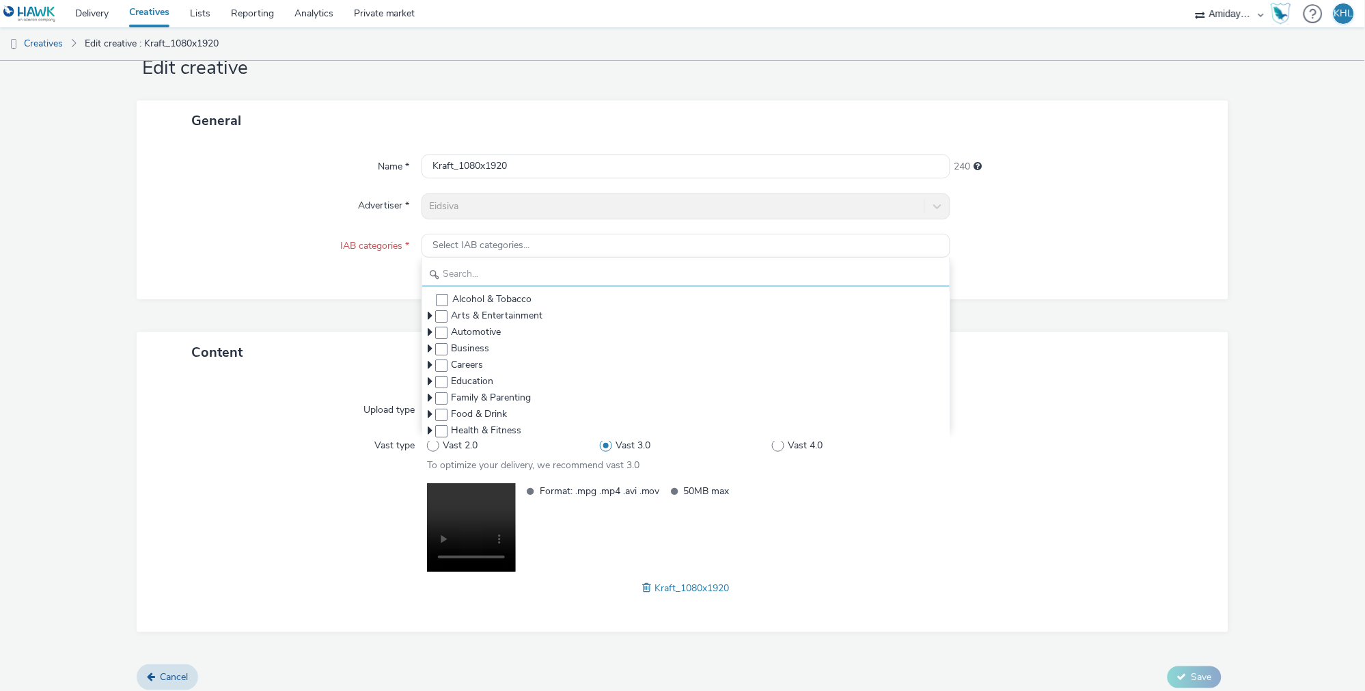
scroll to position [46, 0]
click at [477, 266] on input "text" at bounding box center [686, 272] width 528 height 24
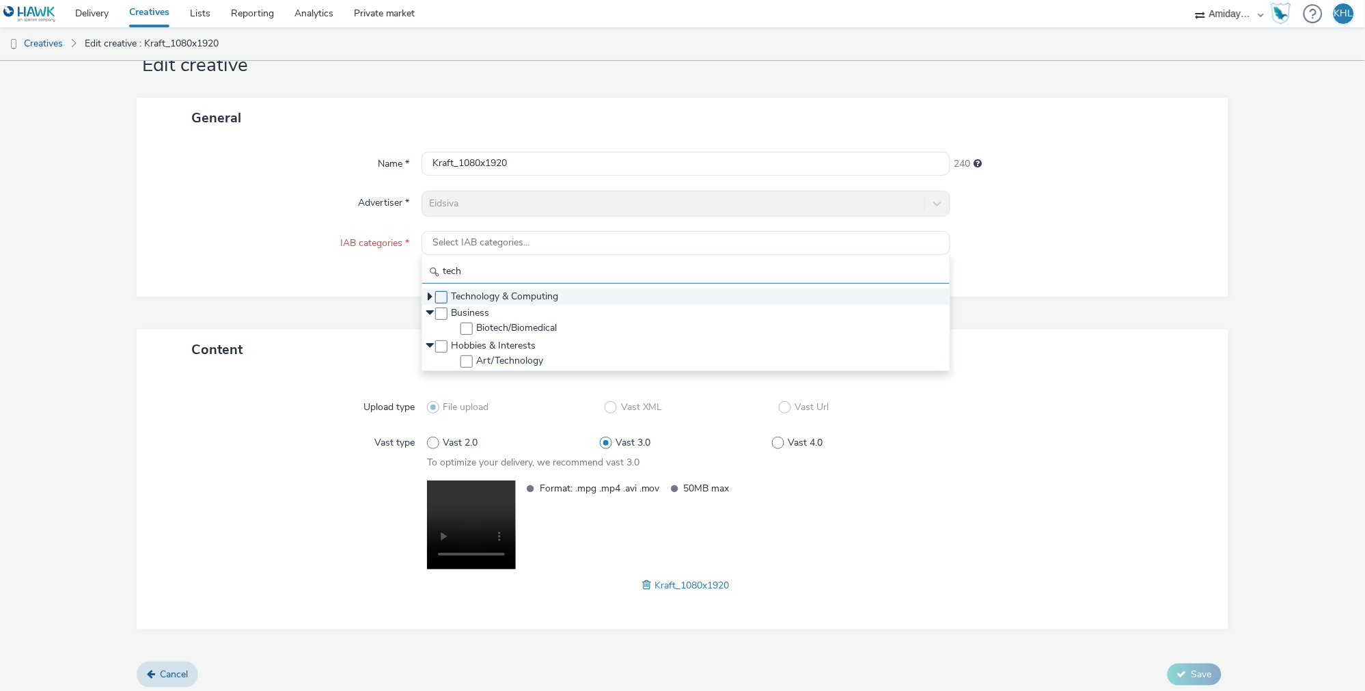
type input "tech"
click at [443, 297] on span at bounding box center [441, 297] width 12 height 12
checkbox input "true"
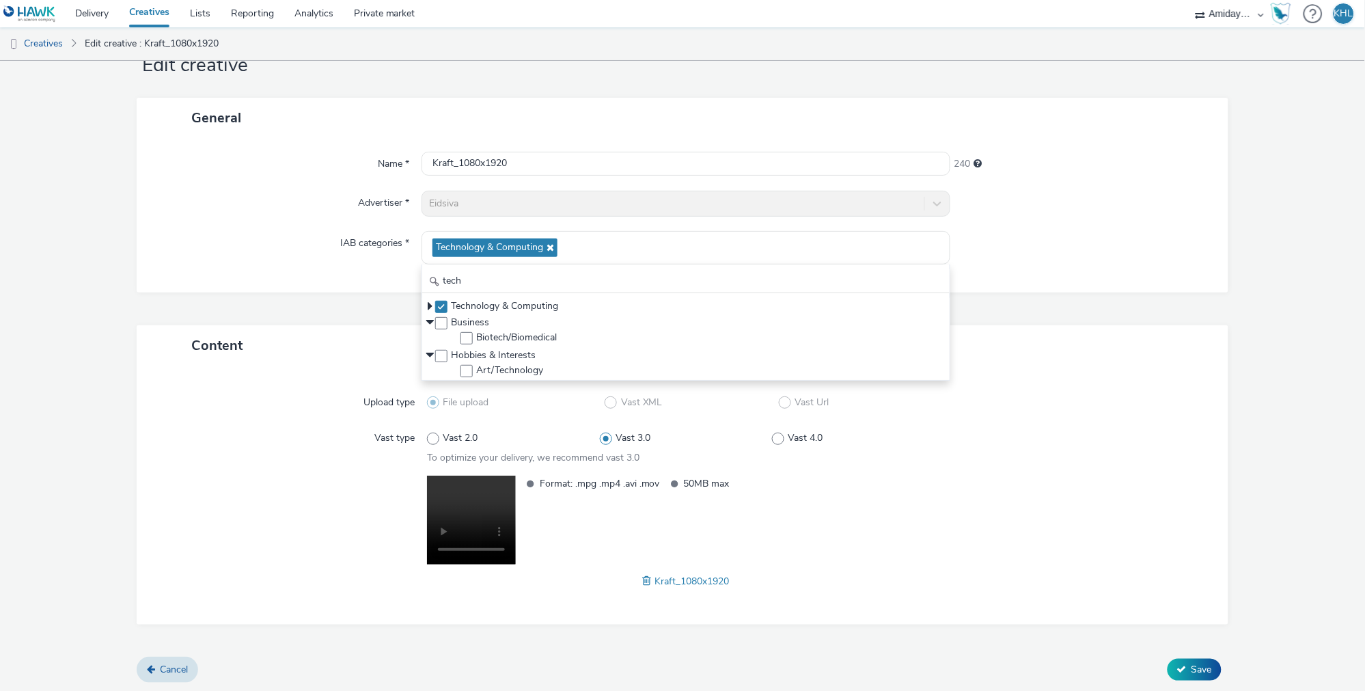
scroll to position [44, 0]
click at [1192, 673] on span "Save" at bounding box center [1202, 672] width 21 height 13
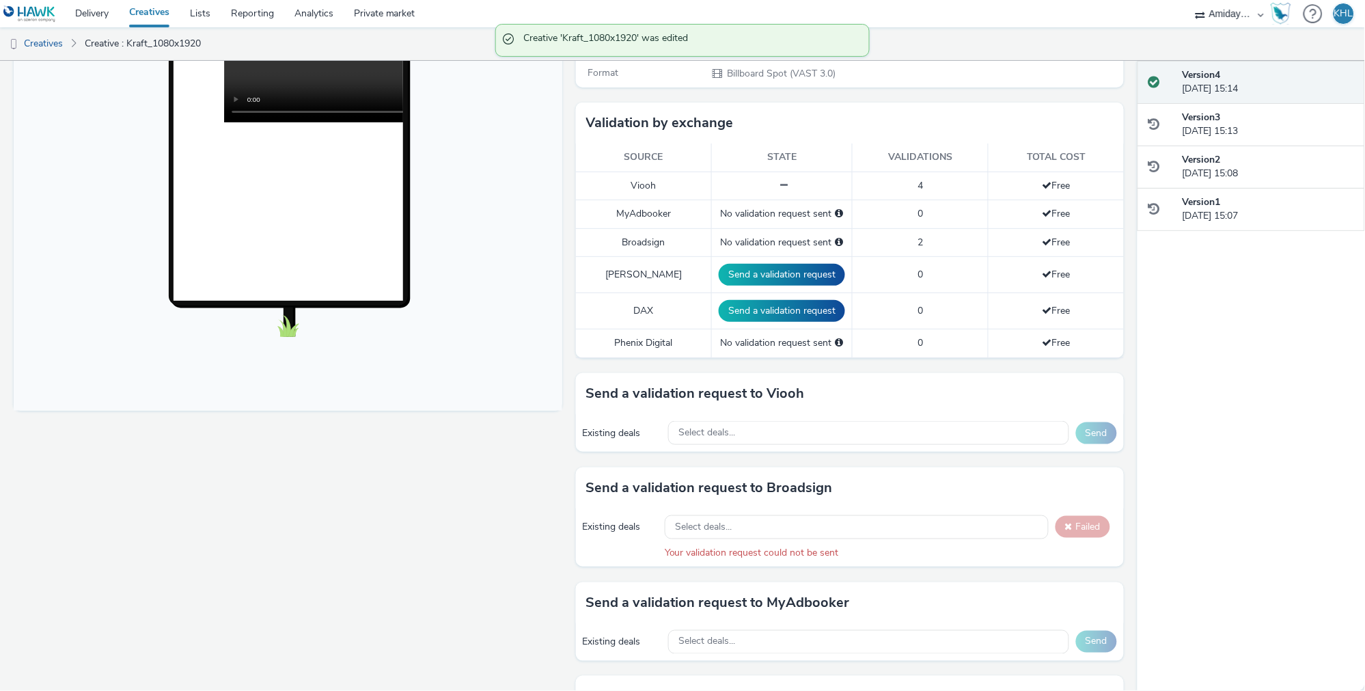
scroll to position [385, 0]
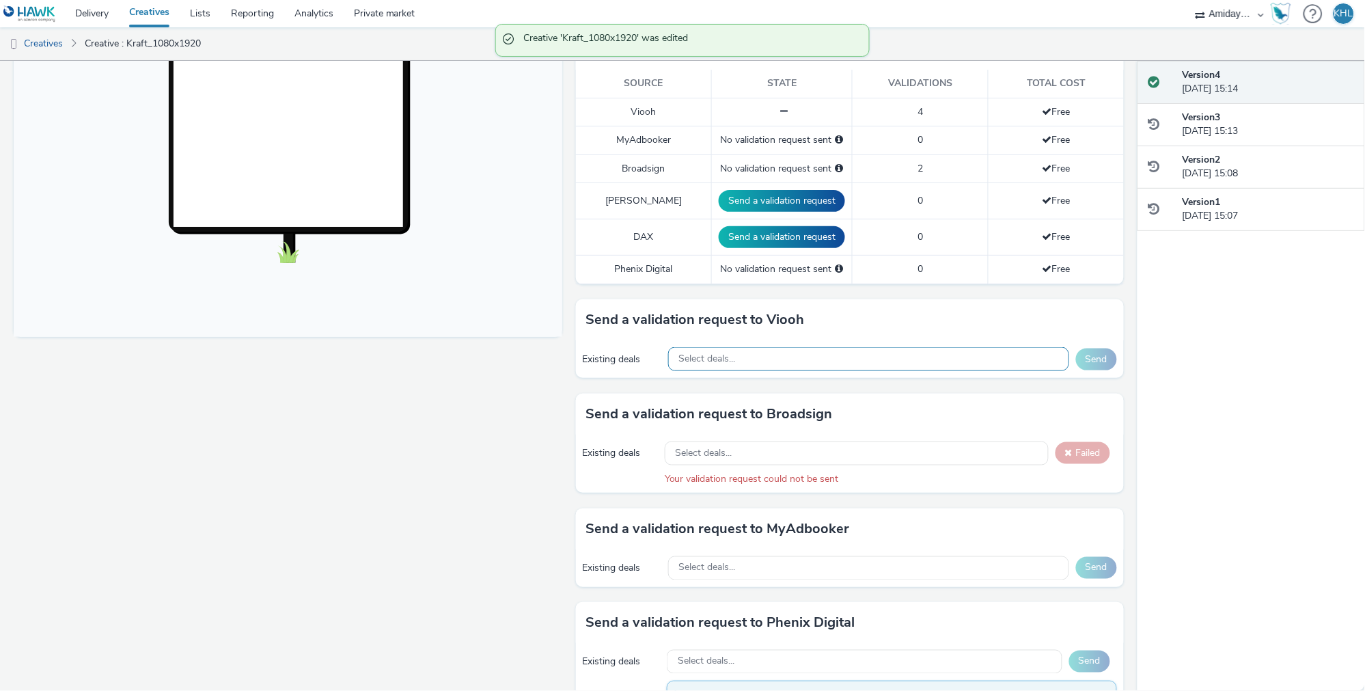
click at [772, 347] on div "Select deals..." at bounding box center [868, 359] width 401 height 24
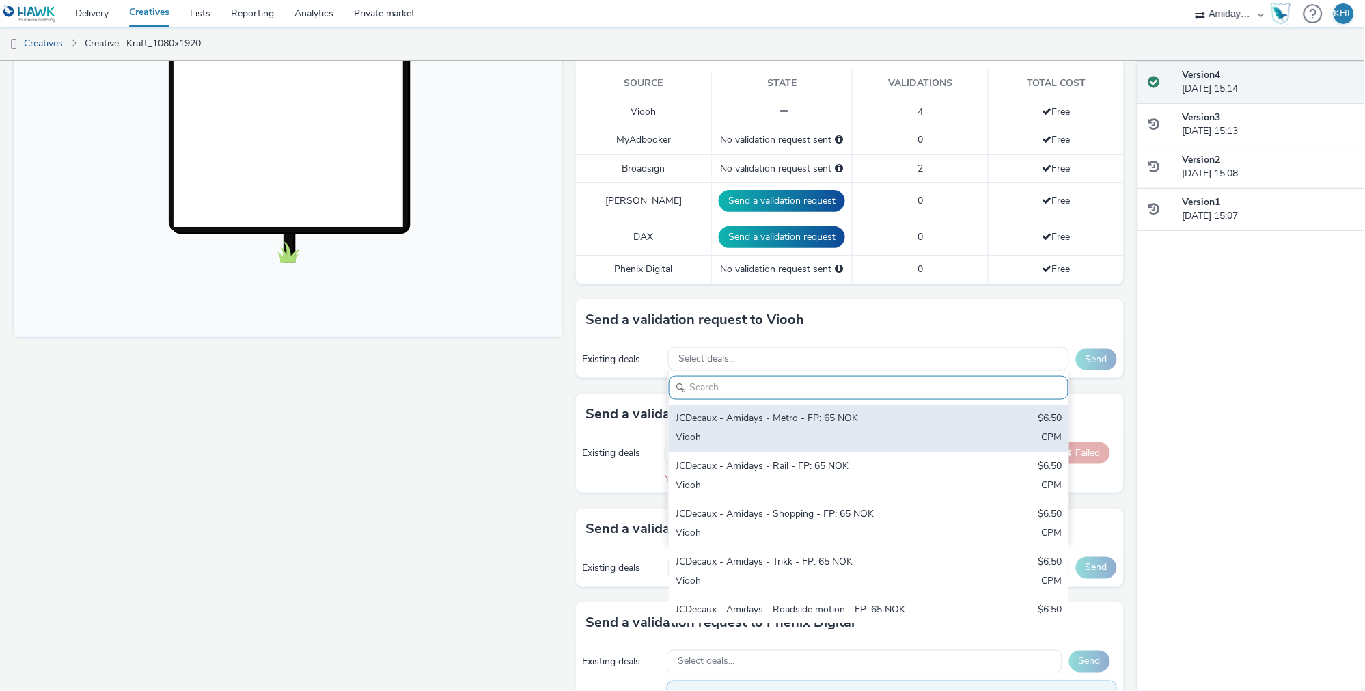
click at [841, 411] on div "JCDecaux - Amidays - Metro - FP: 65 NOK" at bounding box center [803, 419] width 255 height 16
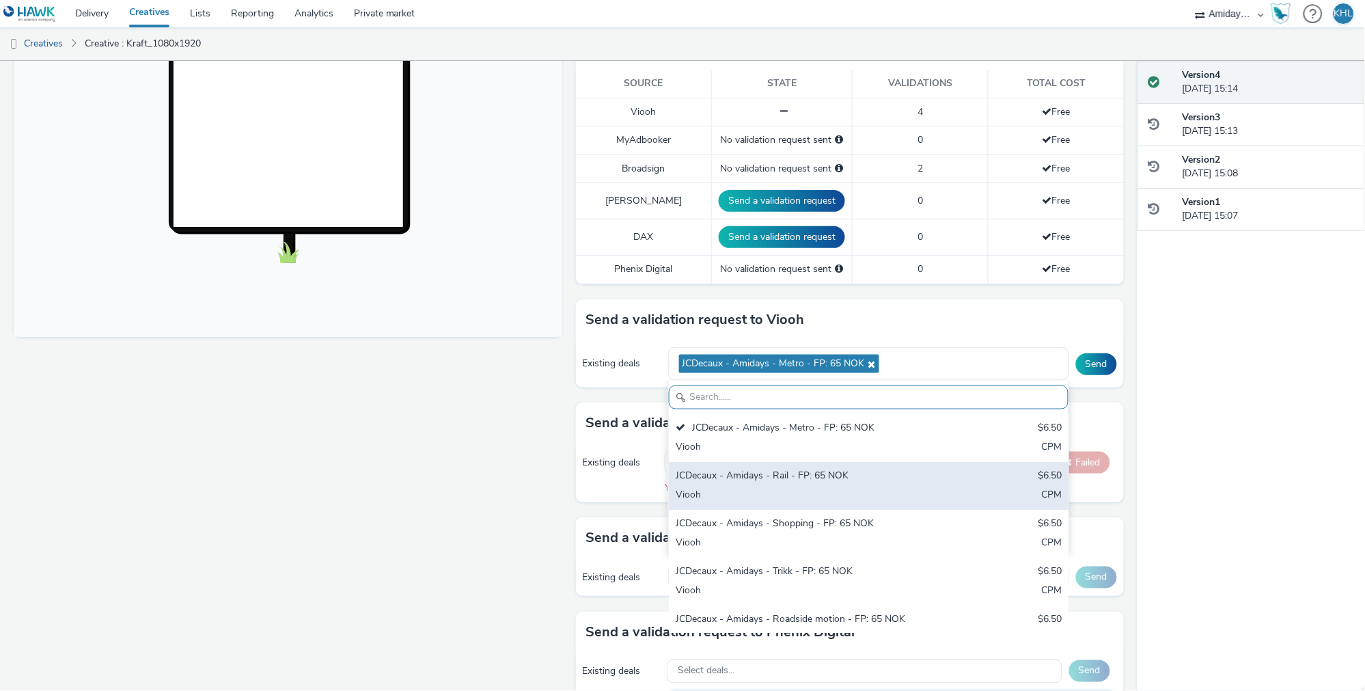
click at [813, 464] on div "JCDecaux - Amidays - Rail - FP: 65 NOK $6.50 Viooh CPM" at bounding box center [869, 486] width 400 height 48
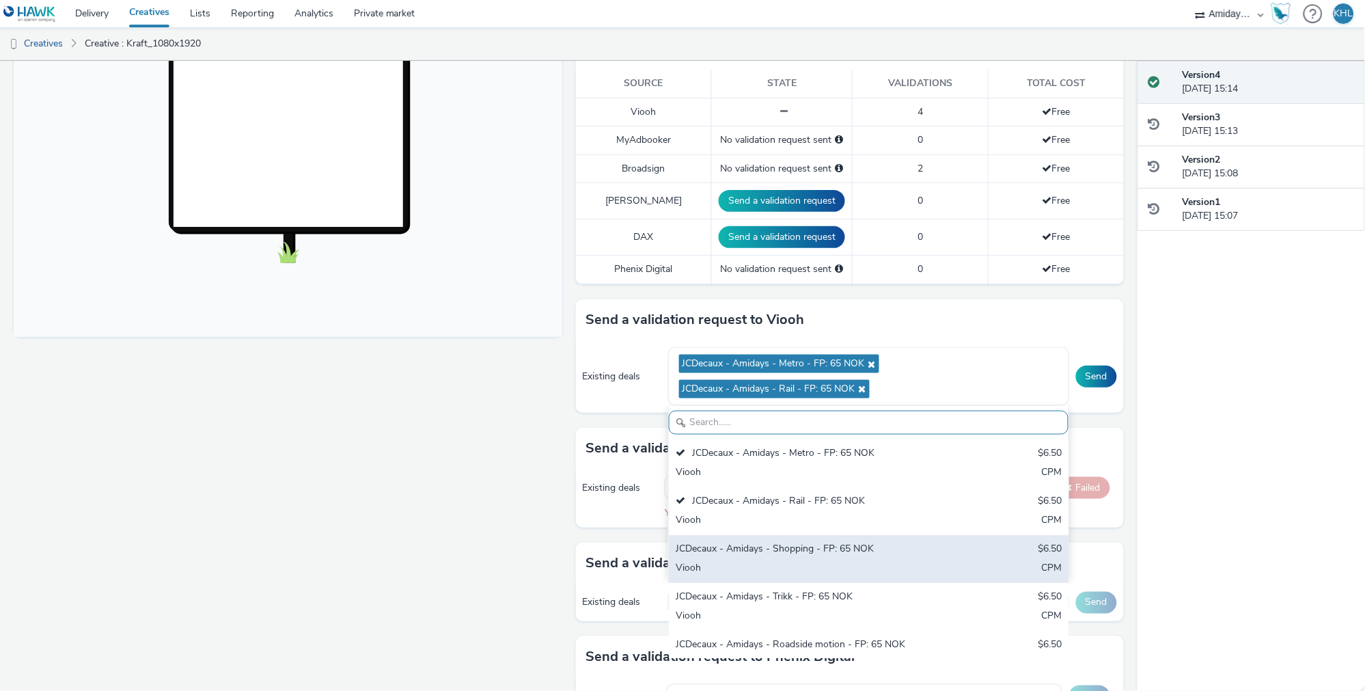
click at [809, 542] on div "JCDecaux - Amidays - Shopping - FP: 65 NOK" at bounding box center [803, 550] width 255 height 16
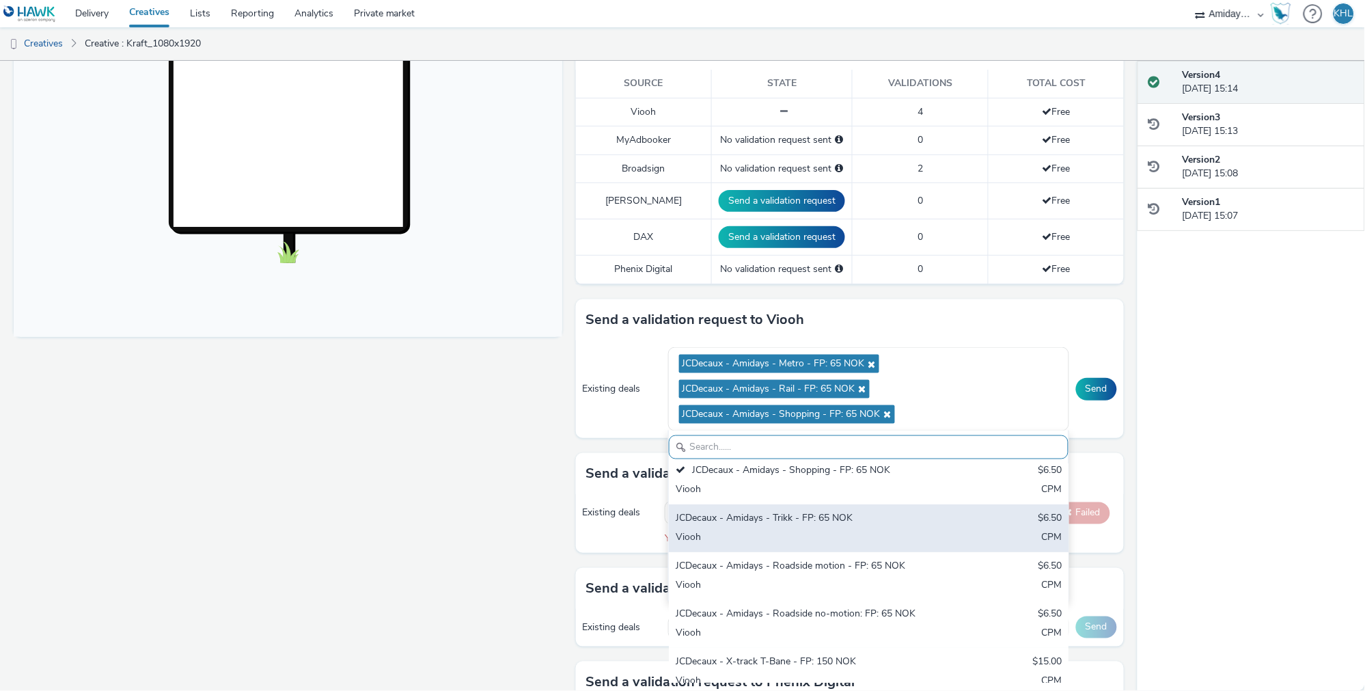
click at [815, 530] on div "Viooh" at bounding box center [803, 538] width 255 height 16
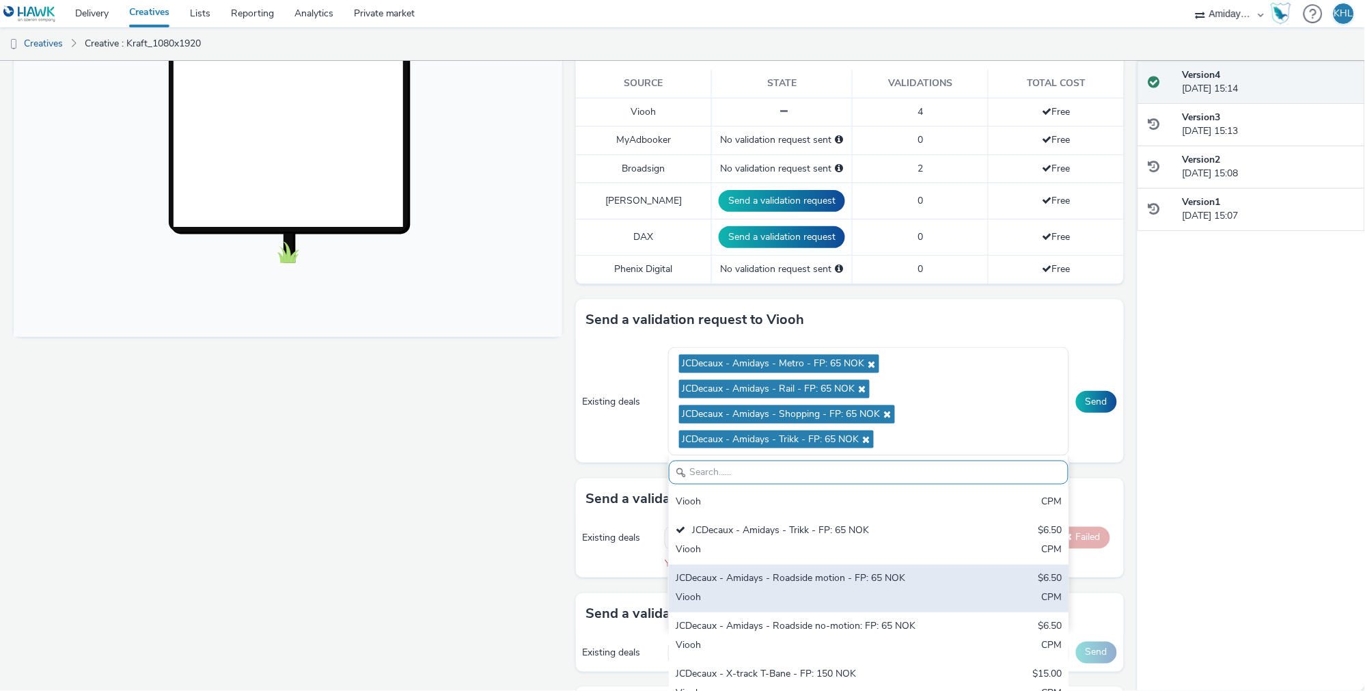
scroll to position [116, 0]
click at [830, 571] on div "JCDecaux - Amidays - Roadside motion - FP: 65 NOK" at bounding box center [803, 579] width 255 height 16
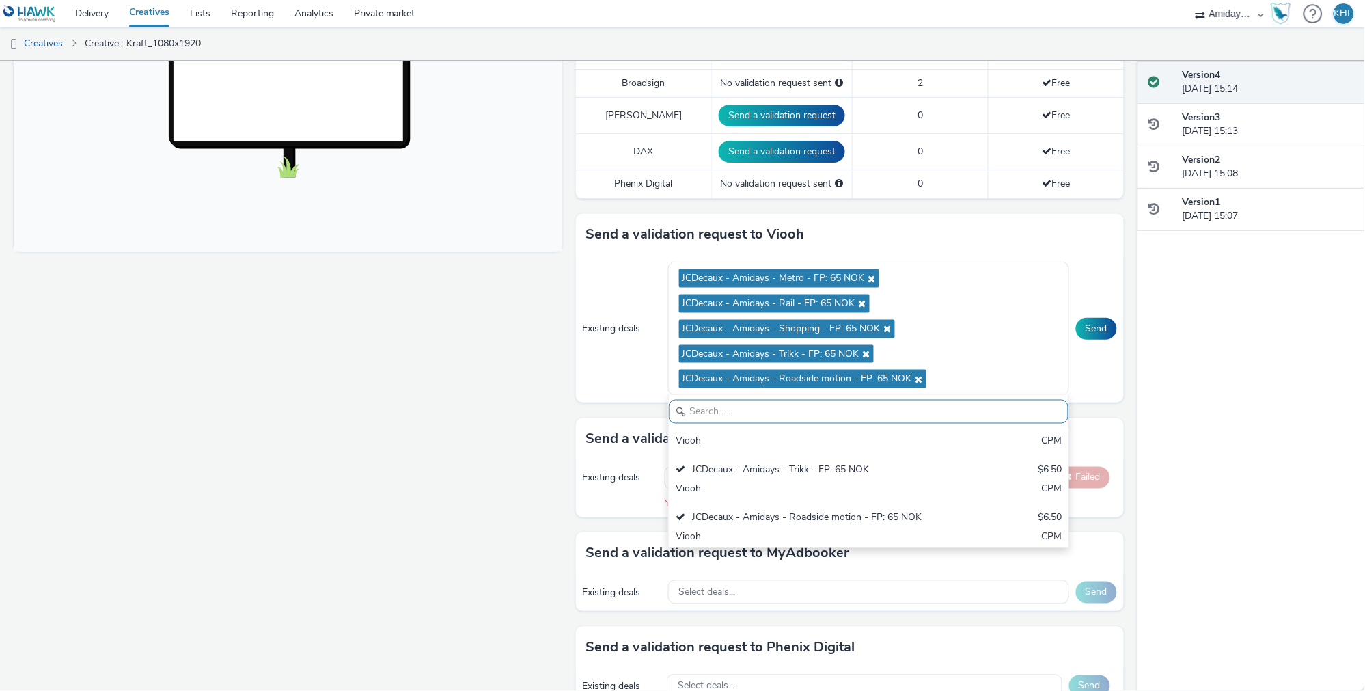
drag, startPoint x: 495, startPoint y: 528, endPoint x: 1001, endPoint y: 387, distance: 524.1
click at [502, 527] on div "Fullscreen" at bounding box center [292, 347] width 556 height 1312
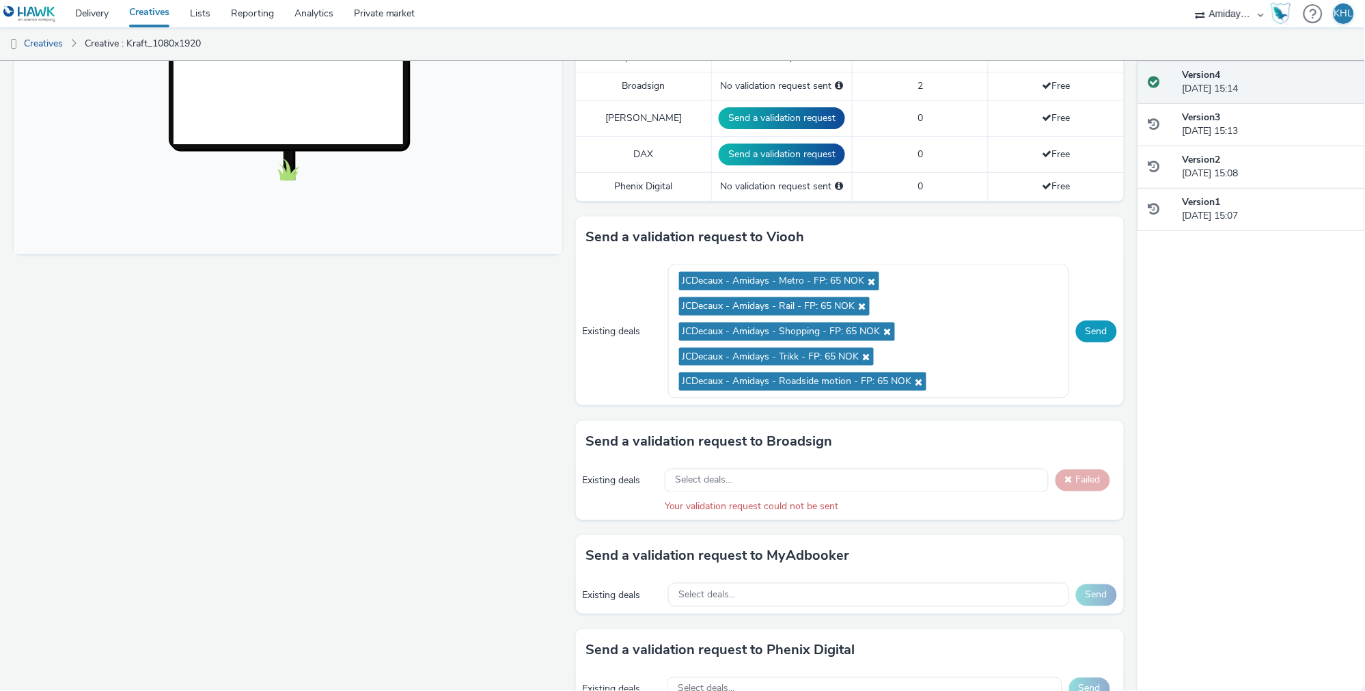
click at [1091, 321] on button "Send" at bounding box center [1096, 332] width 41 height 22
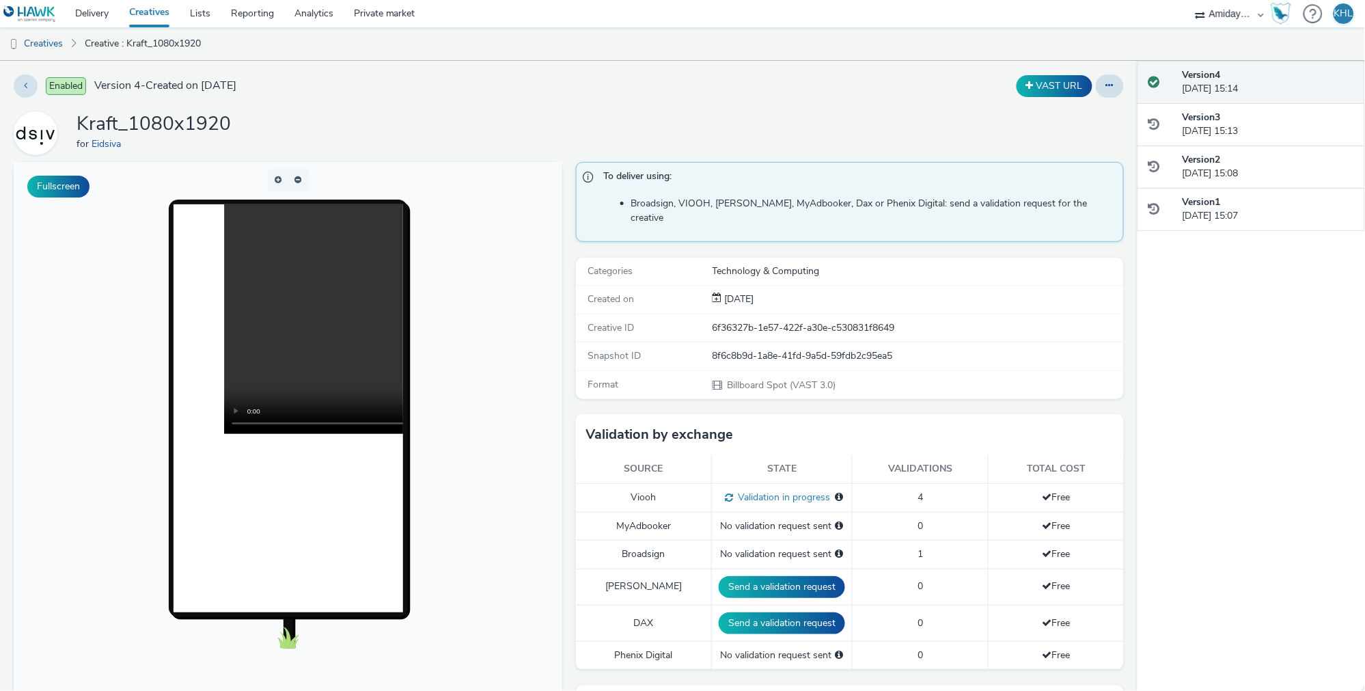
scroll to position [0, 0]
click at [163, 15] on link "Creatives" at bounding box center [149, 13] width 61 height 27
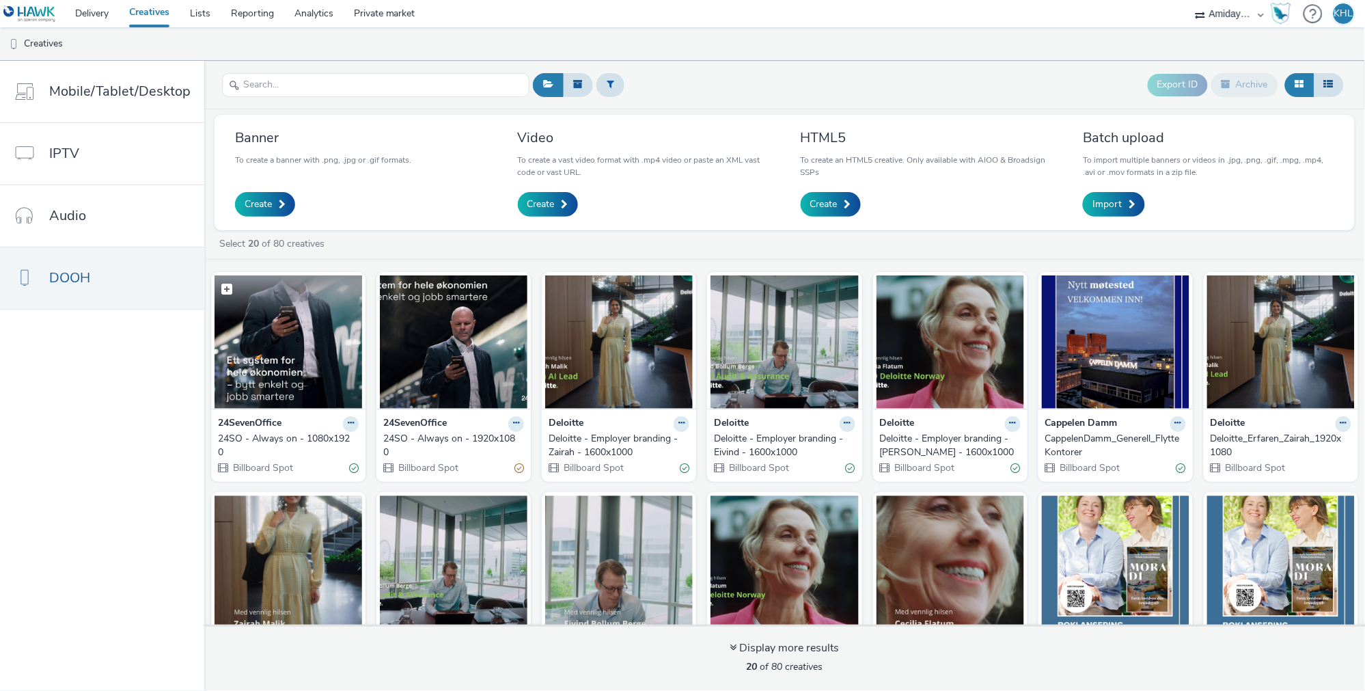
click at [336, 368] on img at bounding box center [289, 341] width 148 height 133
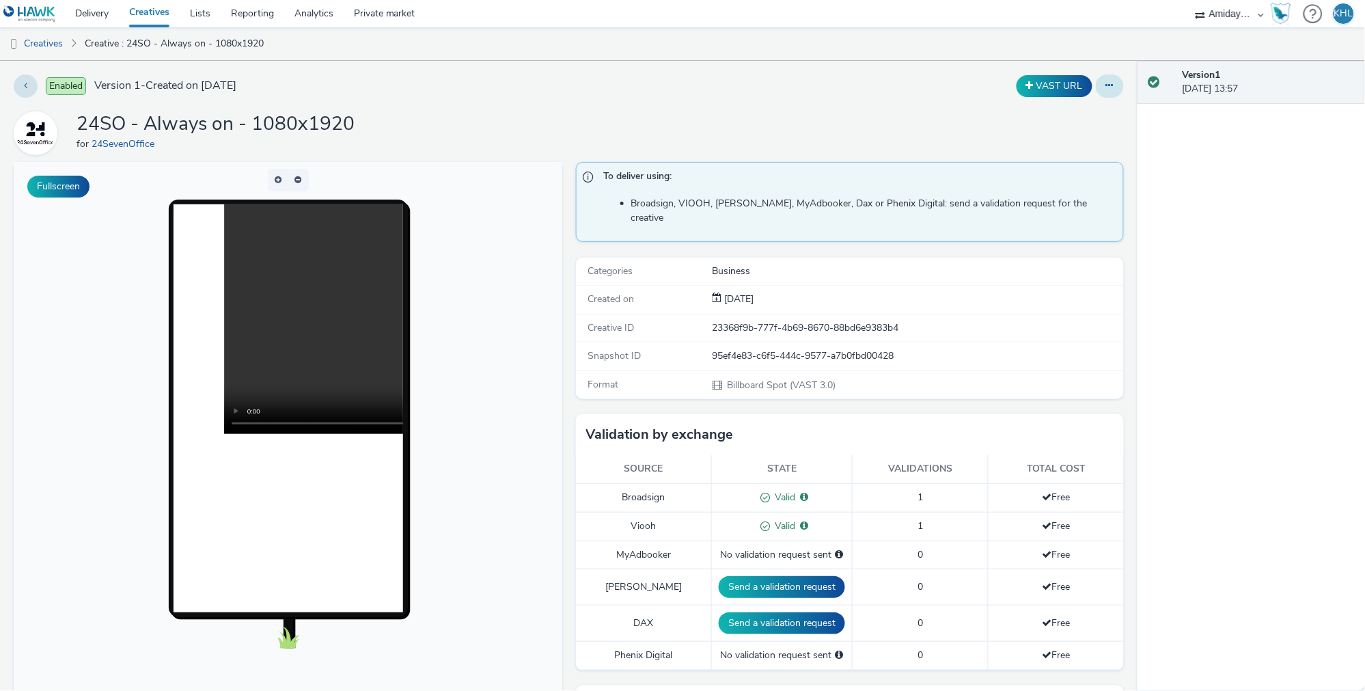
click at [1118, 83] on button at bounding box center [1110, 85] width 28 height 23
click at [1074, 115] on link "Edit" at bounding box center [1073, 113] width 103 height 27
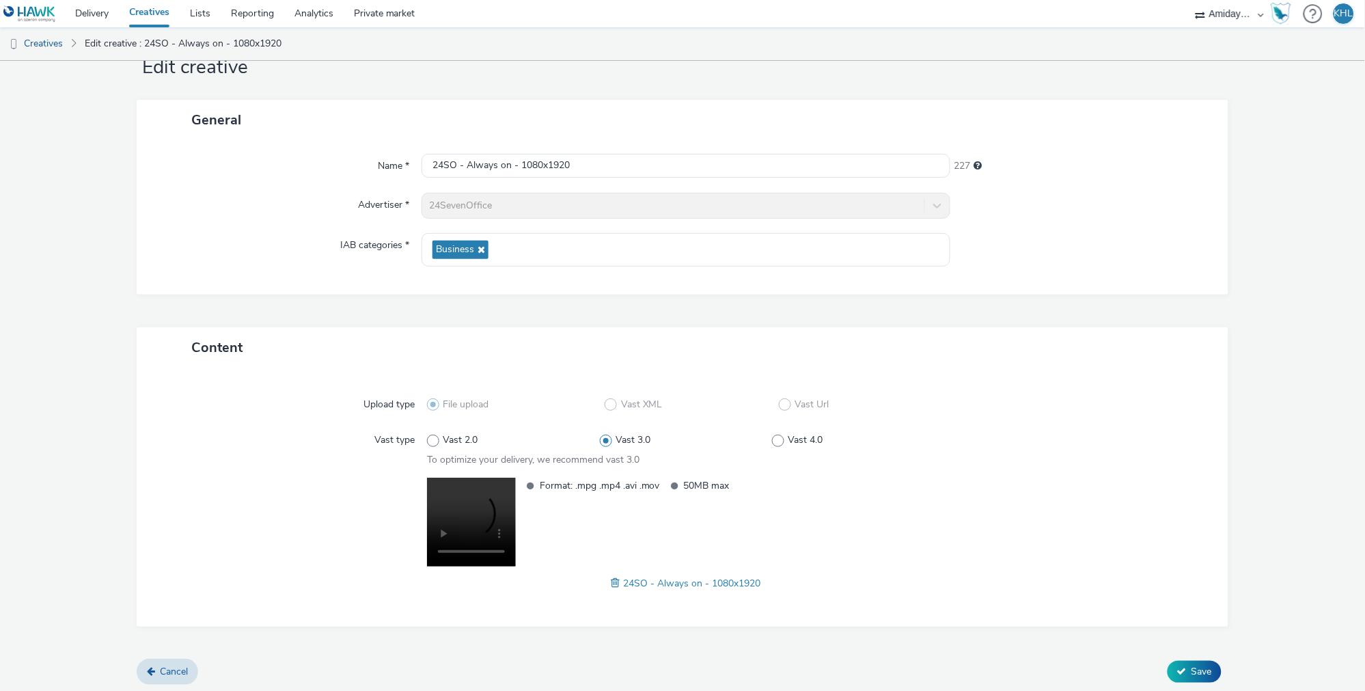
scroll to position [44, 0]
click at [632, 162] on input "24SO - Always on - 1080x1920" at bounding box center [686, 166] width 529 height 24
type input "24SO - Always on - 1080x1920"
click at [1190, 671] on button "Save" at bounding box center [1195, 673] width 54 height 22
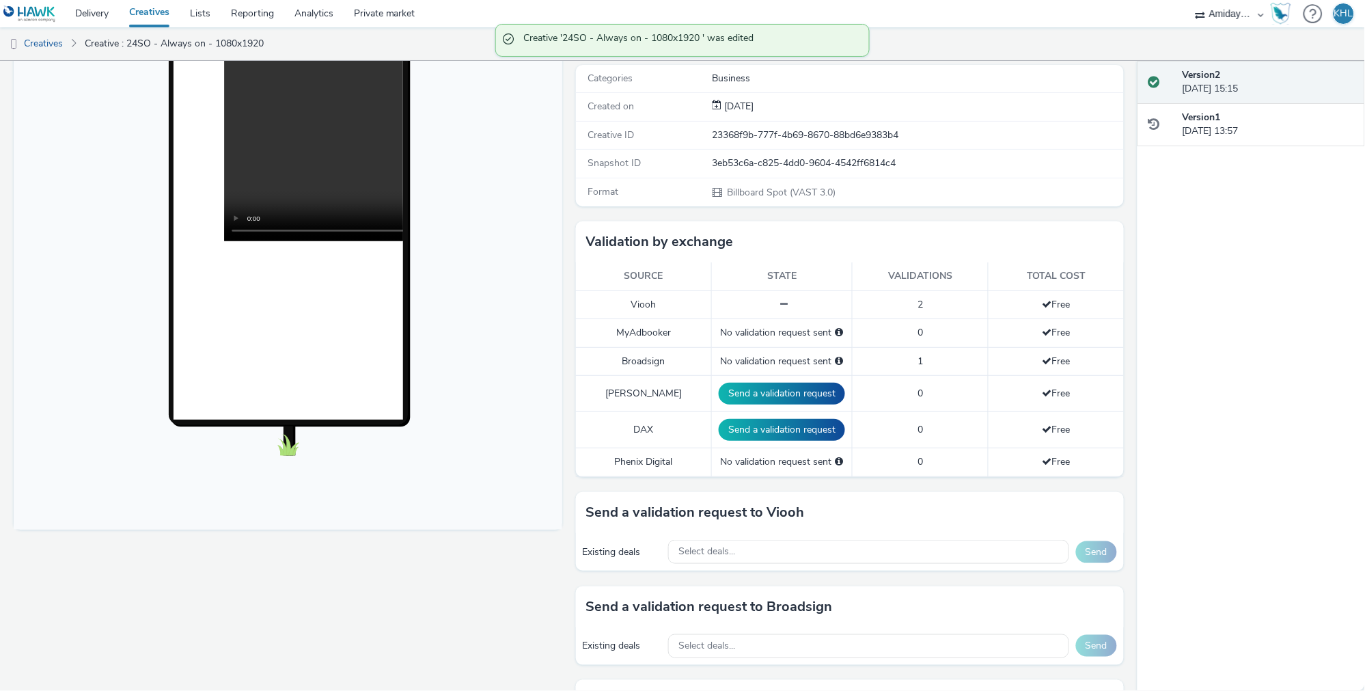
scroll to position [224, 0]
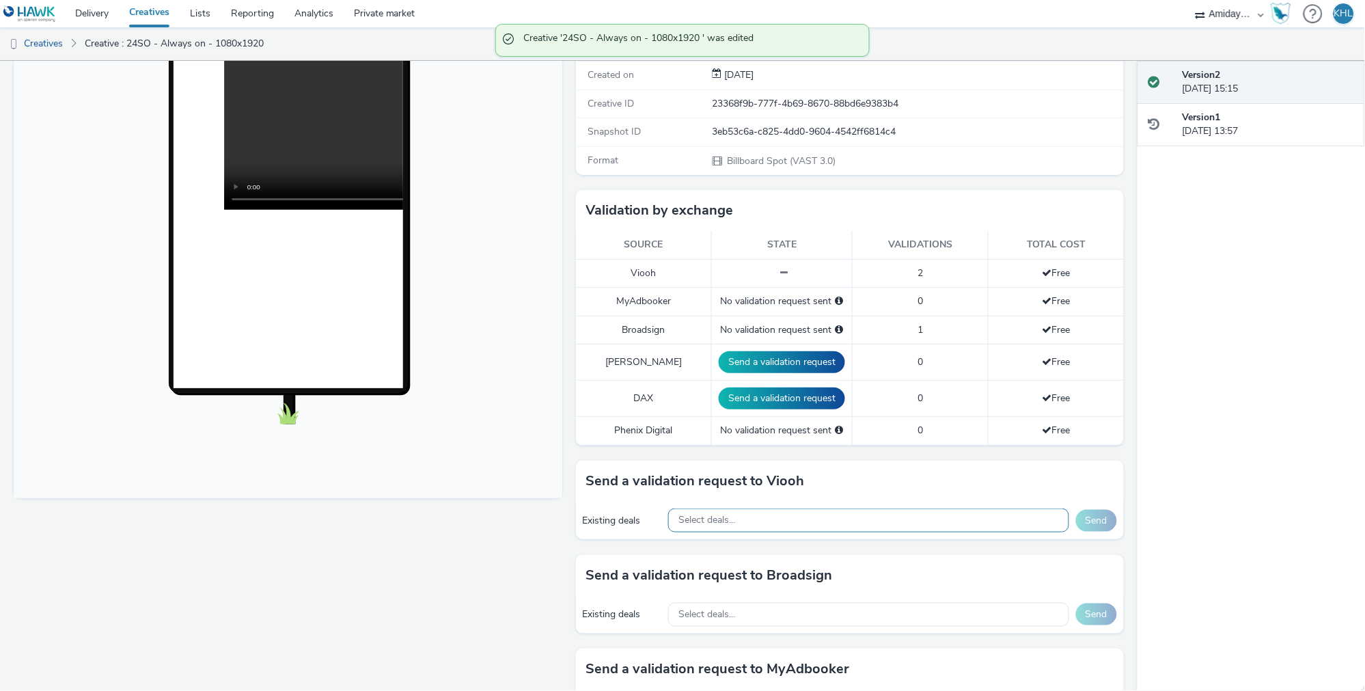
click at [780, 508] on div "Select deals..." at bounding box center [868, 520] width 401 height 24
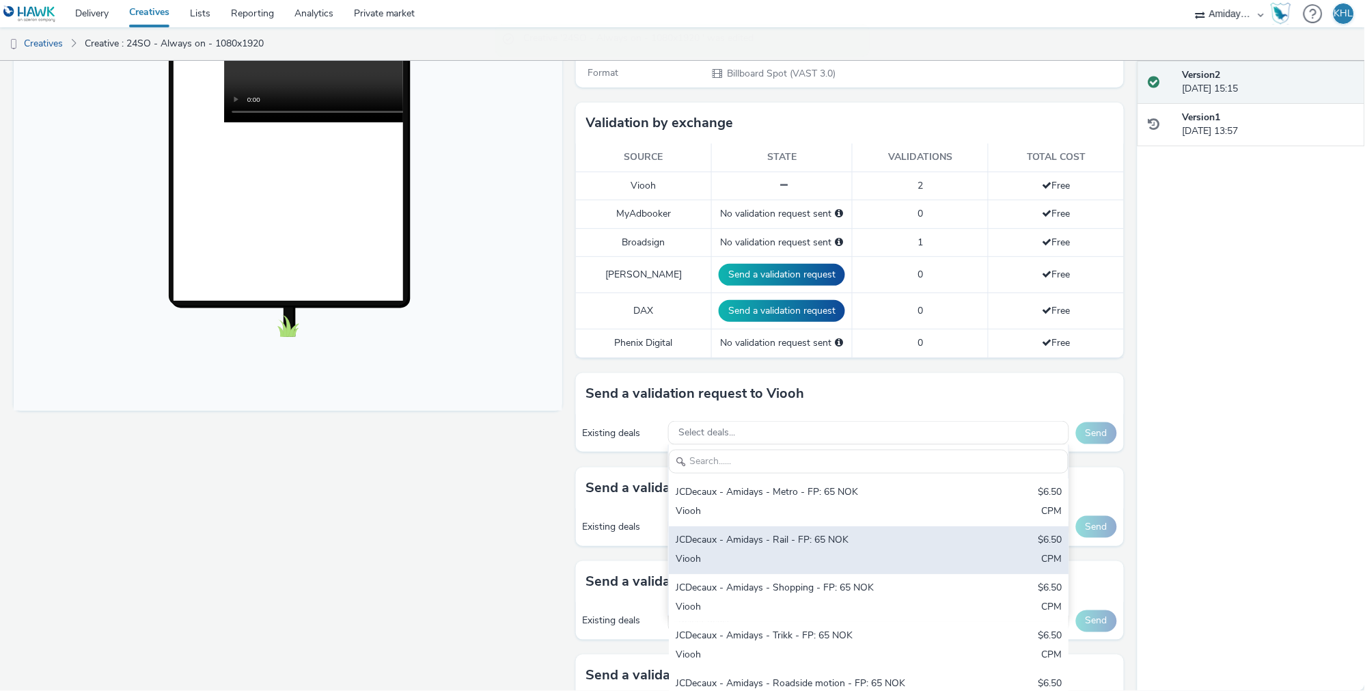
scroll to position [327, 0]
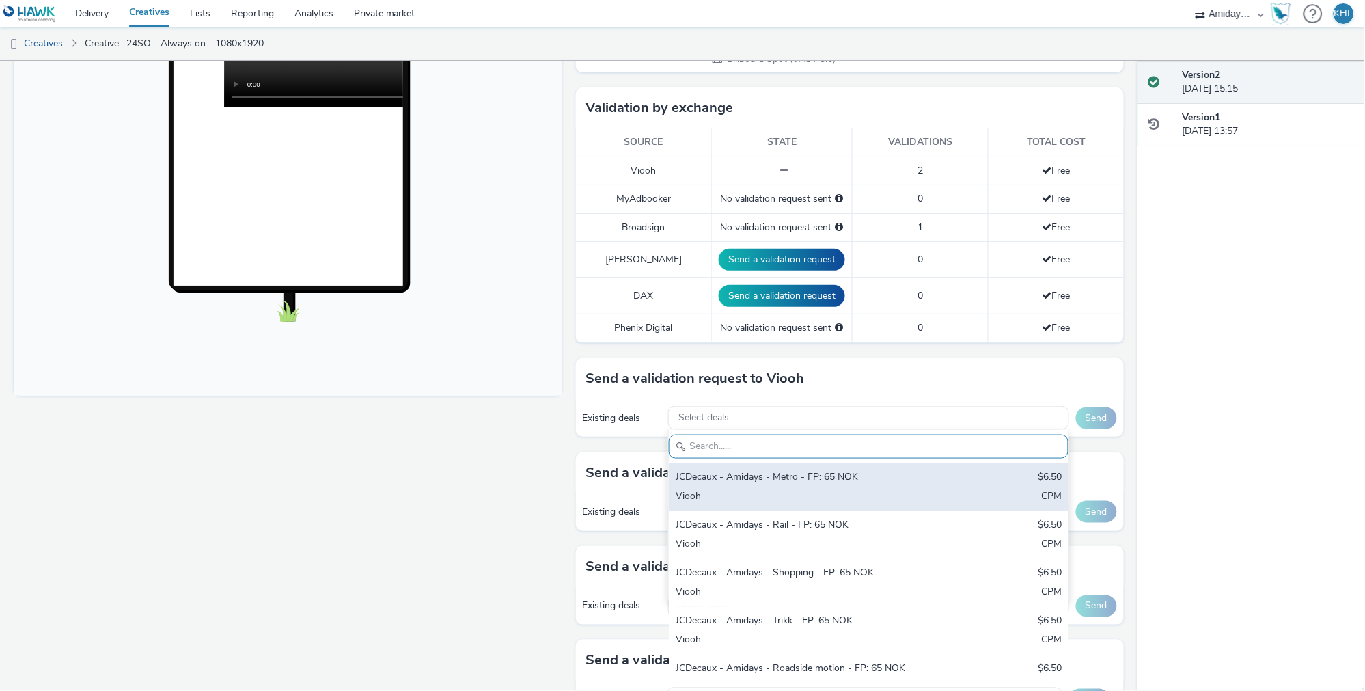
click at [813, 466] on div "JCDecaux - Amidays - Metro - FP: 65 NOK $6.50 Viooh CPM" at bounding box center [869, 487] width 400 height 48
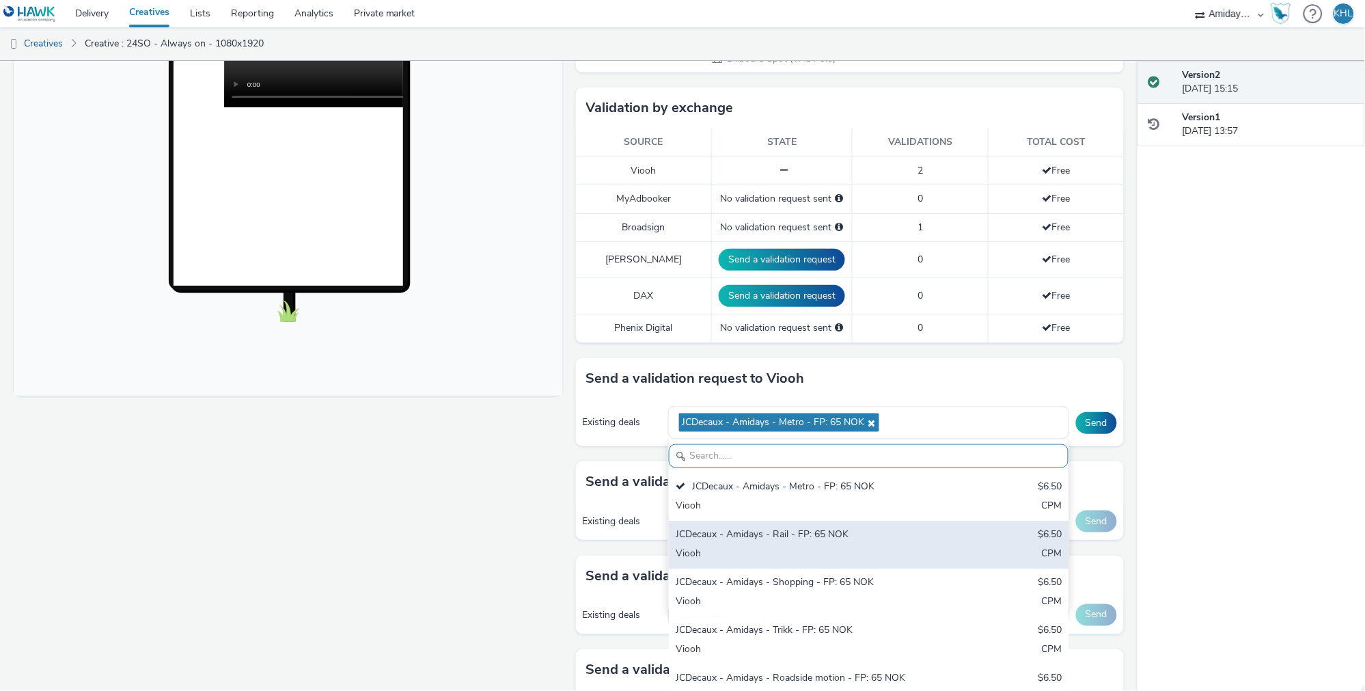
click at [801, 547] on div "Viooh" at bounding box center [803, 555] width 255 height 16
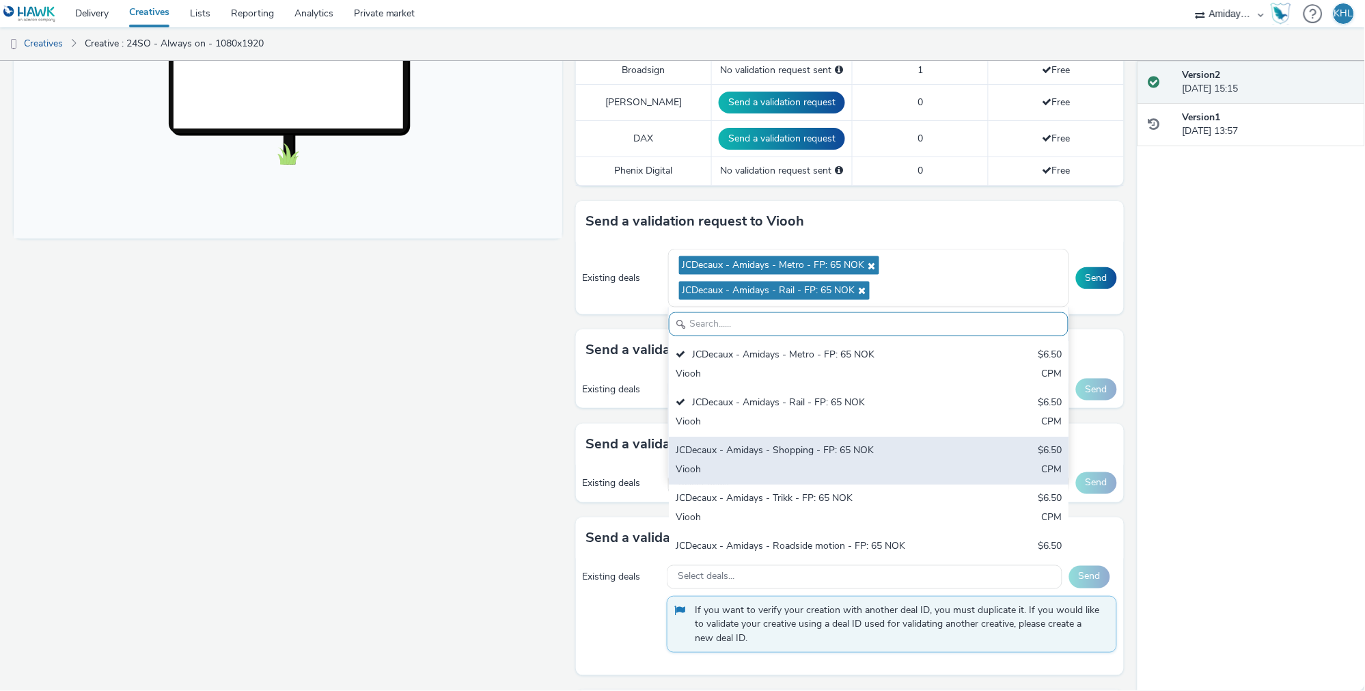
scroll to position [495, 0]
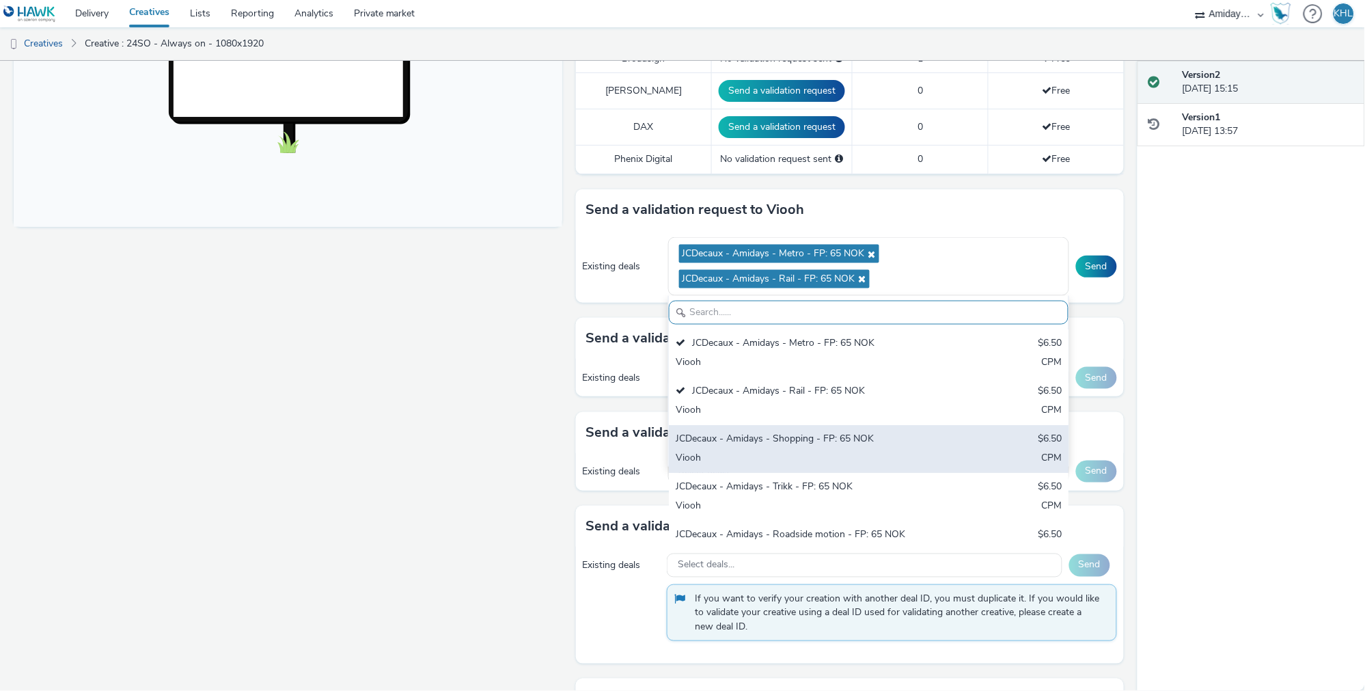
click at [859, 432] on div "JCDecaux - Amidays - Shopping - FP: 65 NOK" at bounding box center [803, 440] width 255 height 16
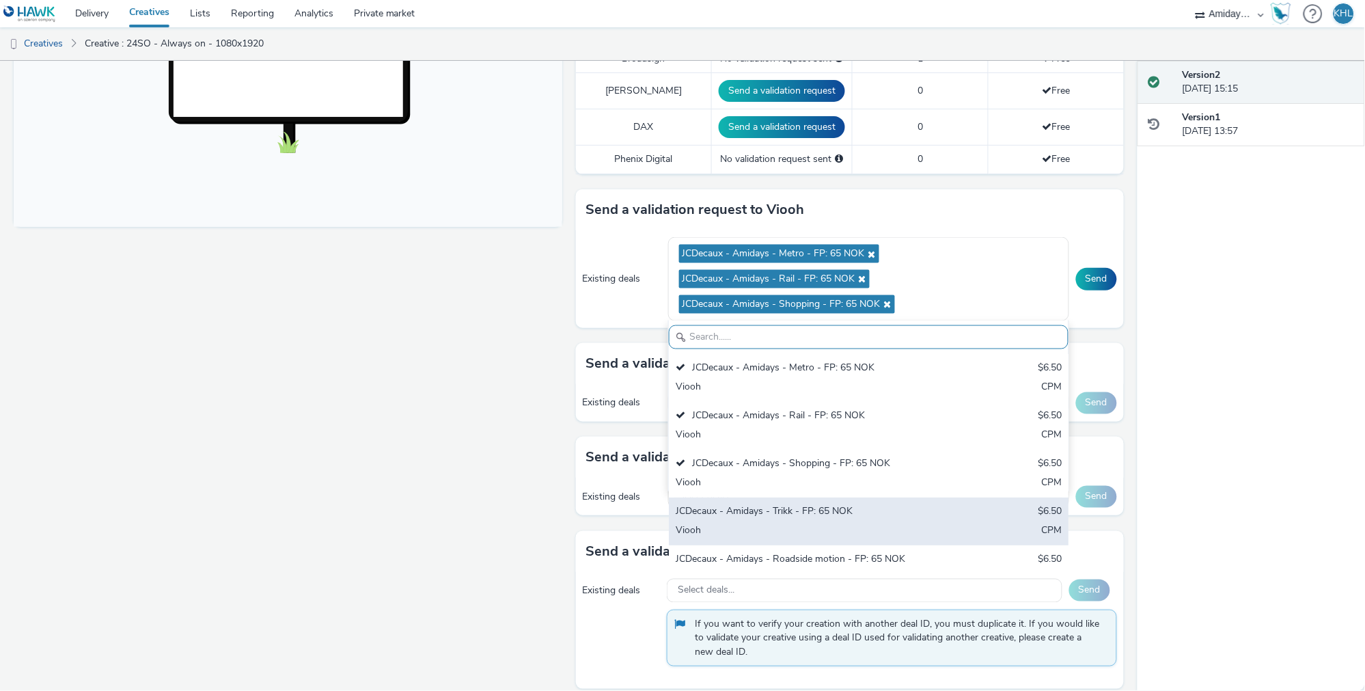
click at [817, 523] on div "Viooh" at bounding box center [803, 531] width 255 height 16
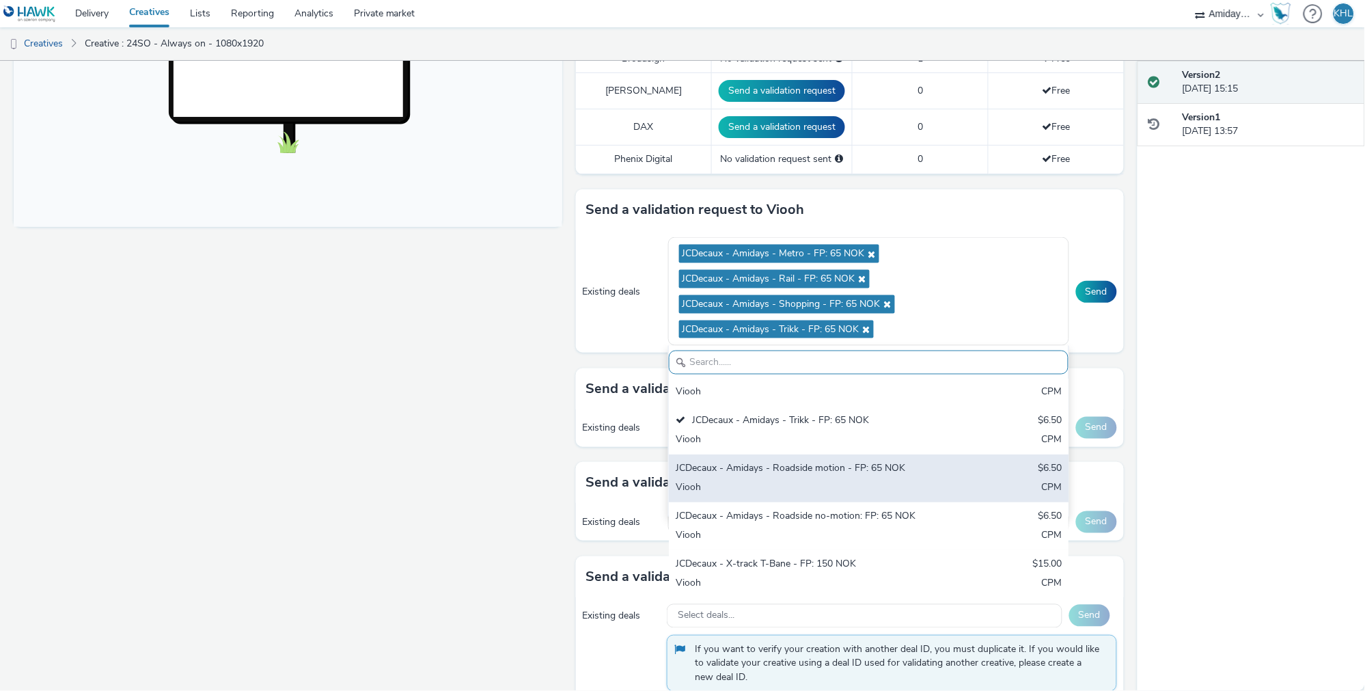
scroll to position [116, 0]
click at [842, 480] on div "Viooh" at bounding box center [803, 488] width 255 height 16
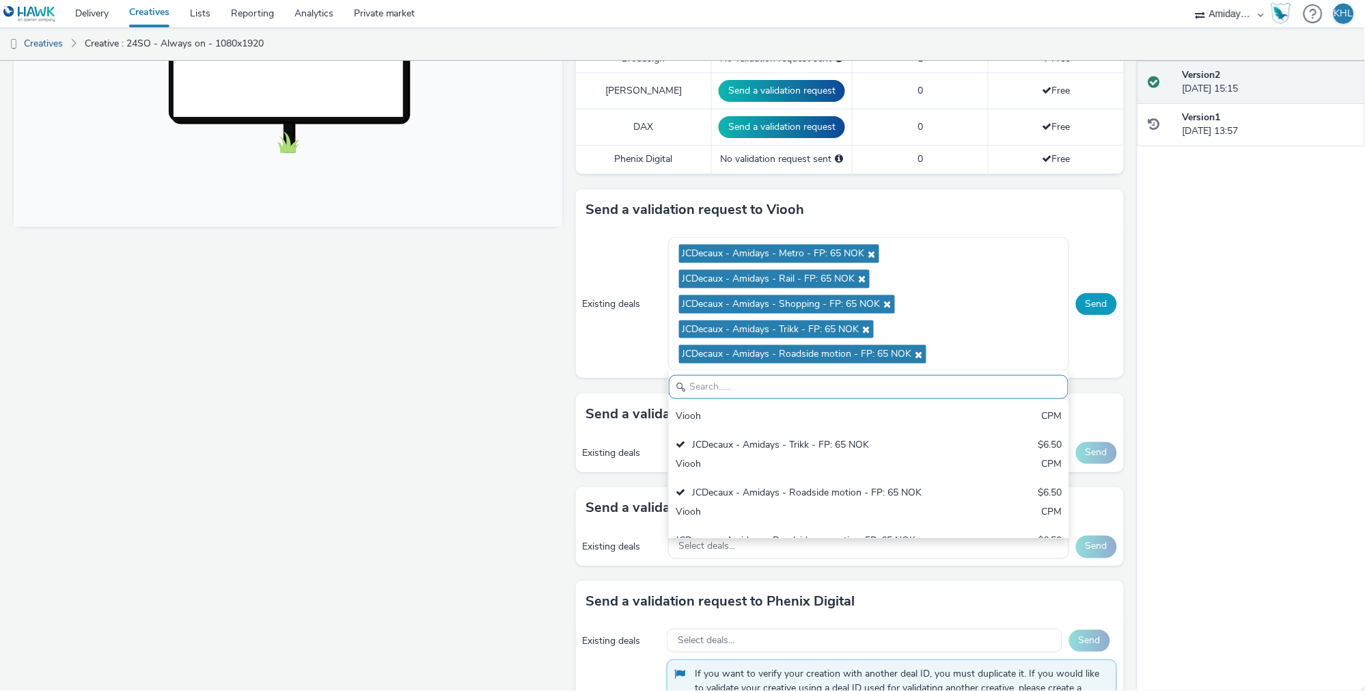
click at [1098, 293] on button "Send" at bounding box center [1096, 304] width 41 height 22
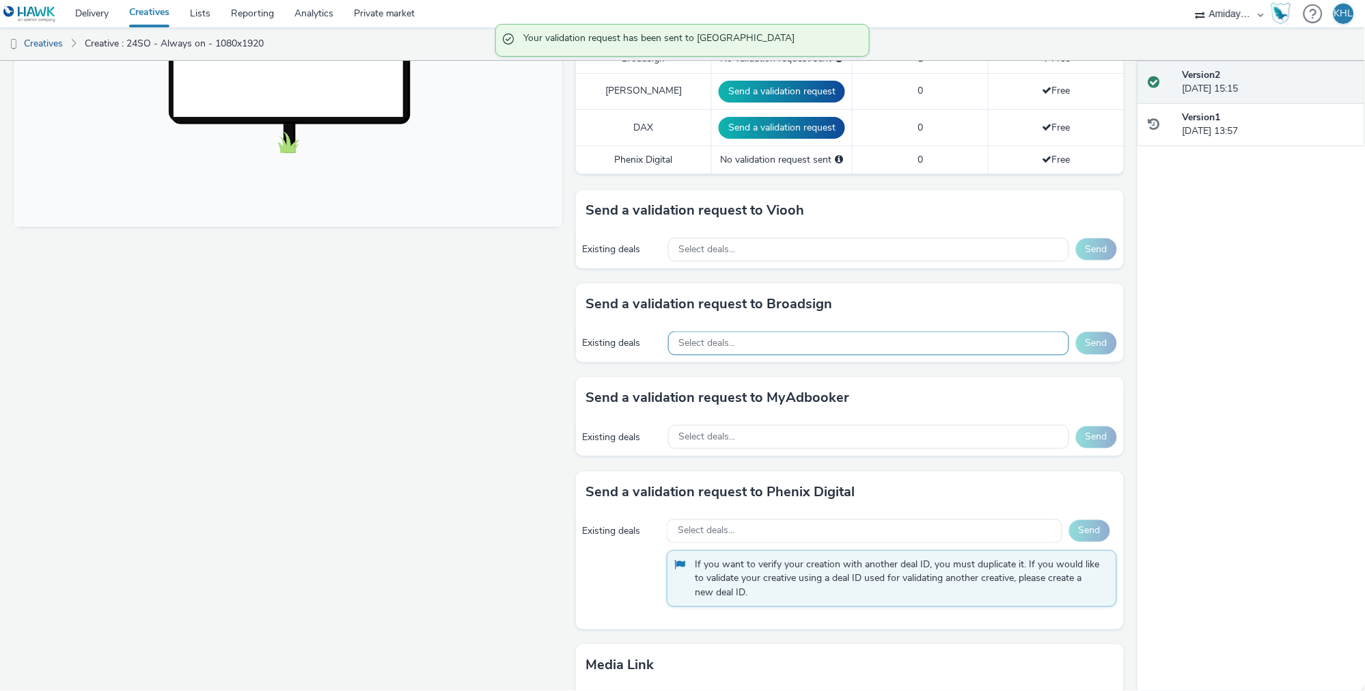
click at [785, 331] on div "Select deals..." at bounding box center [868, 343] width 401 height 24
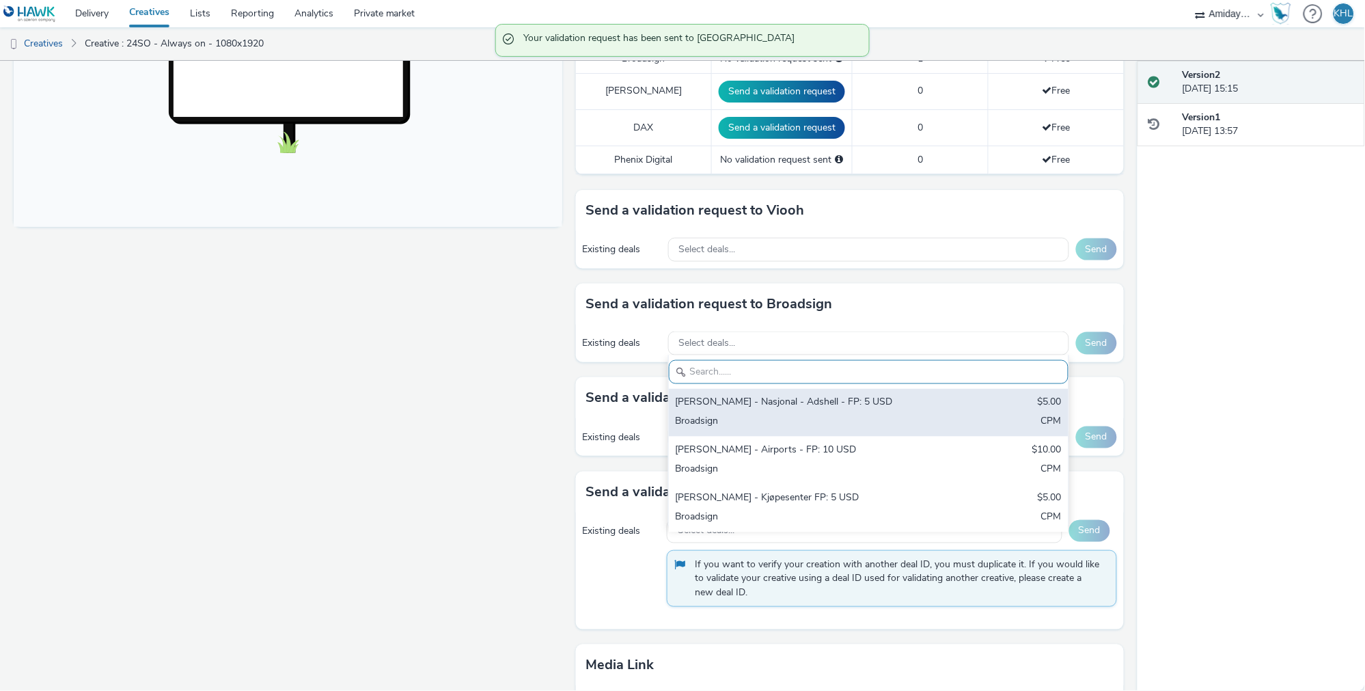
click at [806, 415] on div "Broadsign" at bounding box center [803, 423] width 255 height 16
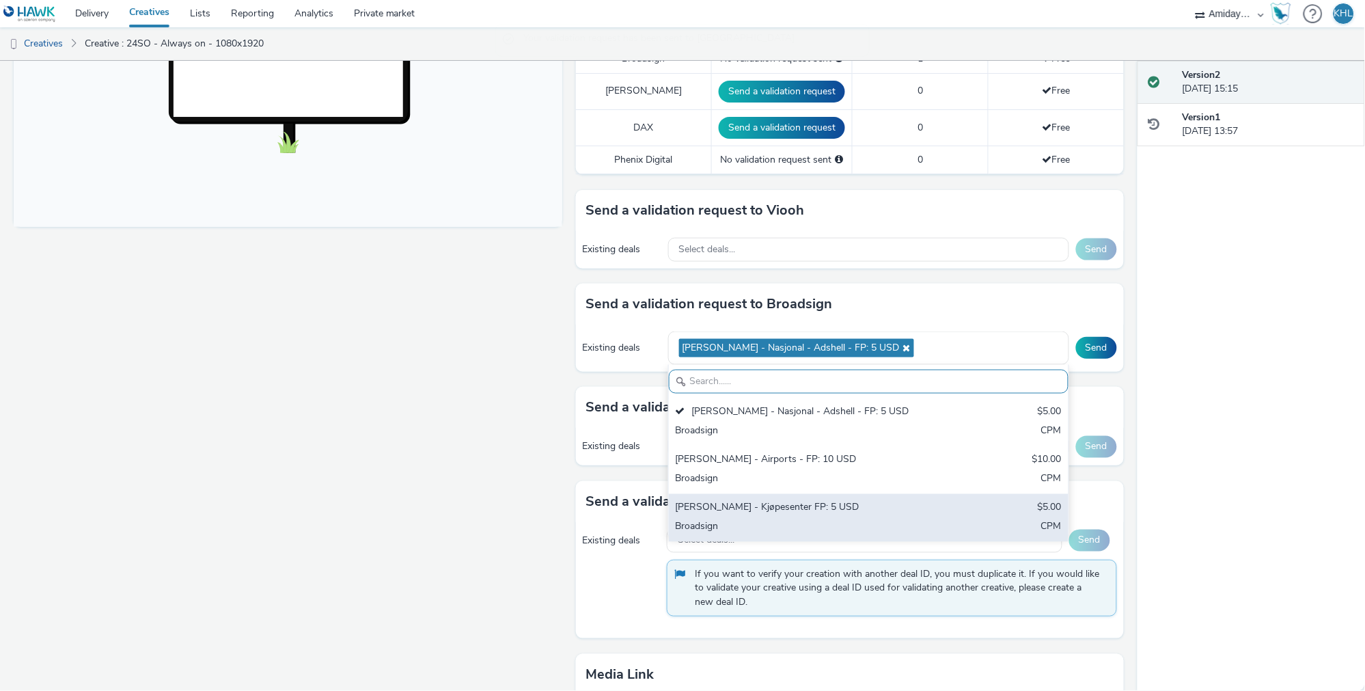
click at [813, 501] on div "Bauer - Kjøpesenter FP: 5 USD" at bounding box center [803, 509] width 255 height 16
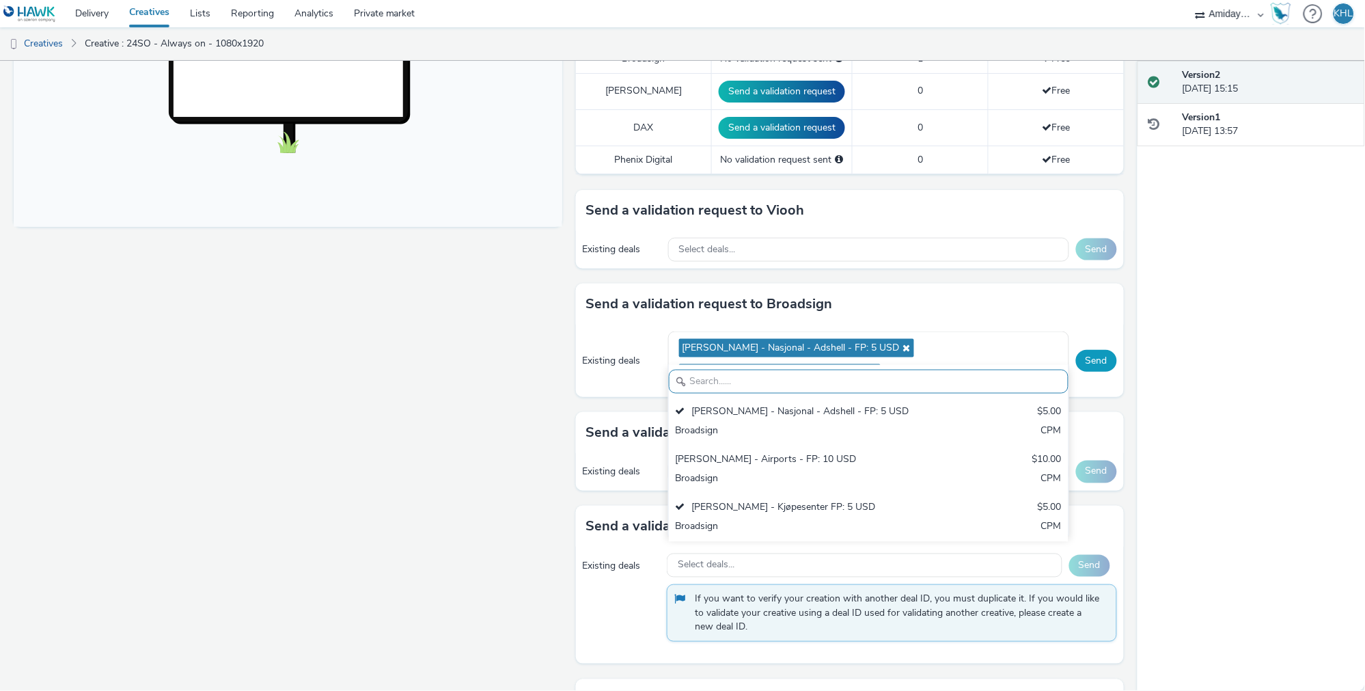
click at [1101, 350] on button "Send" at bounding box center [1096, 361] width 41 height 22
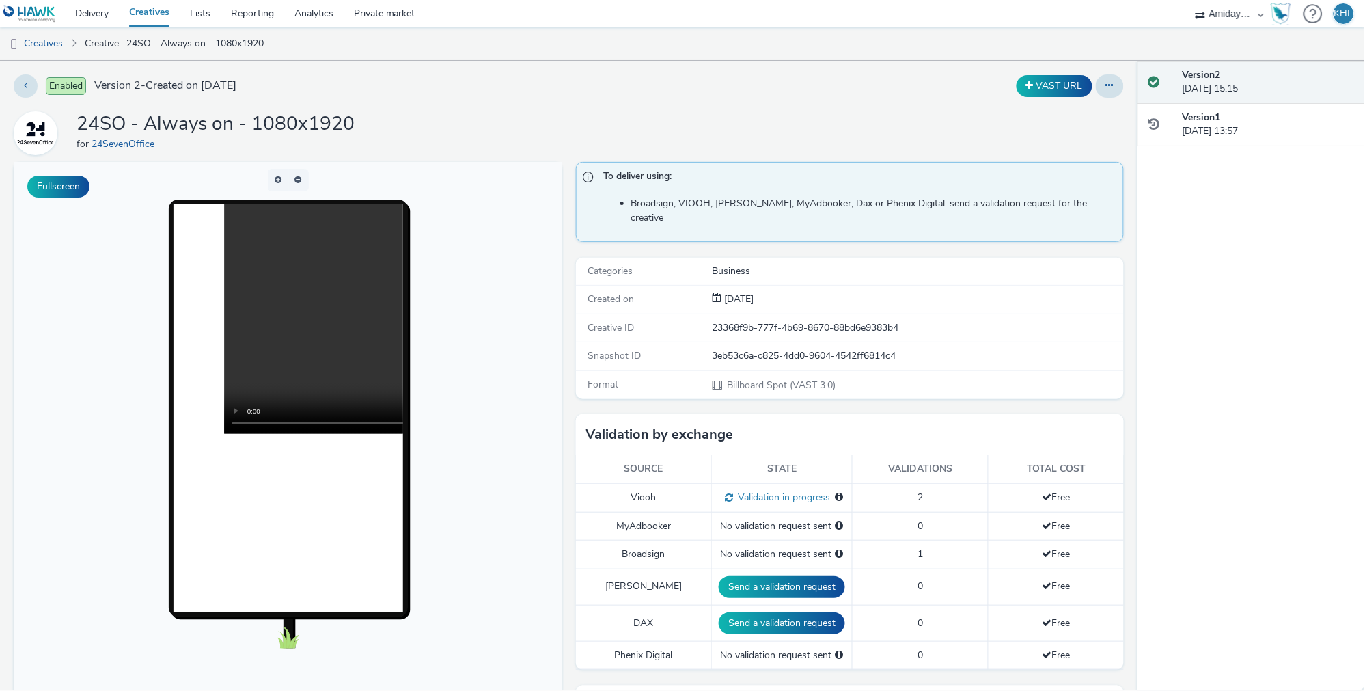
scroll to position [0, 0]
click at [79, 7] on link "Delivery" at bounding box center [92, 13] width 54 height 27
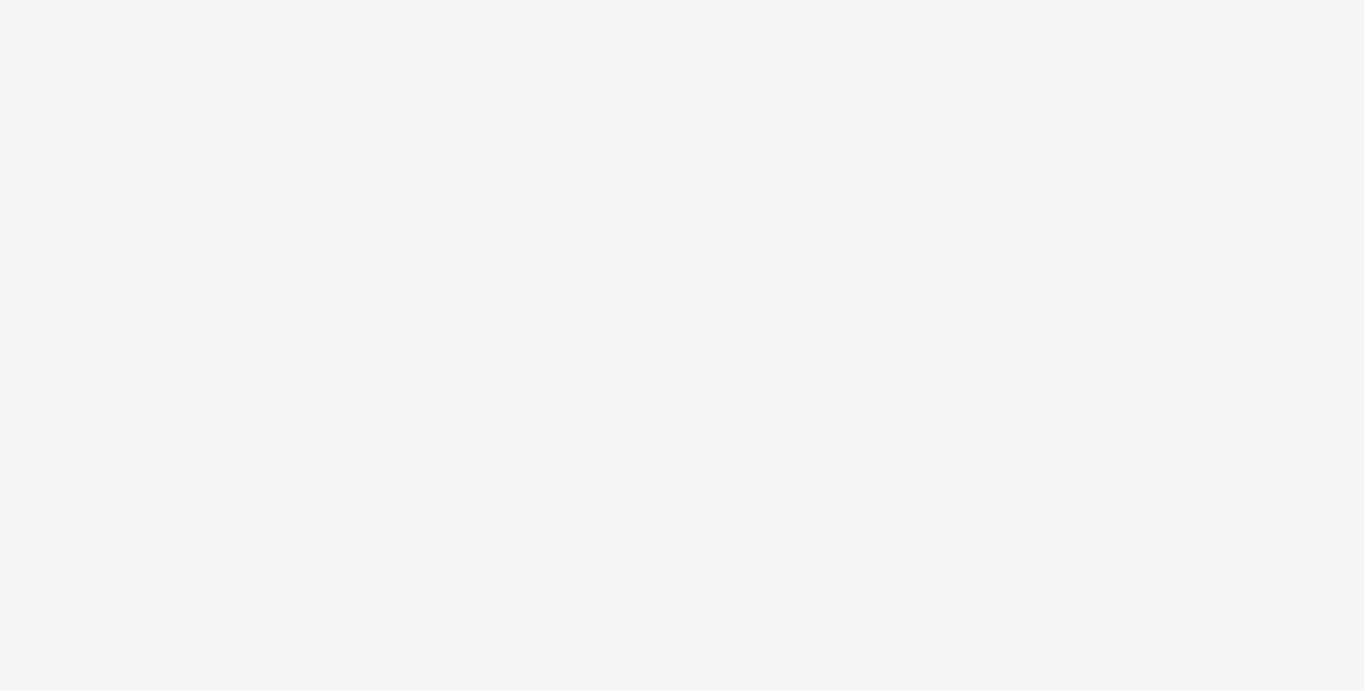
select select "c2295f28-7c96-446f-b279-53c23ee2b854"
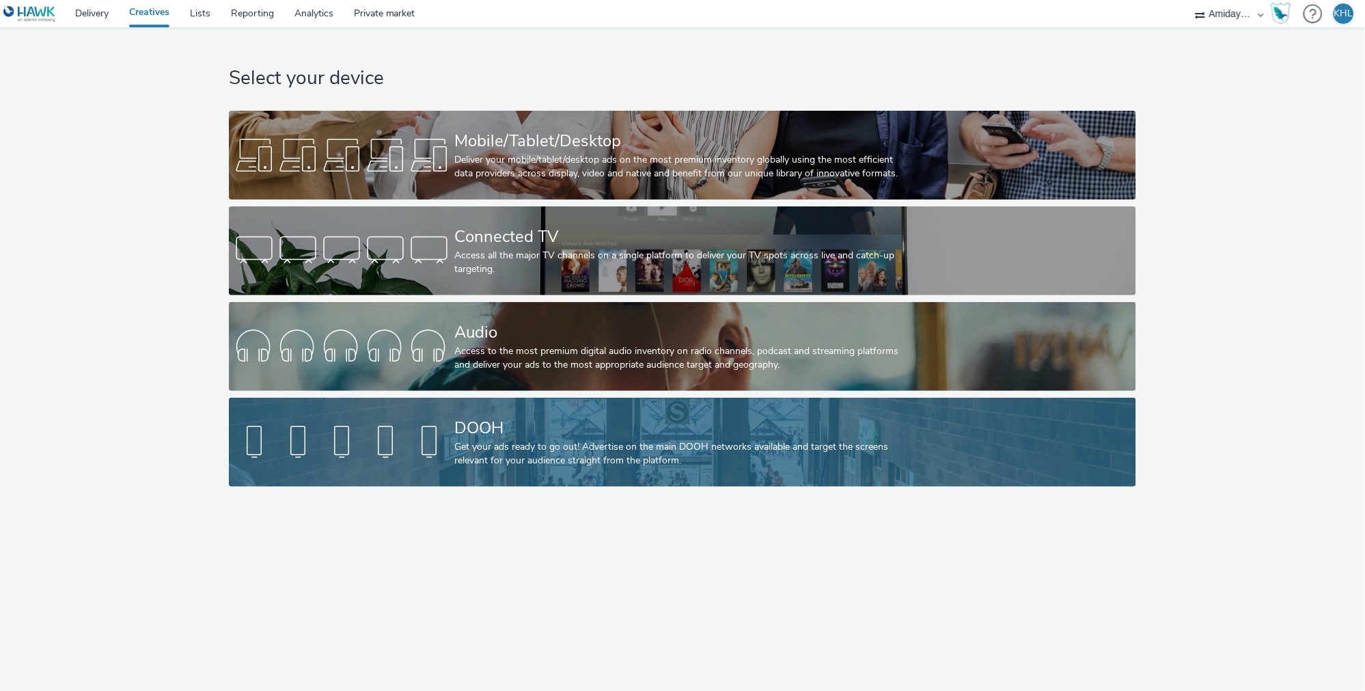
click at [577, 454] on div "Get your ads ready to go out! Advertise on the main DOOH networks available and…" at bounding box center [679, 454] width 451 height 28
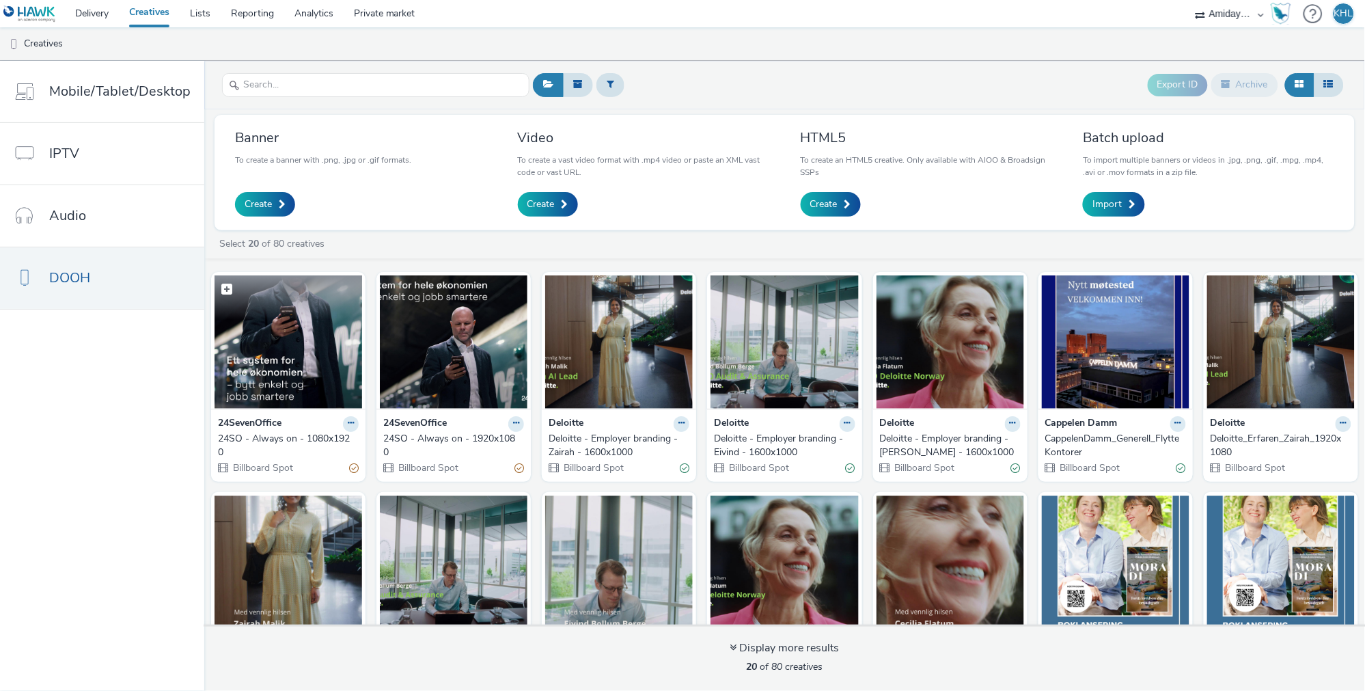
click at [331, 368] on img at bounding box center [289, 341] width 148 height 133
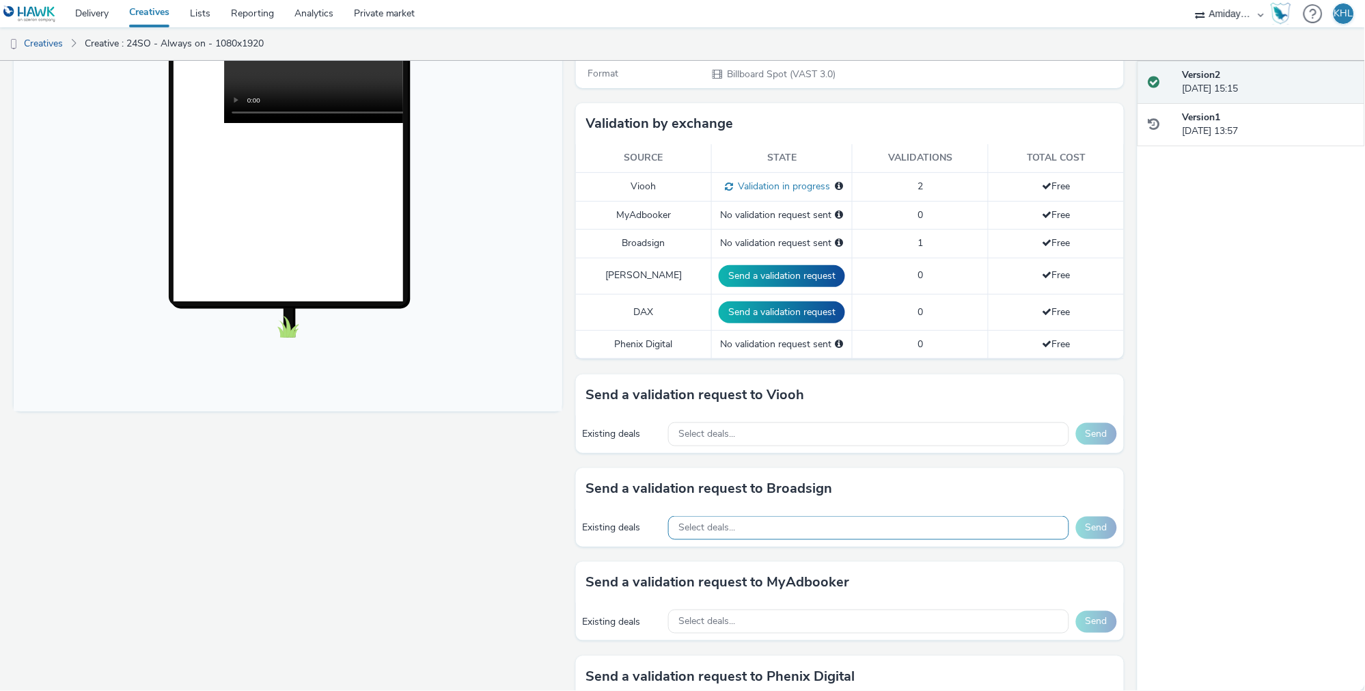
scroll to position [324, 0]
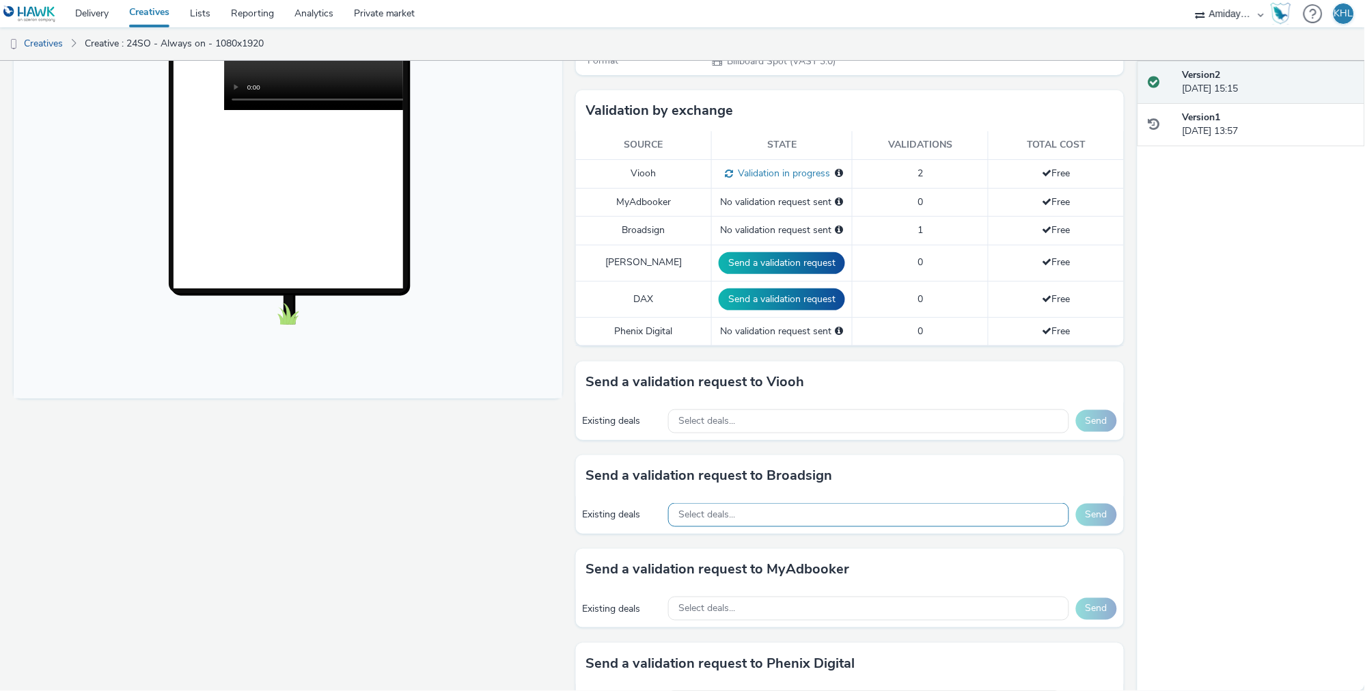
click at [732, 509] on span "Select deals..." at bounding box center [707, 515] width 57 height 12
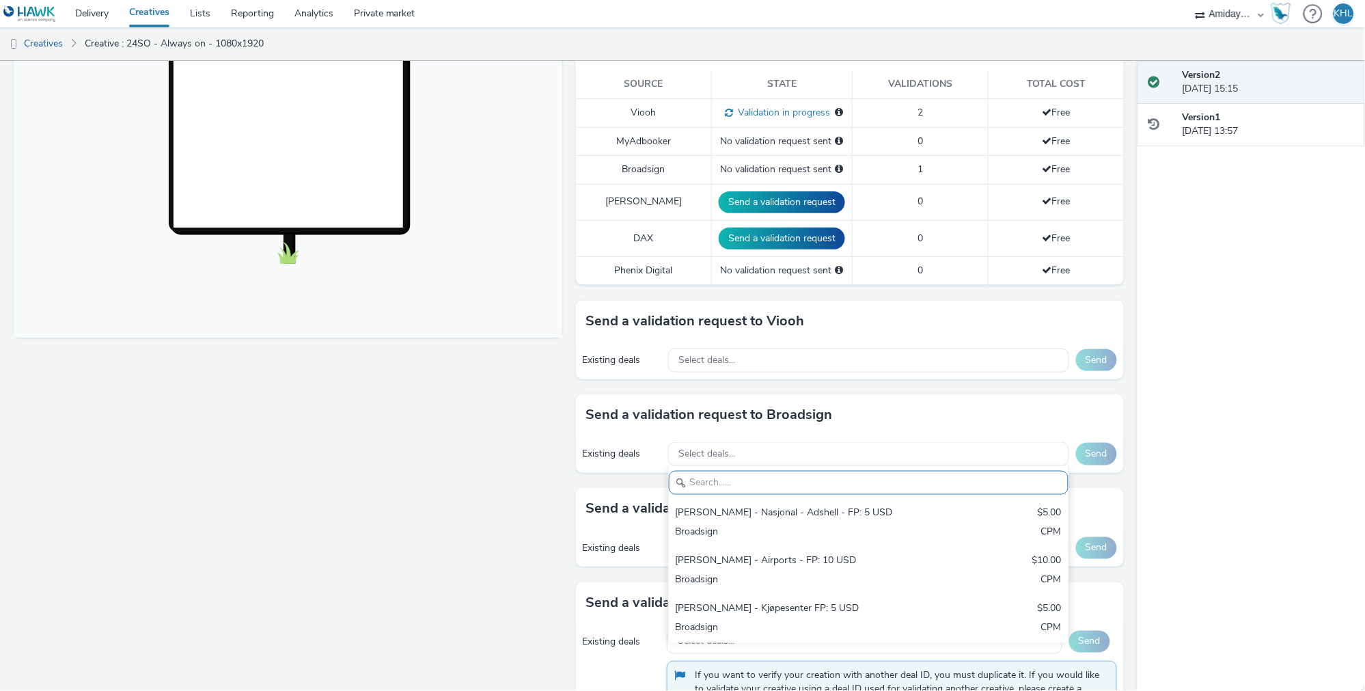
scroll to position [367, 0]
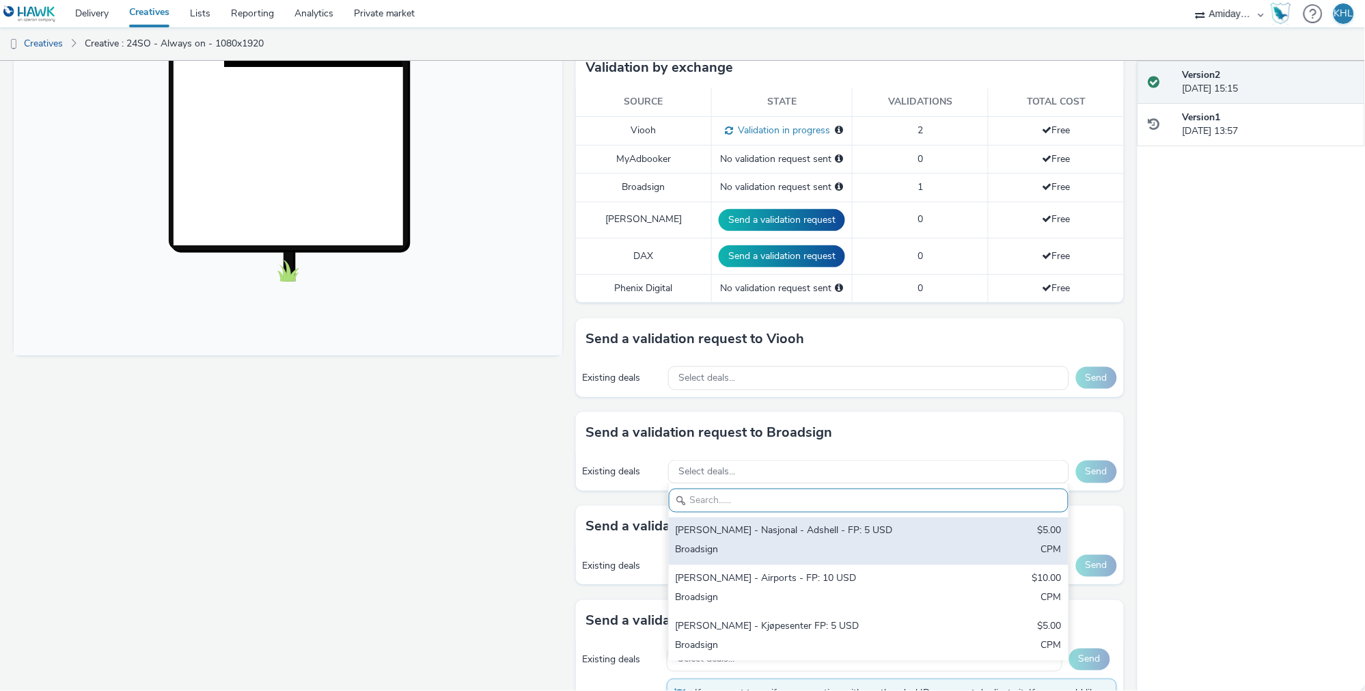
click at [713, 524] on div "Bauer - Nasjonal - Adshell - FP: 5 USD" at bounding box center [803, 532] width 255 height 16
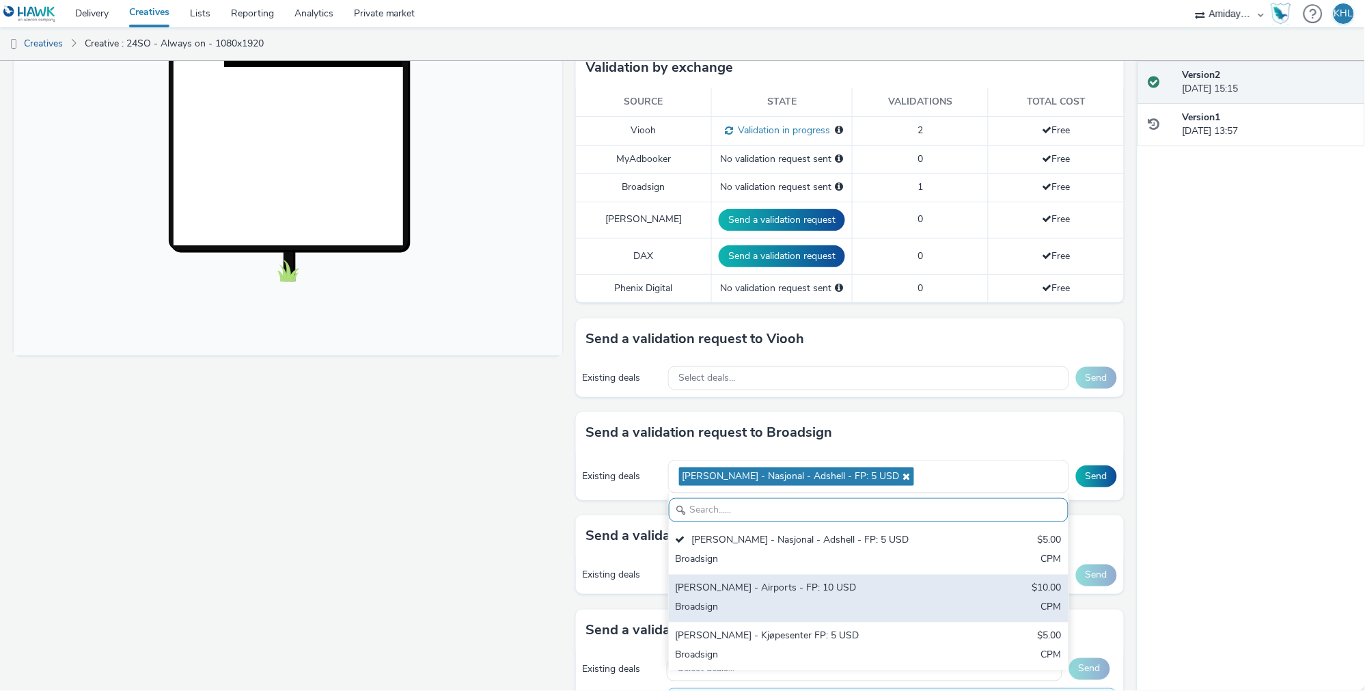
scroll to position [394, 0]
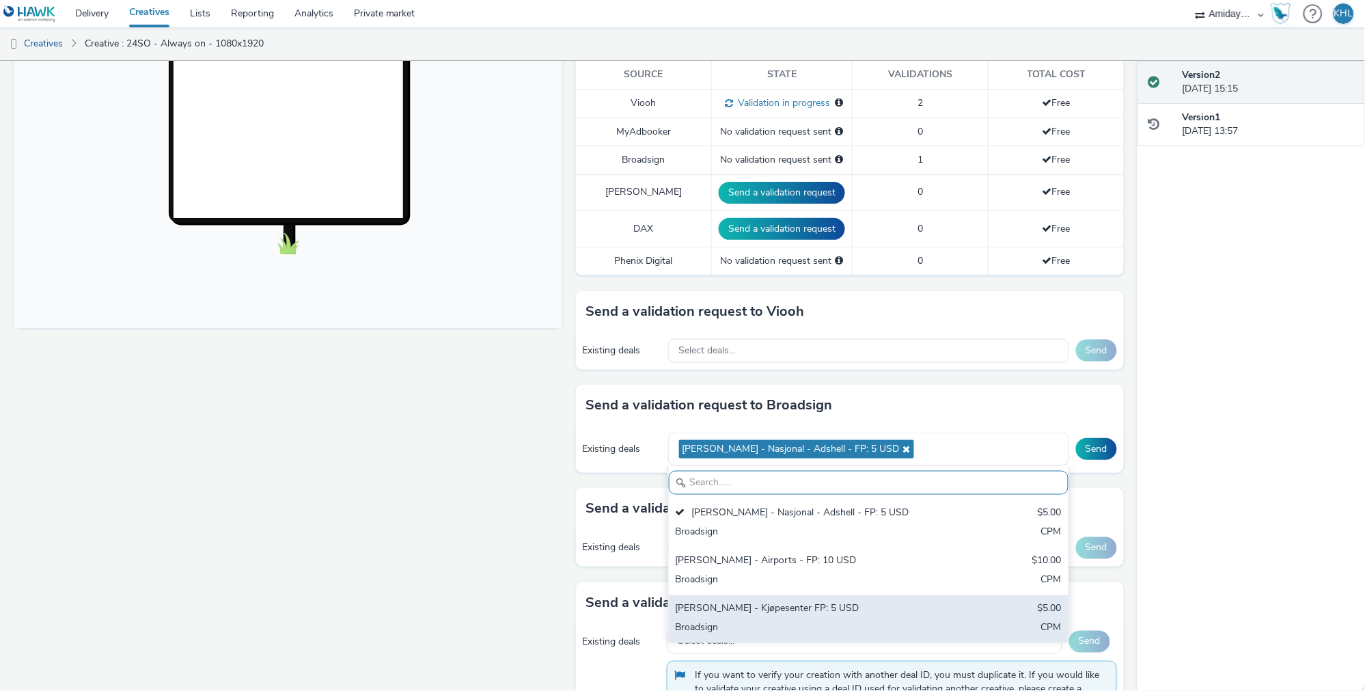
click at [776, 602] on div "Bauer - Kjøpesenter FP: 5 USD" at bounding box center [803, 610] width 255 height 16
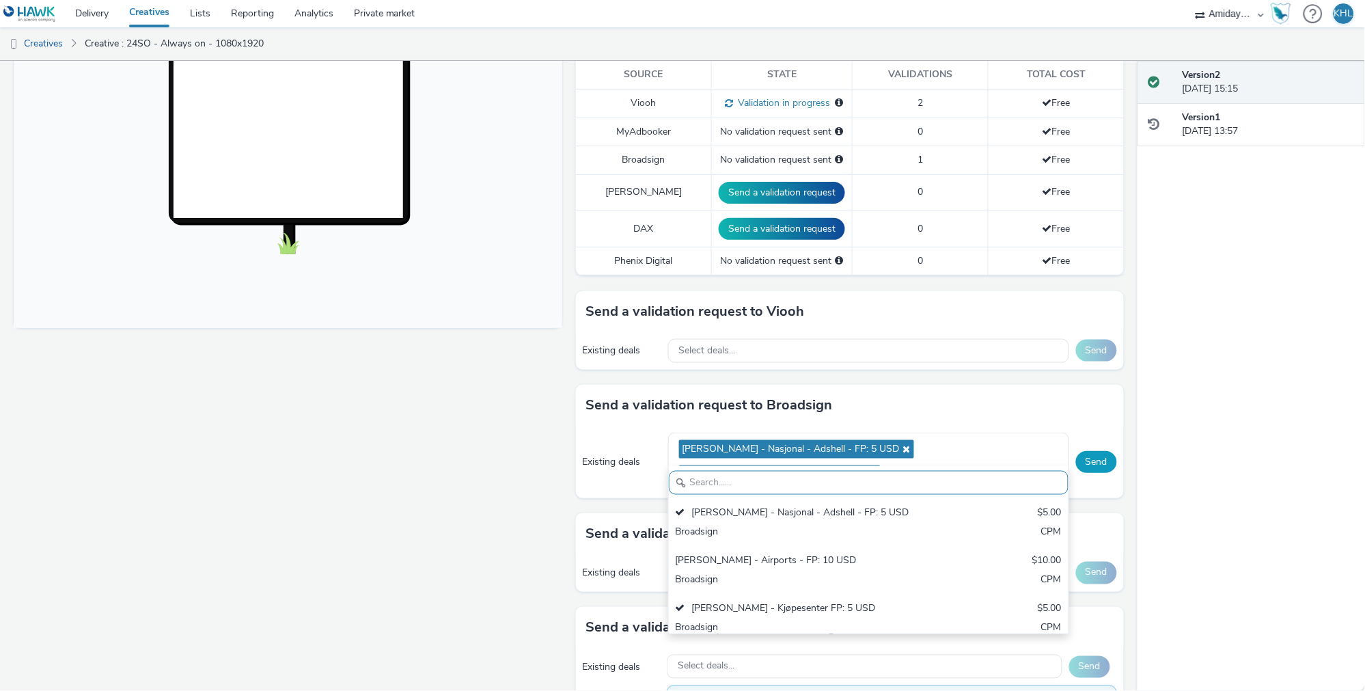
click at [1100, 451] on button "Send" at bounding box center [1096, 462] width 41 height 22
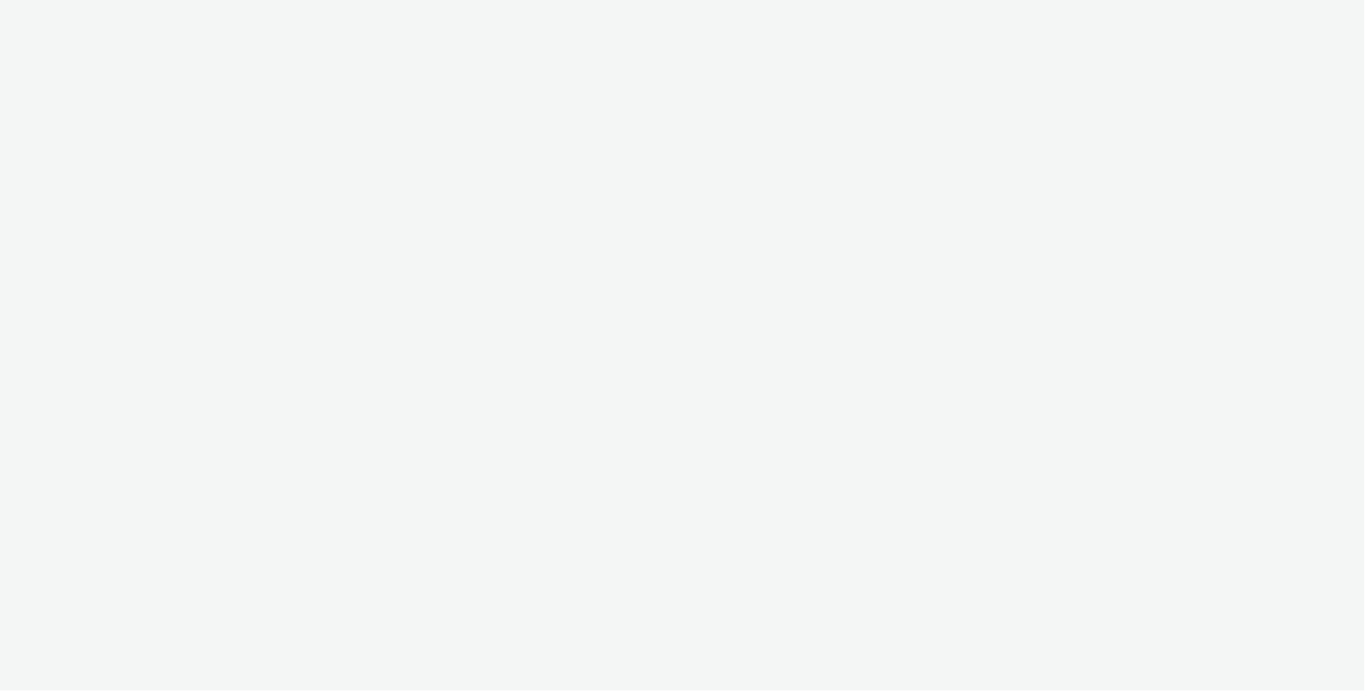
select select "c2295f28-7c96-446f-b279-53c23ee2b854"
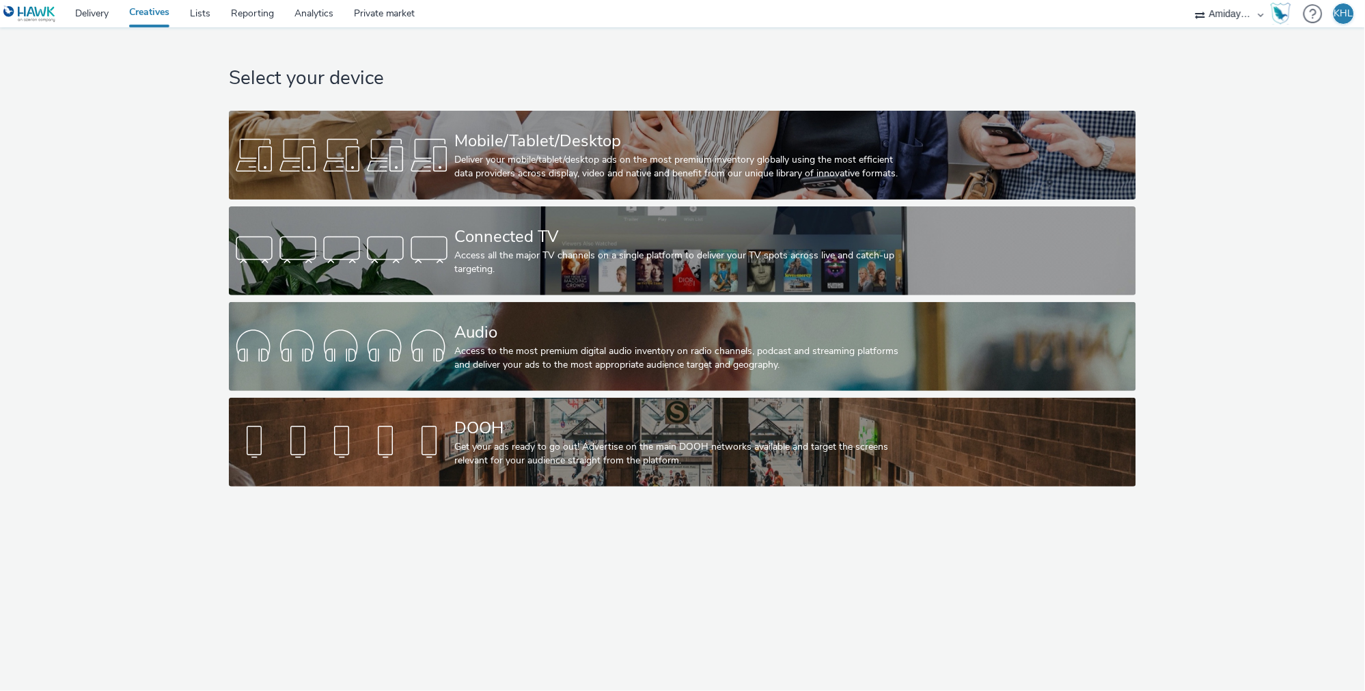
click at [508, 392] on div "Select your device Mobile/Tablet/Desktop Deliver your mobile/tablet/desktop ads…" at bounding box center [682, 260] width 916 height 466
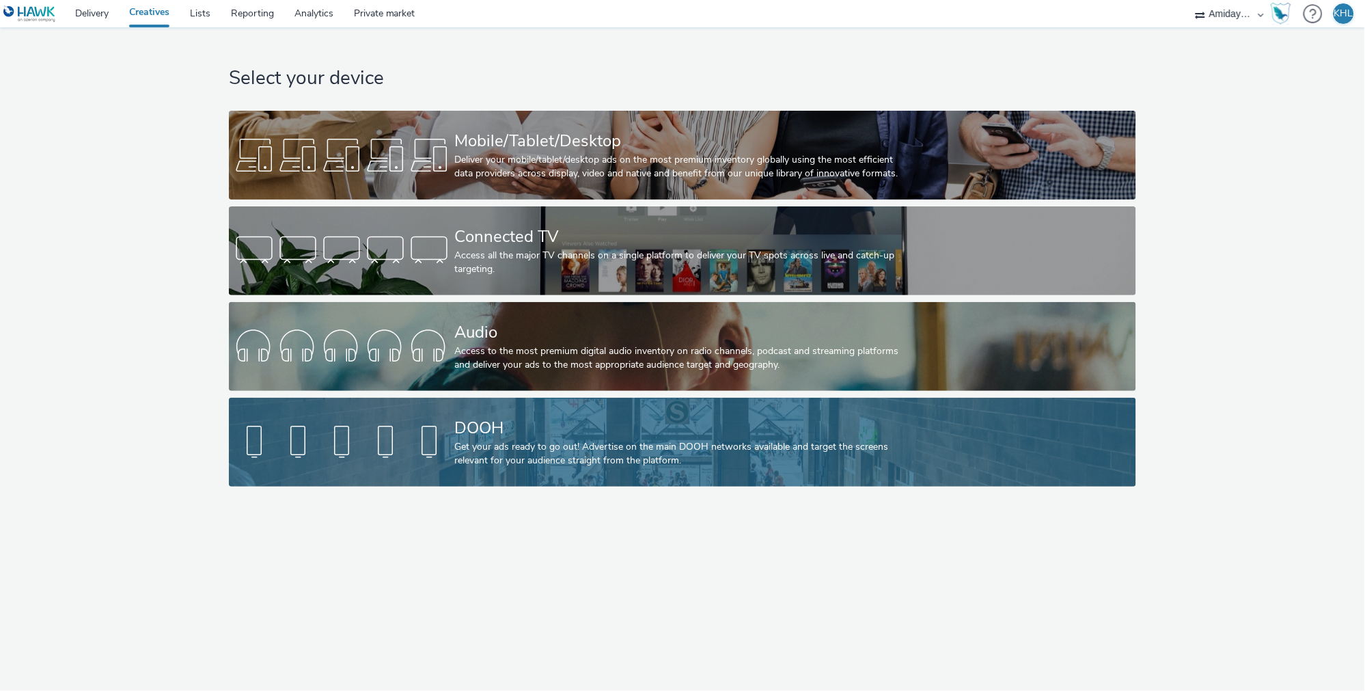
click at [509, 415] on div "DOOH Get your ads ready to go out! Advertise on the main DOOH networks availabl…" at bounding box center [679, 442] width 451 height 89
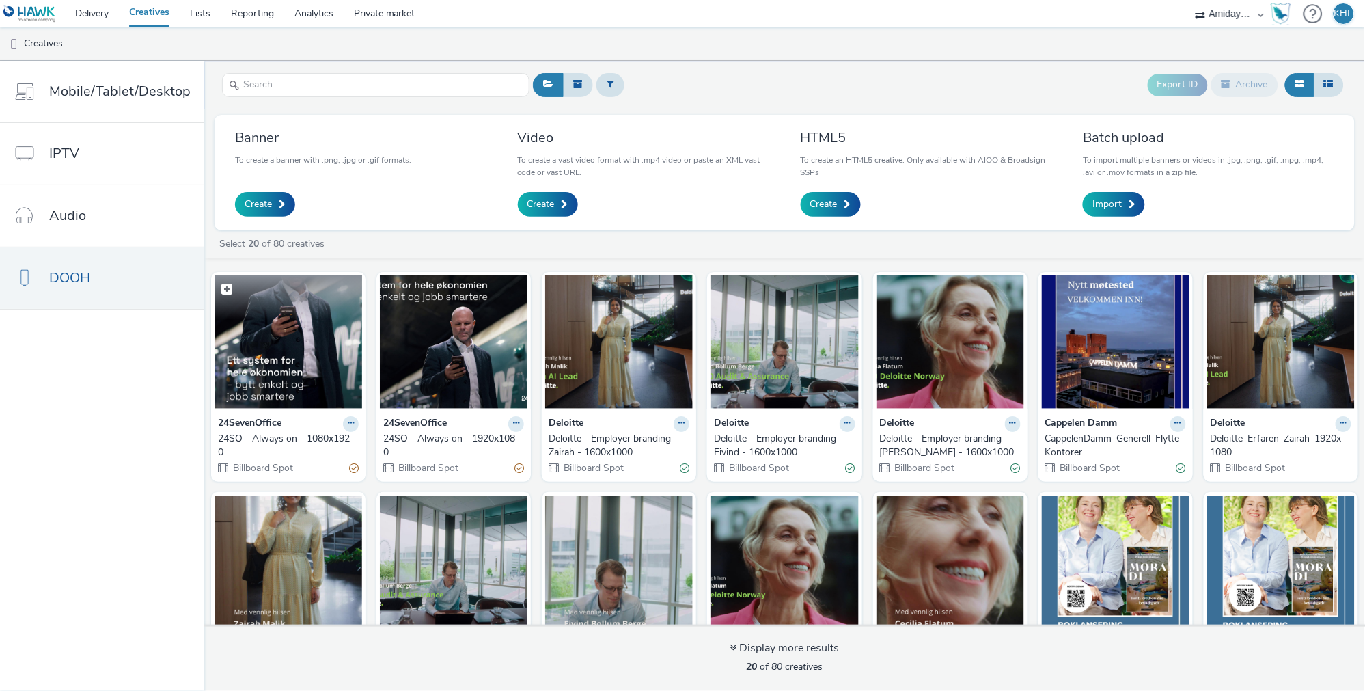
click at [339, 368] on img at bounding box center [289, 341] width 148 height 133
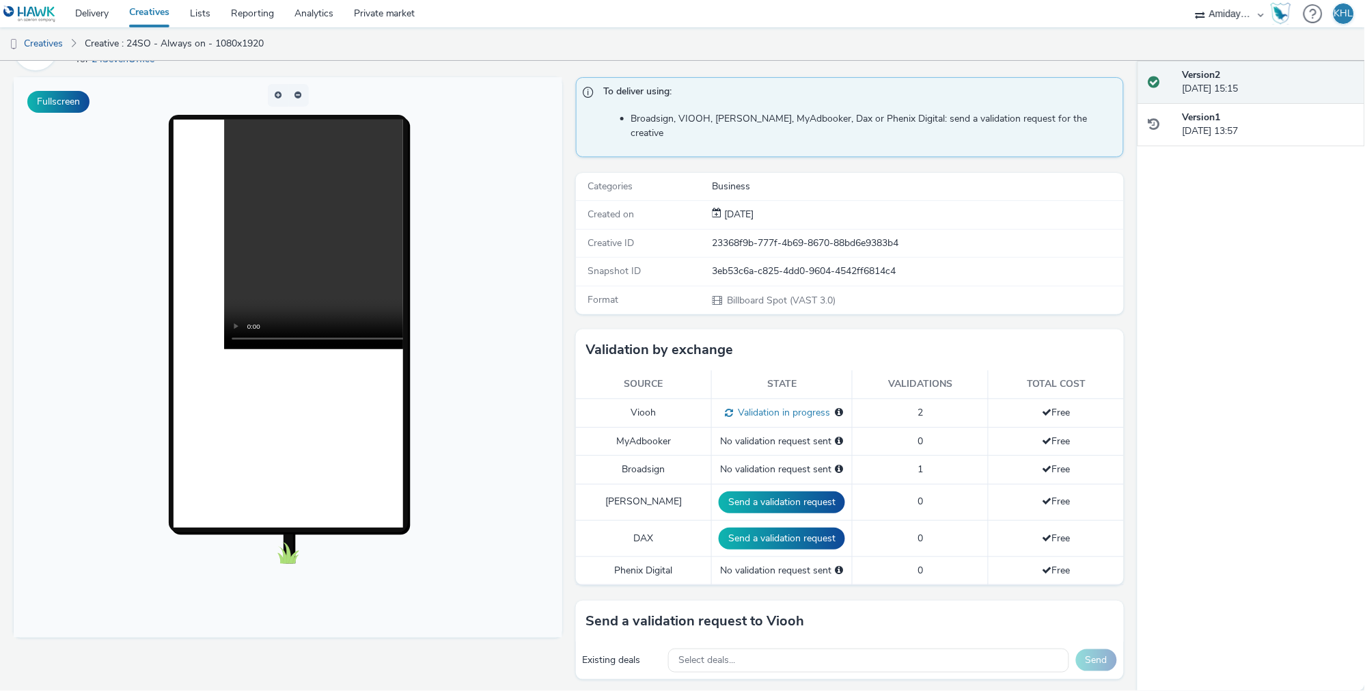
scroll to position [87, 0]
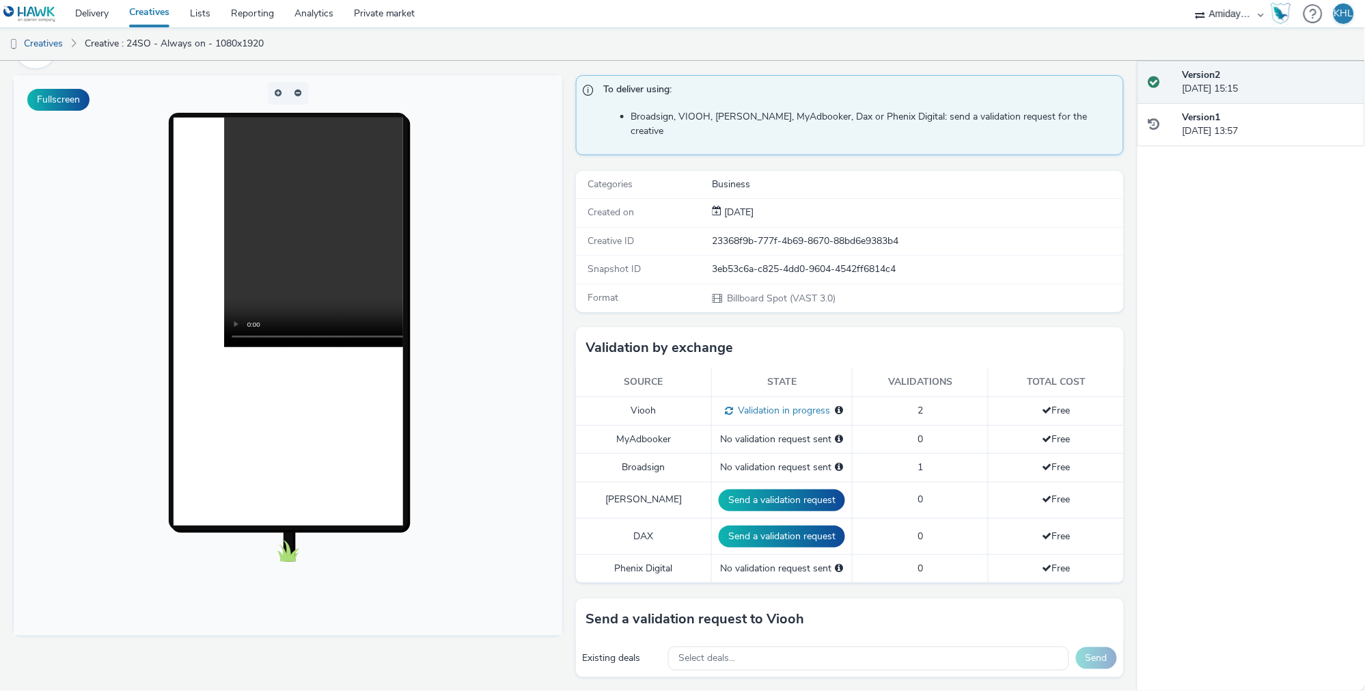
click at [155, 15] on link "Creatives" at bounding box center [149, 13] width 61 height 27
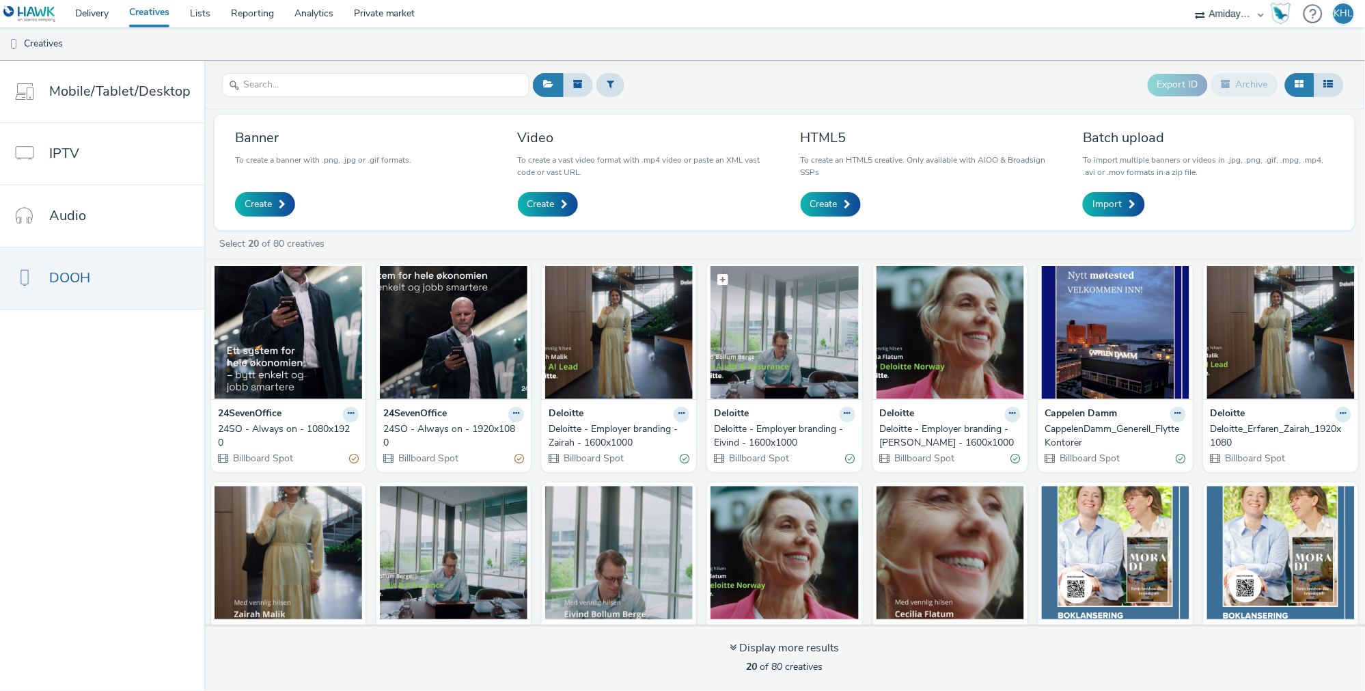
scroll to position [11, 0]
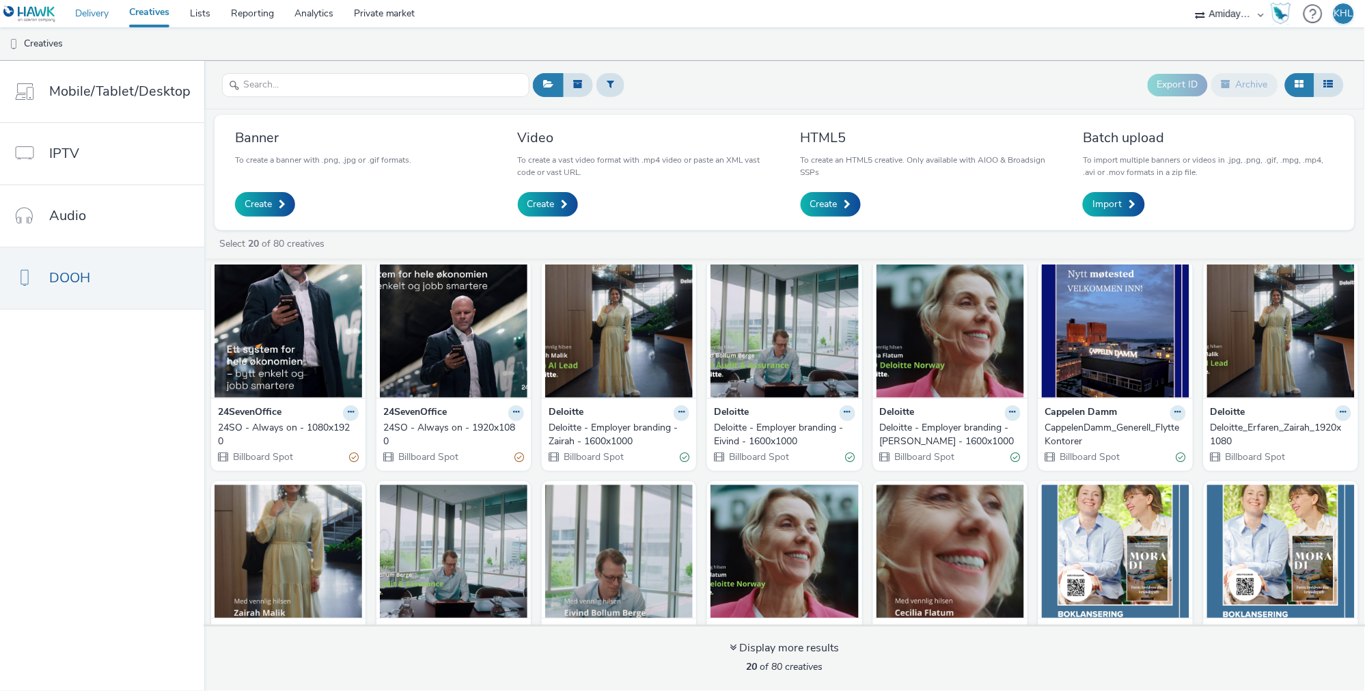
click at [94, 12] on link "Delivery" at bounding box center [92, 13] width 54 height 27
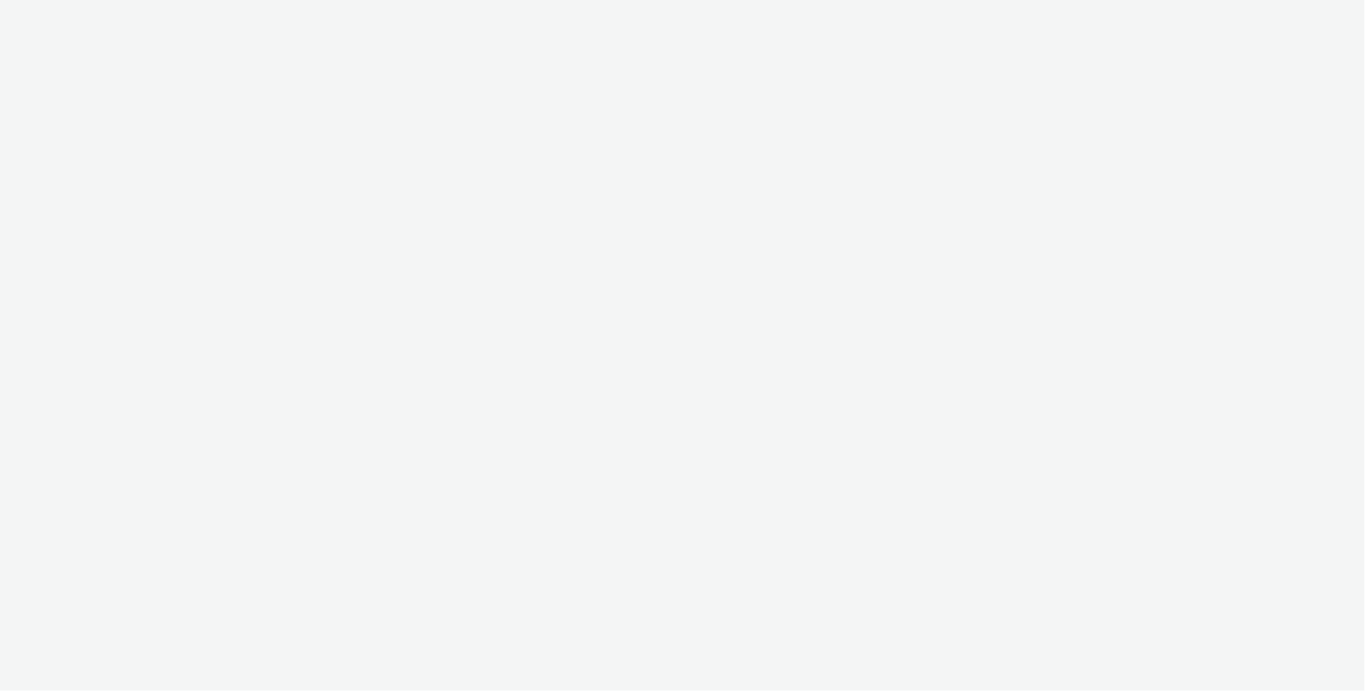
select select "c2295f28-7c96-446f-b279-53c23ee2b854"
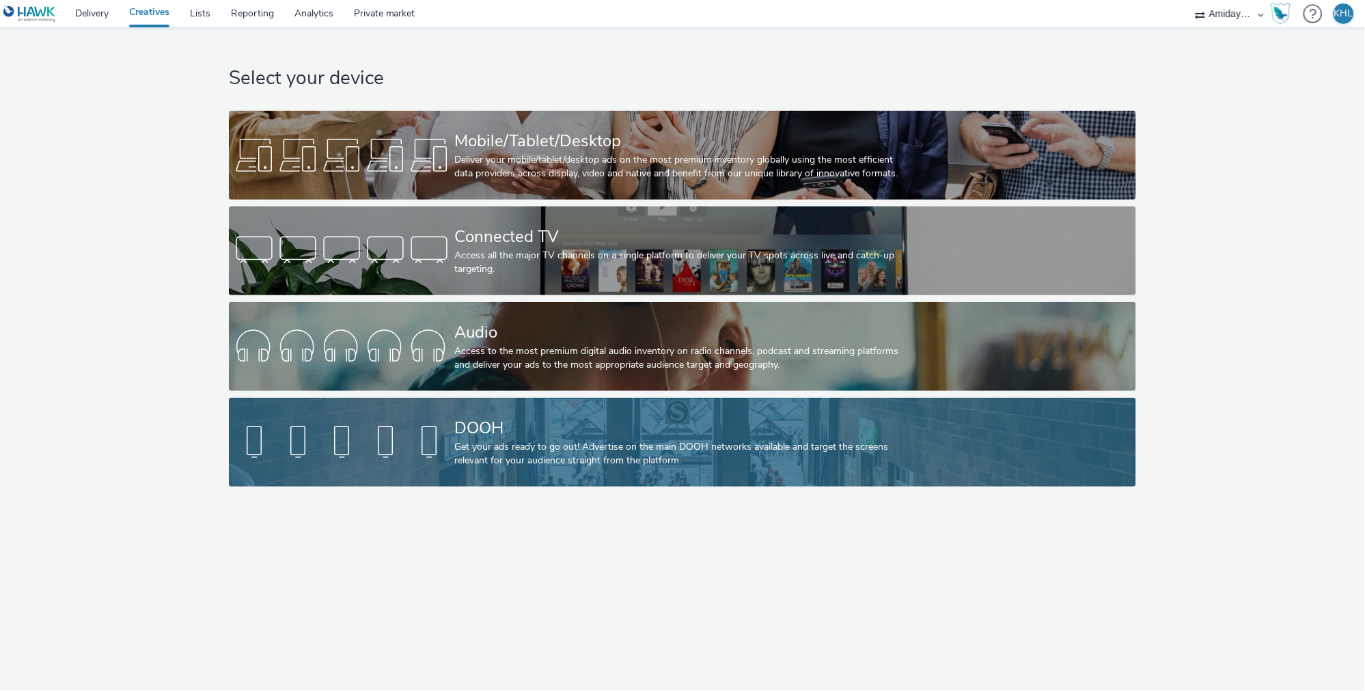
click at [675, 430] on div "DOOH" at bounding box center [679, 428] width 451 height 24
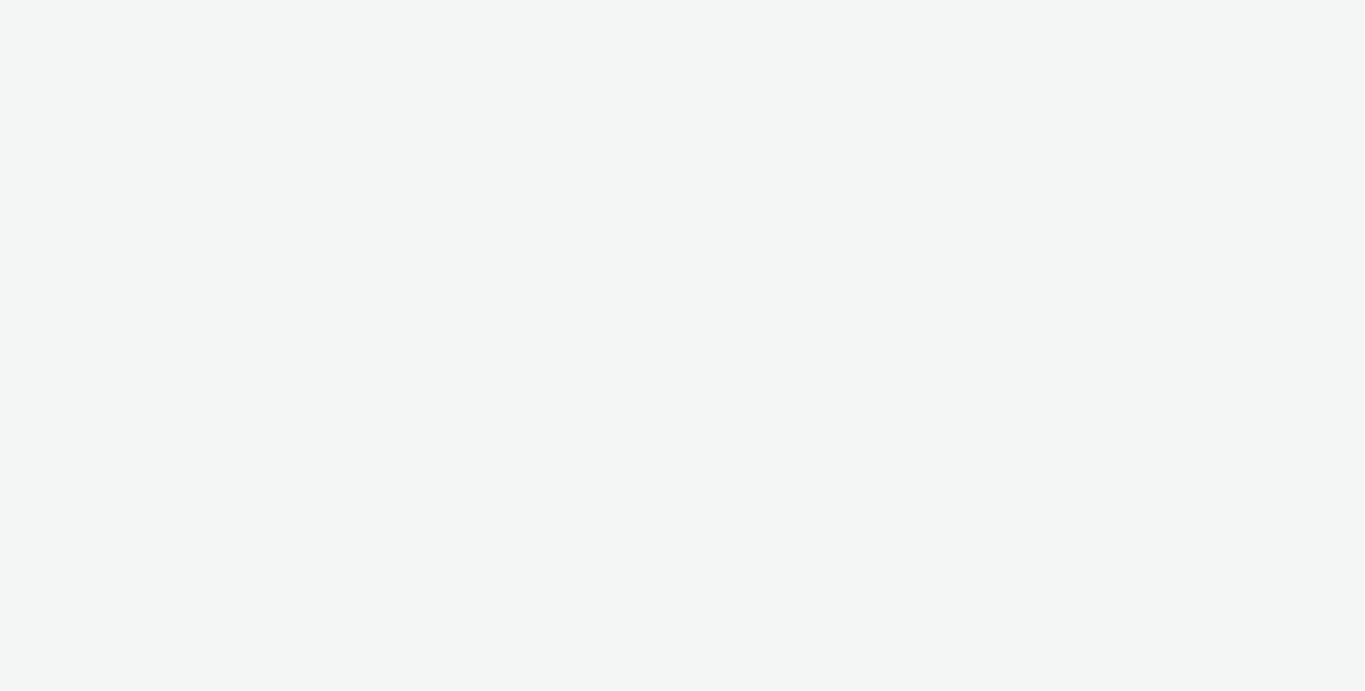
select select "c2295f28-7c96-446f-b279-53c23ee2b854"
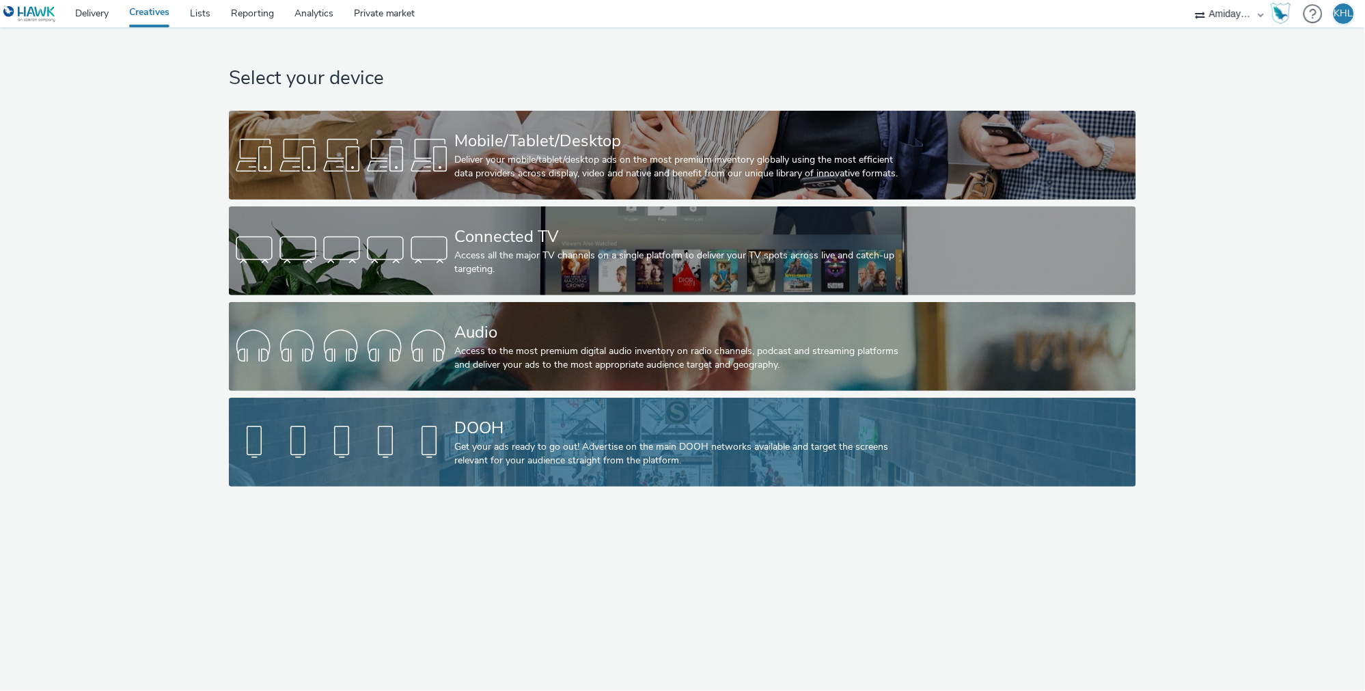
click at [567, 464] on div "Get your ads ready to go out! Advertise on the main DOOH networks available and…" at bounding box center [679, 454] width 451 height 28
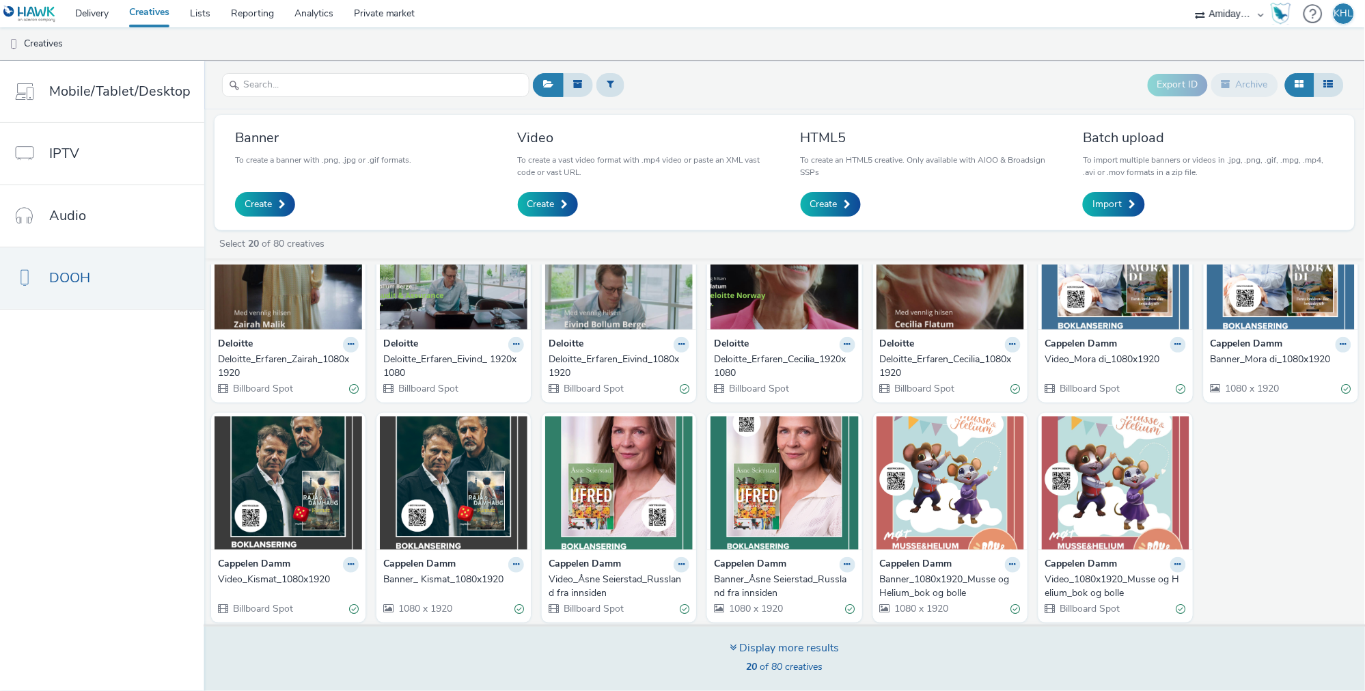
scroll to position [298, 0]
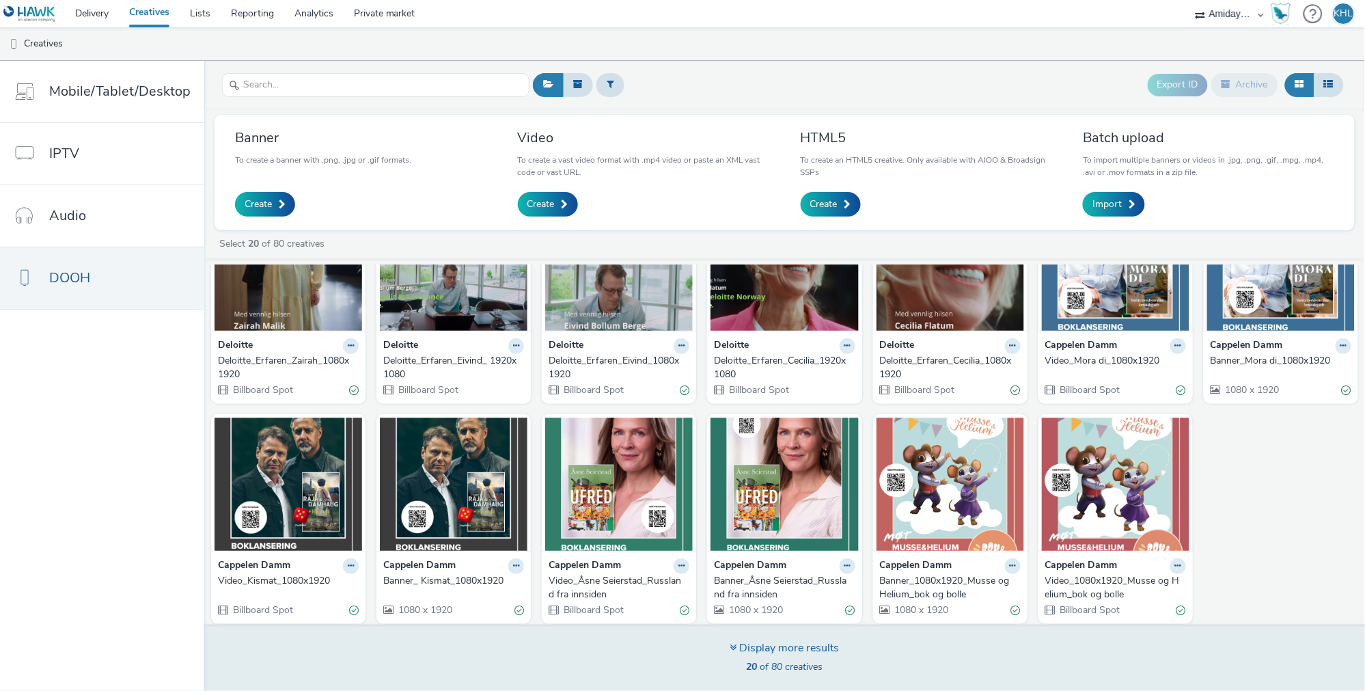
click at [763, 664] on span "20 of 80 creatives" at bounding box center [785, 666] width 77 height 13
click at [803, 645] on div "Display more results" at bounding box center [785, 648] width 109 height 16
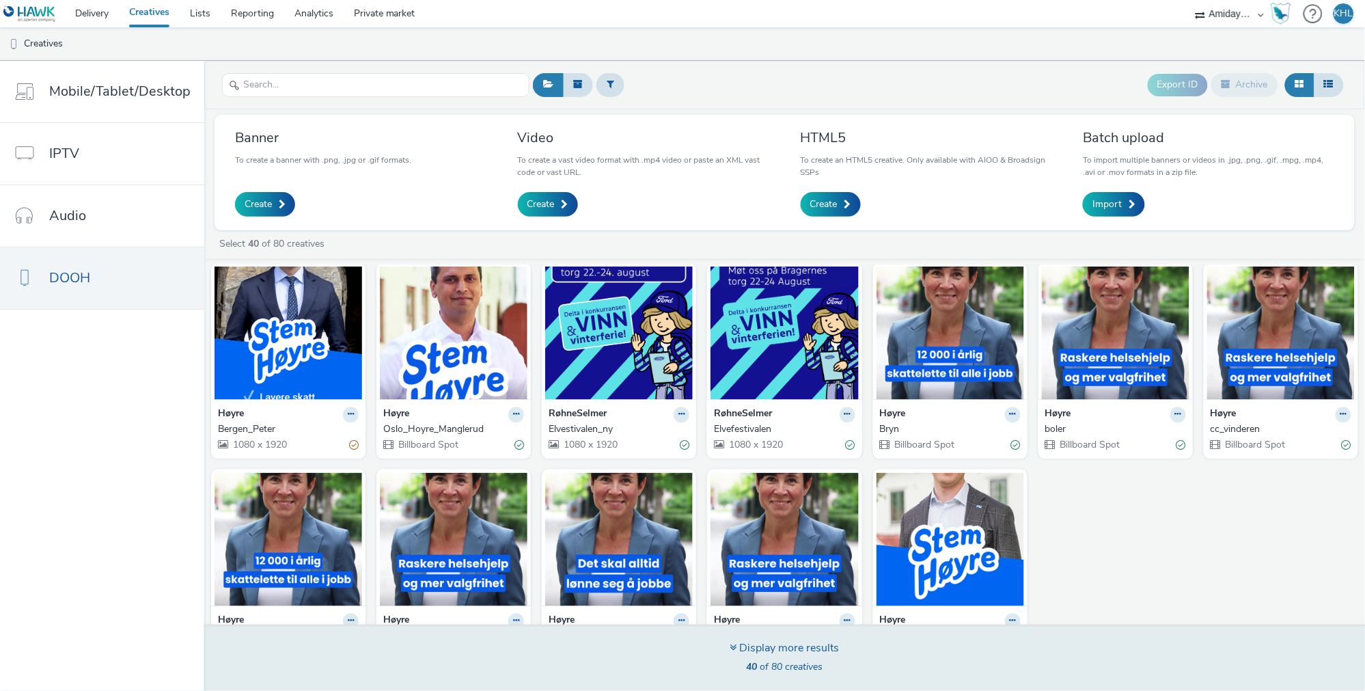
scroll to position [942, 0]
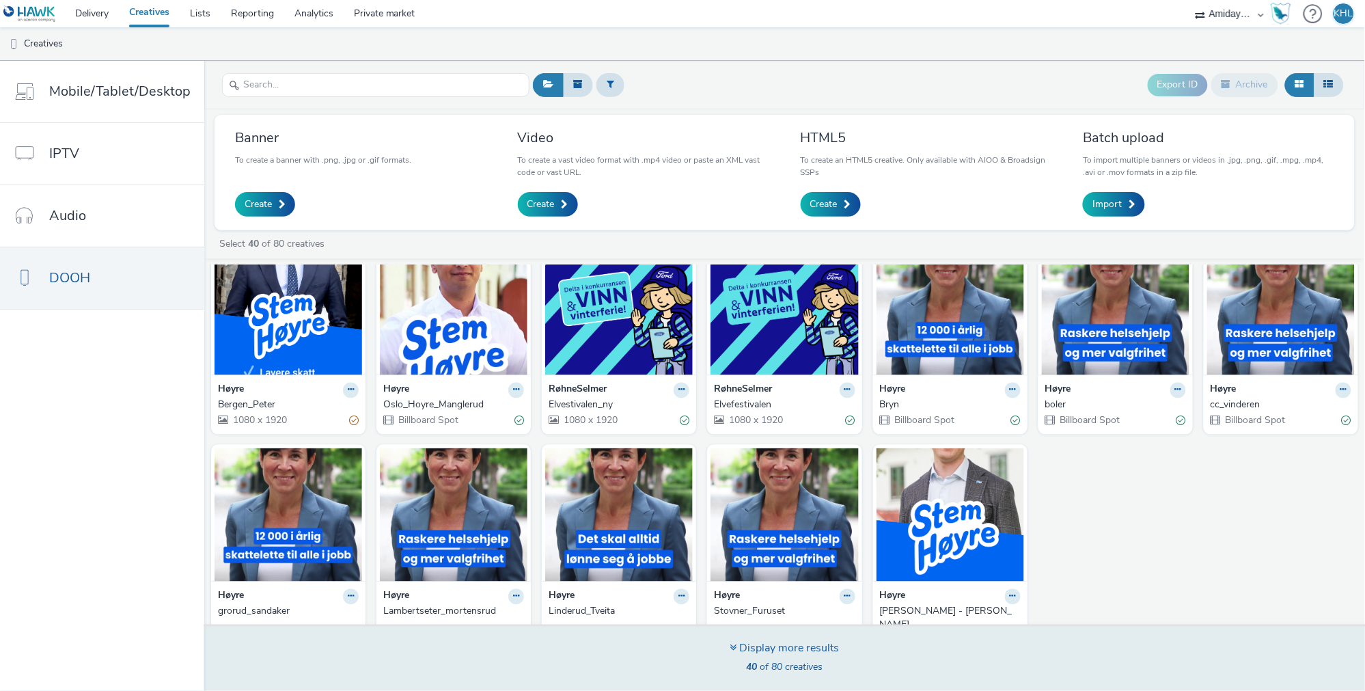
click at [782, 662] on span "40 of 80 creatives" at bounding box center [785, 666] width 77 height 13
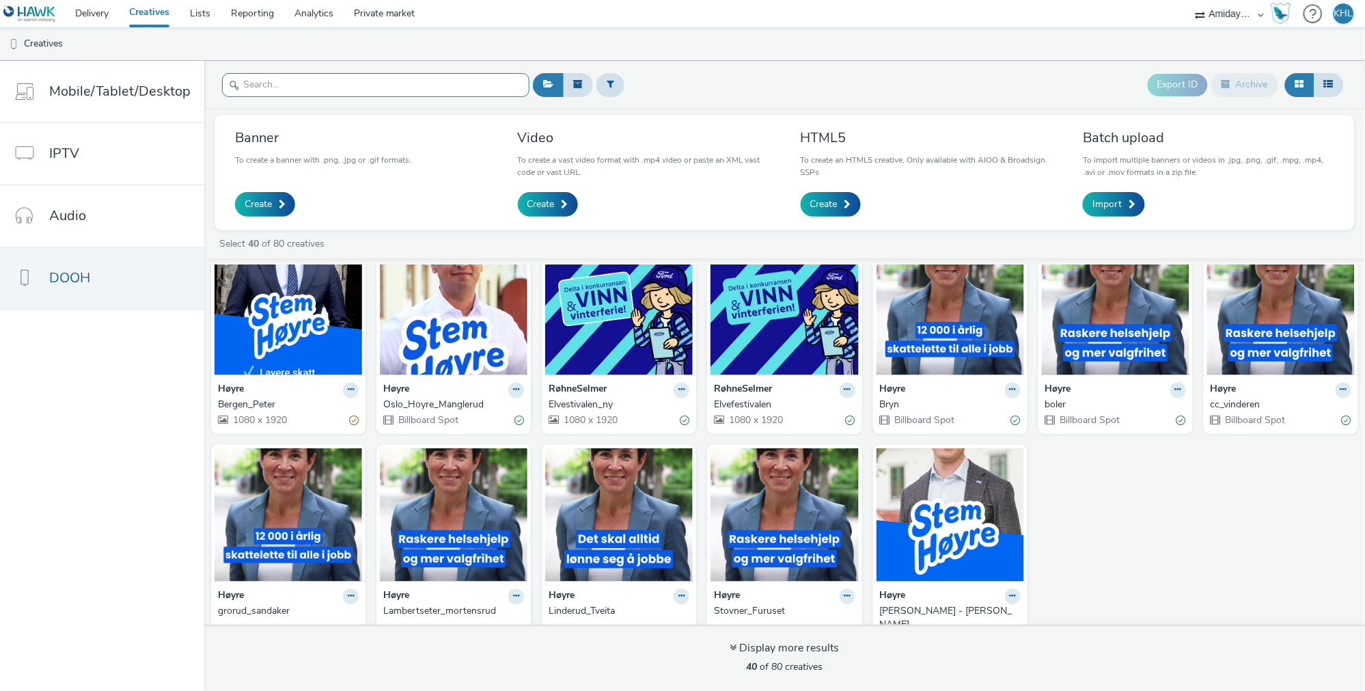
click at [368, 78] on input "text" at bounding box center [376, 85] width 308 height 24
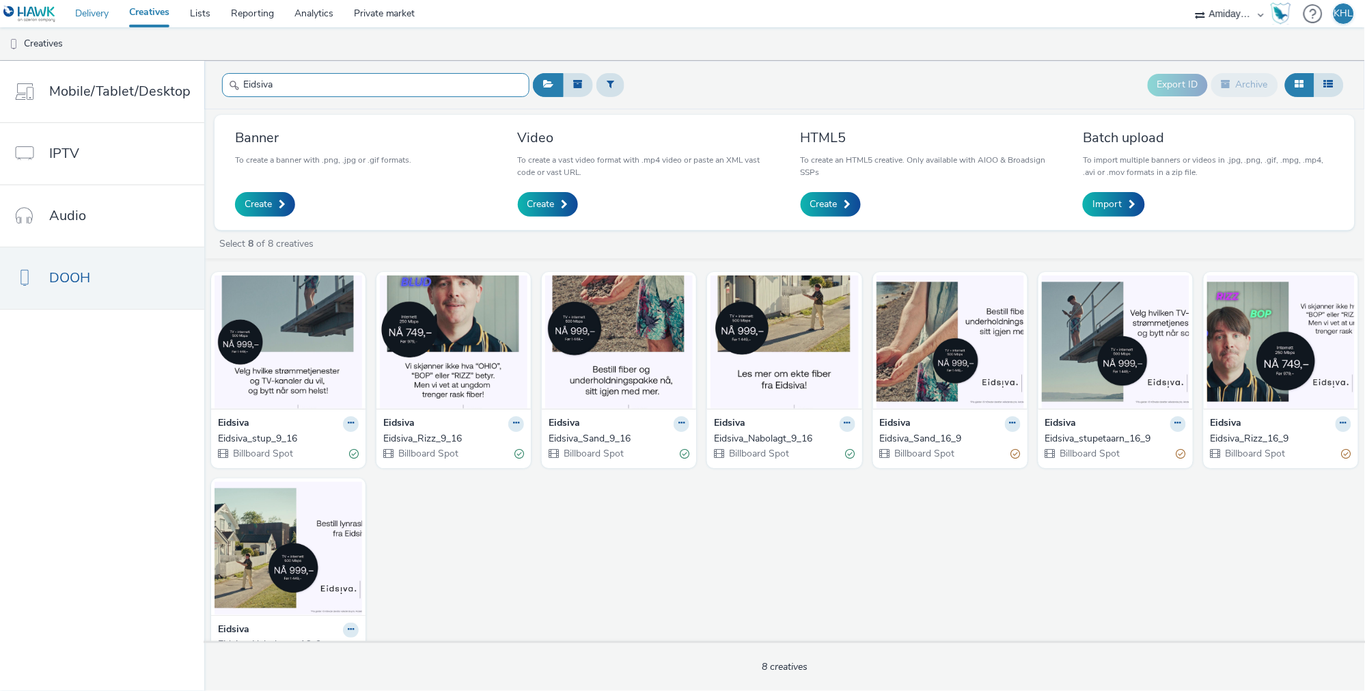
type input "Eidsiva"
click at [103, 17] on link "Delivery" at bounding box center [92, 13] width 54 height 27
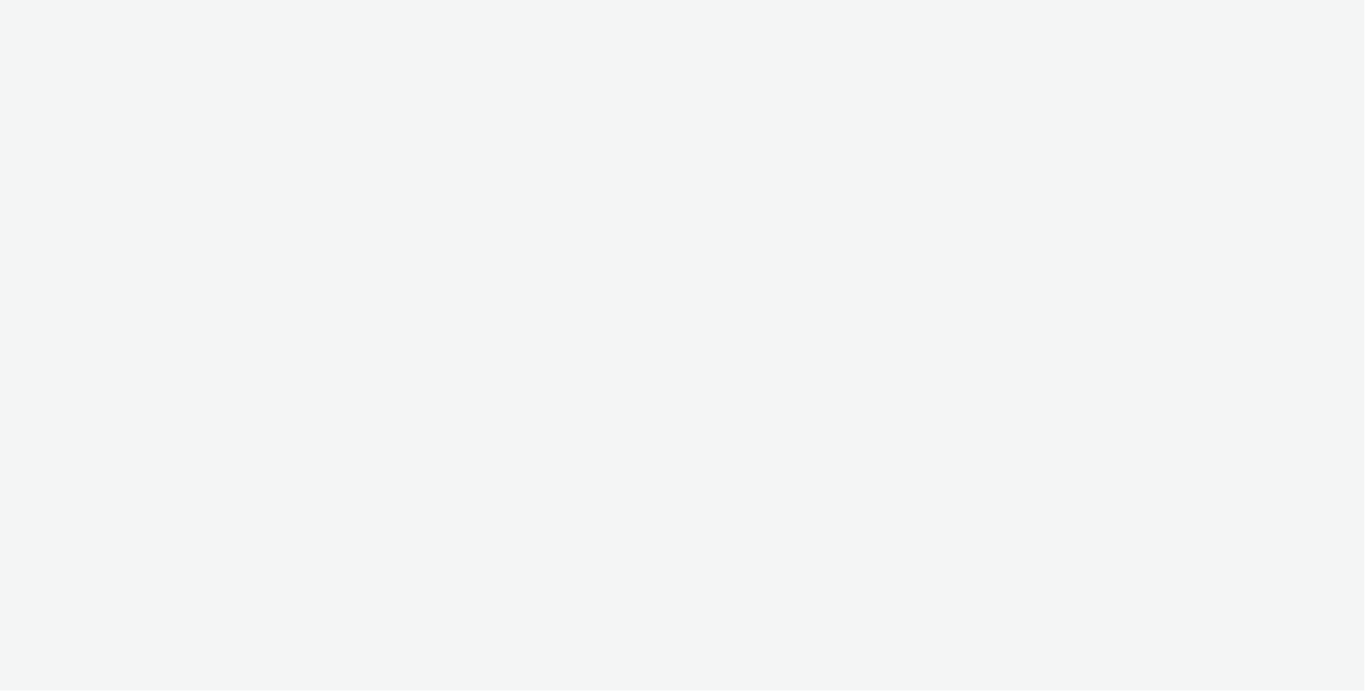
select select "c2295f28-7c96-446f-b279-53c23ee2b854"
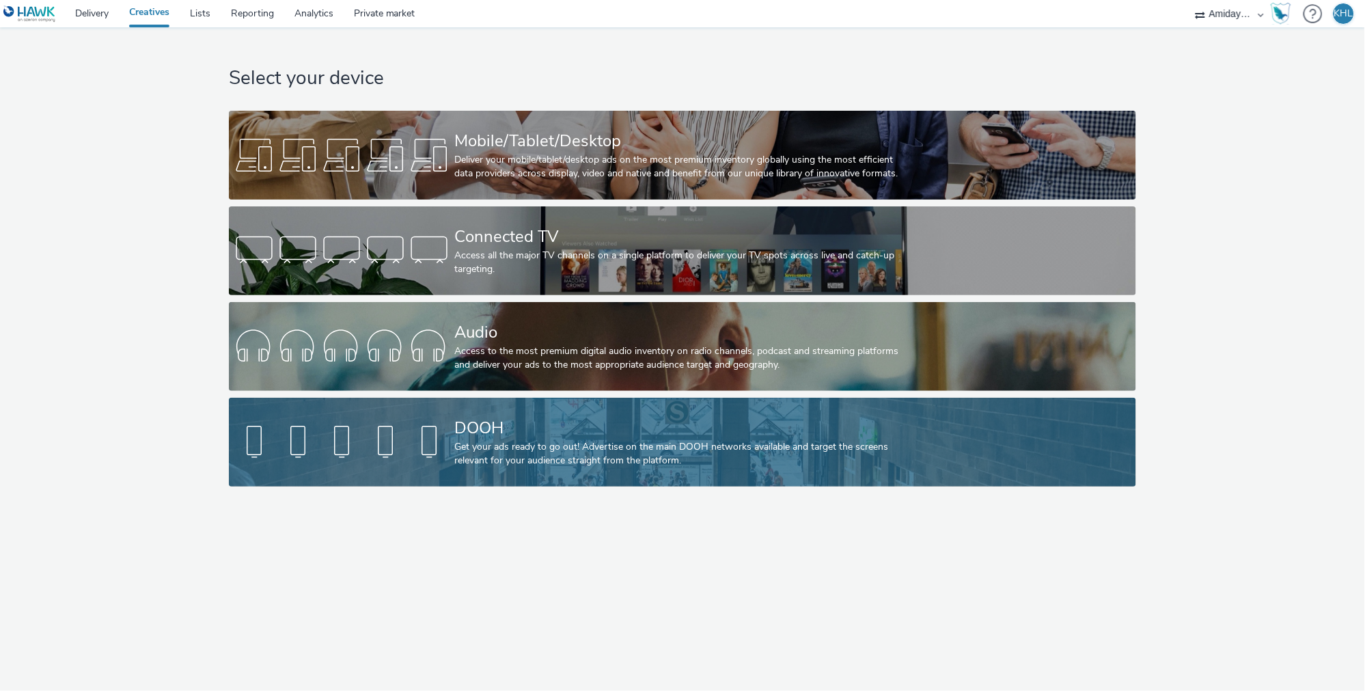
click at [462, 444] on div "Get your ads ready to go out! Advertise on the main DOOH networks available and…" at bounding box center [679, 454] width 451 height 28
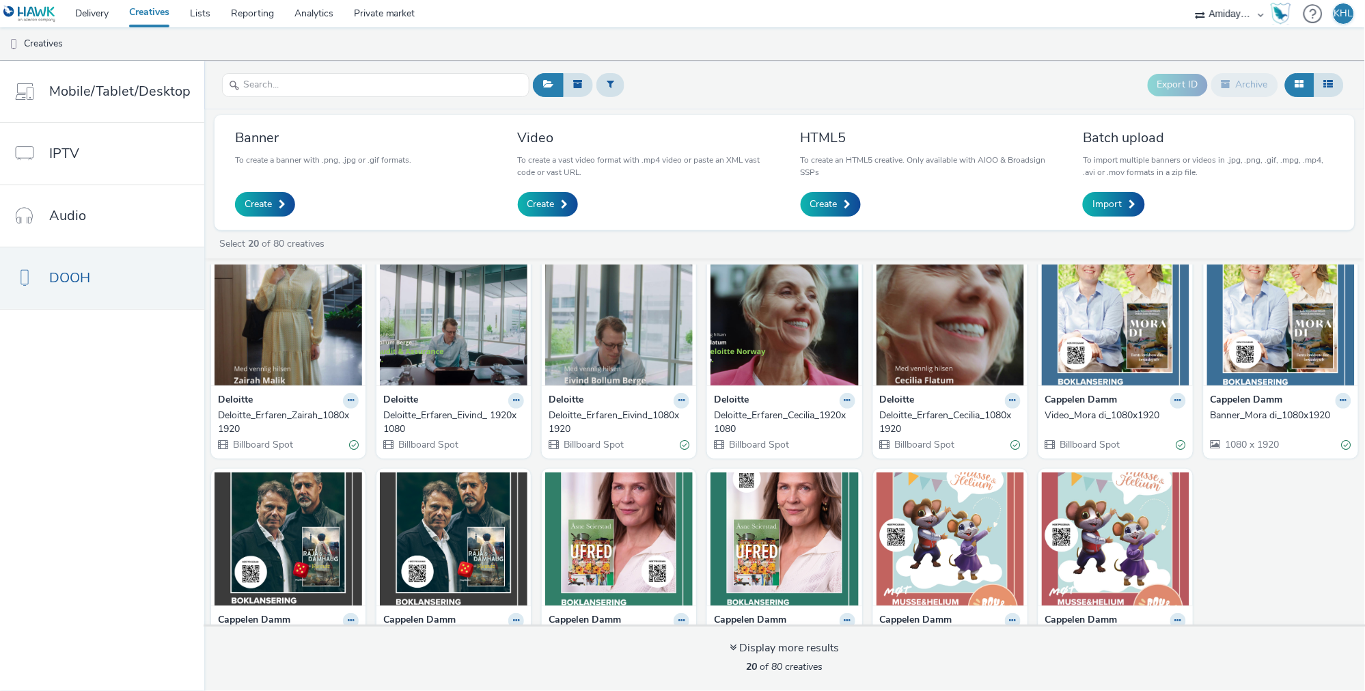
scroll to position [298, 0]
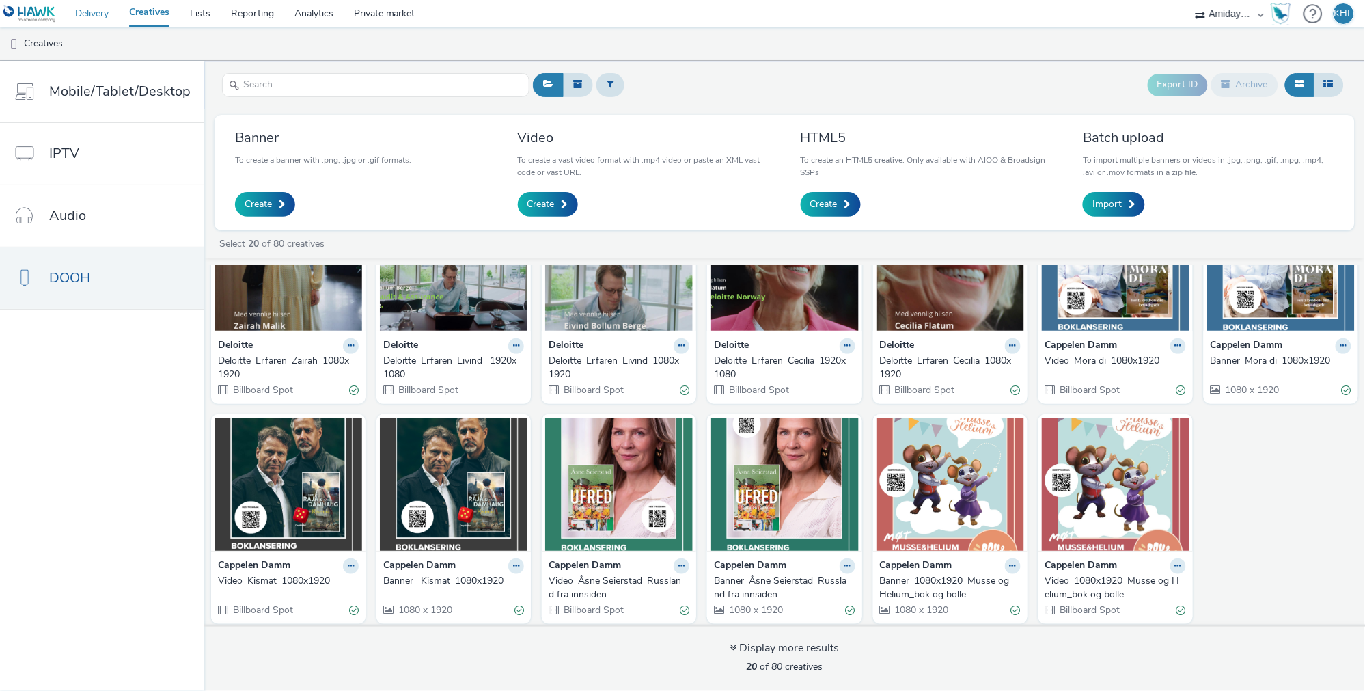
click at [88, 10] on link "Delivery" at bounding box center [92, 13] width 54 height 27
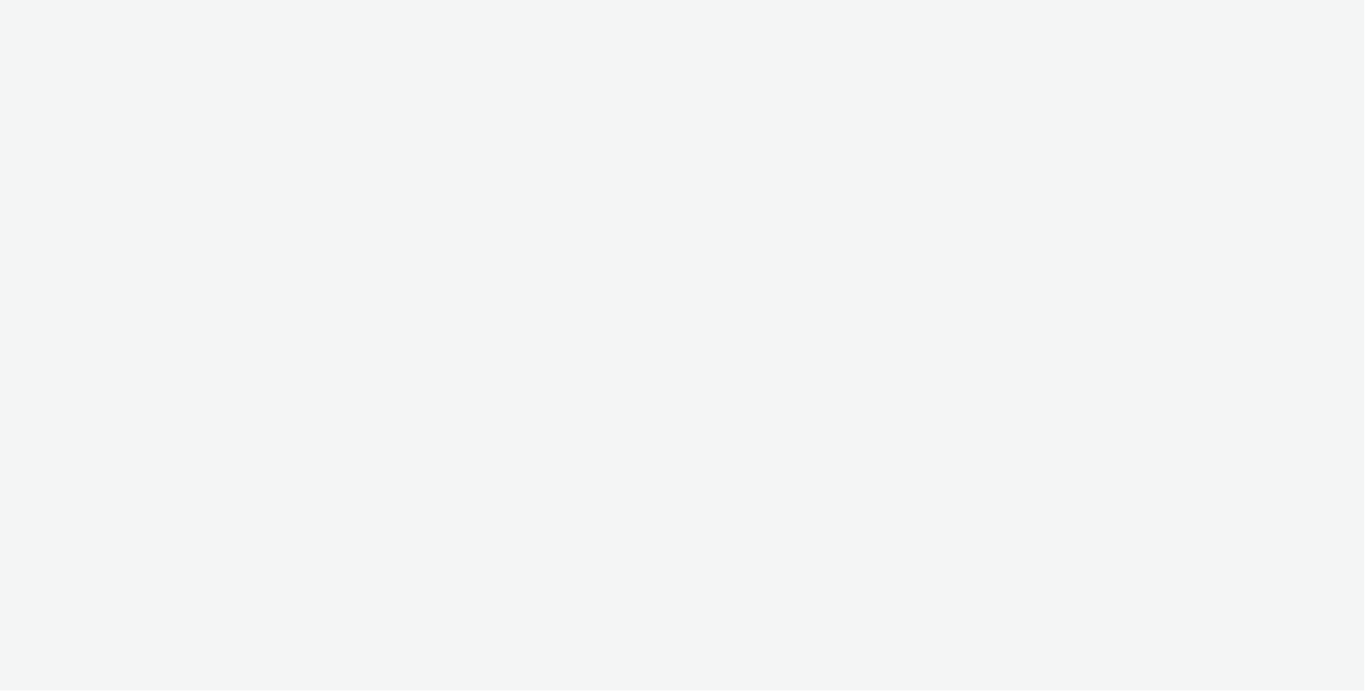
select select "c2295f28-7c96-446f-b279-53c23ee2b854"
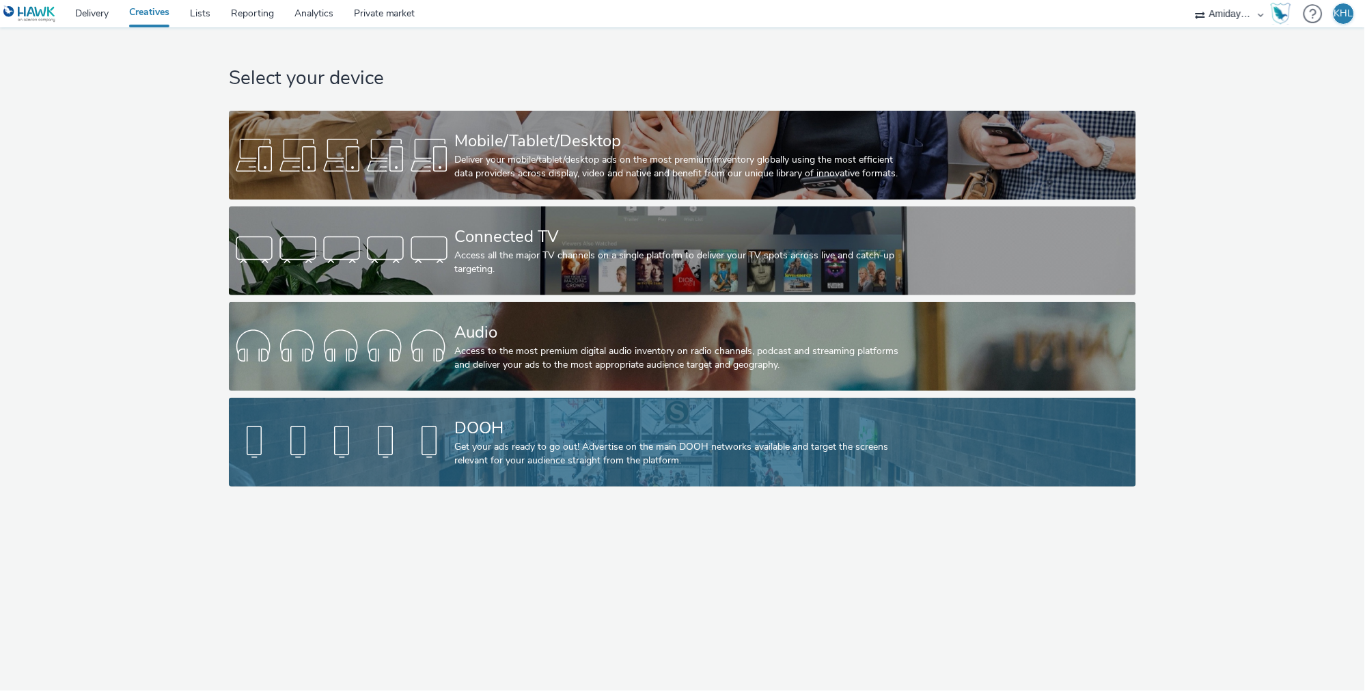
click at [631, 448] on div "Get your ads ready to go out! Advertise on the main DOOH networks available and…" at bounding box center [679, 454] width 451 height 28
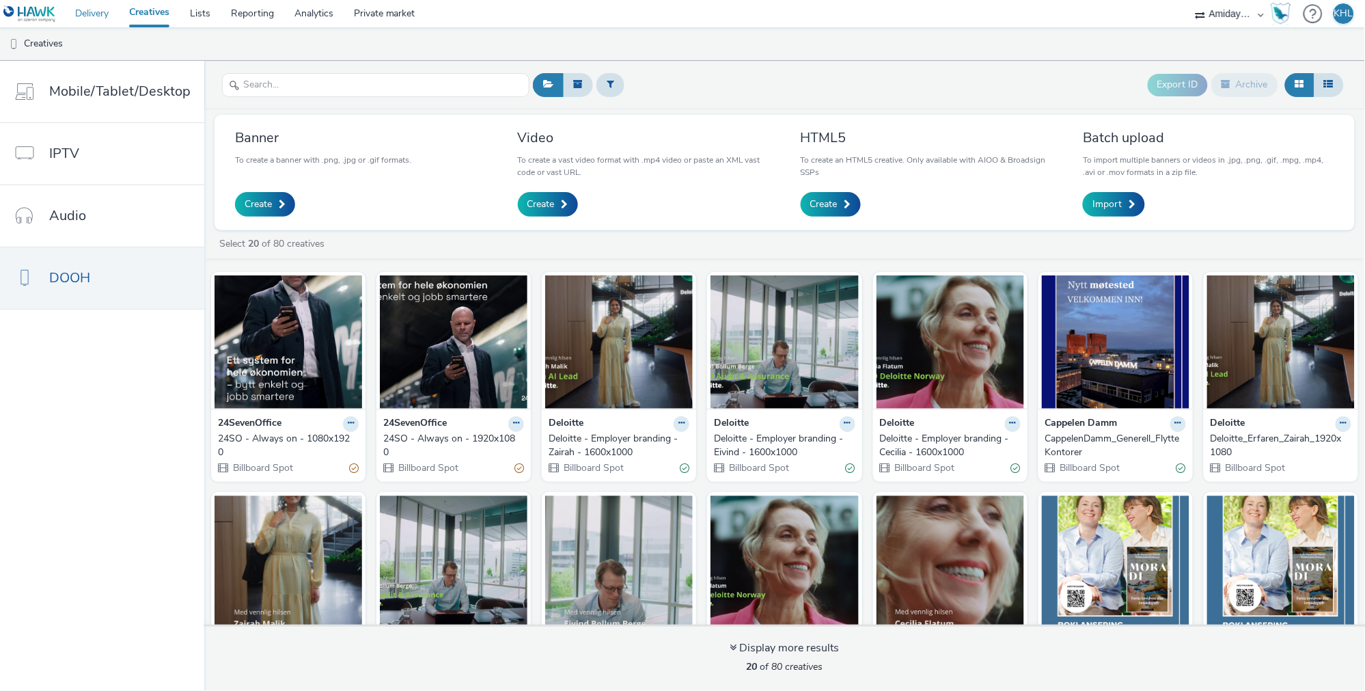
click at [100, 13] on link "Delivery" at bounding box center [92, 13] width 54 height 27
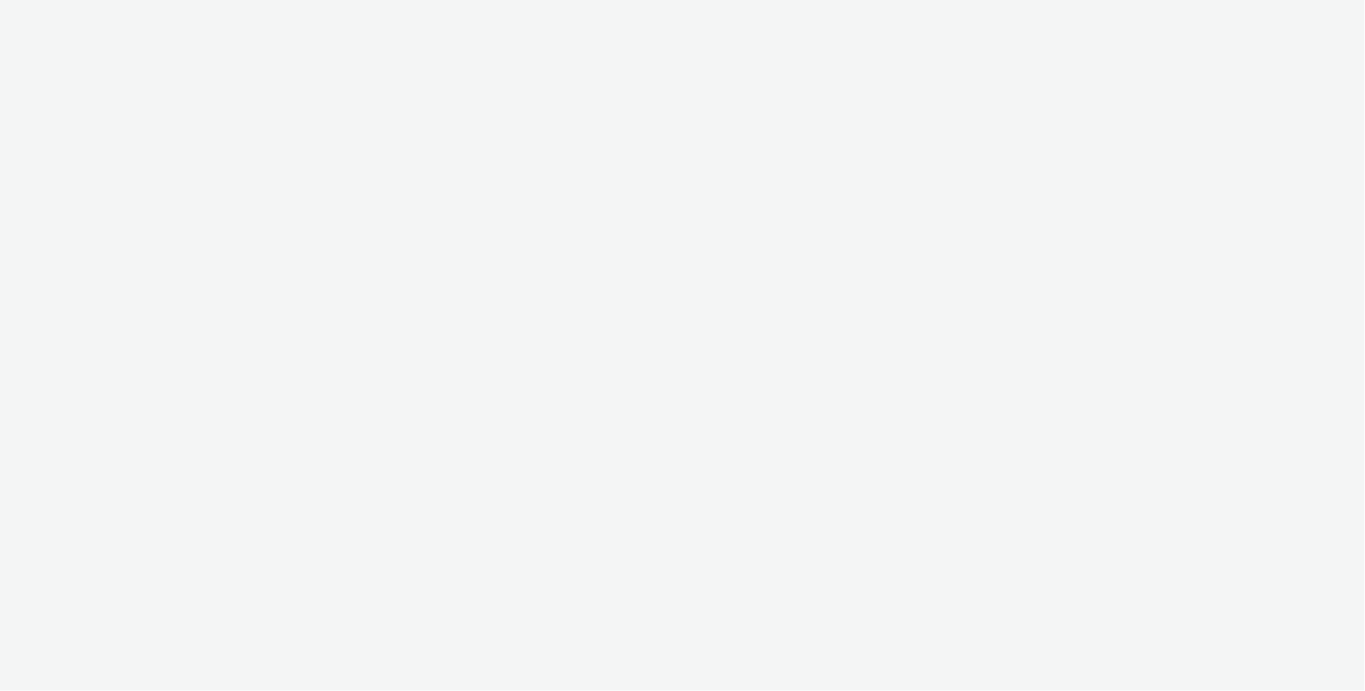
select select "c2295f28-7c96-446f-b279-53c23ee2b854"
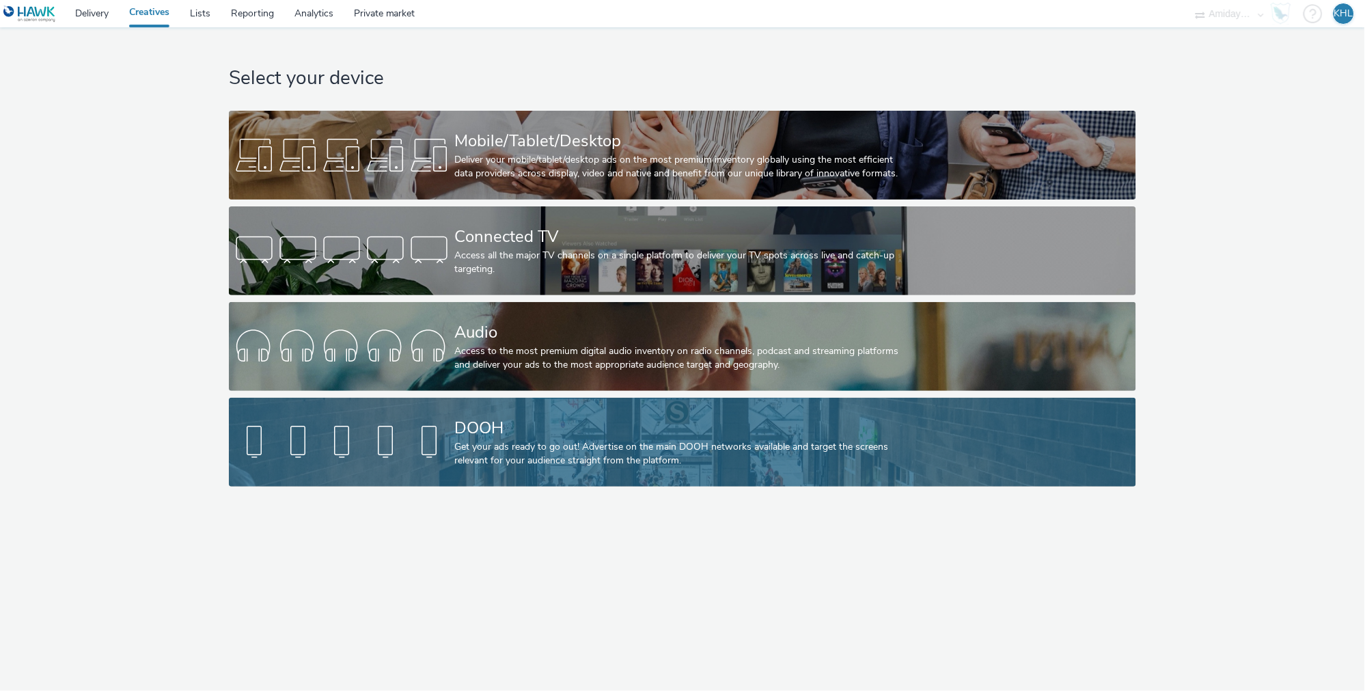
click at [479, 457] on div "Get your ads ready to go out! Advertise on the main DOOH networks available and…" at bounding box center [679, 454] width 451 height 28
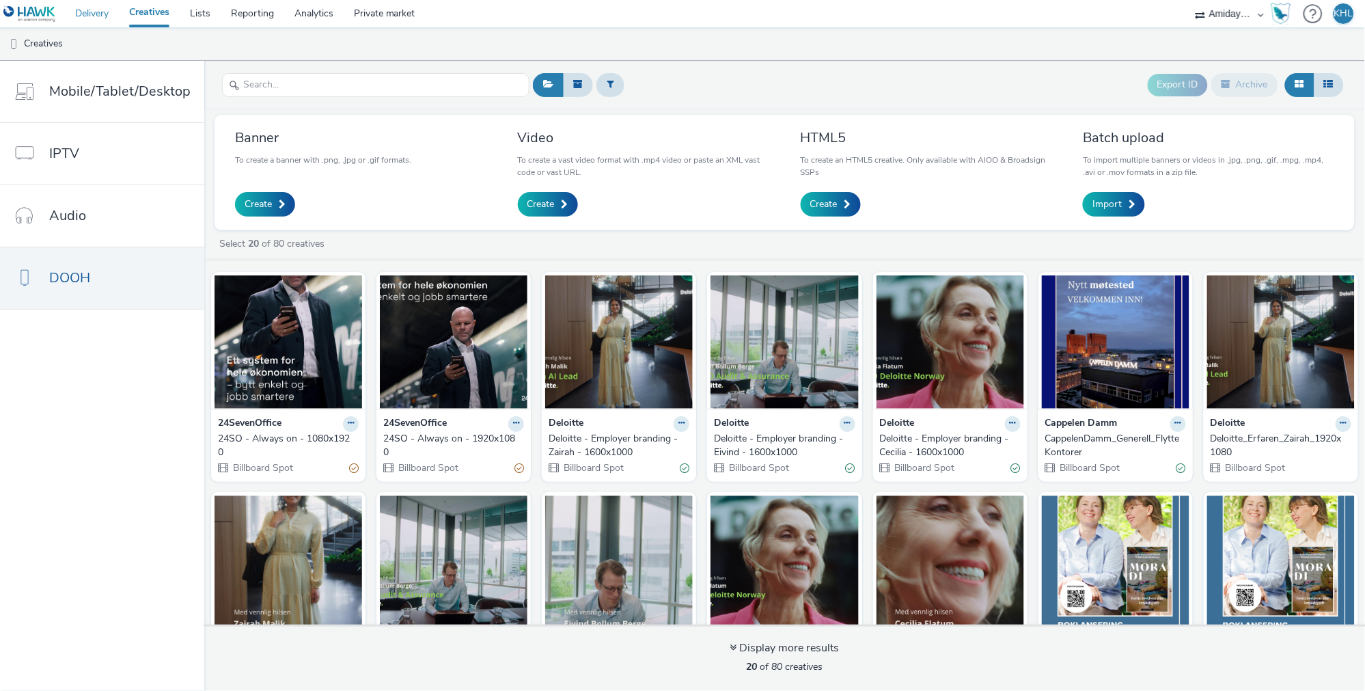
click at [94, 20] on link "Delivery" at bounding box center [92, 13] width 54 height 27
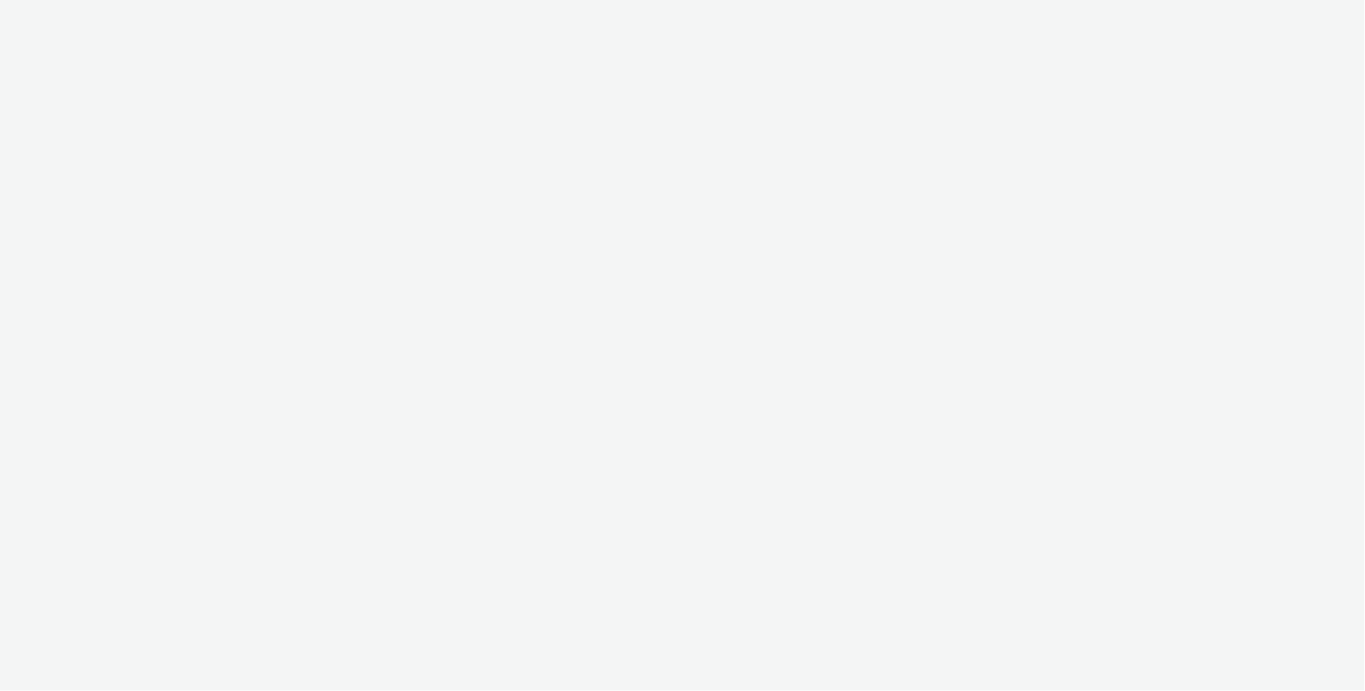
select select "c2295f28-7c96-446f-b279-53c23ee2b854"
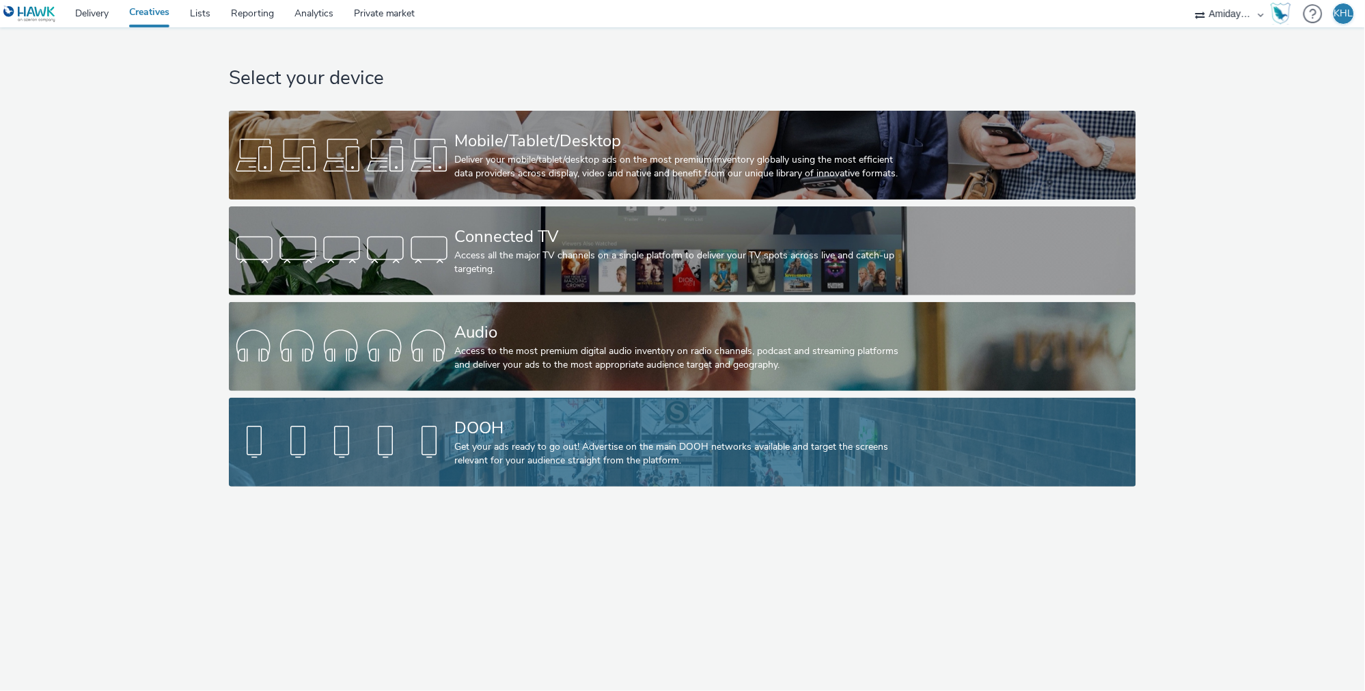
click at [463, 442] on div "Get your ads ready to go out! Advertise on the main DOOH networks available and…" at bounding box center [679, 454] width 451 height 28
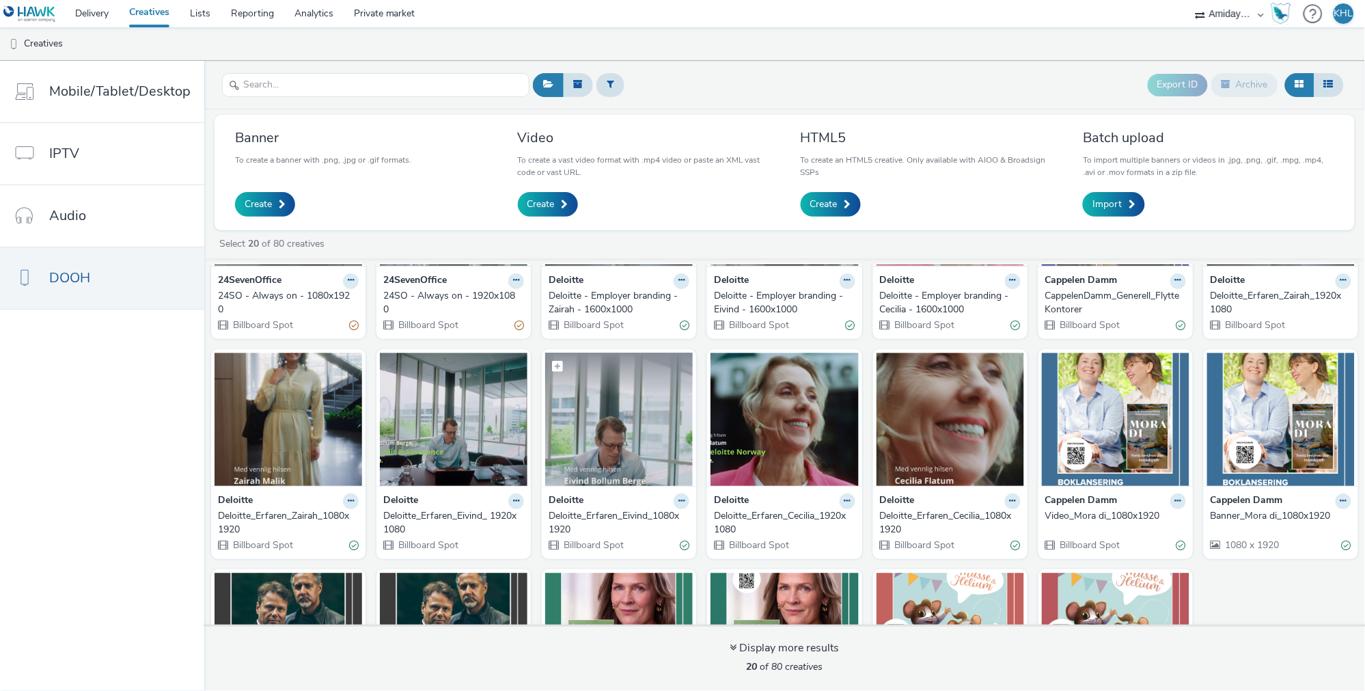
scroll to position [156, 0]
